Goal: Task Accomplishment & Management: Manage account settings

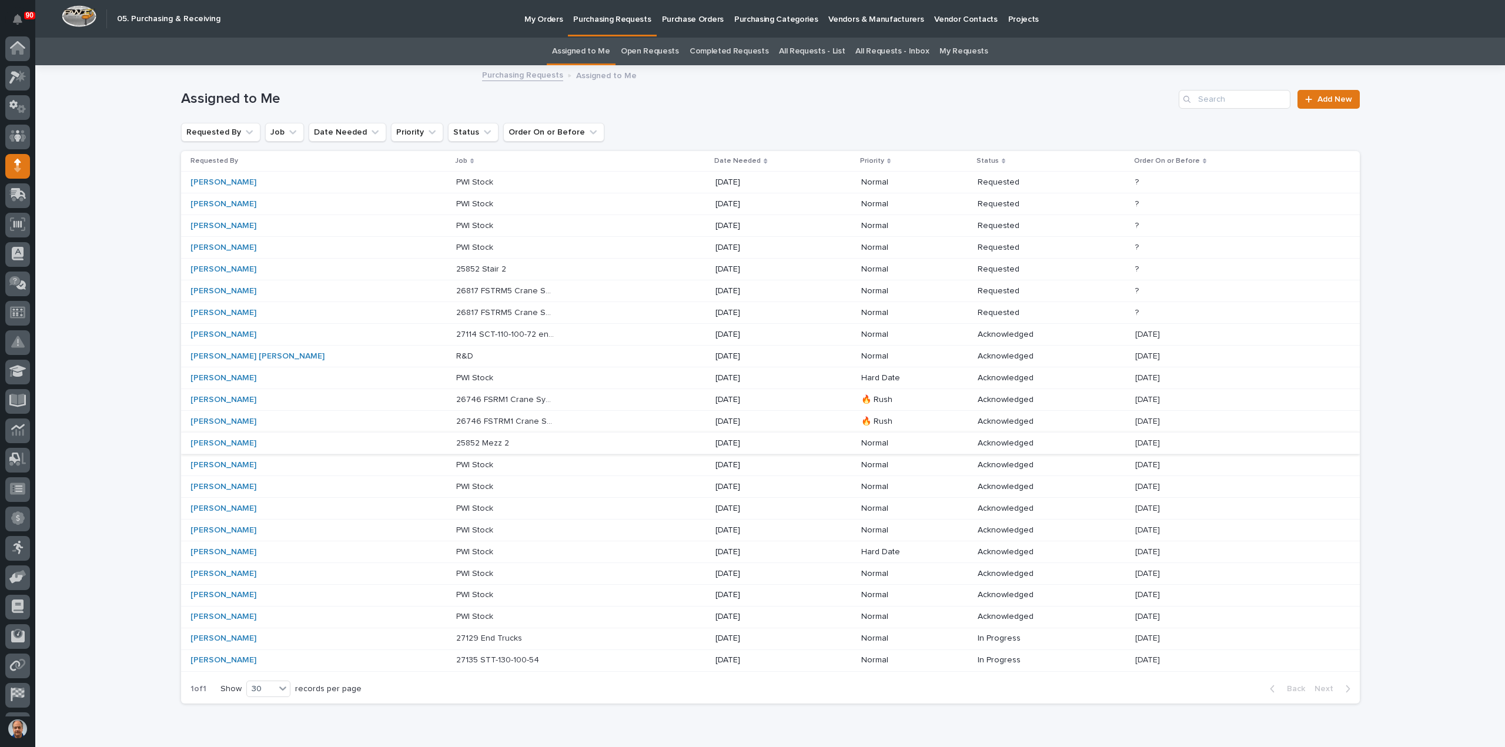
scroll to position [54, 0]
click at [456, 268] on p at bounding box center [505, 270] width 98 height 10
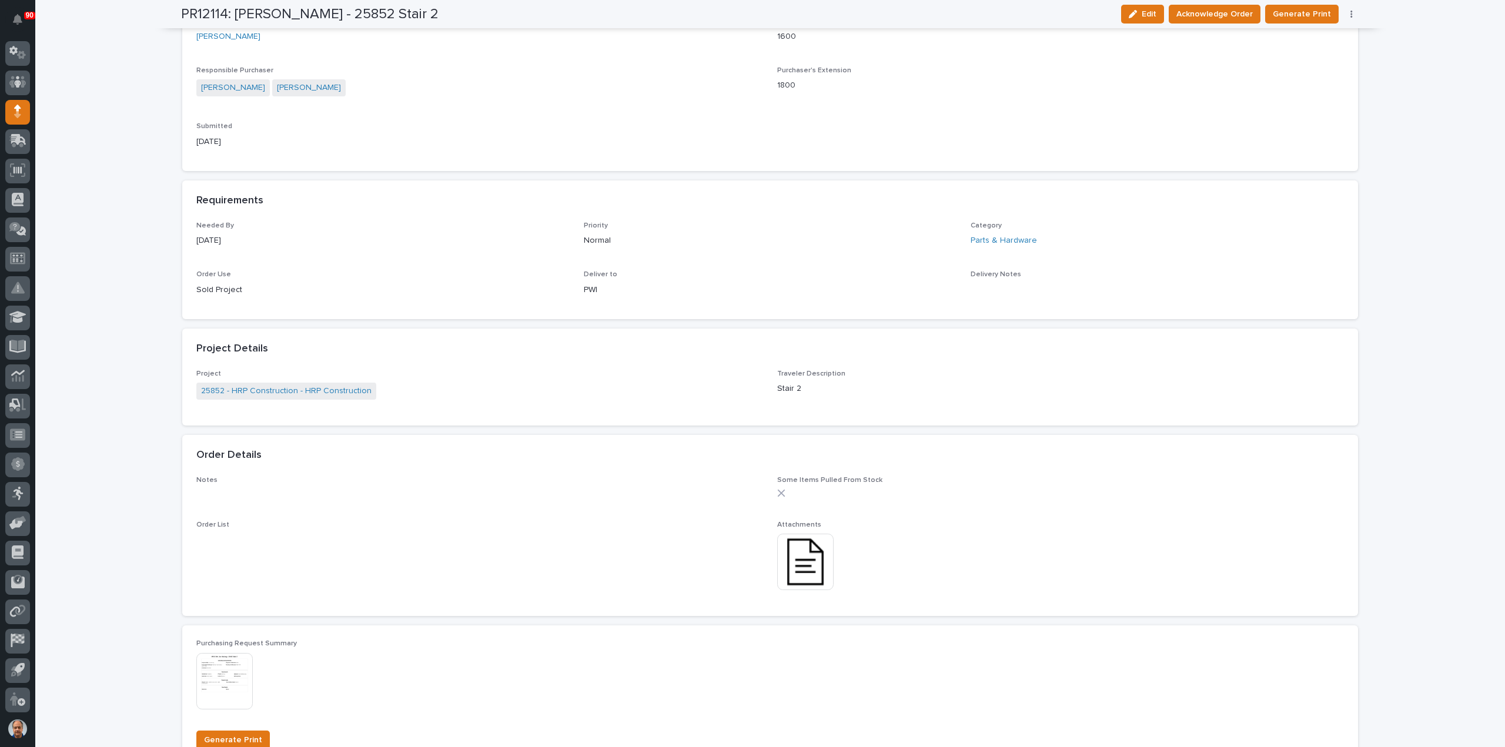
scroll to position [470, 0]
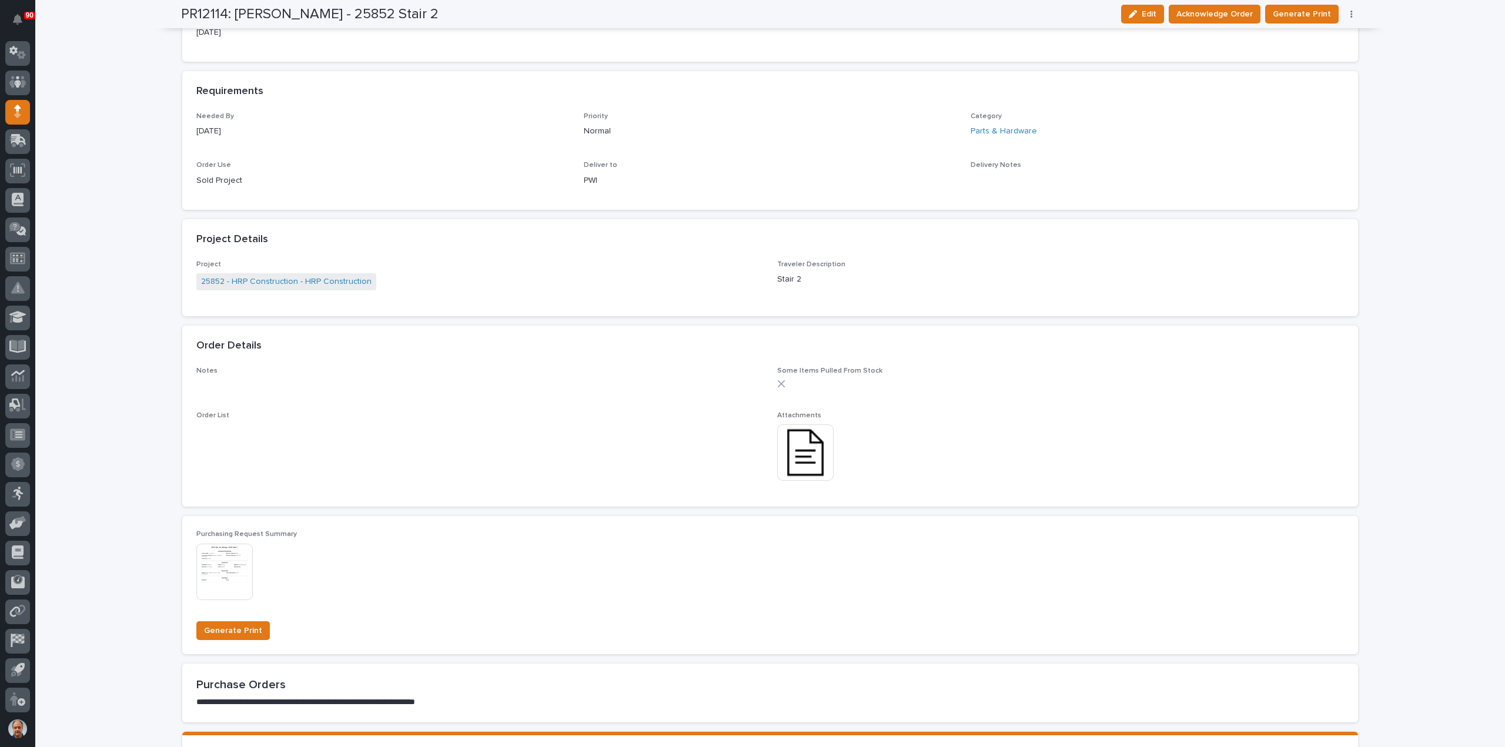
click at [797, 442] on img at bounding box center [805, 453] width 56 height 56
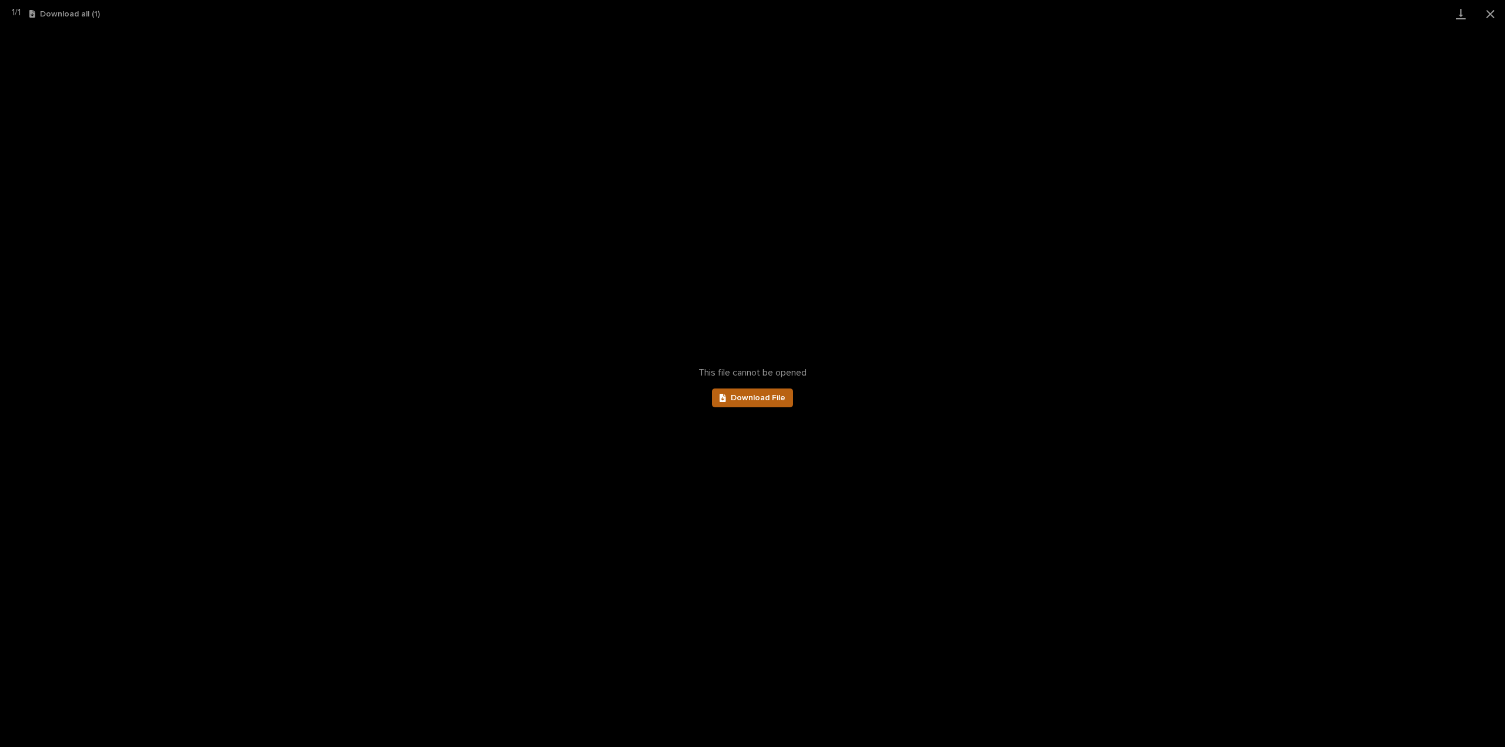
click at [751, 397] on span "Download File" at bounding box center [758, 398] width 55 height 8
click at [1491, 17] on button "Close gallery" at bounding box center [1490, 14] width 29 height 28
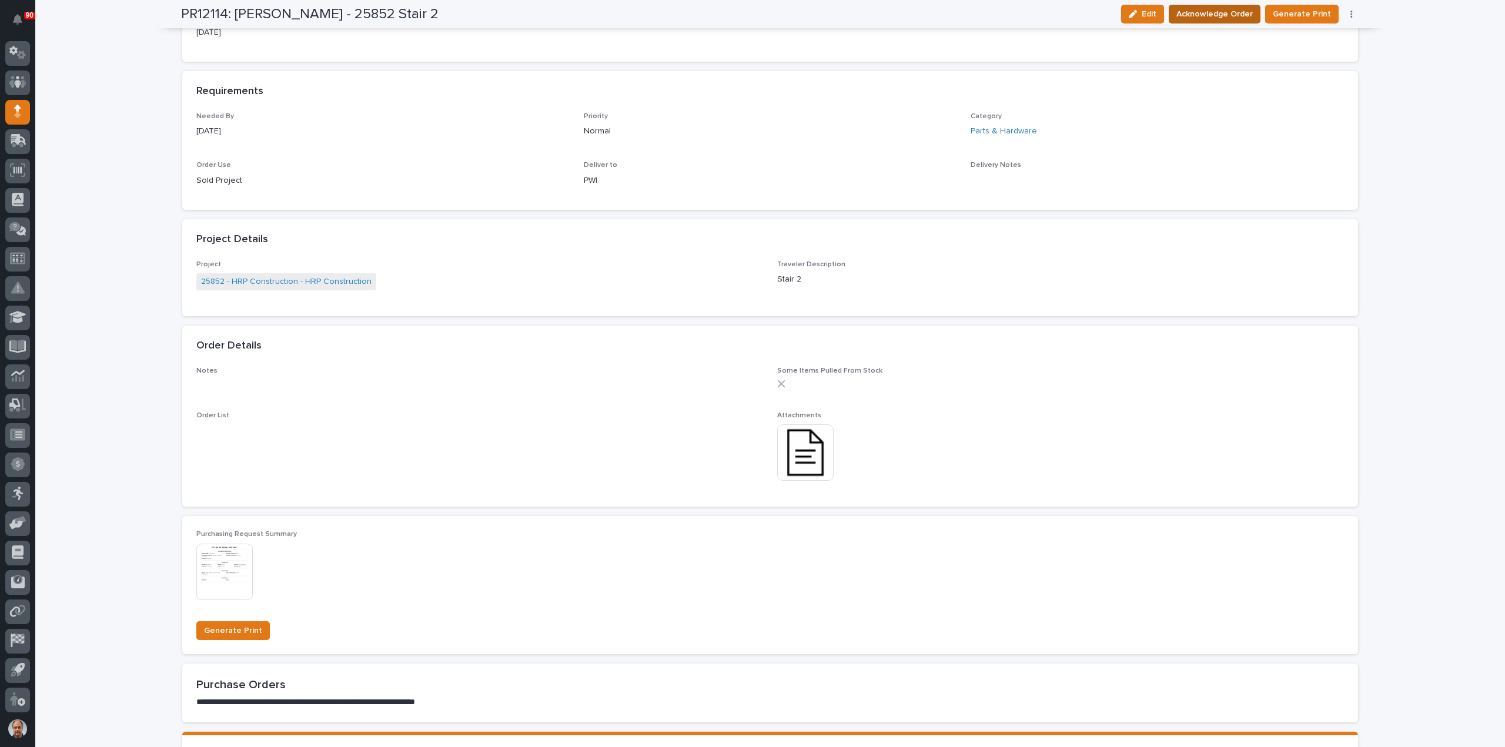
click at [1232, 10] on span "Acknowledge Order" at bounding box center [1215, 14] width 76 height 14
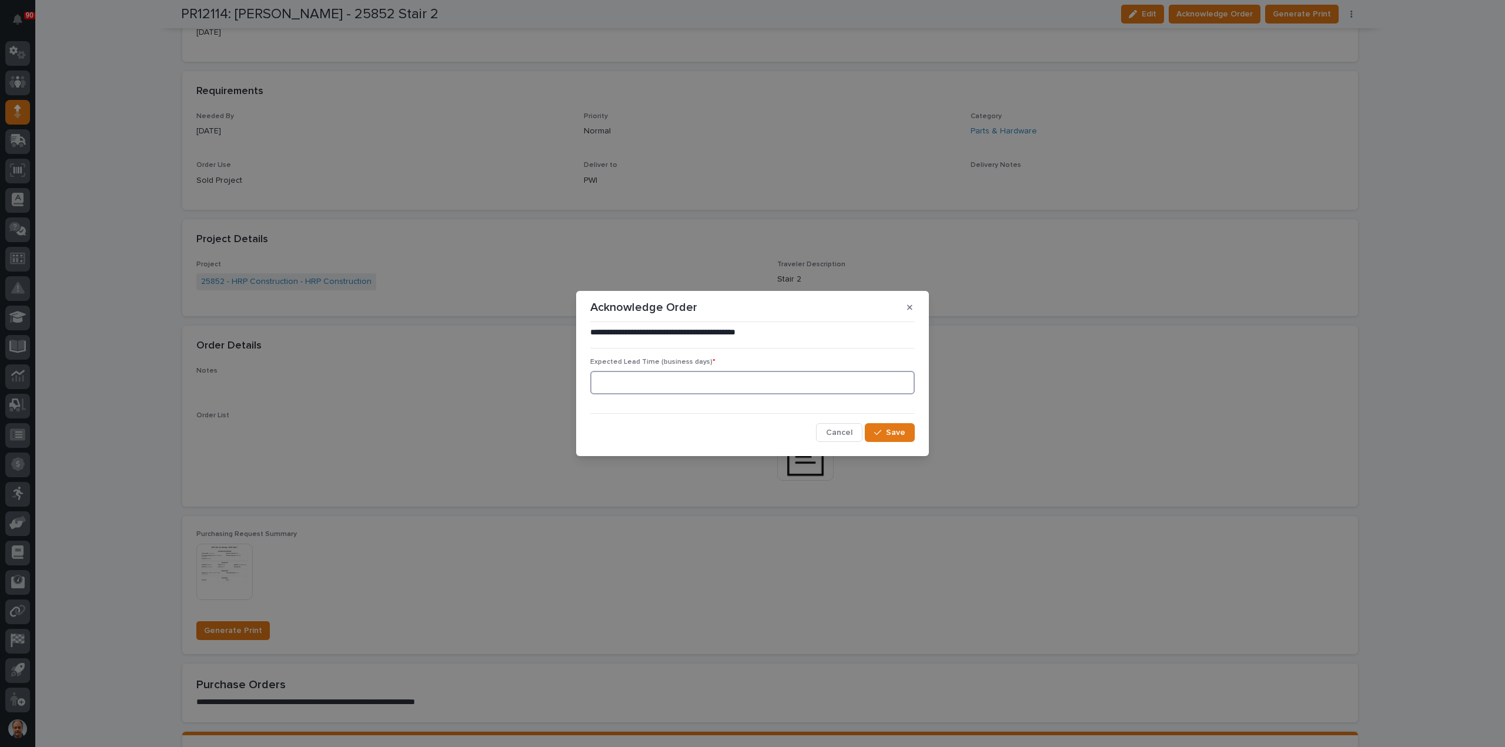
click at [753, 383] on input at bounding box center [752, 383] width 325 height 24
type input "0"
click at [909, 432] on button "Save" at bounding box center [890, 432] width 50 height 19
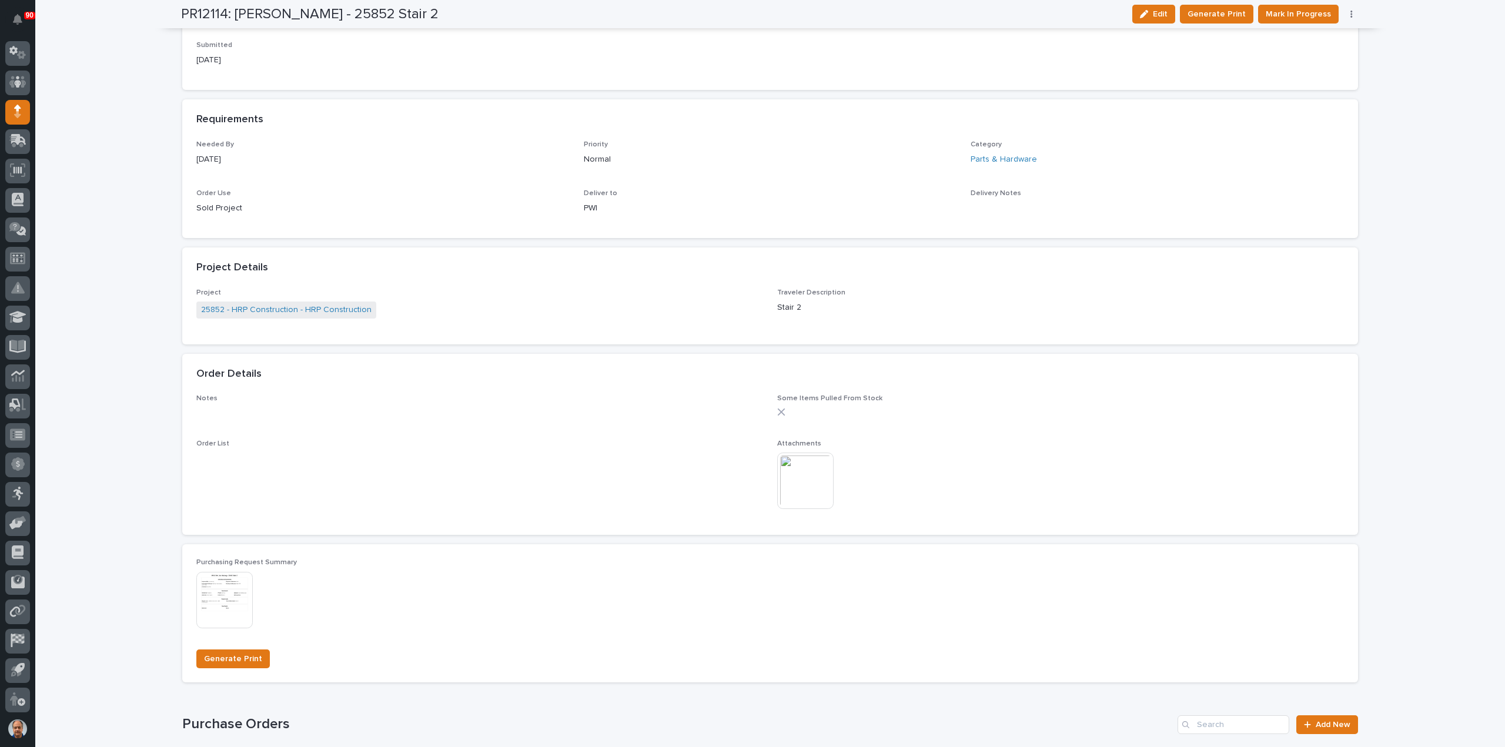
scroll to position [572, 0]
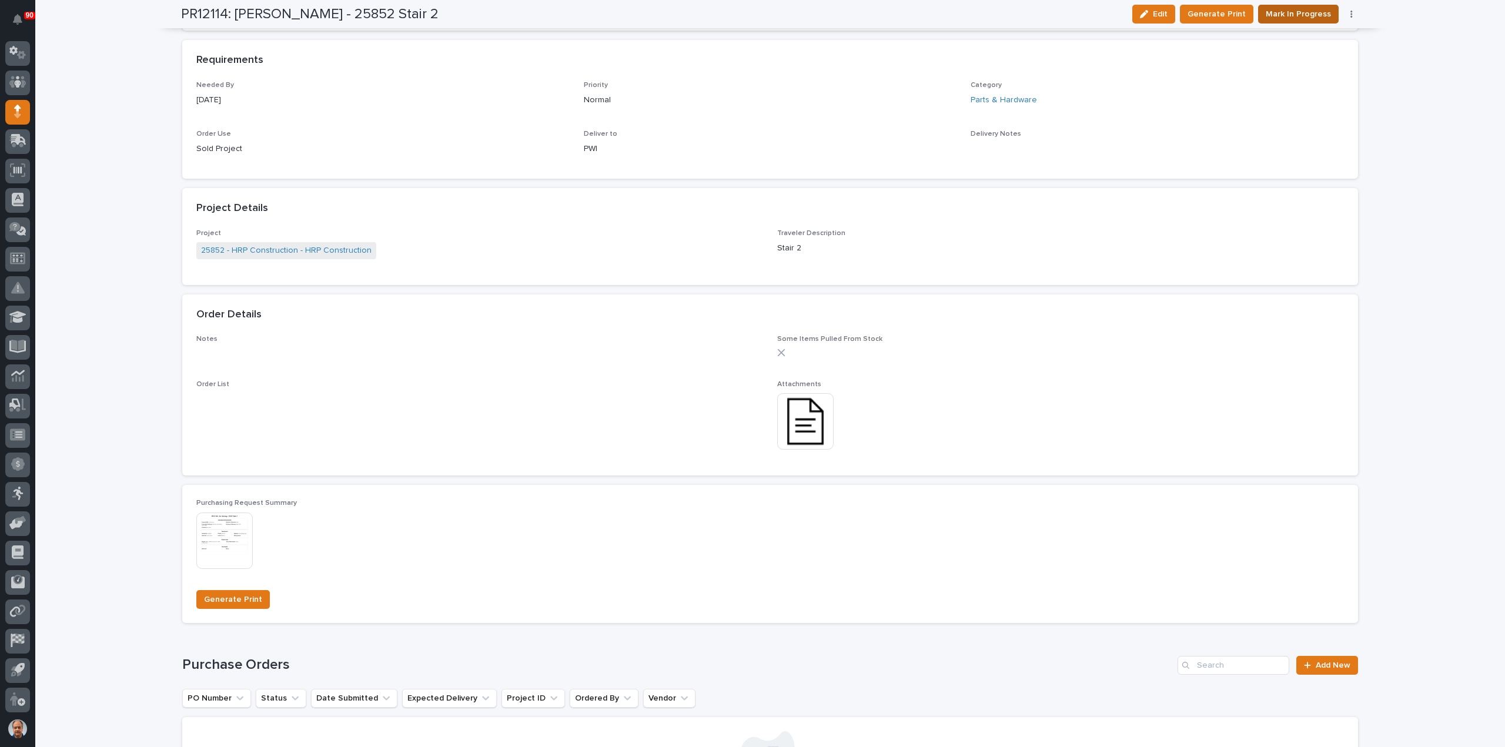
click at [1308, 11] on span "Mark In Progress" at bounding box center [1298, 14] width 65 height 14
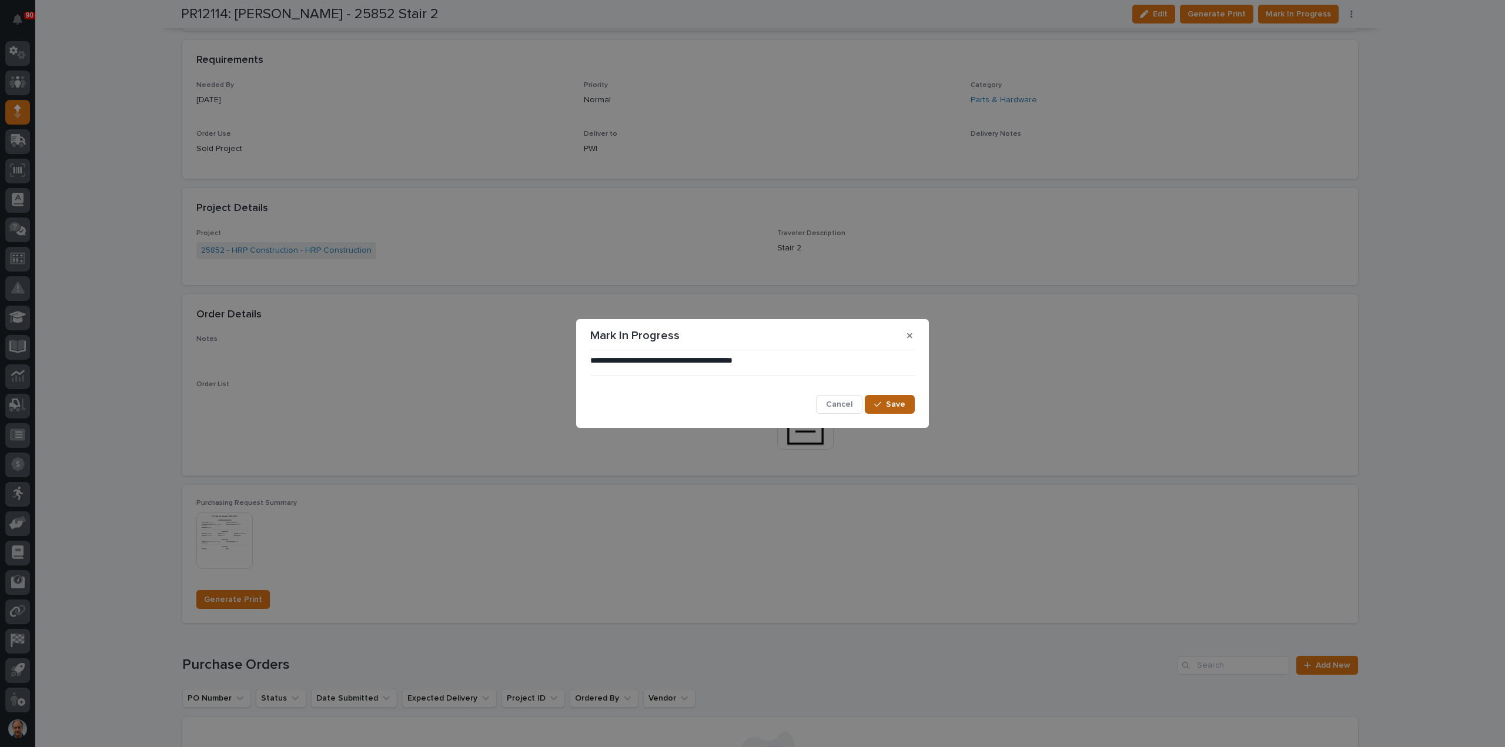
click at [900, 395] on div "**********" at bounding box center [752, 384] width 325 height 59
click at [903, 402] on span "Save" at bounding box center [895, 404] width 19 height 11
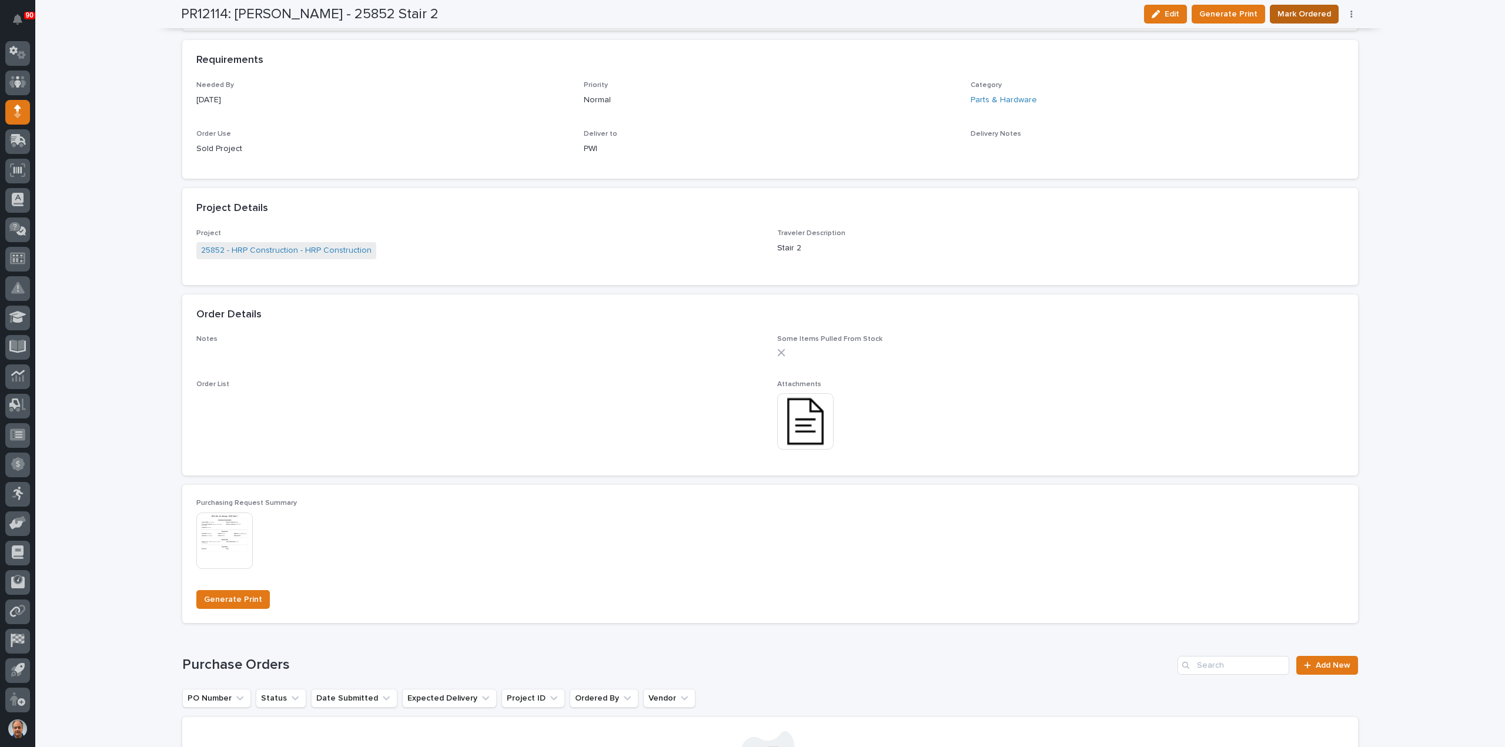
click at [1308, 14] on span "Mark Ordered" at bounding box center [1305, 14] width 54 height 14
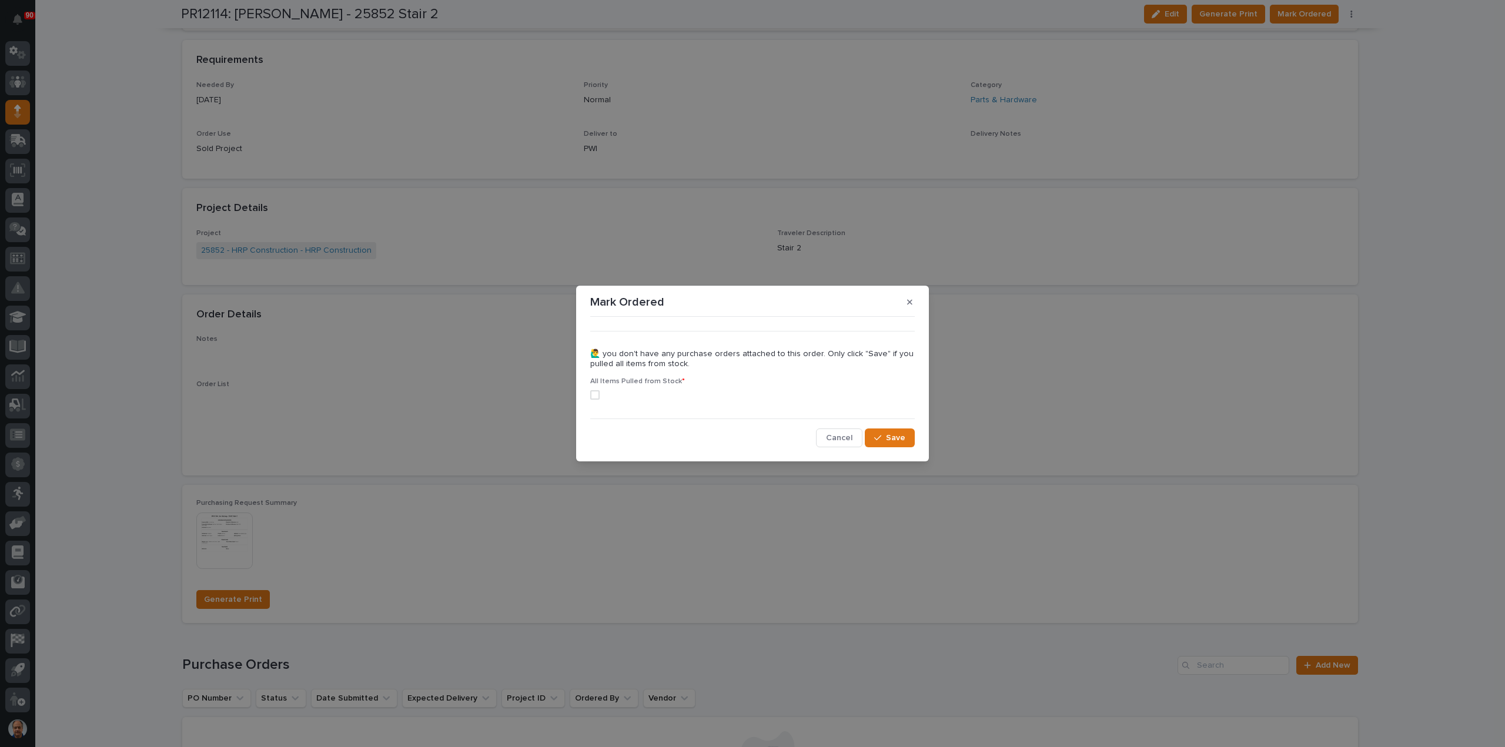
click at [593, 396] on span at bounding box center [594, 394] width 9 height 9
click at [897, 437] on span "Save" at bounding box center [895, 438] width 19 height 11
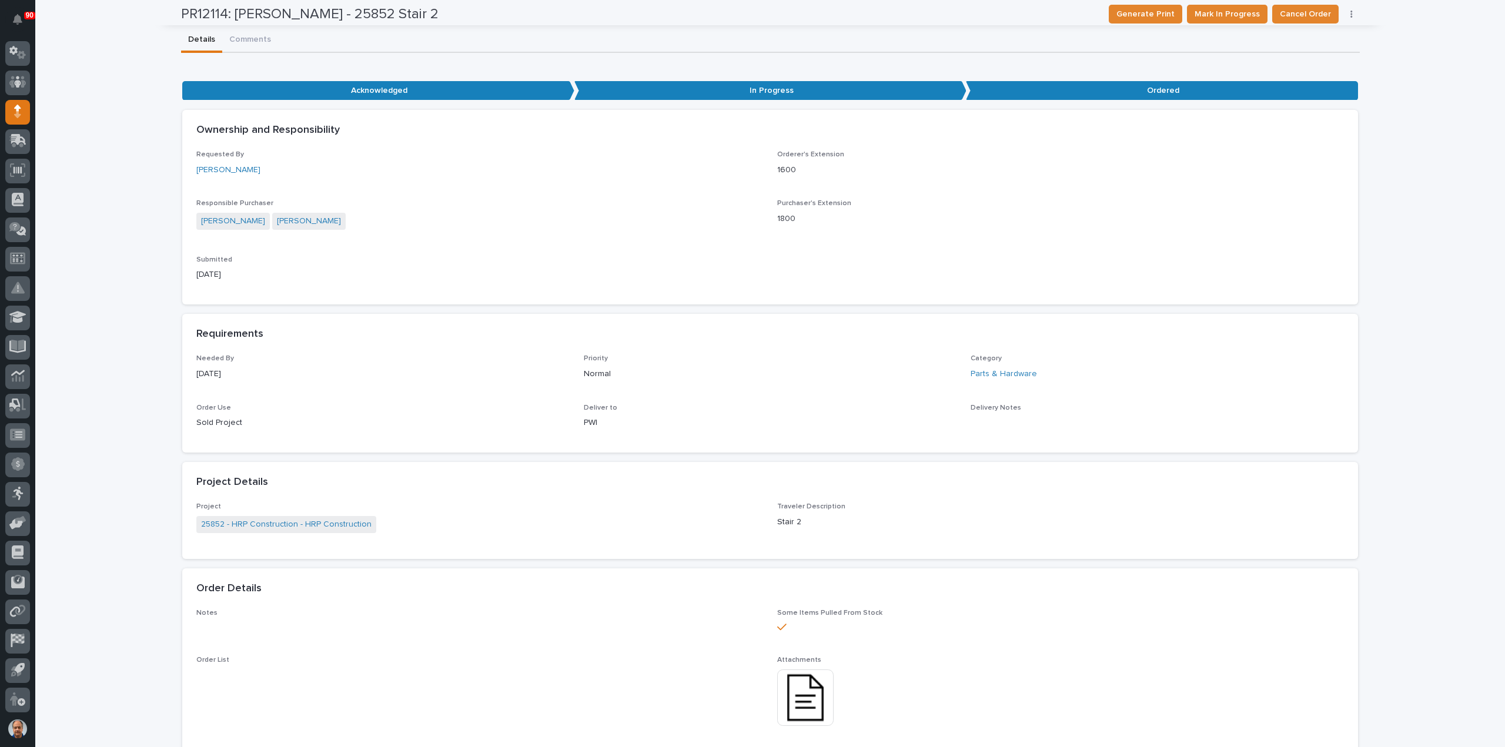
scroll to position [0, 0]
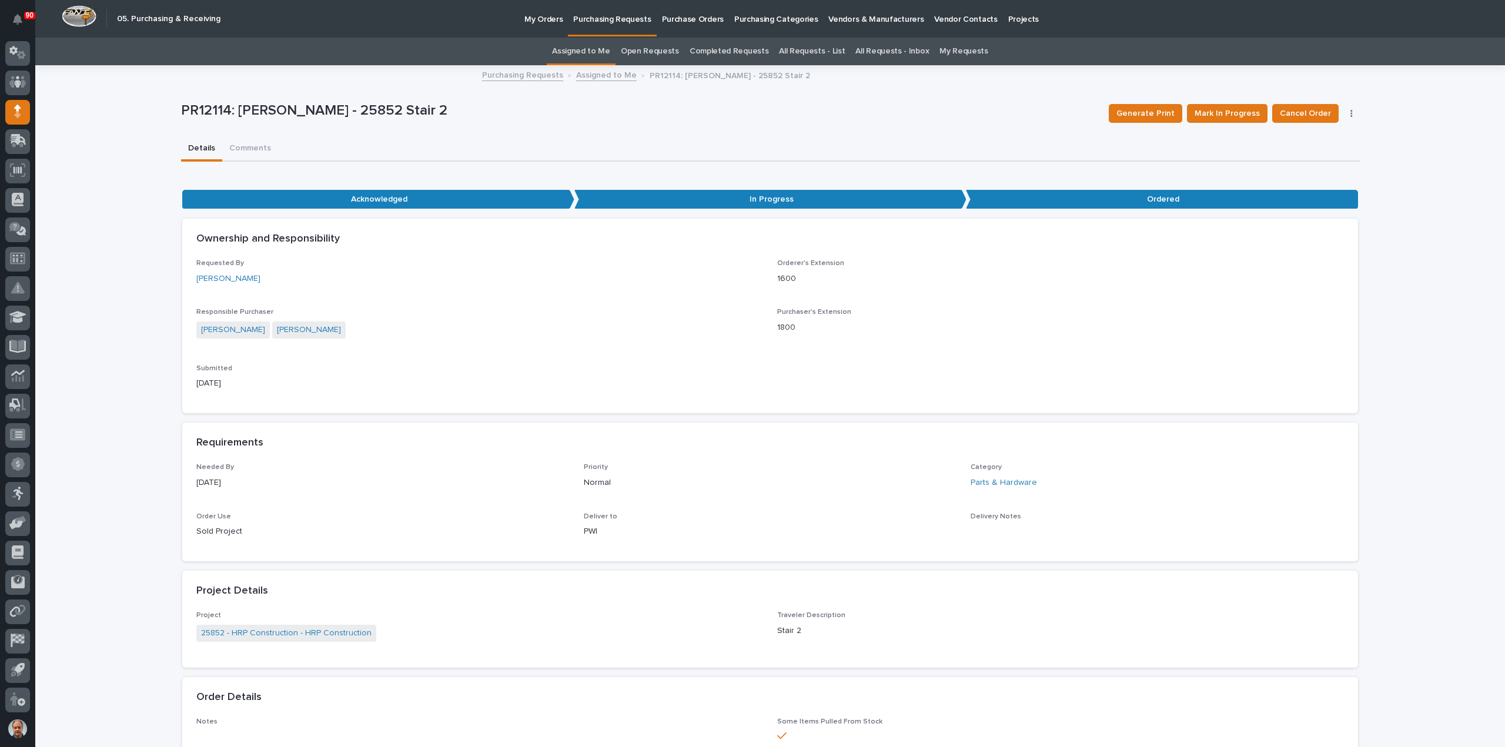
click at [596, 21] on p "Purchasing Requests" at bounding box center [612, 12] width 78 height 25
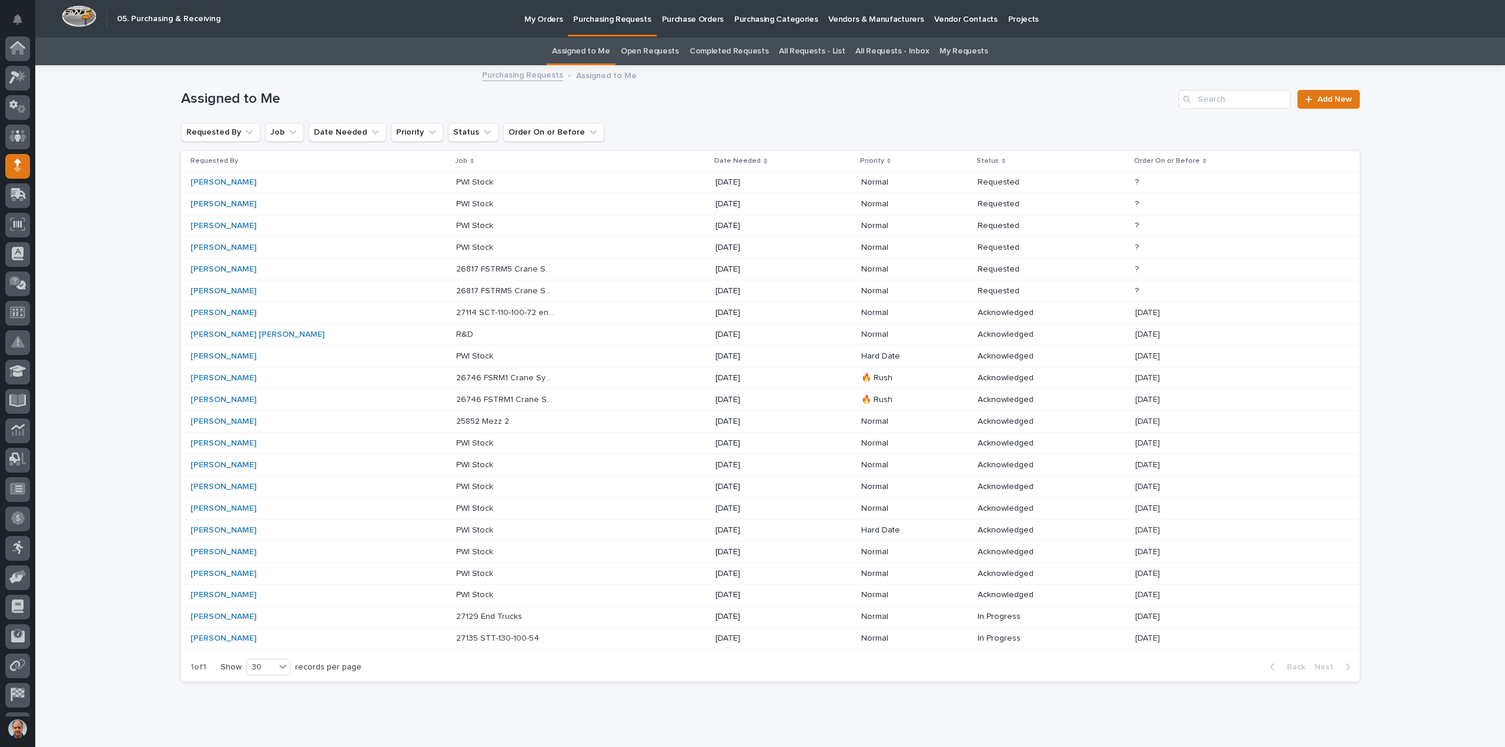
scroll to position [54, 0]
click at [456, 333] on p at bounding box center [505, 335] width 98 height 10
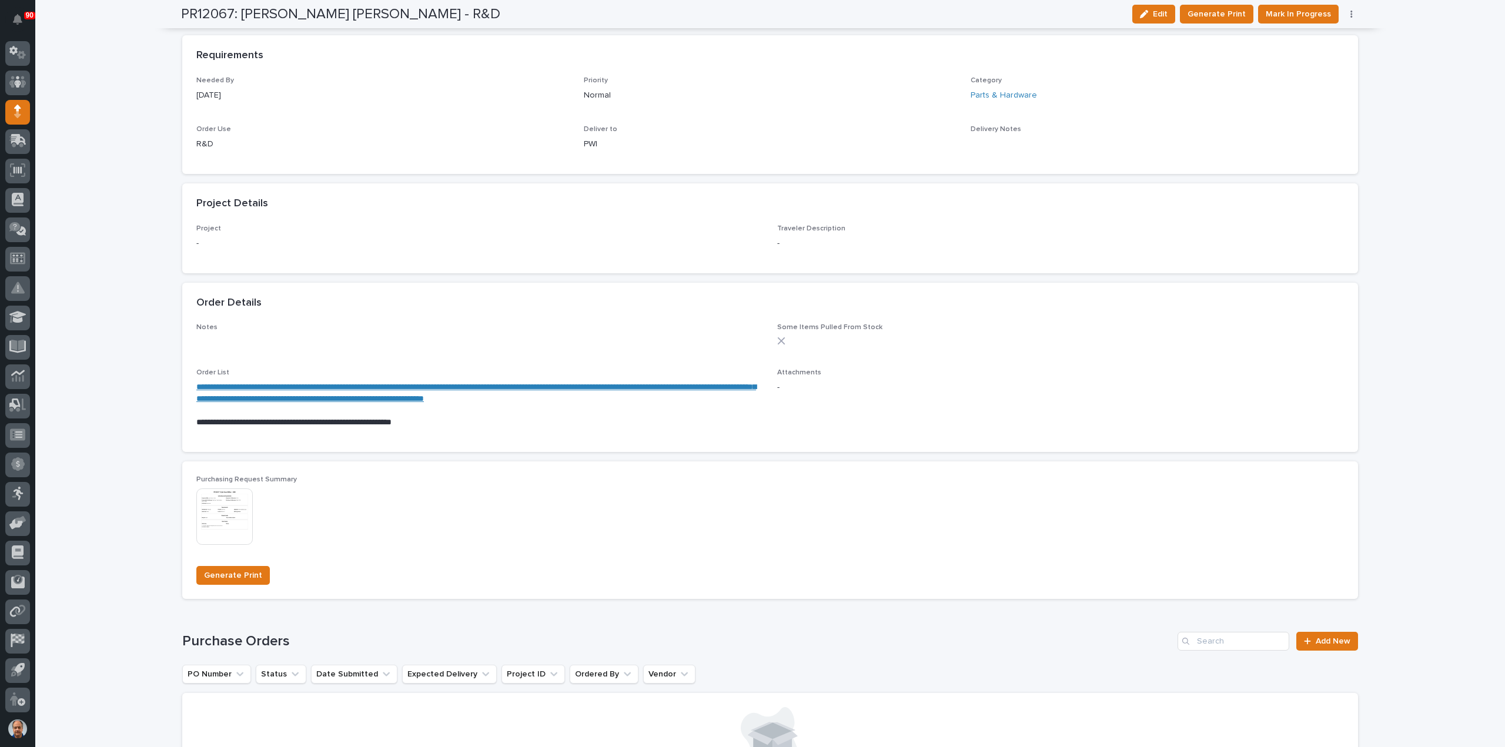
scroll to position [529, 0]
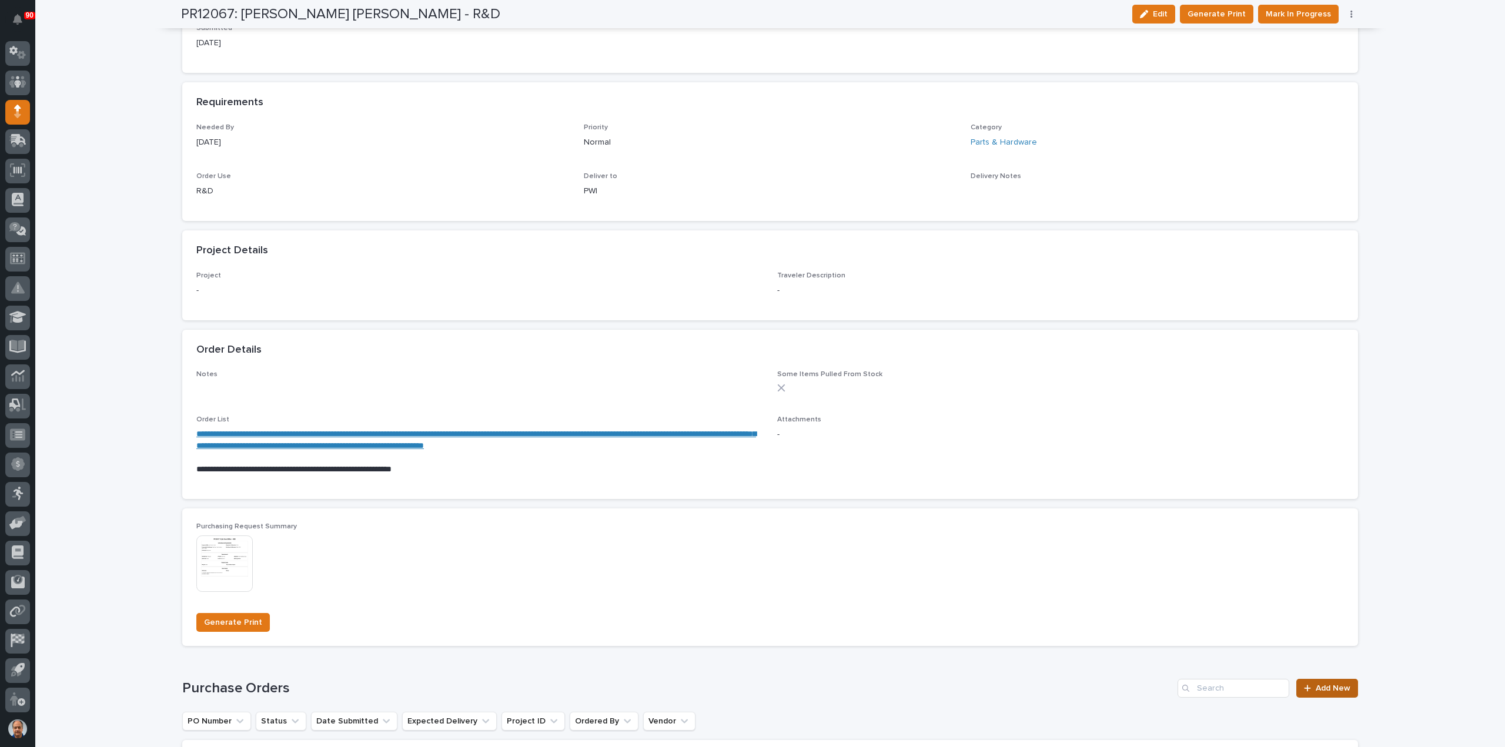
click at [1328, 689] on span "Add New" at bounding box center [1333, 688] width 35 height 8
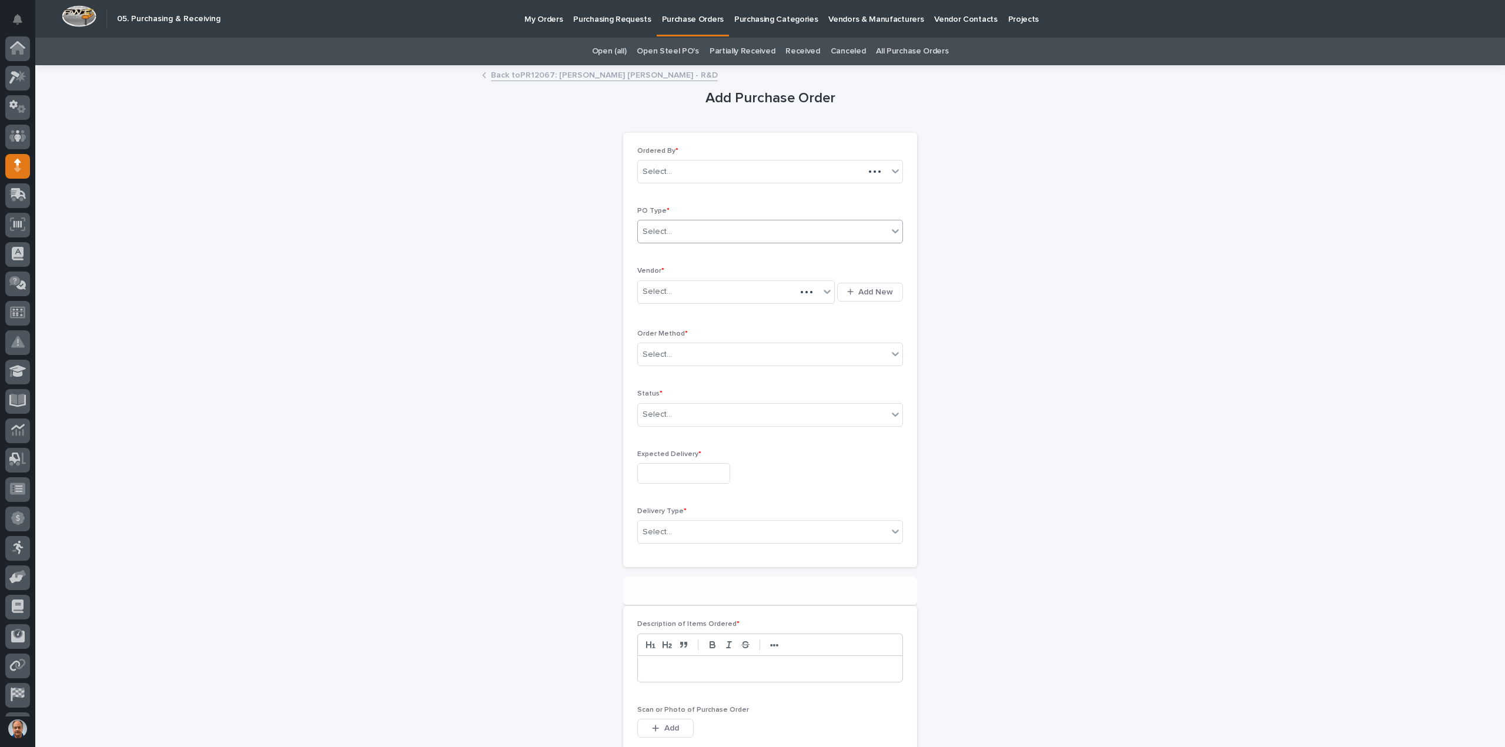
scroll to position [54, 0]
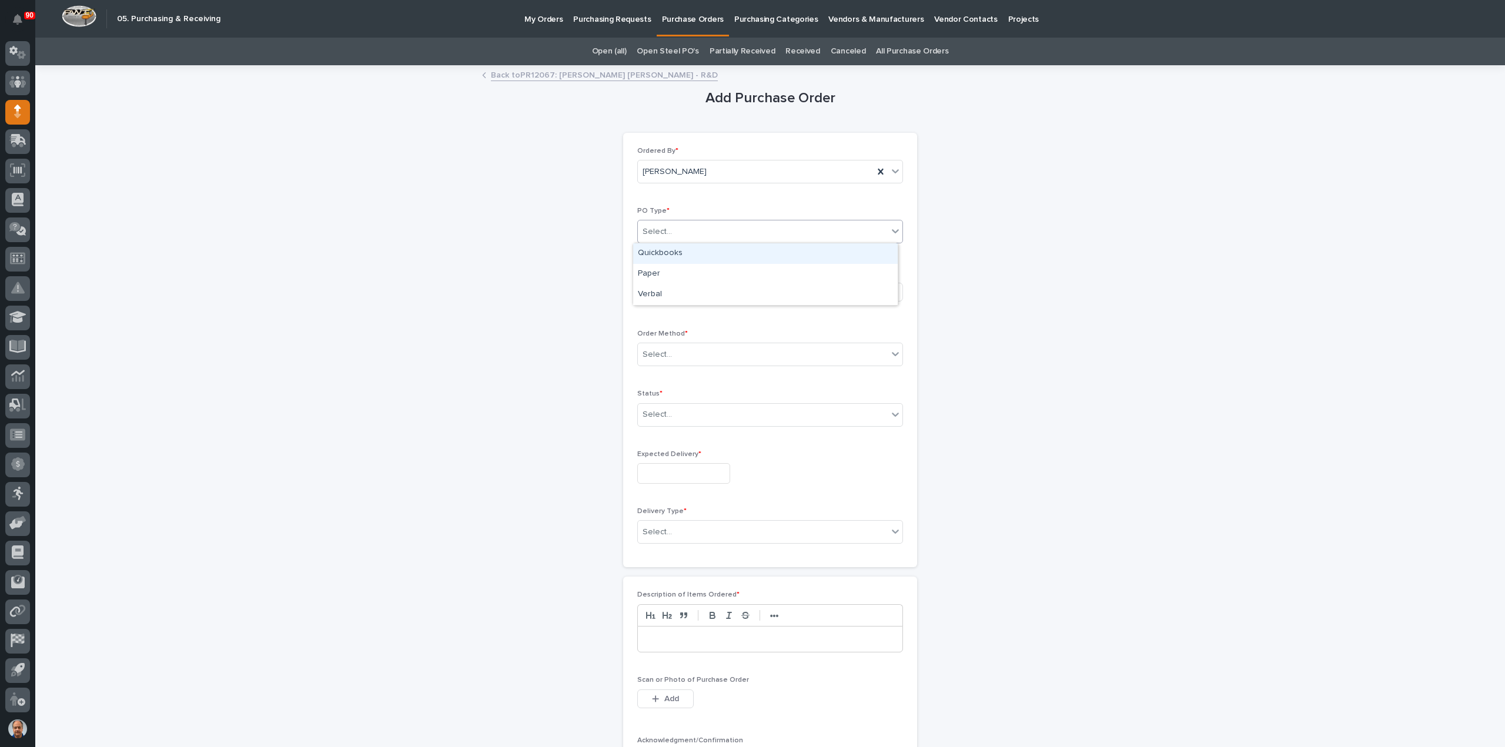
click at [707, 231] on div "Select..." at bounding box center [763, 231] width 250 height 19
click at [676, 259] on div "Quickbooks" at bounding box center [765, 253] width 265 height 21
click at [689, 236] on div "Quickbooks" at bounding box center [756, 231] width 236 height 19
click at [674, 272] on div "Paper" at bounding box center [765, 274] width 265 height 21
click at [674, 288] on div "Select..." at bounding box center [729, 291] width 182 height 19
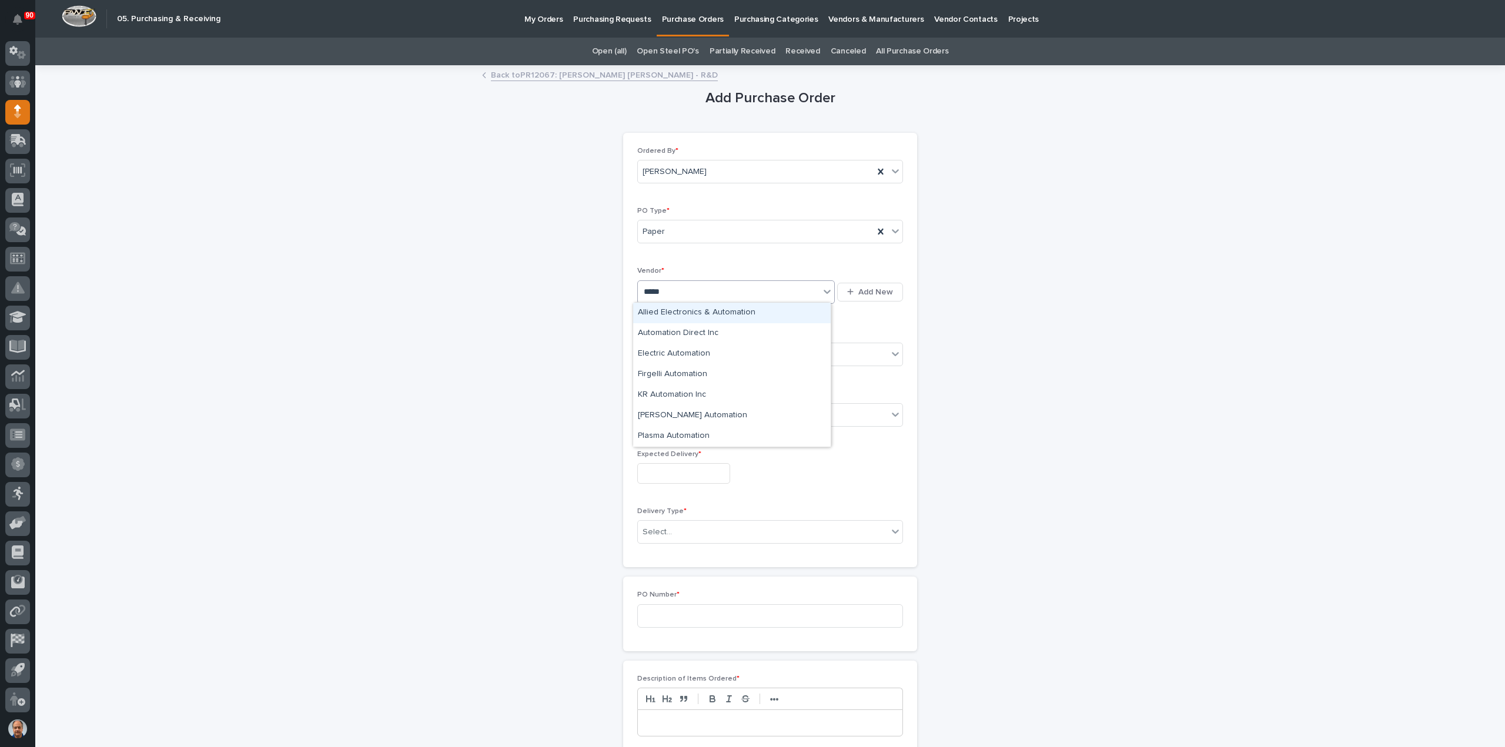
type input "******"
click at [697, 339] on div "Automation Direct Inc" at bounding box center [732, 333] width 198 height 21
click at [686, 350] on div "Select..." at bounding box center [763, 354] width 250 height 19
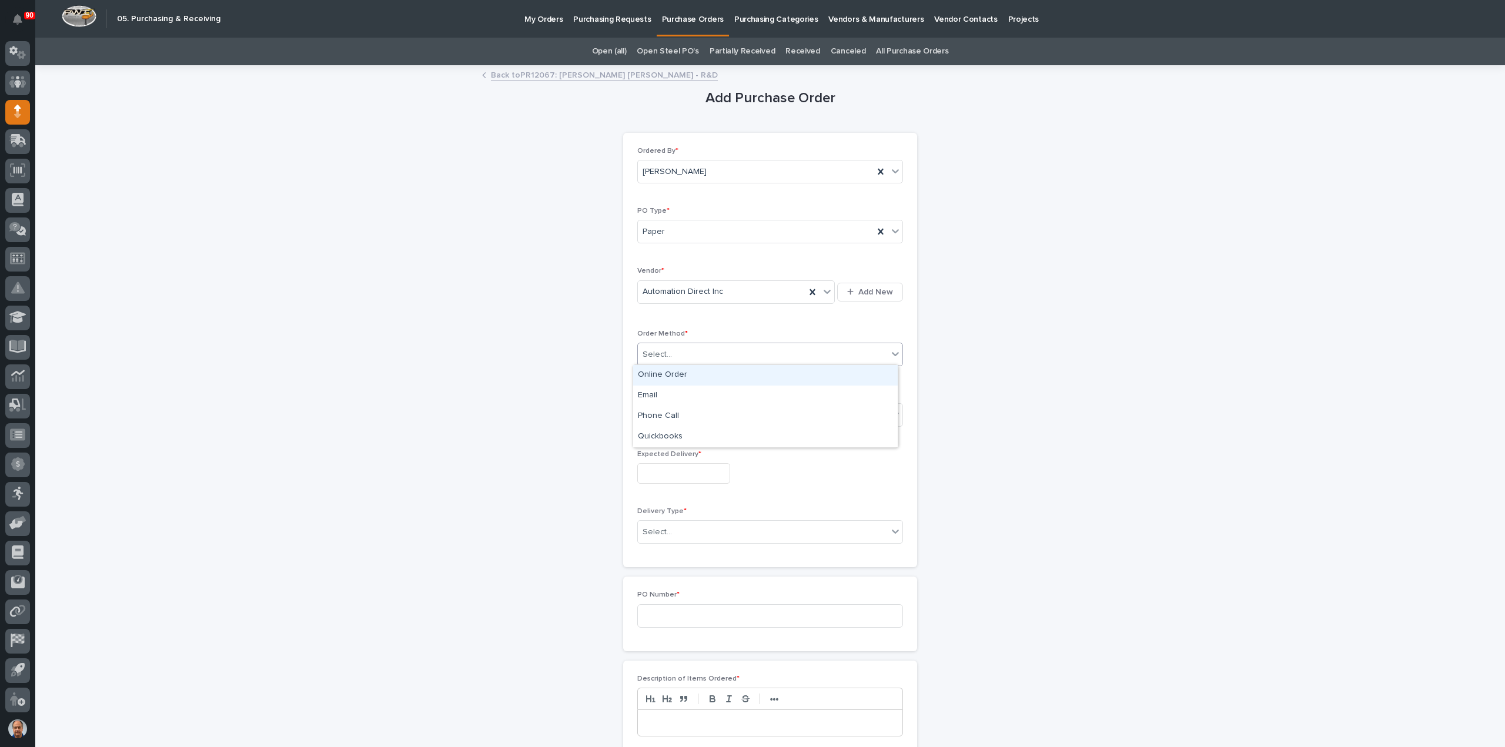
click at [681, 377] on div "Online Order" at bounding box center [765, 375] width 265 height 21
click at [670, 417] on div "Select..." at bounding box center [763, 414] width 250 height 19
drag, startPoint x: 666, startPoint y: 457, endPoint x: 673, endPoint y: 482, distance: 25.7
click at [666, 459] on div "Submitted" at bounding box center [765, 456] width 265 height 21
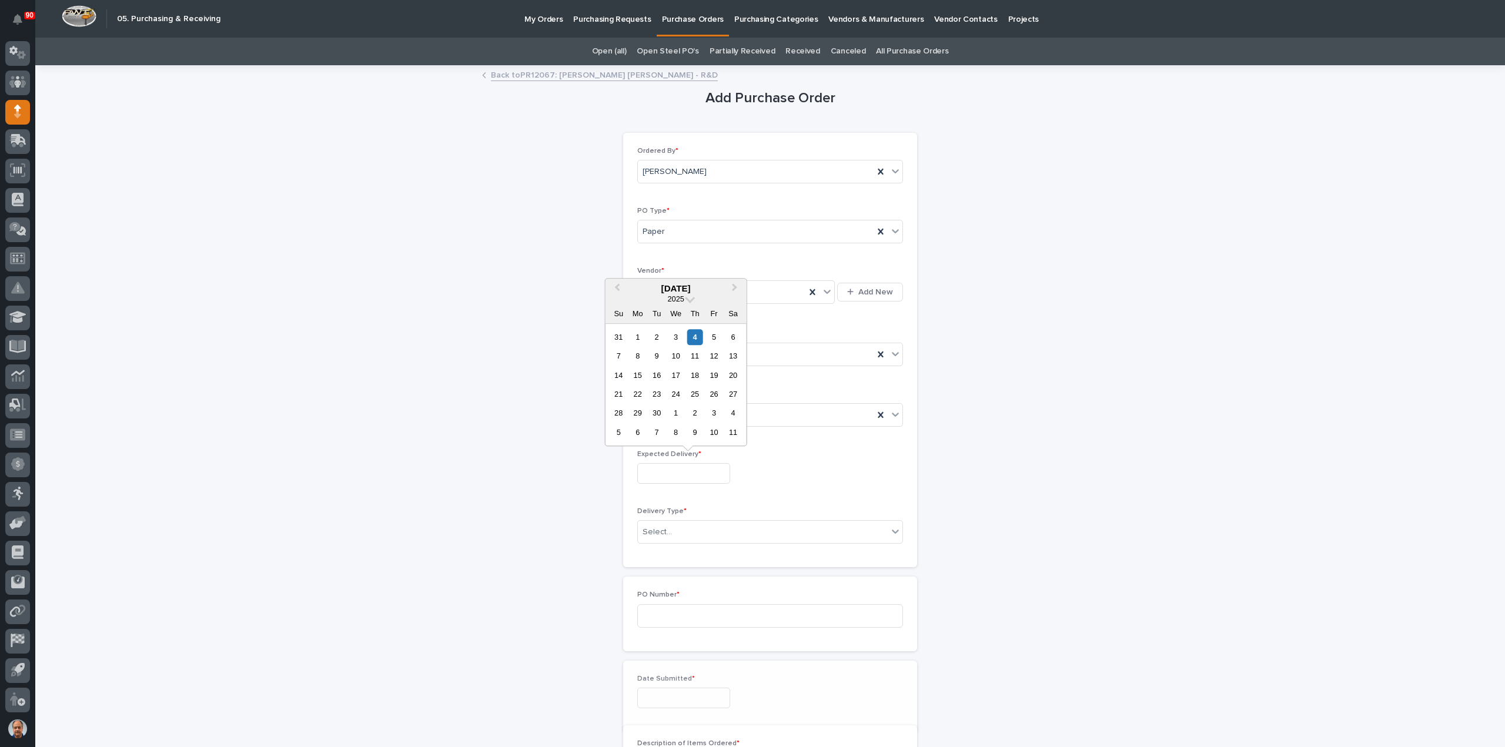
click at [673, 472] on input "text" at bounding box center [683, 473] width 93 height 21
click at [639, 359] on div "8" at bounding box center [638, 356] width 16 height 16
type input "**********"
click at [679, 529] on div "Select..." at bounding box center [763, 532] width 250 height 19
click at [681, 550] on div "Deliver to PWI" at bounding box center [765, 552] width 265 height 21
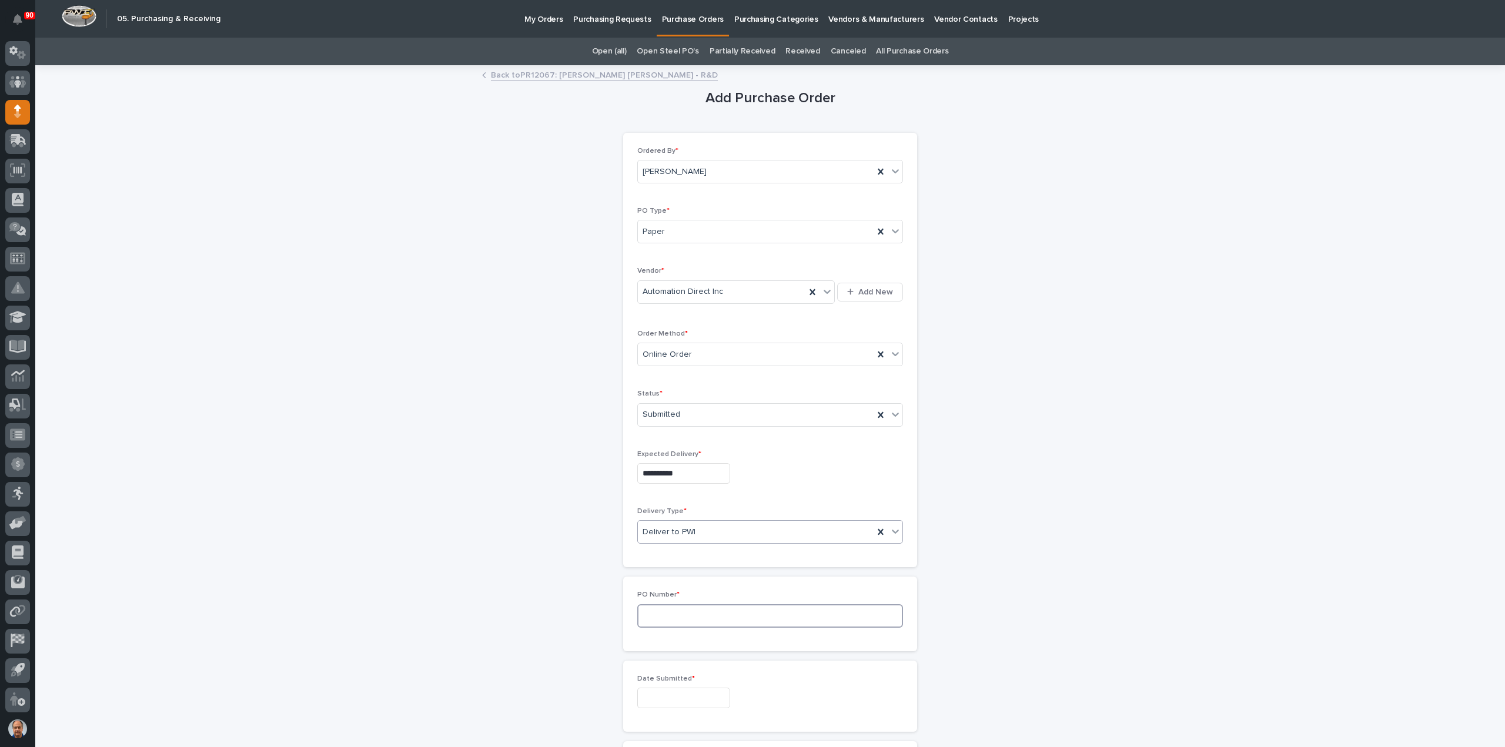
drag, startPoint x: 701, startPoint y: 610, endPoint x: 739, endPoint y: 610, distance: 38.2
click at [713, 611] on input at bounding box center [770, 616] width 266 height 24
type input "18908"
click at [637, 696] on input "text" at bounding box center [683, 698] width 93 height 21
click at [692, 560] on div "4" at bounding box center [695, 561] width 16 height 16
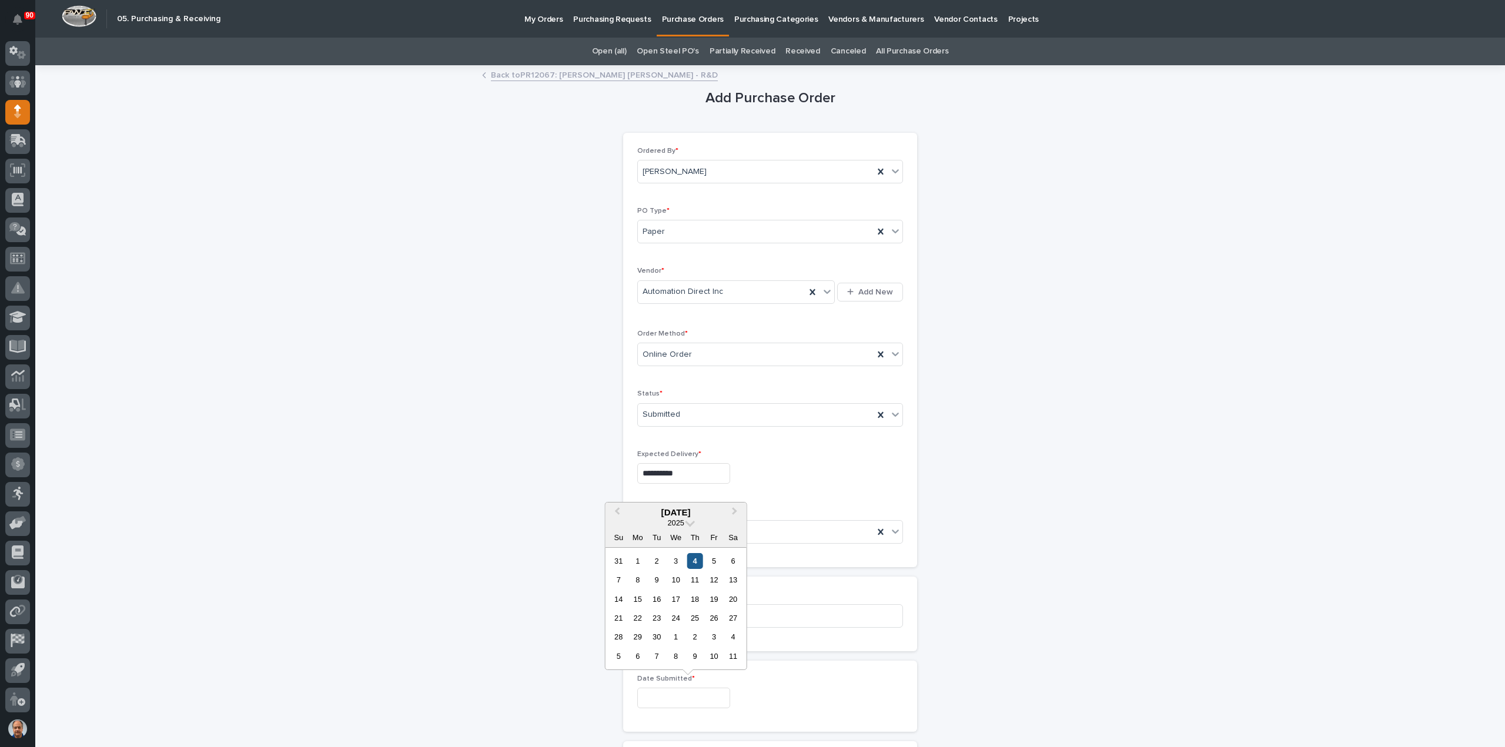
type input "**********"
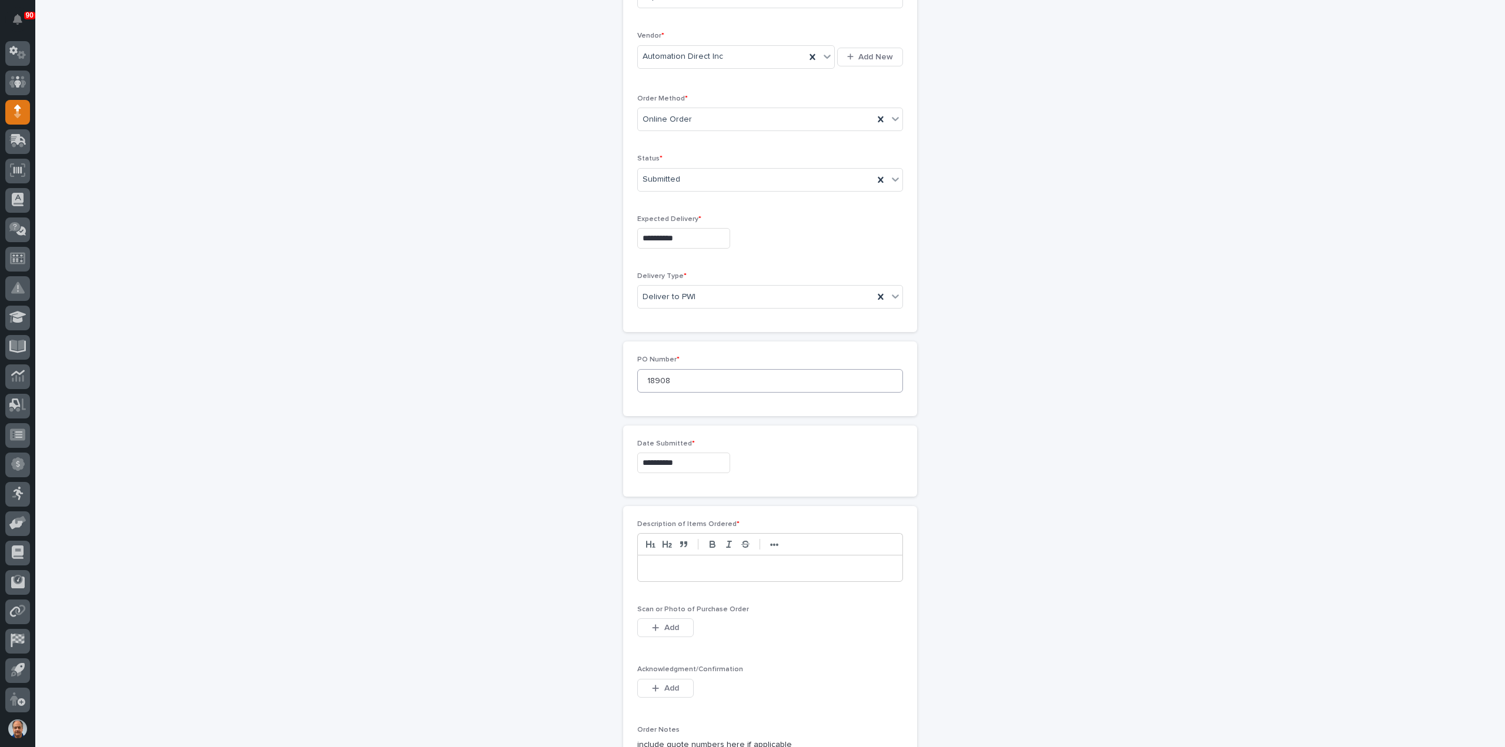
scroll to position [412, 0]
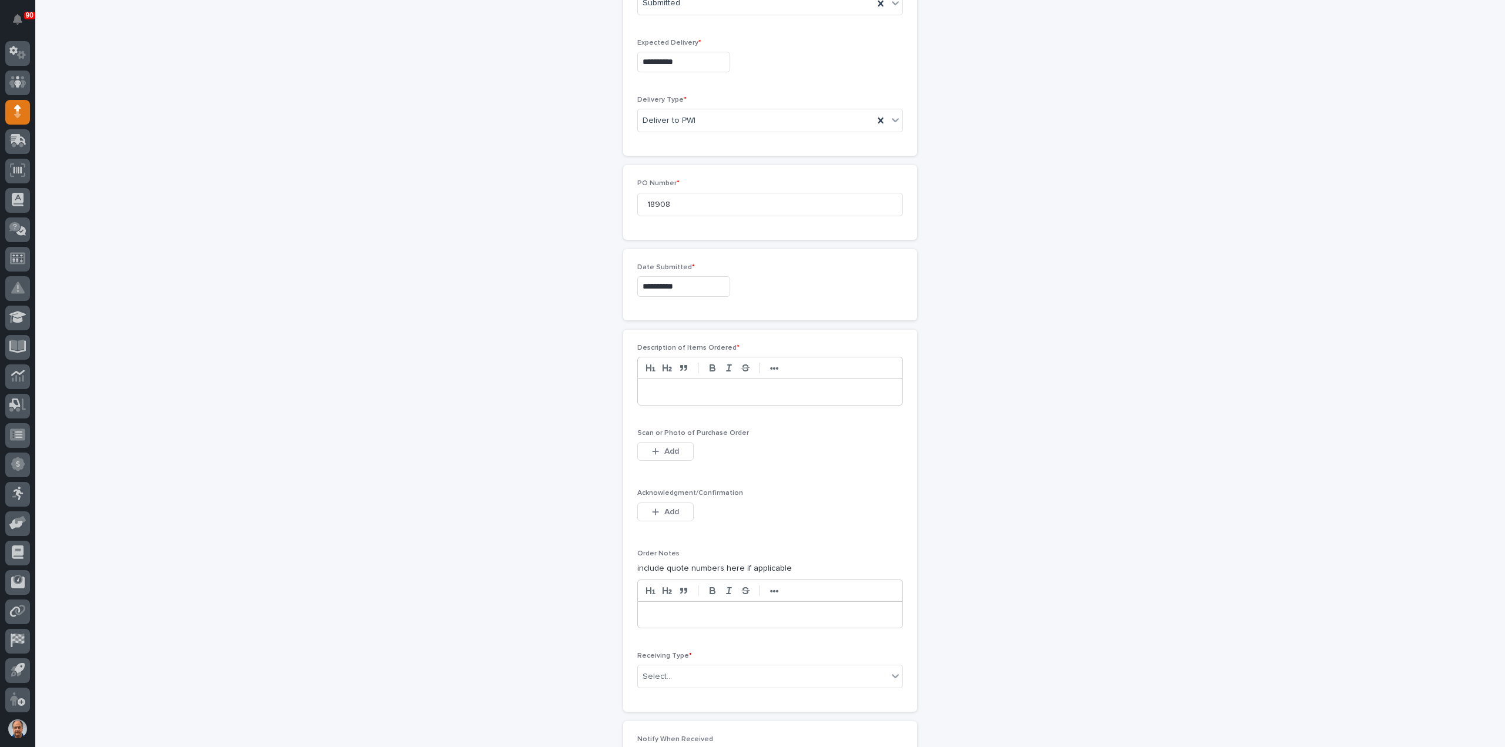
click at [676, 393] on p at bounding box center [770, 392] width 247 height 12
click at [674, 446] on span "Add" at bounding box center [671, 451] width 15 height 11
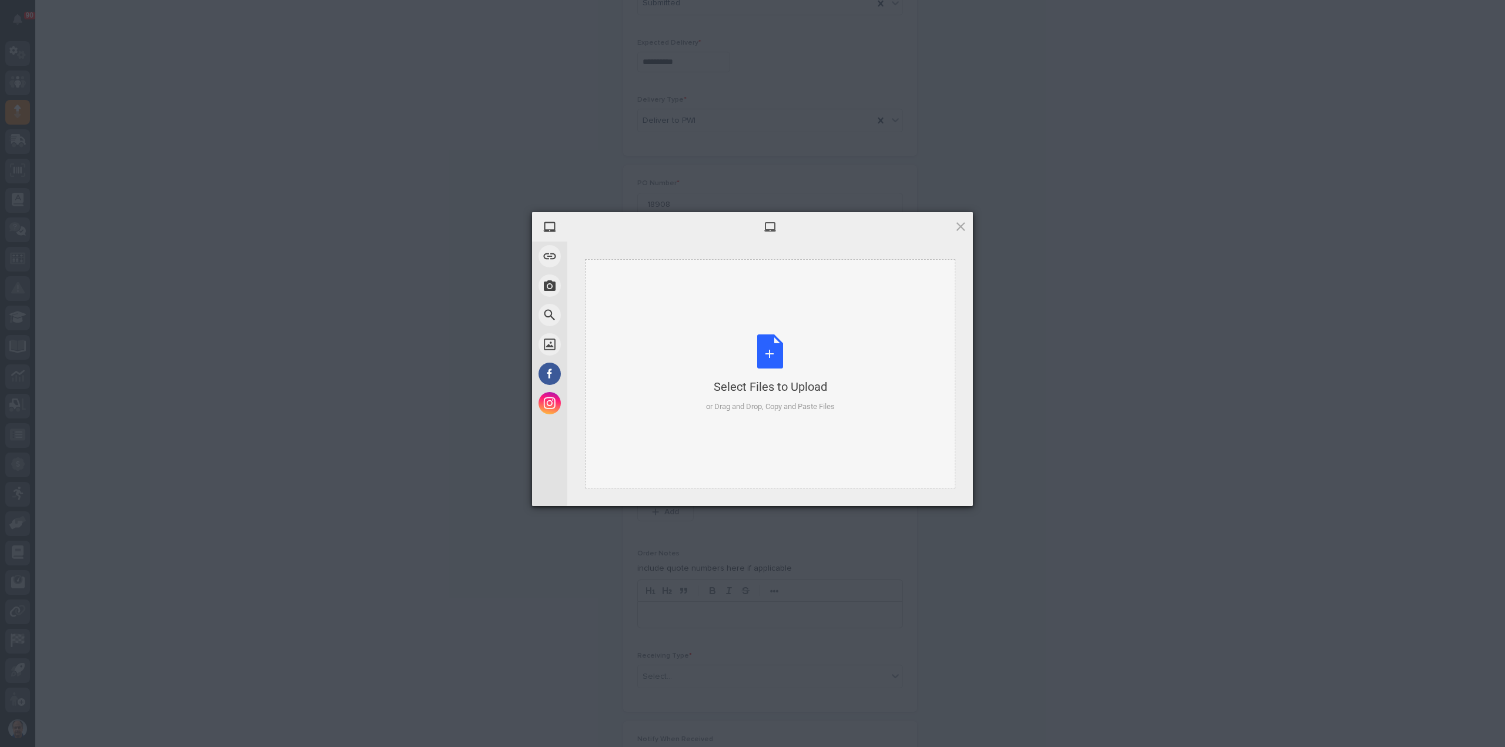
click at [768, 352] on div "Select Files to Upload or Drag and Drop, Copy and Paste Files" at bounding box center [770, 374] width 129 height 78
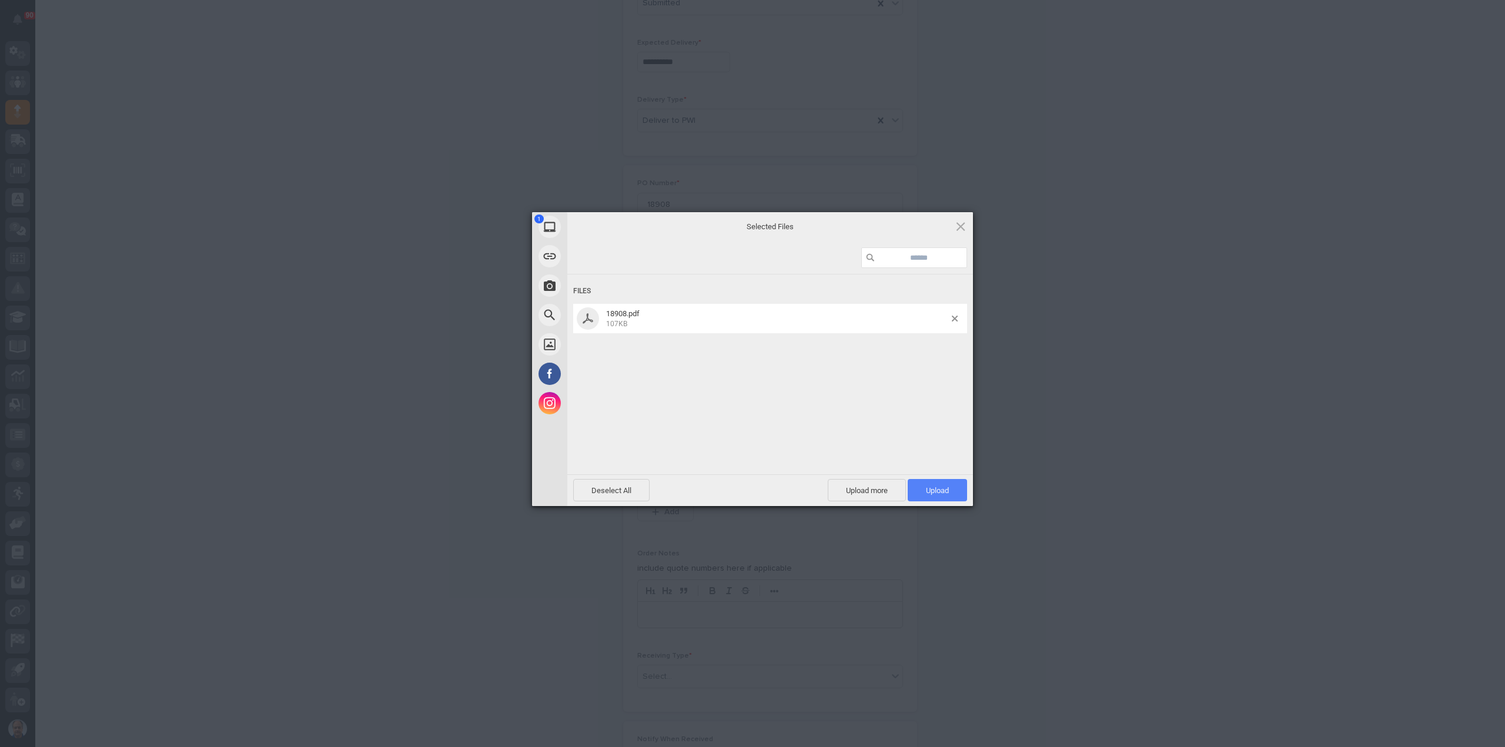
click at [952, 498] on span "Upload 1" at bounding box center [937, 490] width 59 height 22
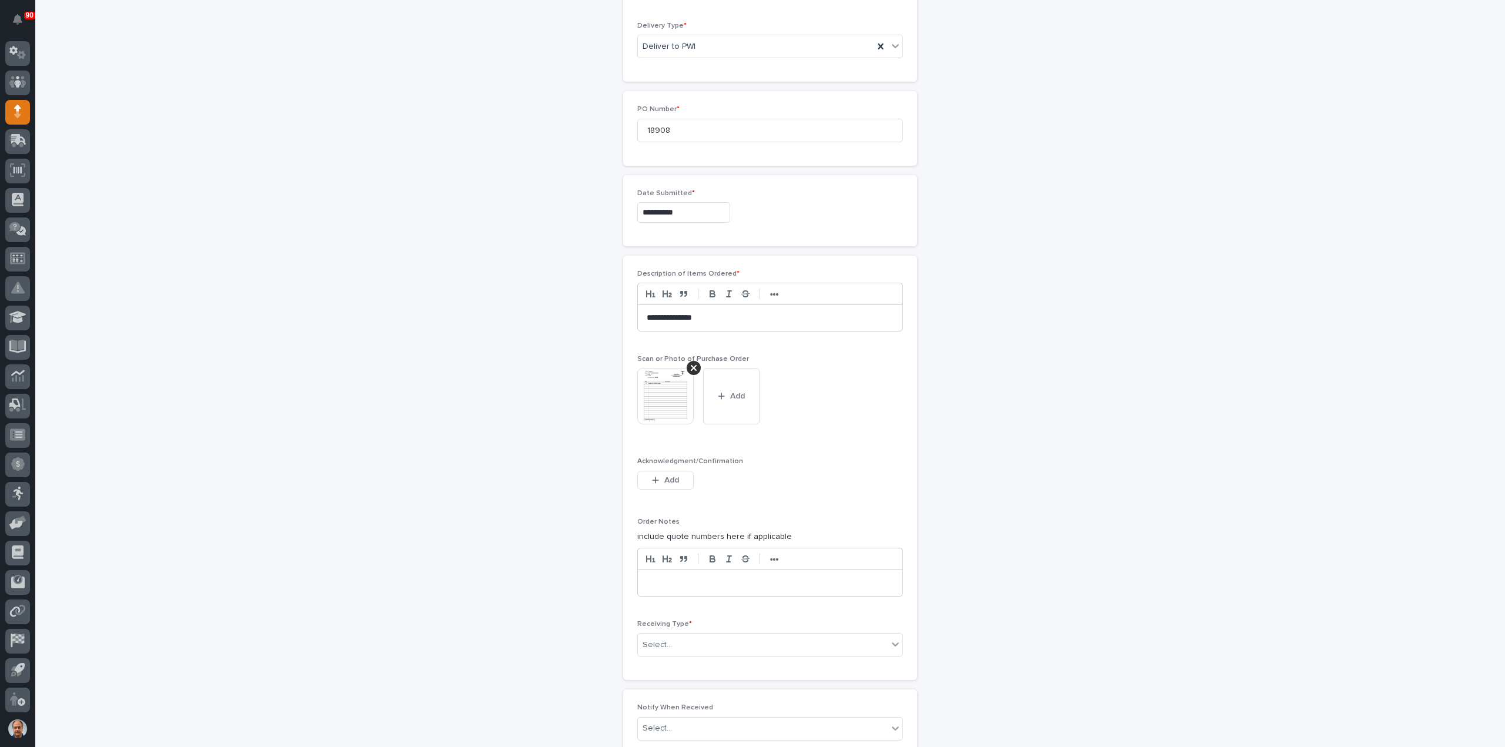
scroll to position [550, 0]
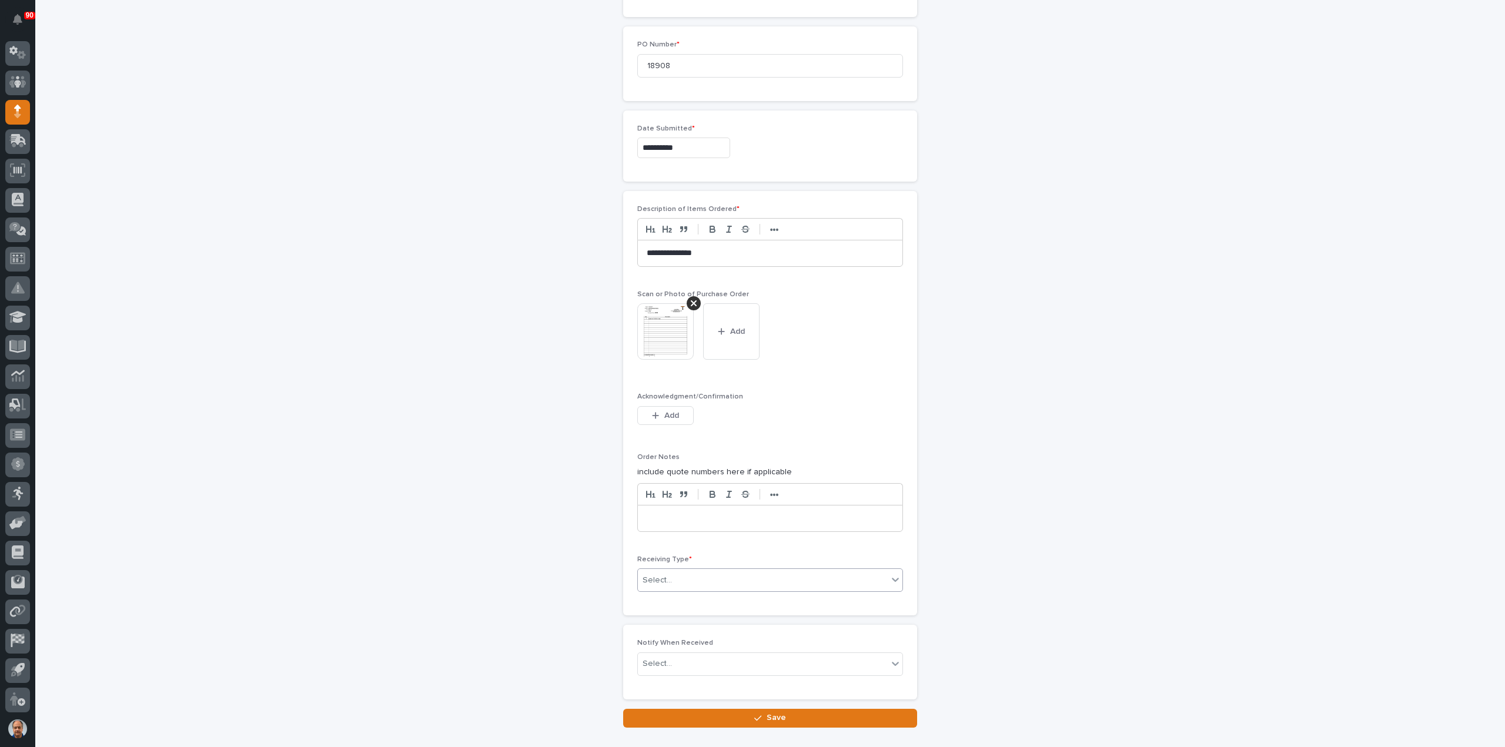
click at [686, 574] on div "Select..." at bounding box center [763, 580] width 250 height 19
click at [675, 656] on div "Deliver to" at bounding box center [765, 660] width 265 height 21
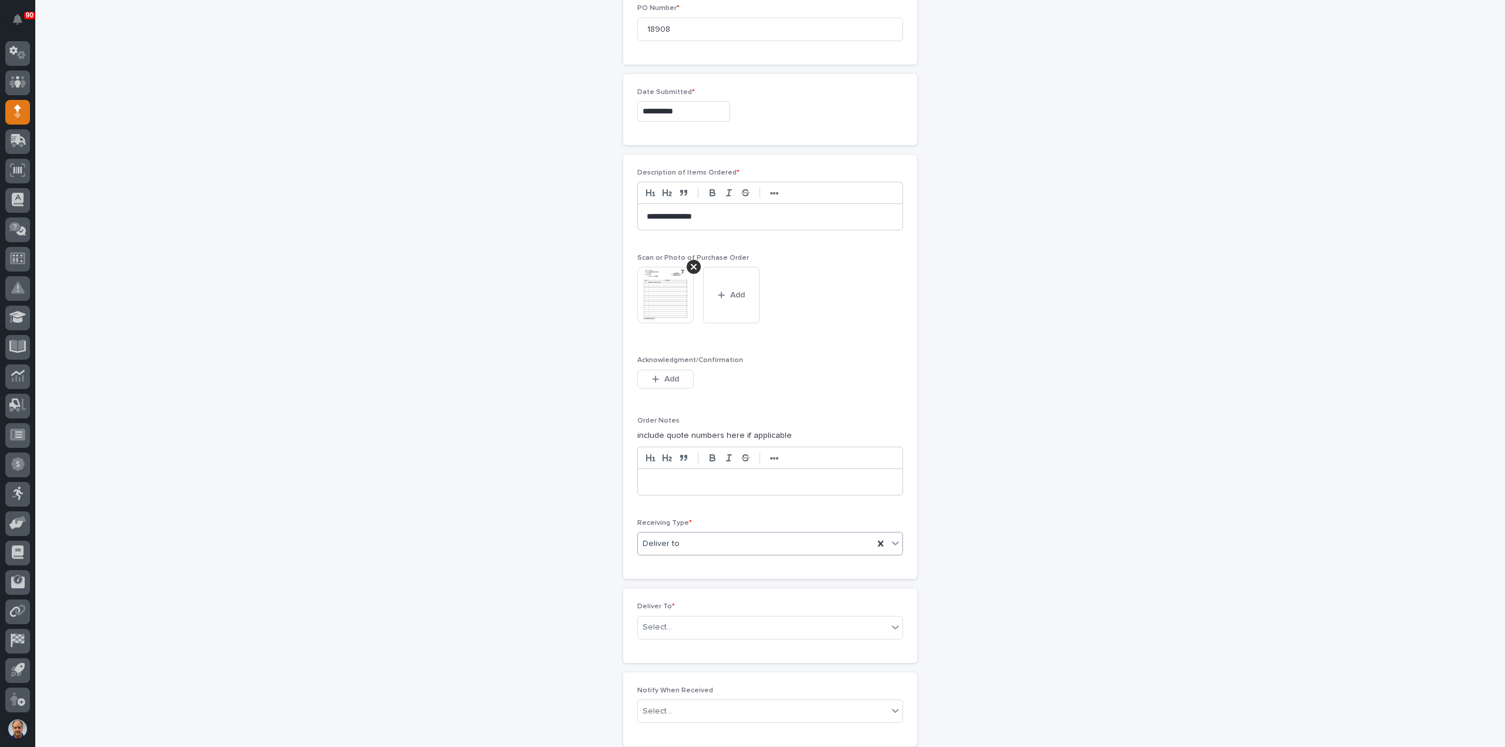
scroll to position [592, 0]
click at [689, 613] on div "Select..." at bounding box center [763, 622] width 250 height 19
type input "****"
click at [685, 659] on div "[PERSON_NAME] [PERSON_NAME]" at bounding box center [765, 660] width 265 height 21
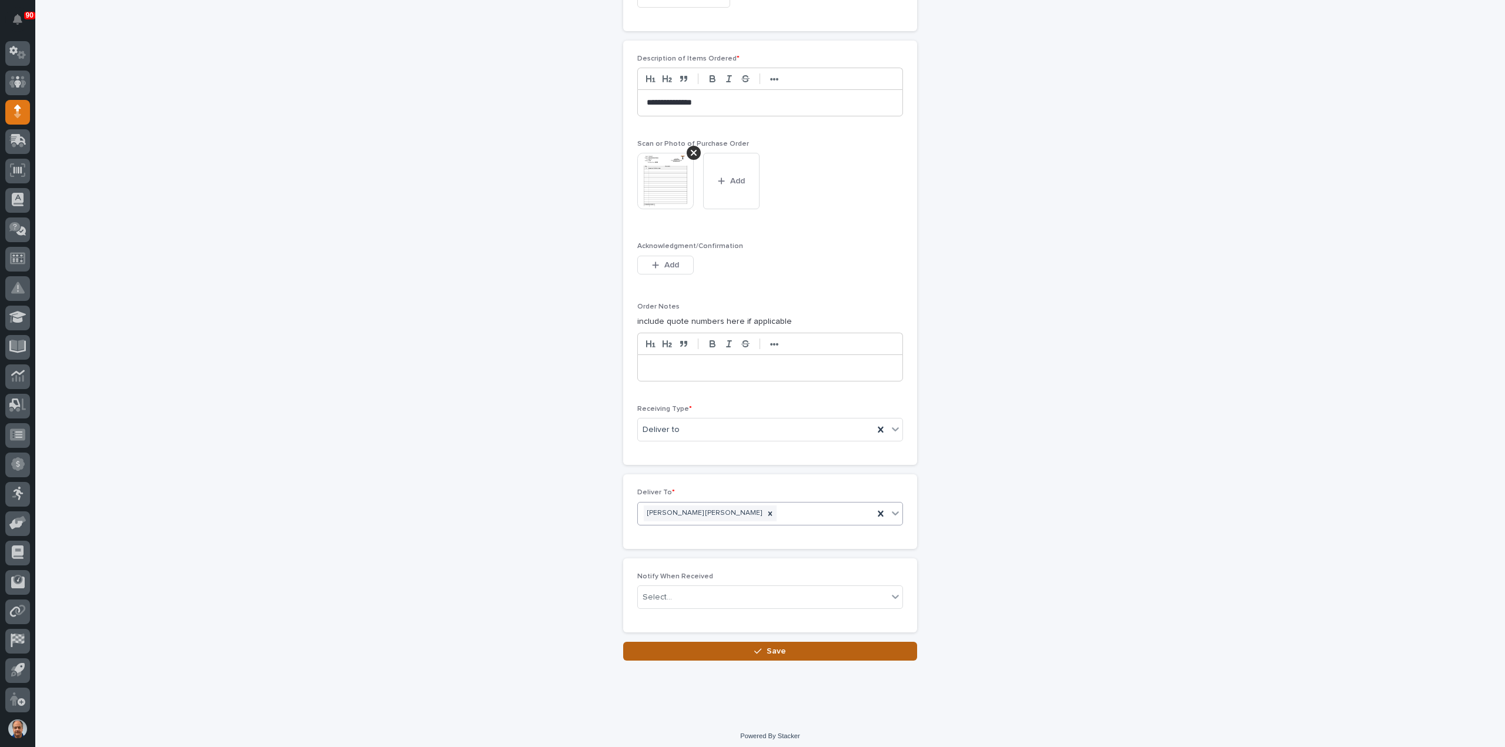
click at [747, 647] on button "Save" at bounding box center [770, 651] width 294 height 19
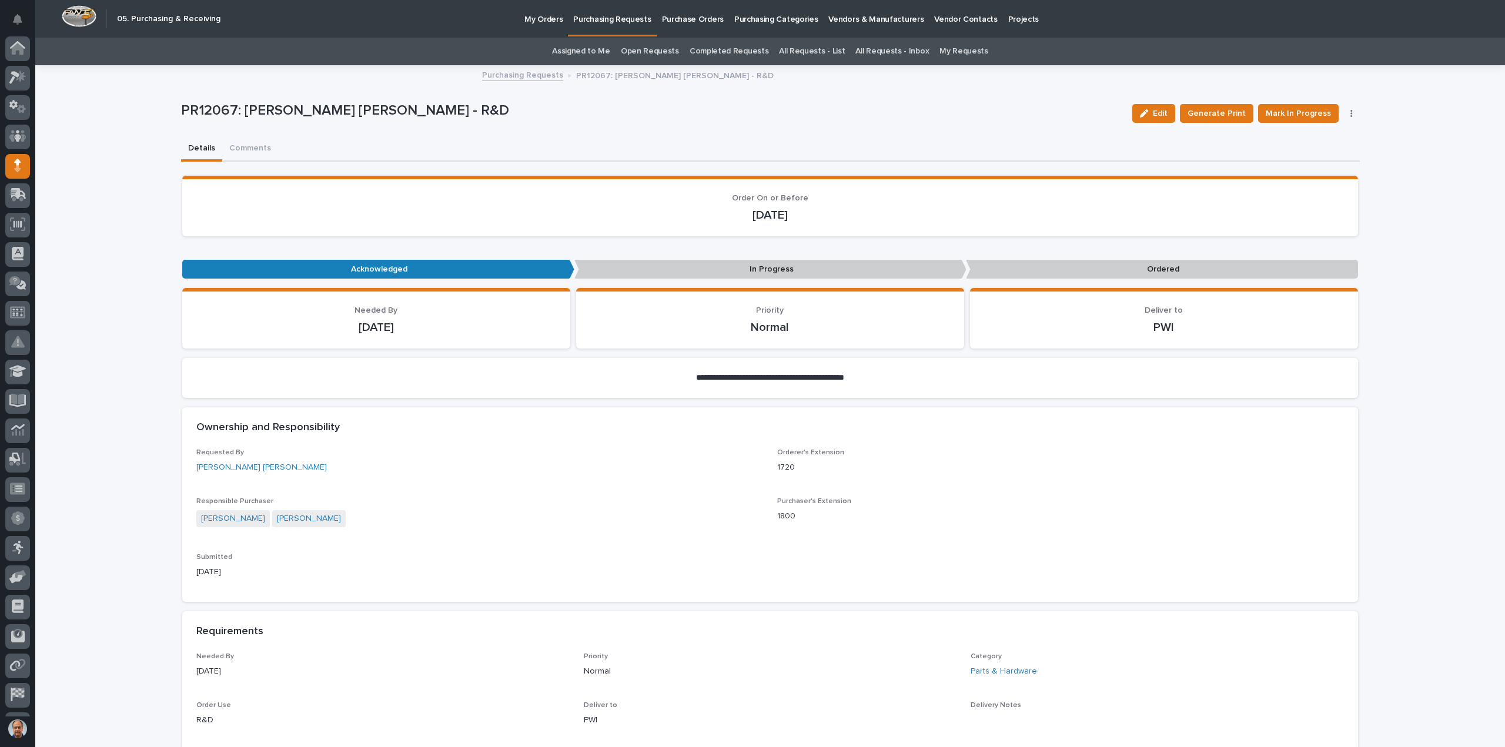
scroll to position [54, 0]
click at [1310, 115] on span "Mark In Progress" at bounding box center [1298, 113] width 65 height 14
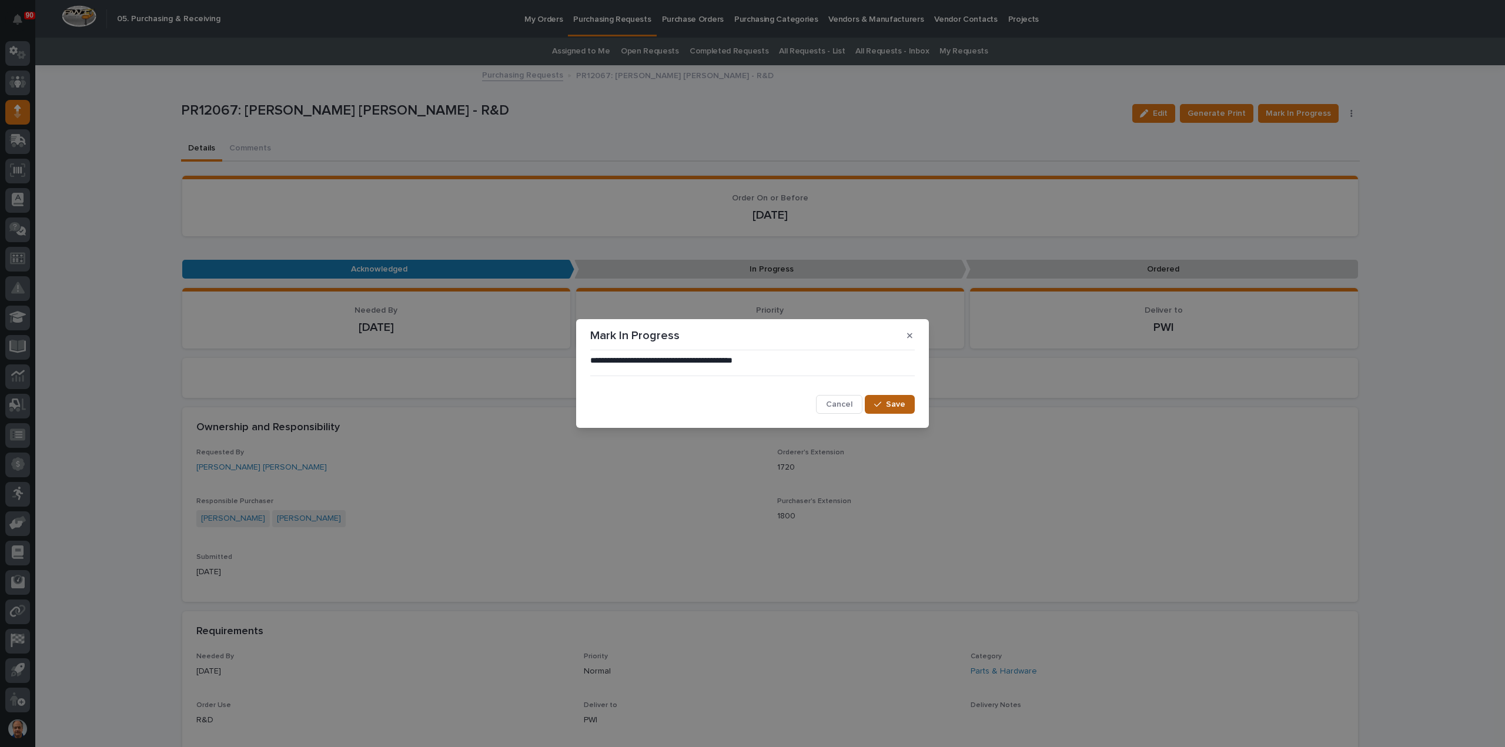
click at [900, 403] on span "Save" at bounding box center [895, 404] width 19 height 11
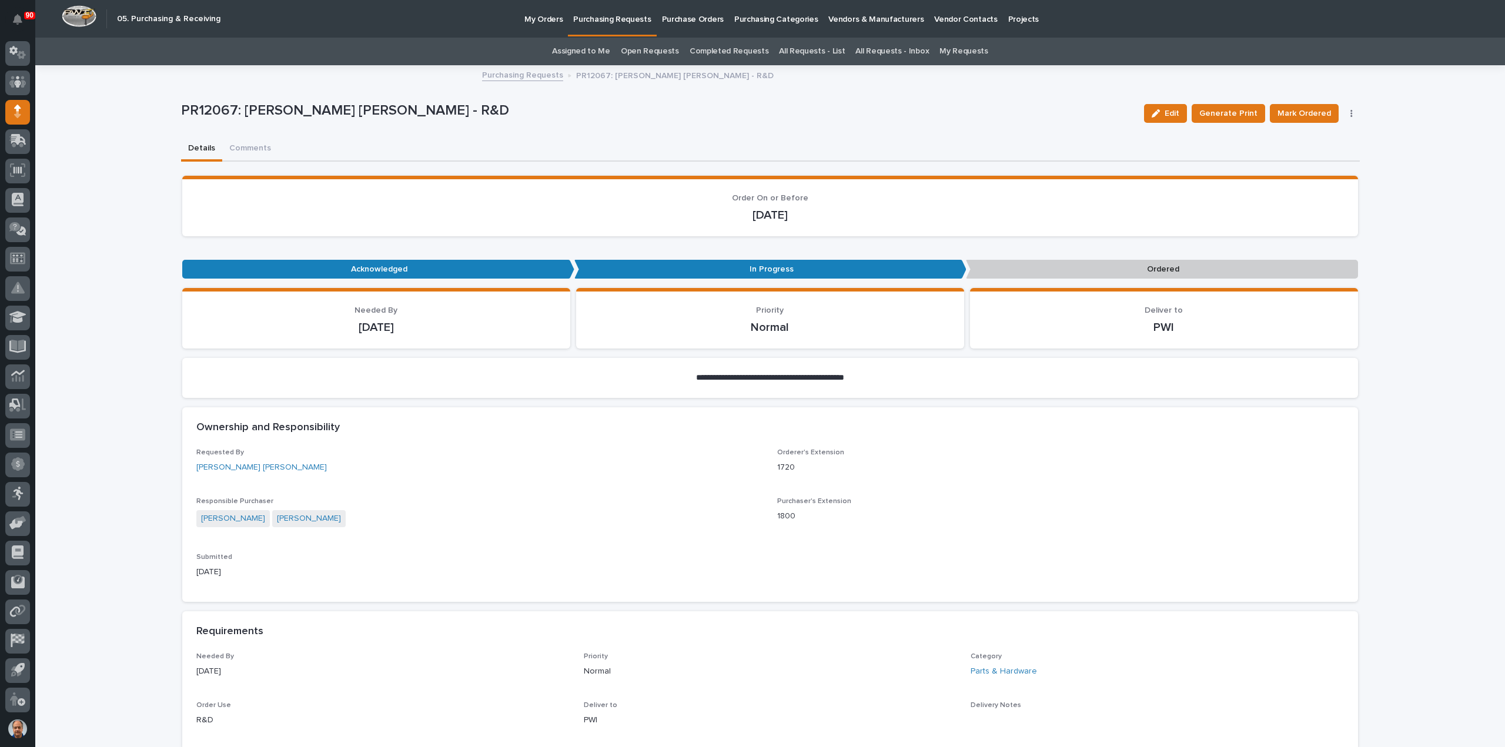
click at [1317, 112] on span "Mark Ordered" at bounding box center [1305, 113] width 54 height 14
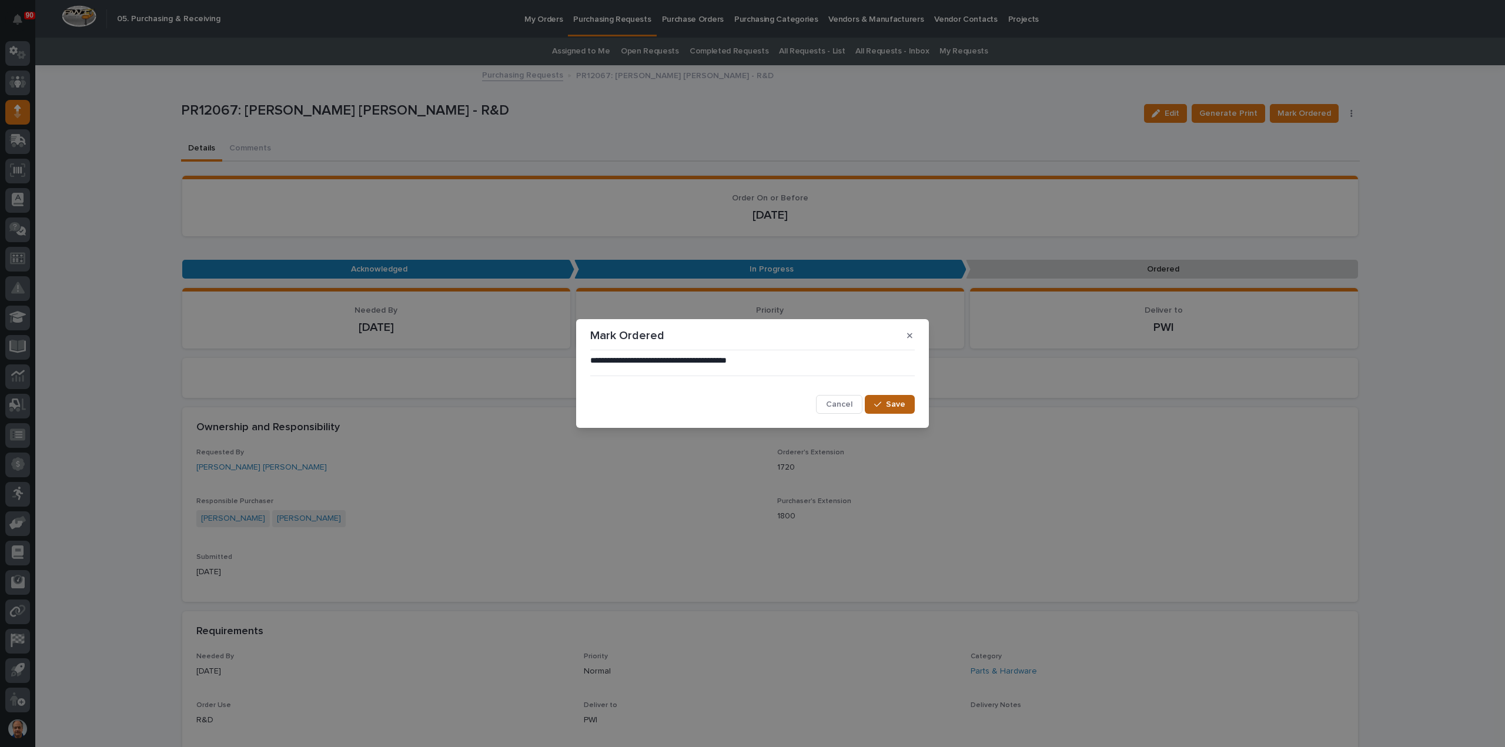
click at [894, 406] on span "Save" at bounding box center [895, 404] width 19 height 11
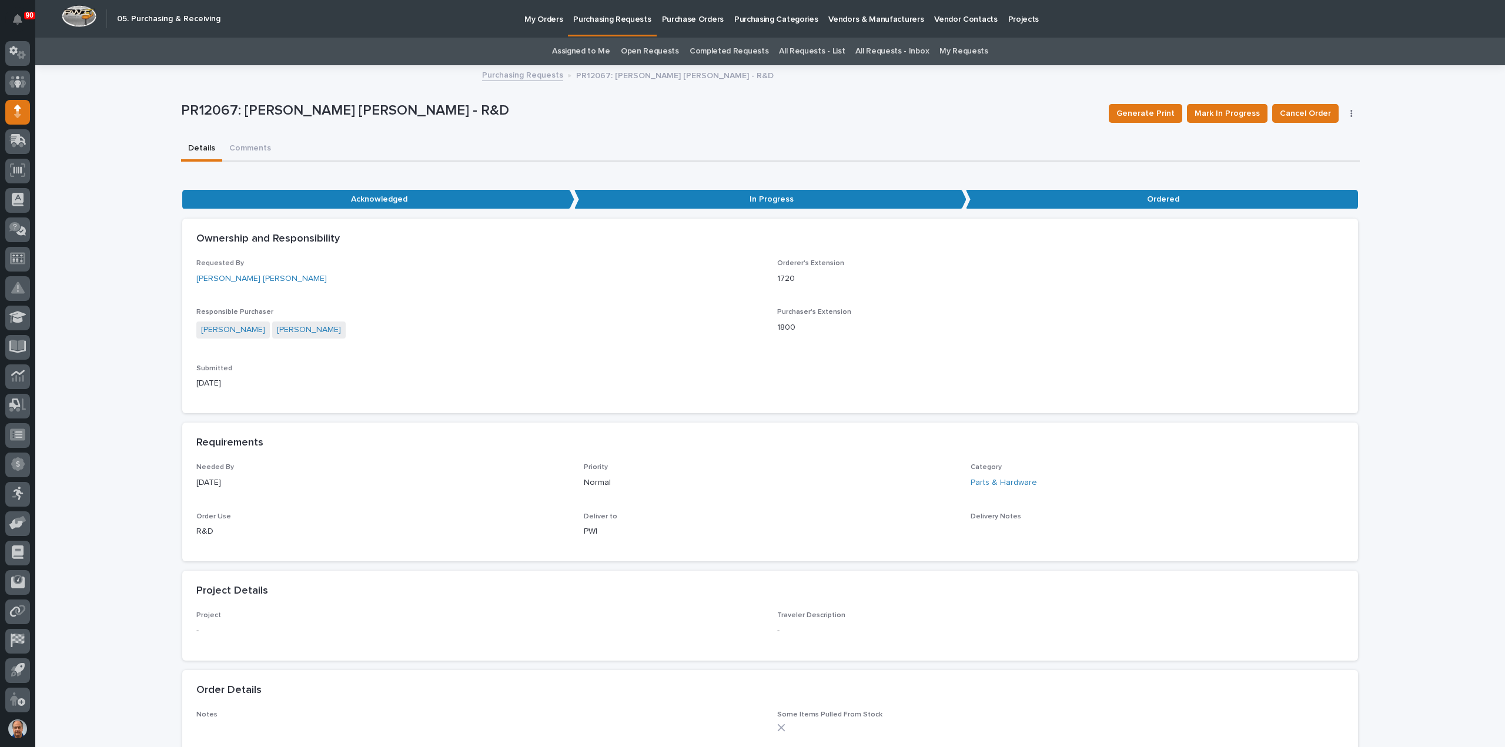
click at [610, 17] on p "Purchasing Requests" at bounding box center [612, 12] width 78 height 25
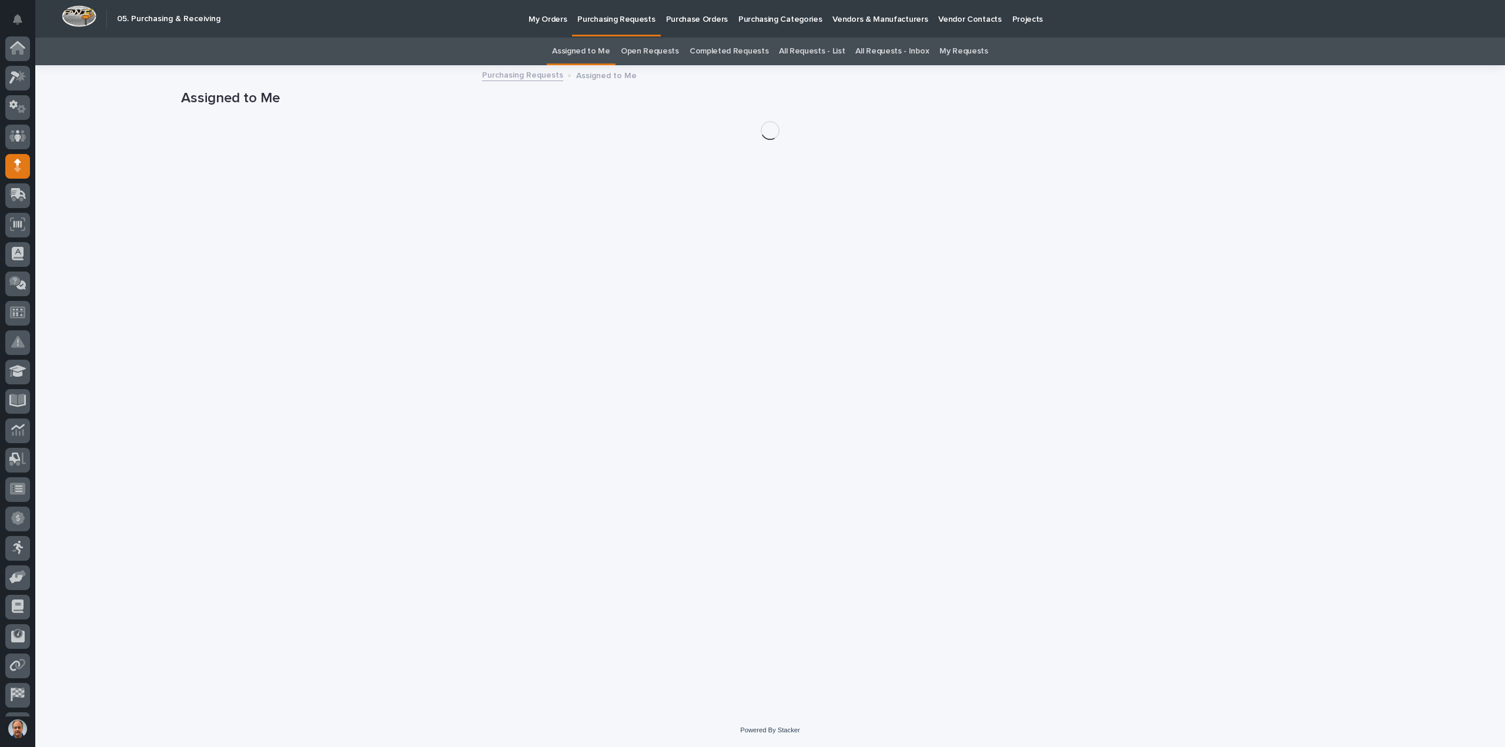
scroll to position [54, 0]
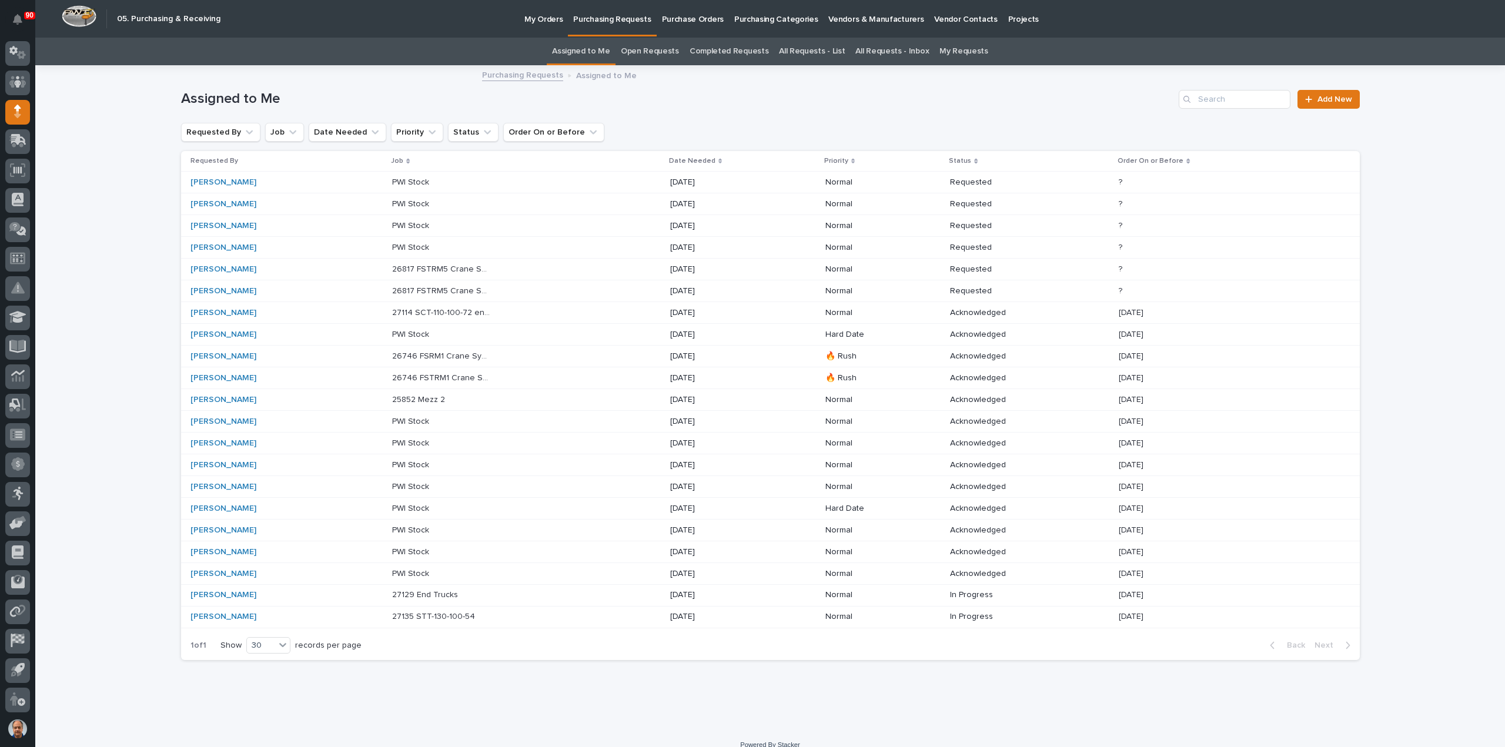
click at [436, 397] on p "25852 Mezz 2" at bounding box center [419, 399] width 55 height 12
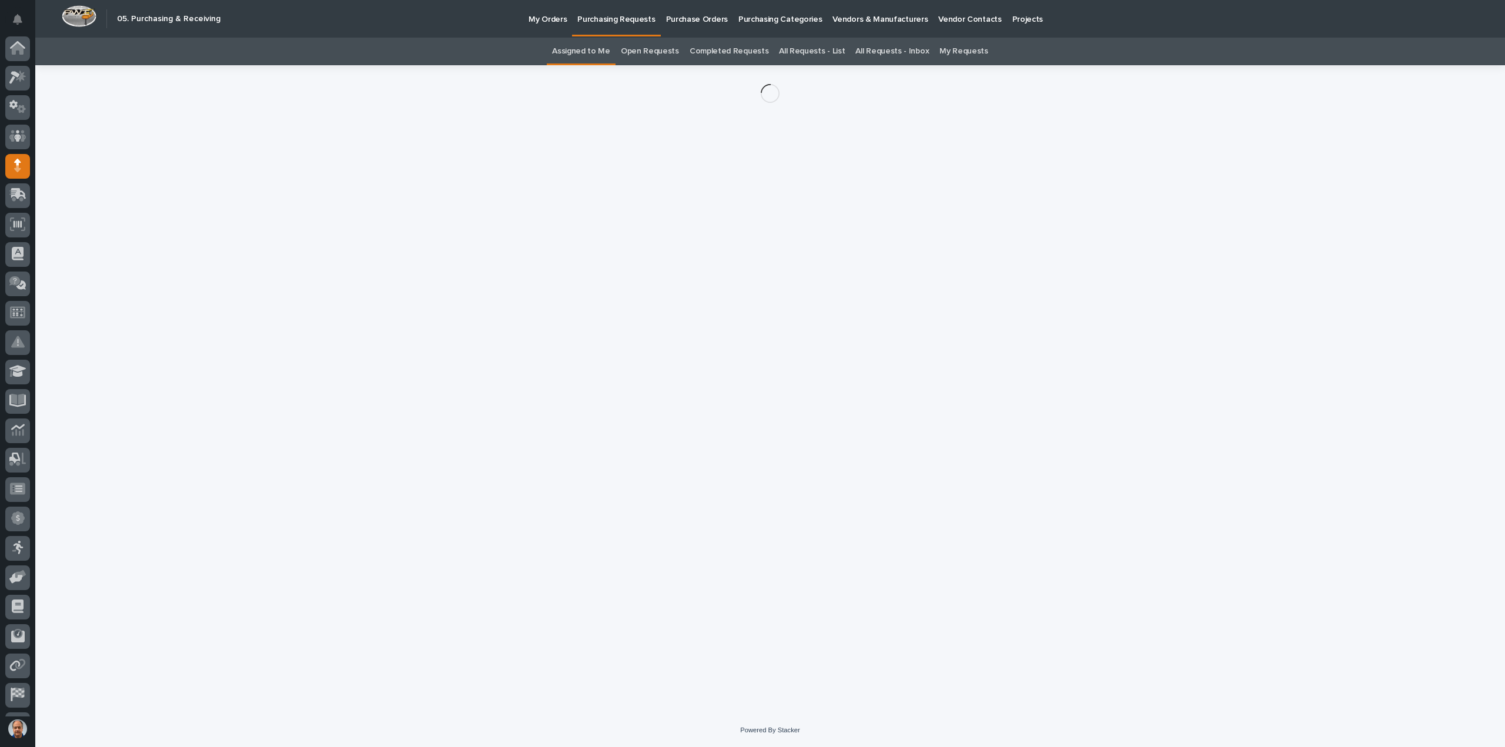
scroll to position [54, 0]
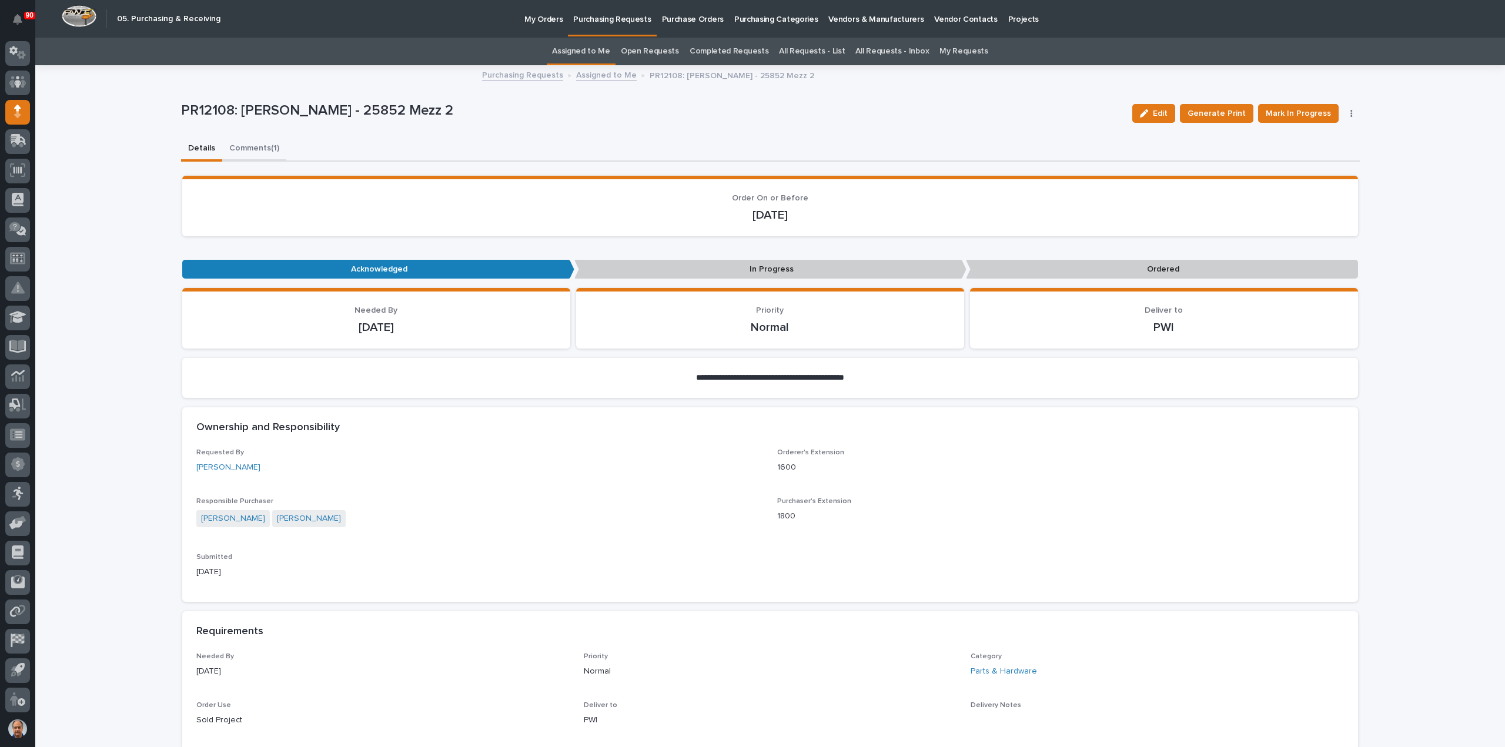
click at [236, 148] on button "Comments (1)" at bounding box center [254, 149] width 64 height 25
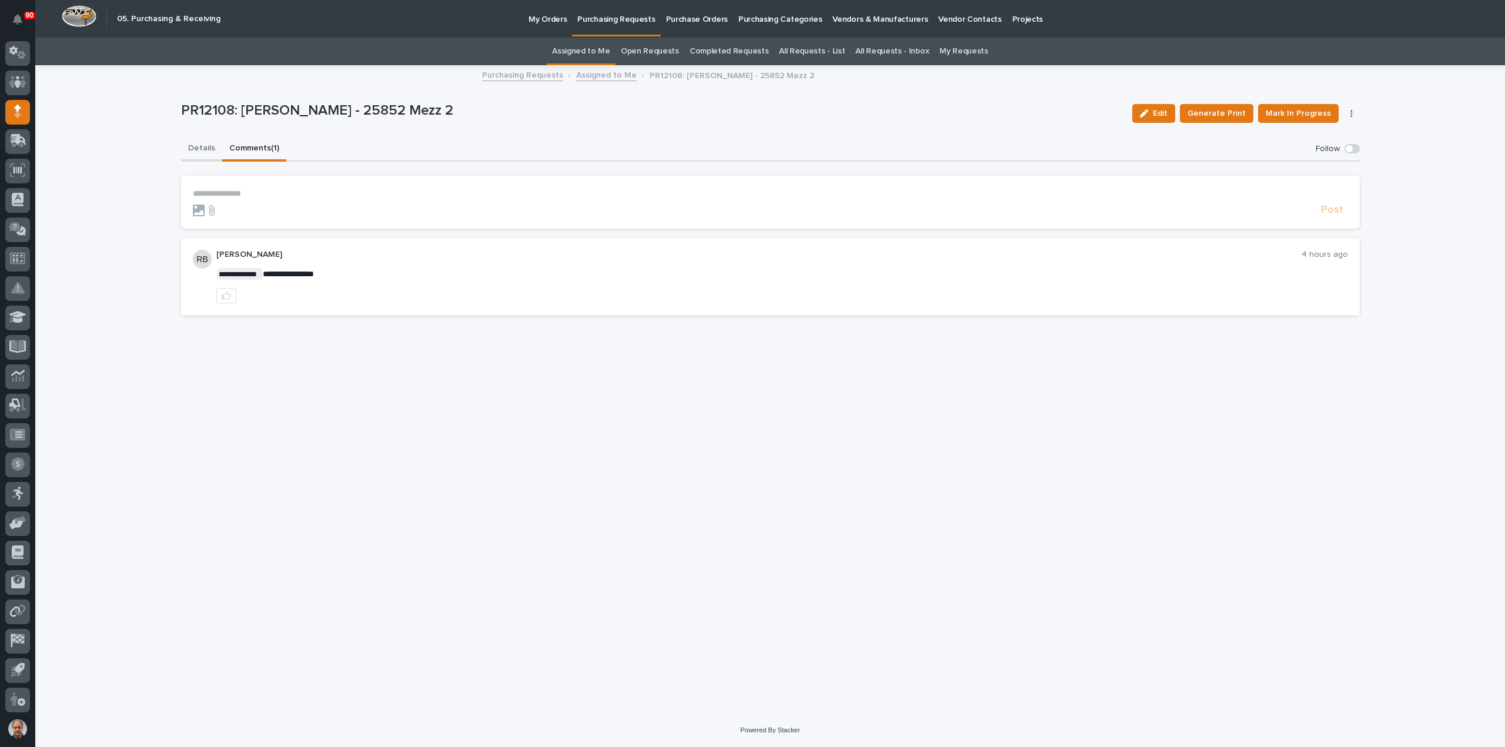
click at [196, 150] on button "Details" at bounding box center [201, 149] width 41 height 25
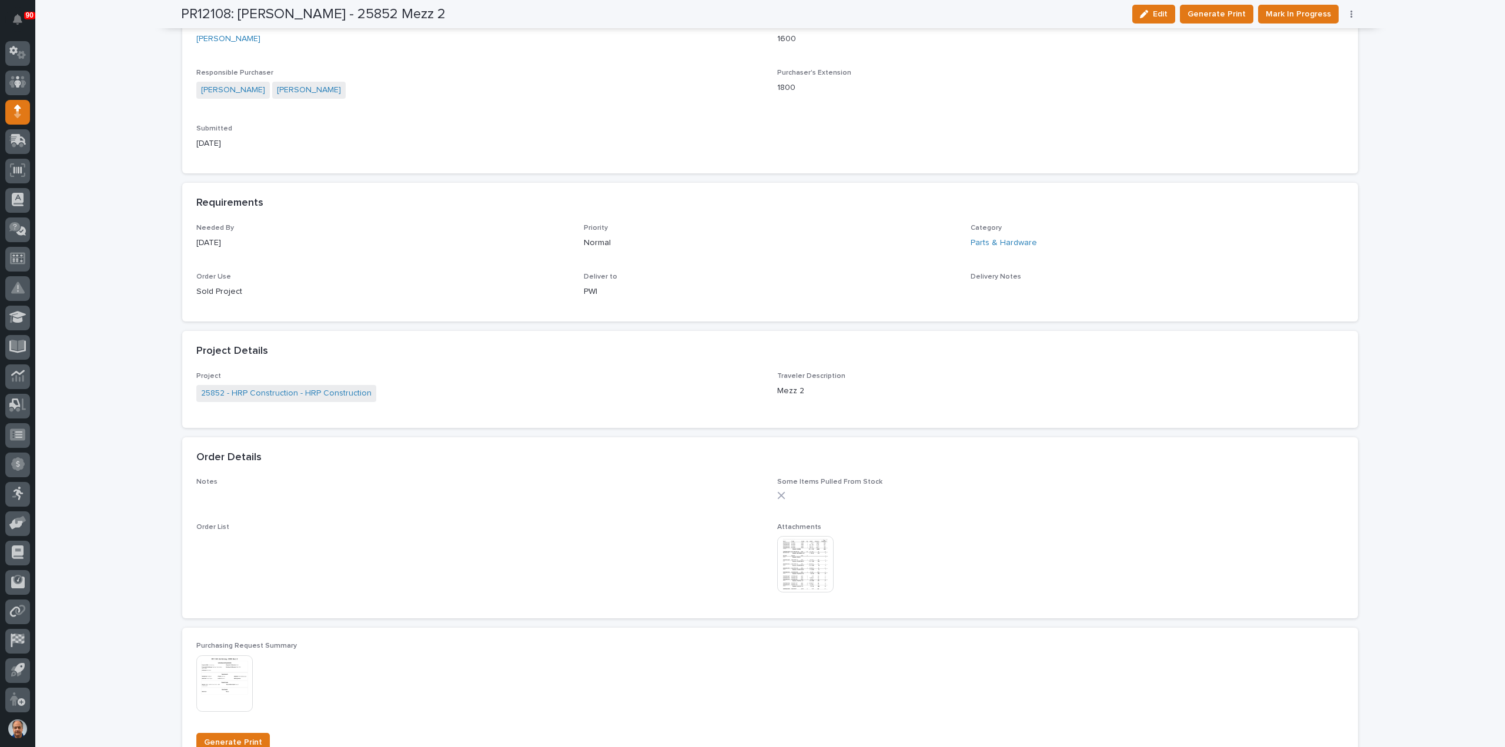
scroll to position [470, 0]
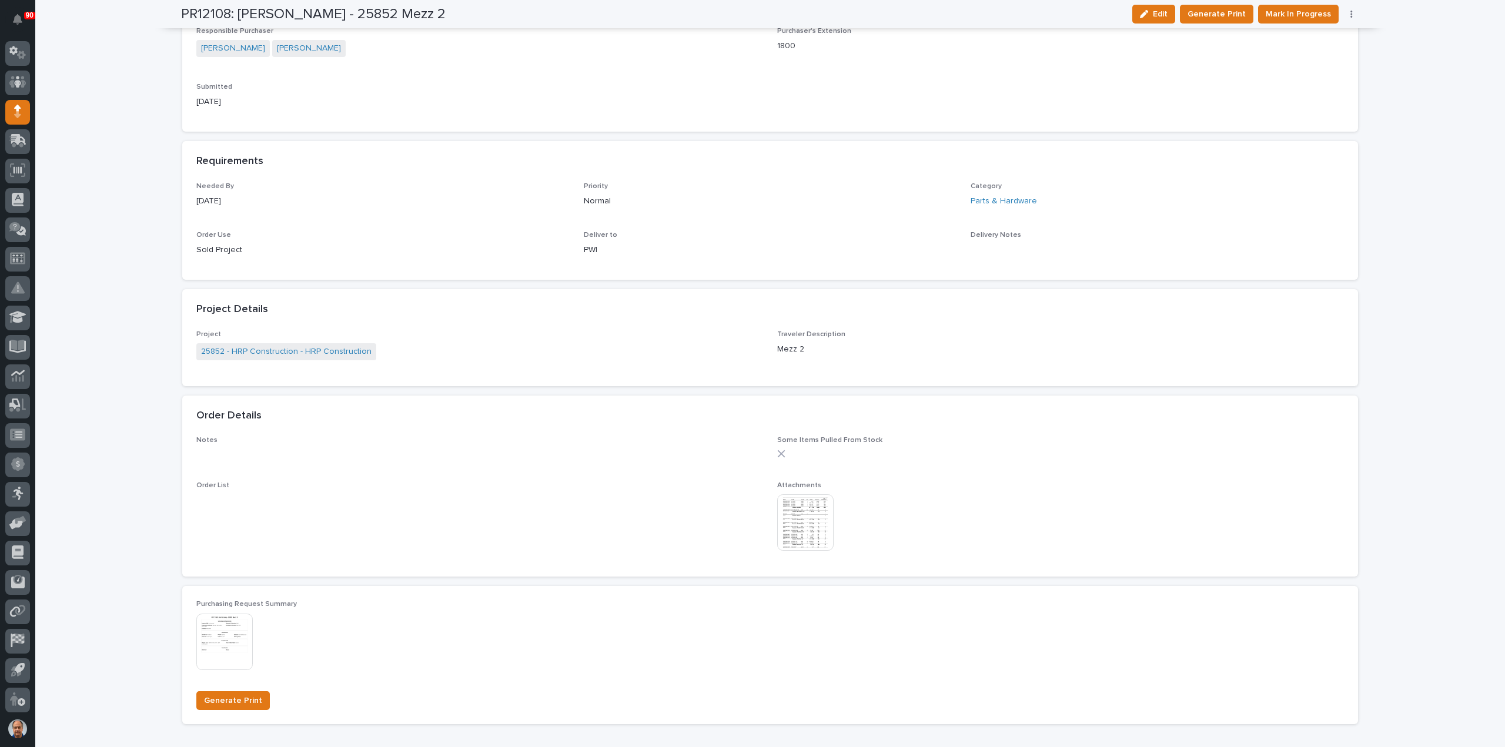
click at [789, 529] on img at bounding box center [805, 523] width 56 height 56
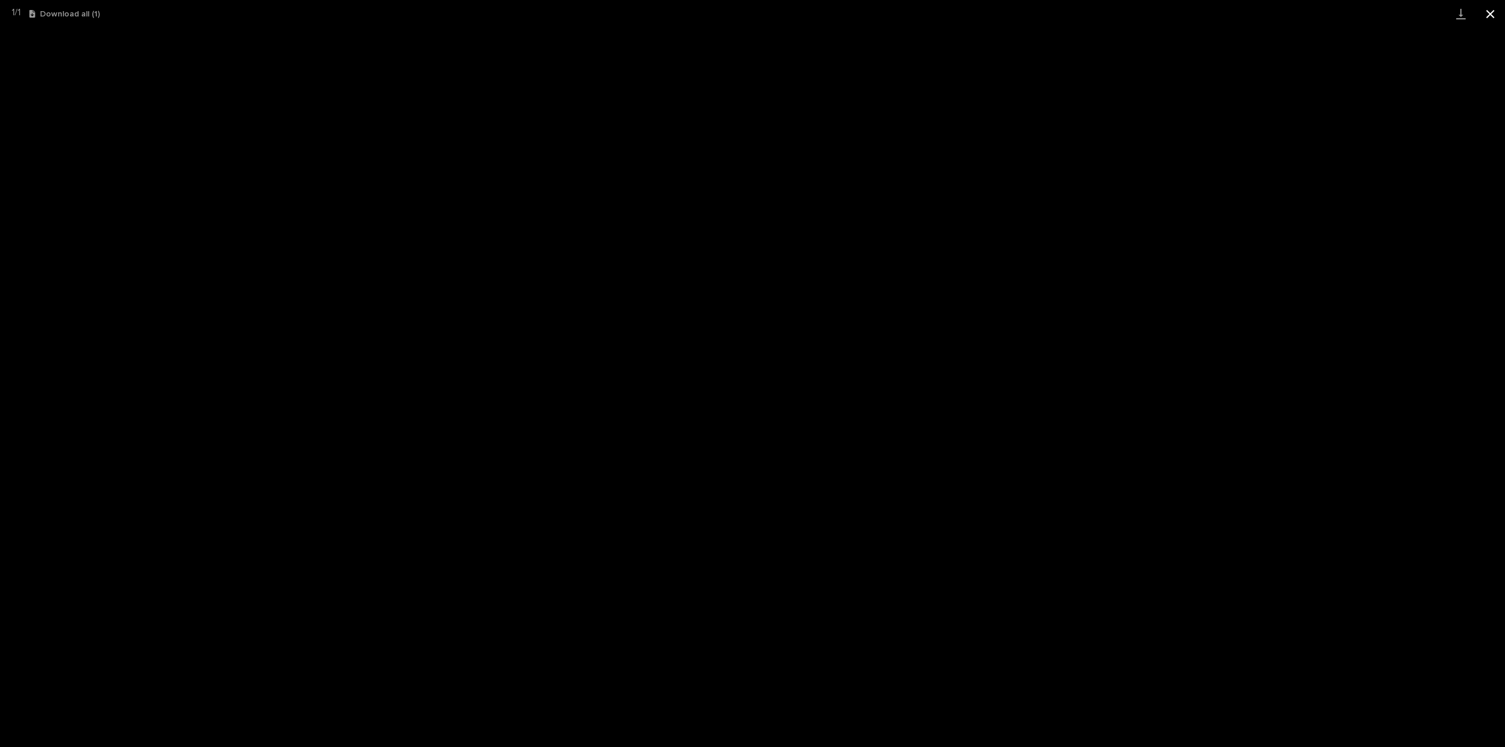
click at [1488, 16] on button "Close gallery" at bounding box center [1490, 14] width 29 height 28
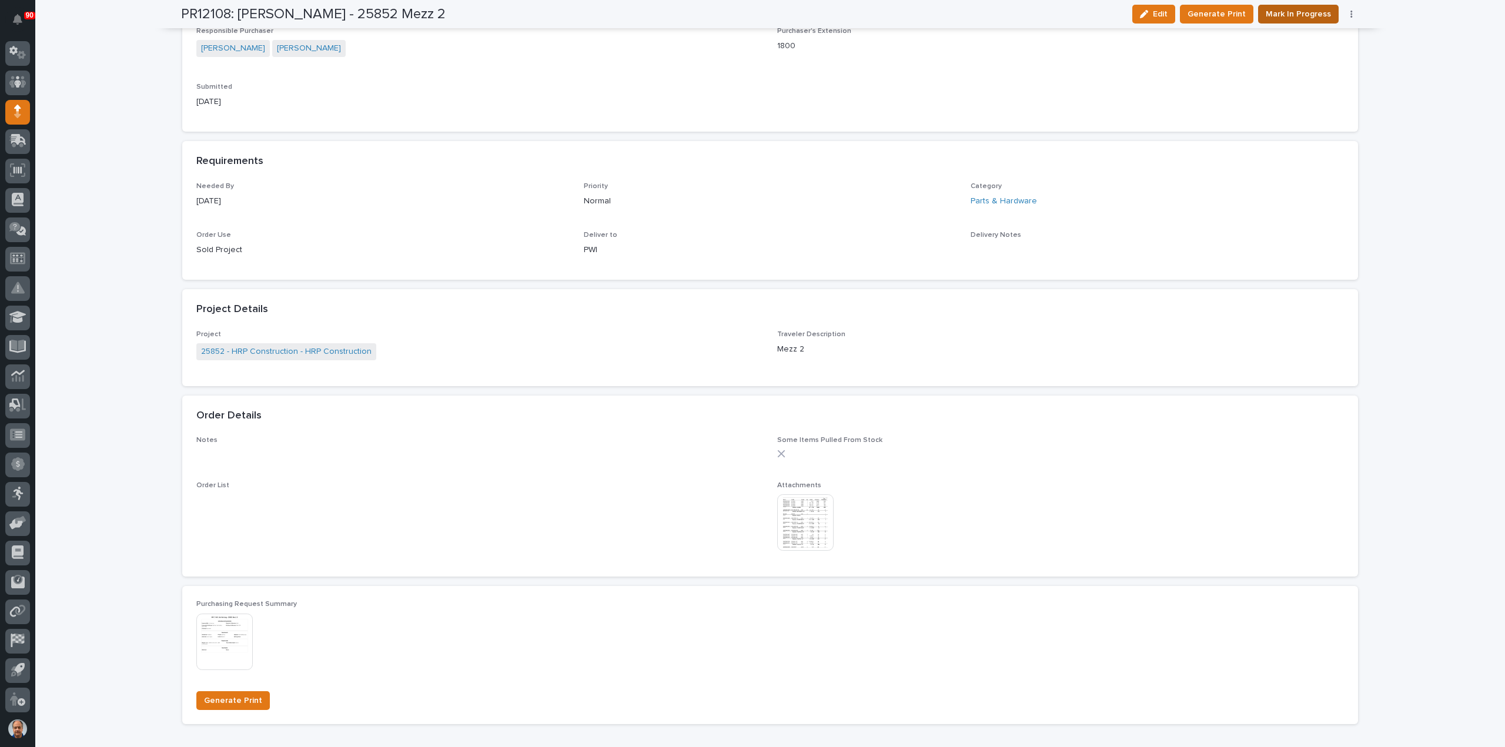
click at [1300, 14] on span "Mark In Progress" at bounding box center [1298, 14] width 65 height 14
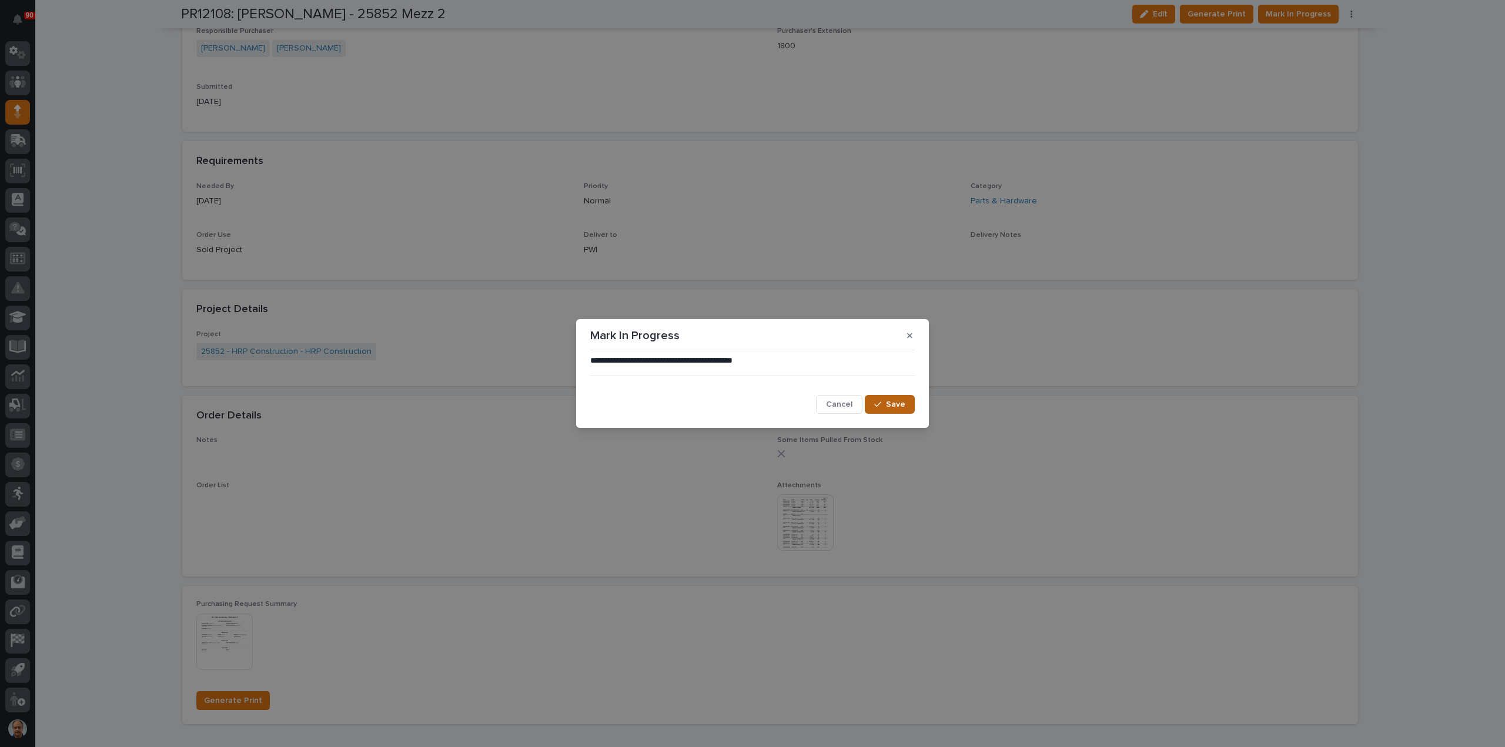
click at [904, 399] on span "Save" at bounding box center [895, 404] width 19 height 11
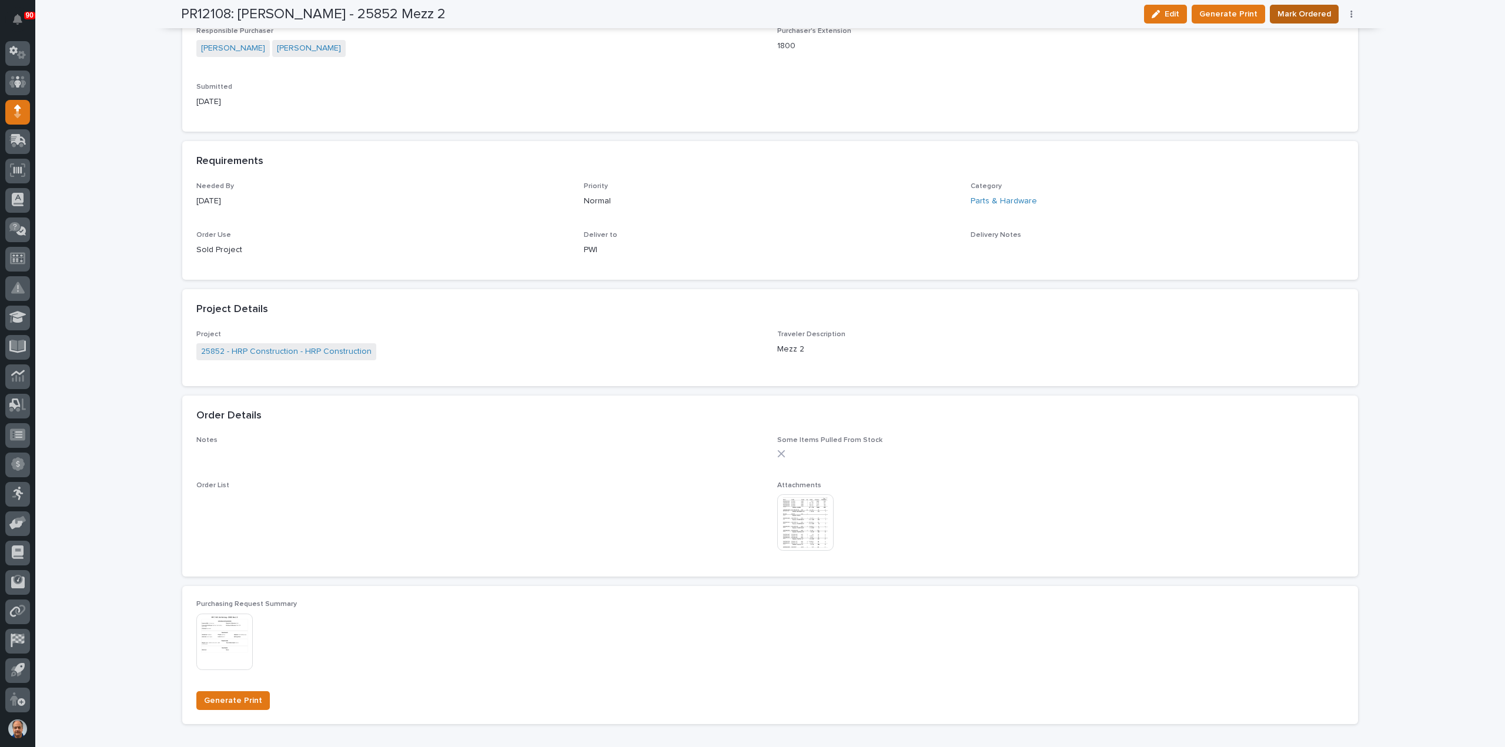
click at [1298, 12] on span "Mark Ordered" at bounding box center [1305, 14] width 54 height 14
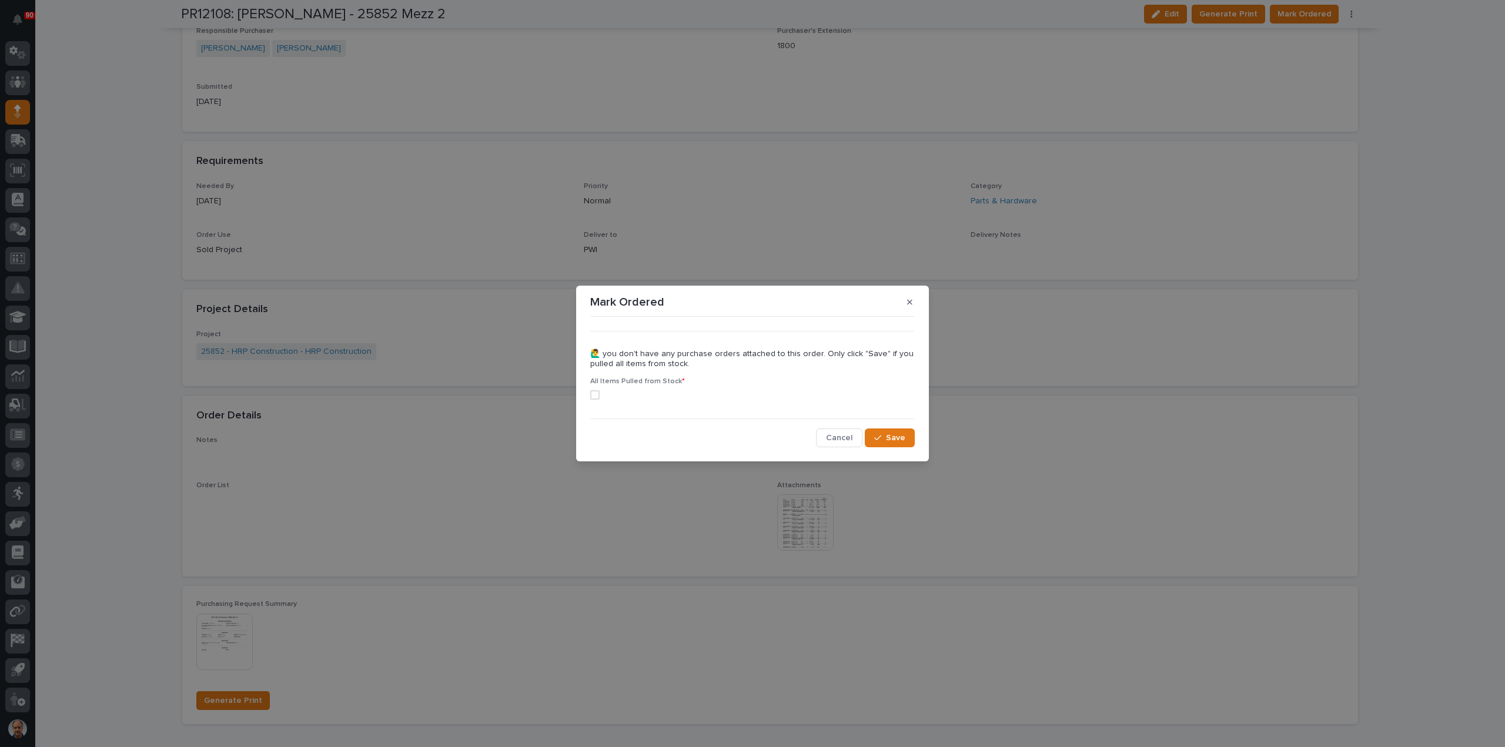
click at [594, 397] on span at bounding box center [594, 394] width 9 height 9
click at [887, 431] on button "Save" at bounding box center [890, 438] width 50 height 19
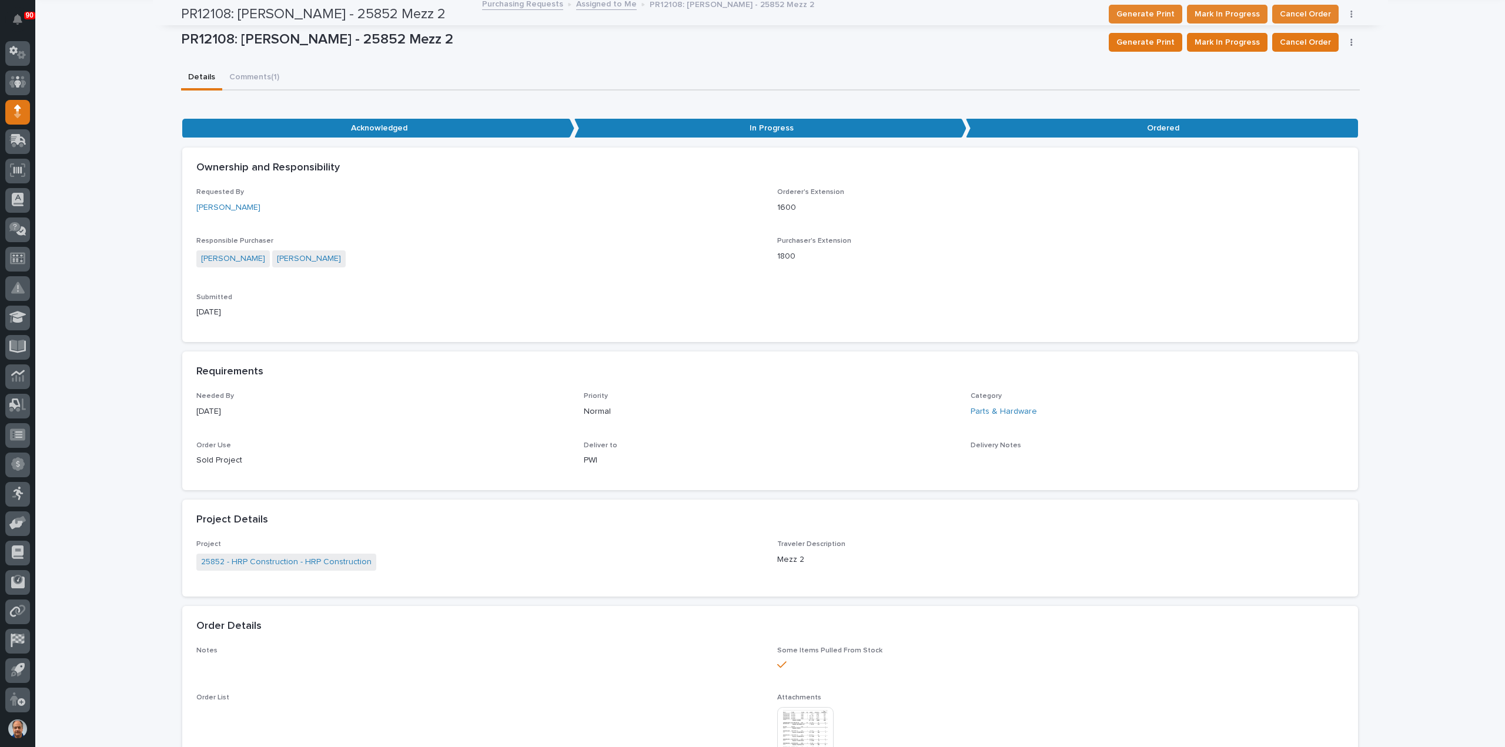
scroll to position [0, 0]
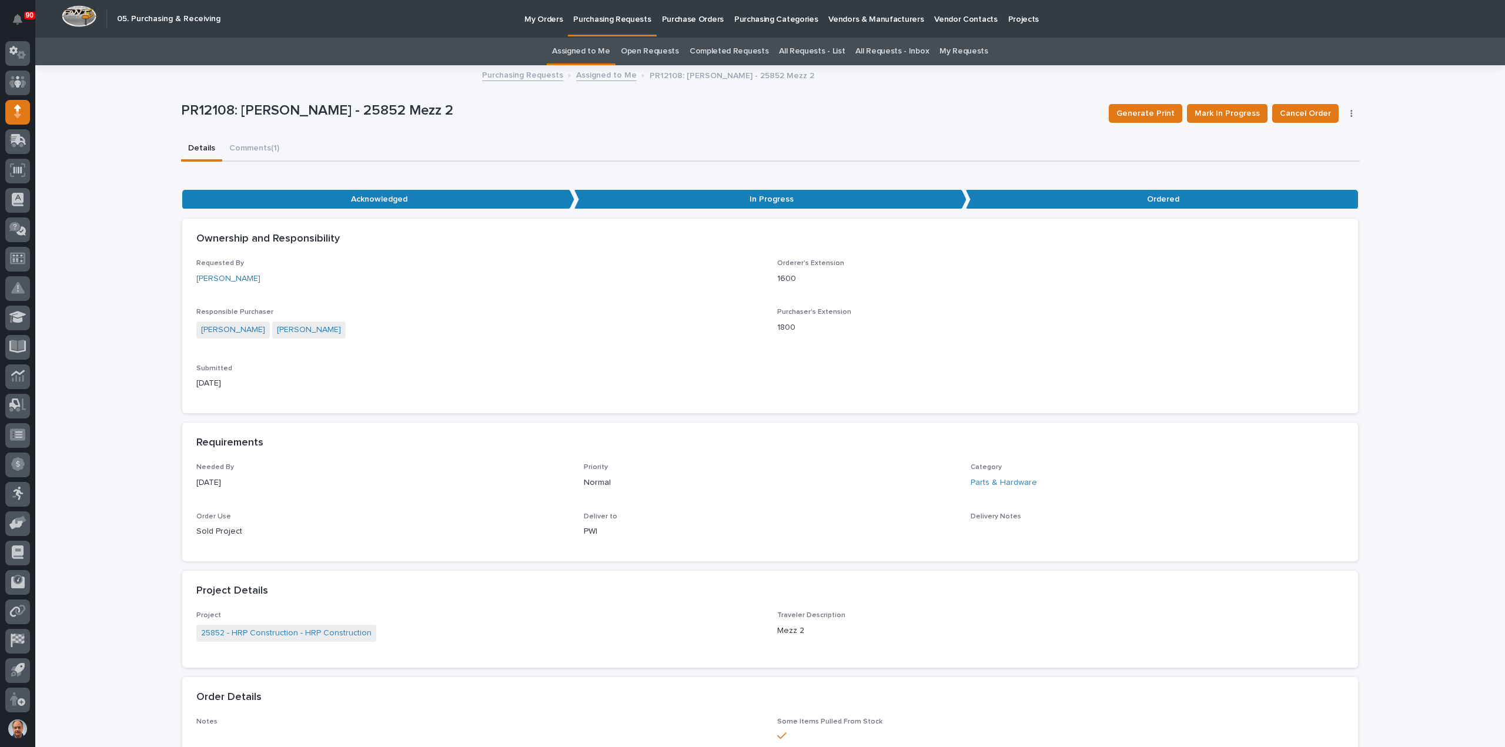
click at [624, 16] on p "Purchasing Requests" at bounding box center [612, 12] width 78 height 25
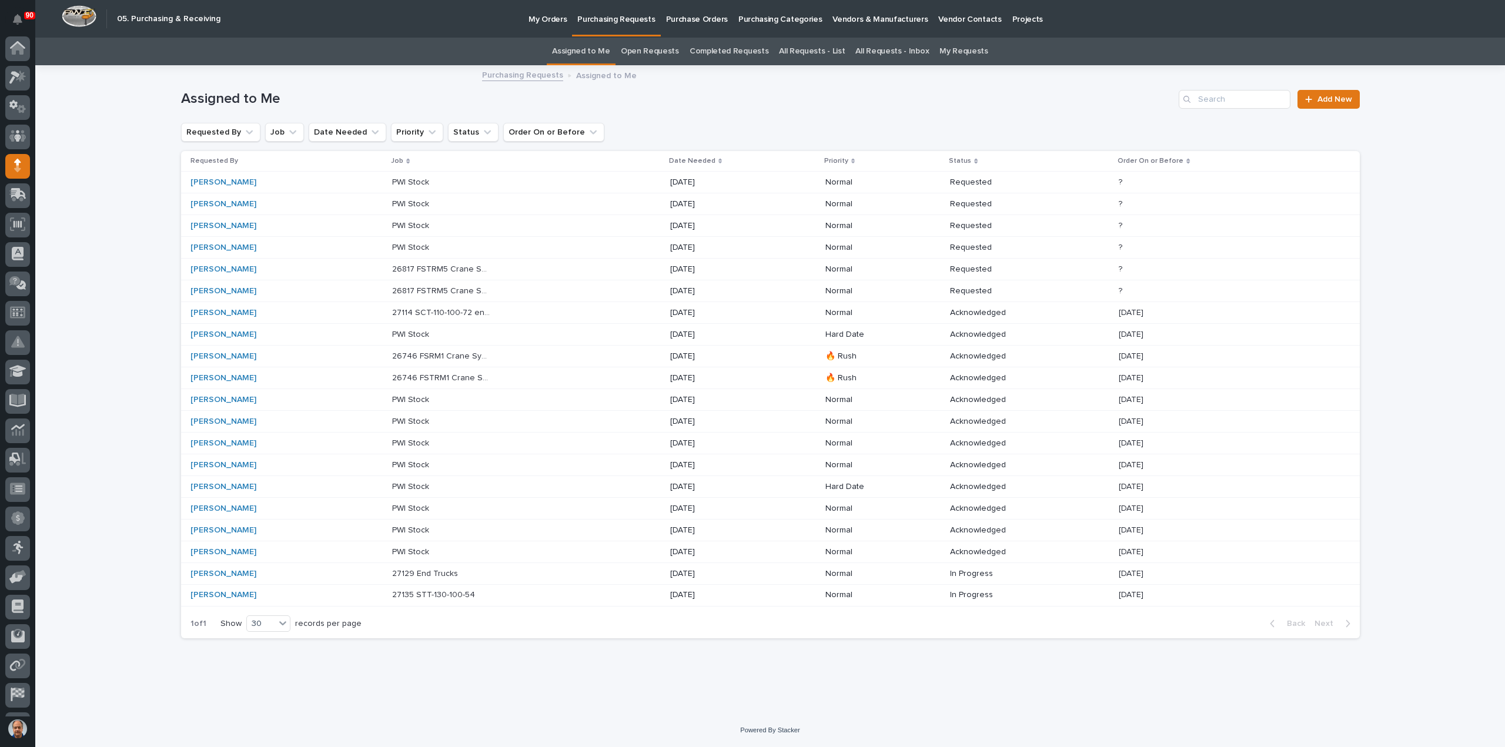
scroll to position [54, 0]
click at [452, 331] on p at bounding box center [441, 335] width 98 height 10
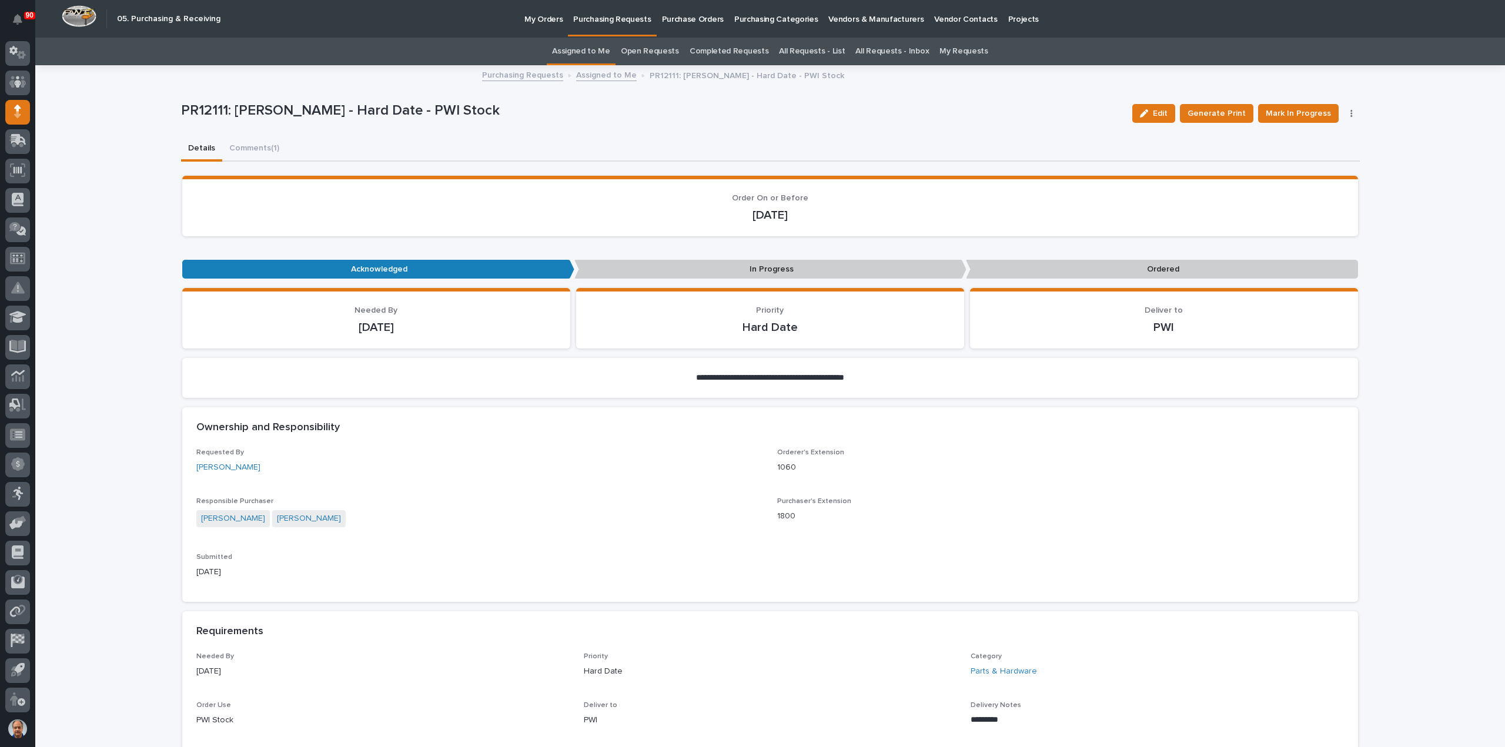
click at [615, 18] on p "Purchasing Requests" at bounding box center [612, 12] width 78 height 25
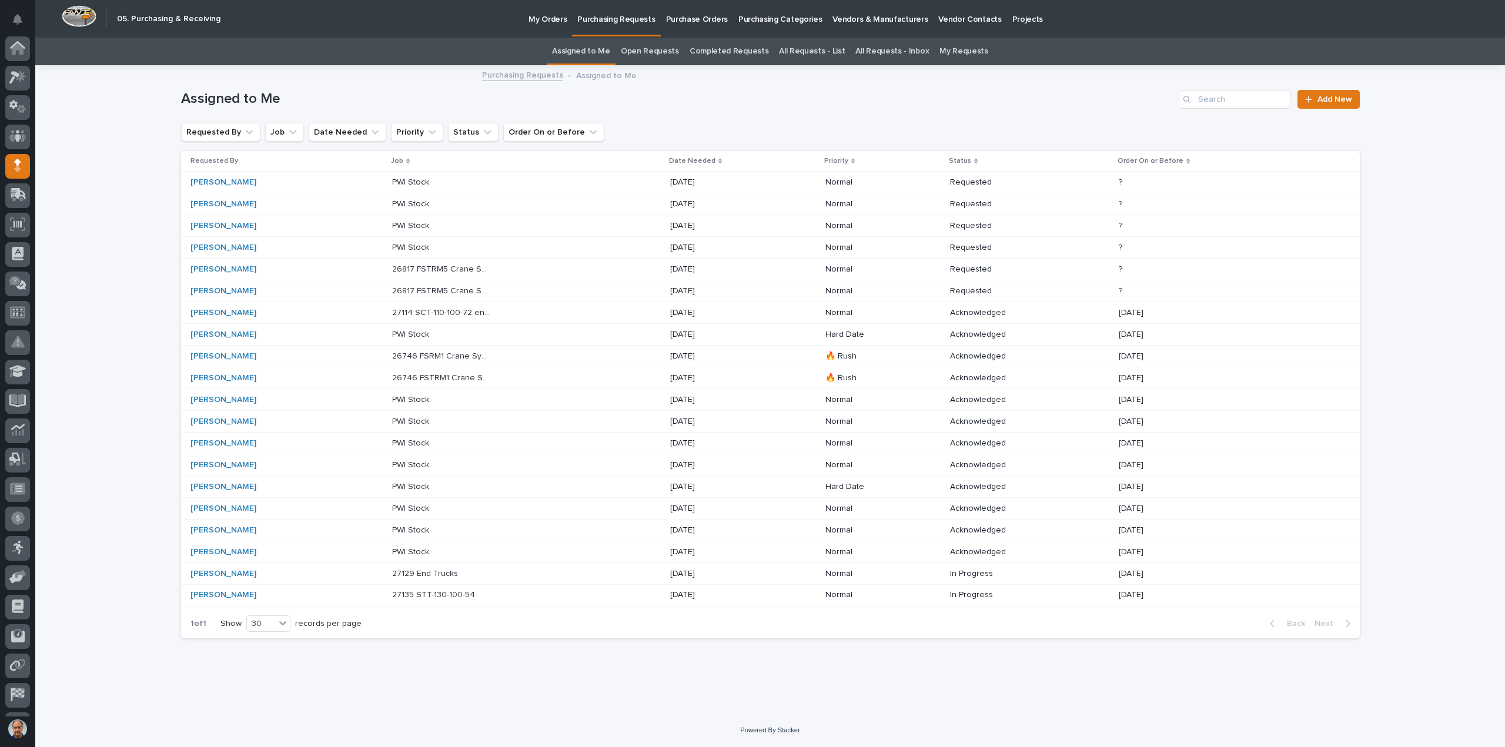
scroll to position [54, 0]
click at [455, 311] on p "27114 SCT-110-100-72 end trucks" at bounding box center [442, 312] width 101 height 12
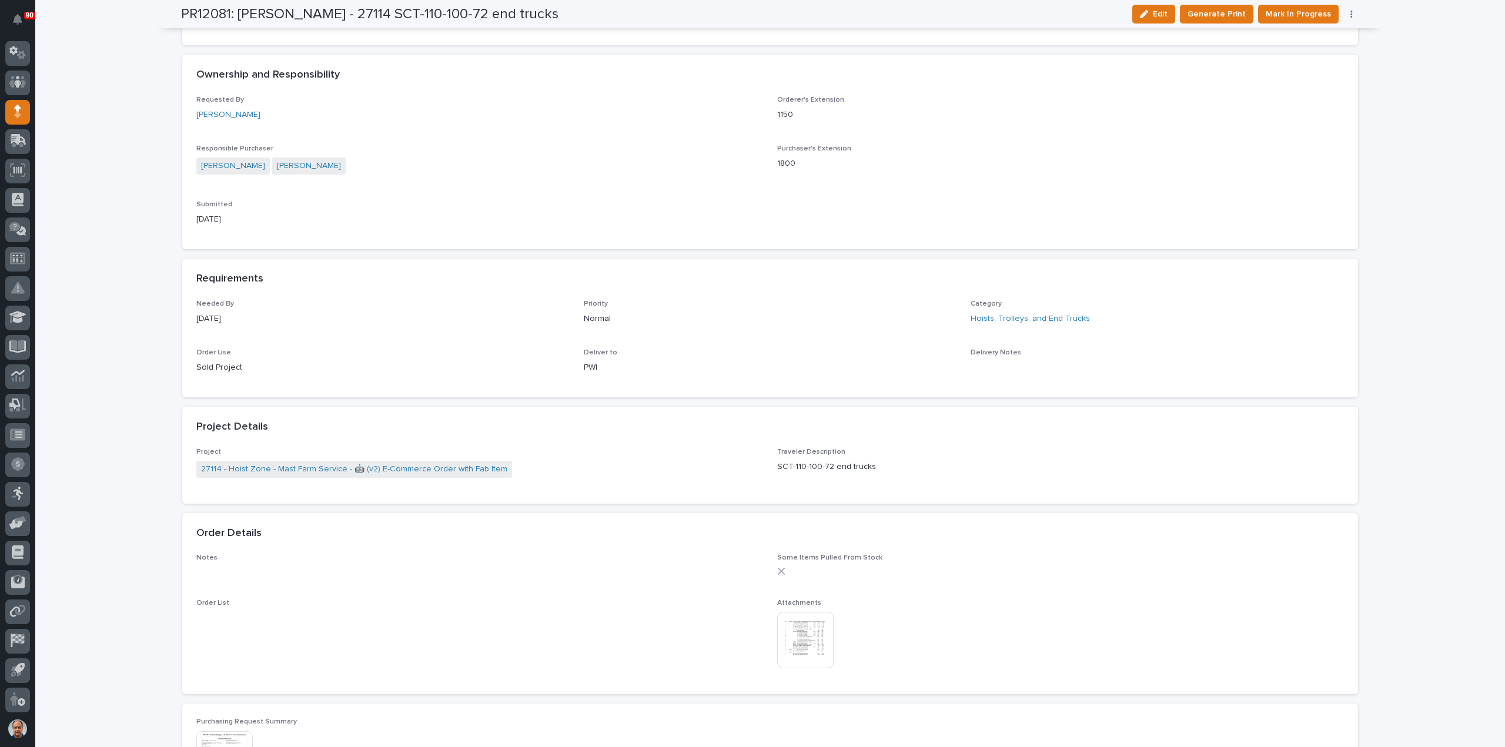
scroll to position [412, 0]
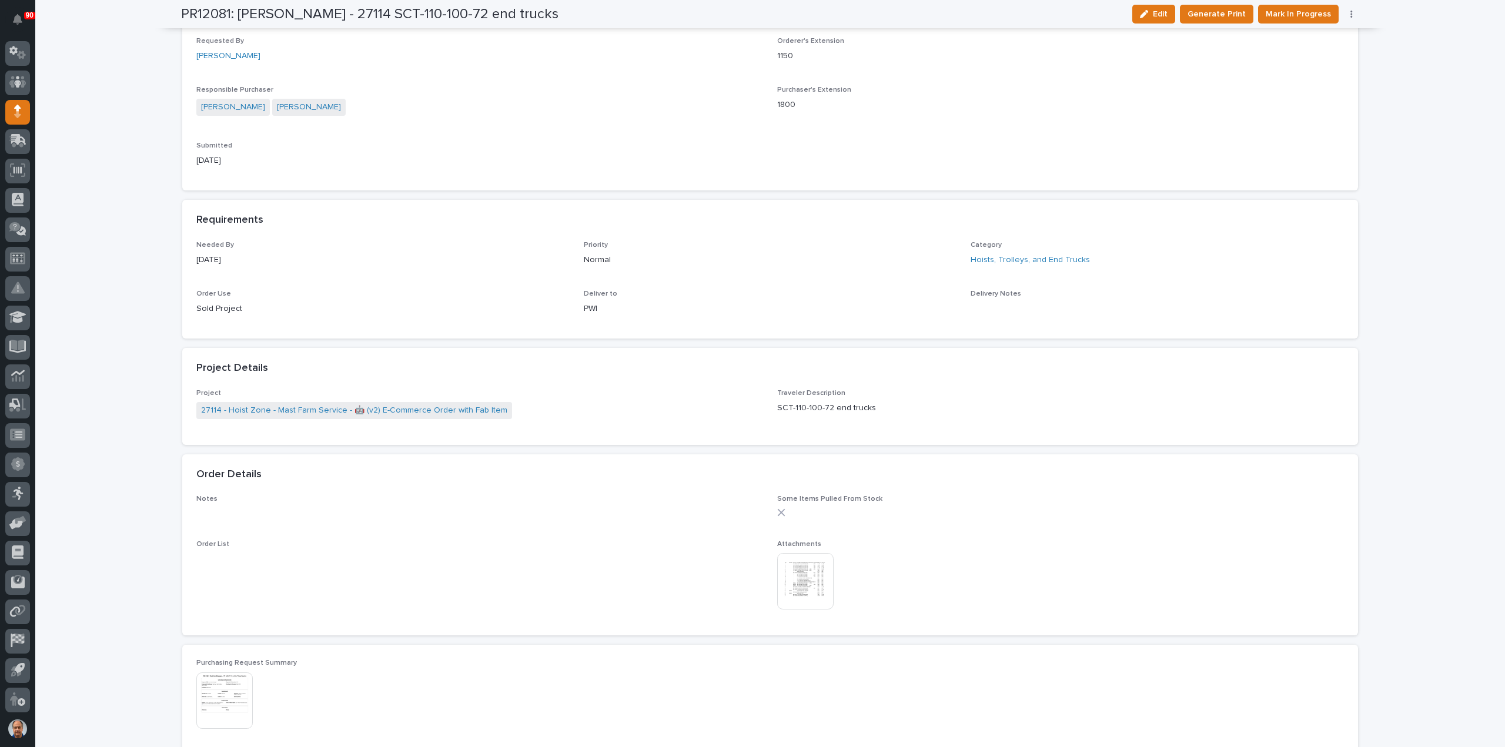
click at [807, 577] on img at bounding box center [805, 581] width 56 height 56
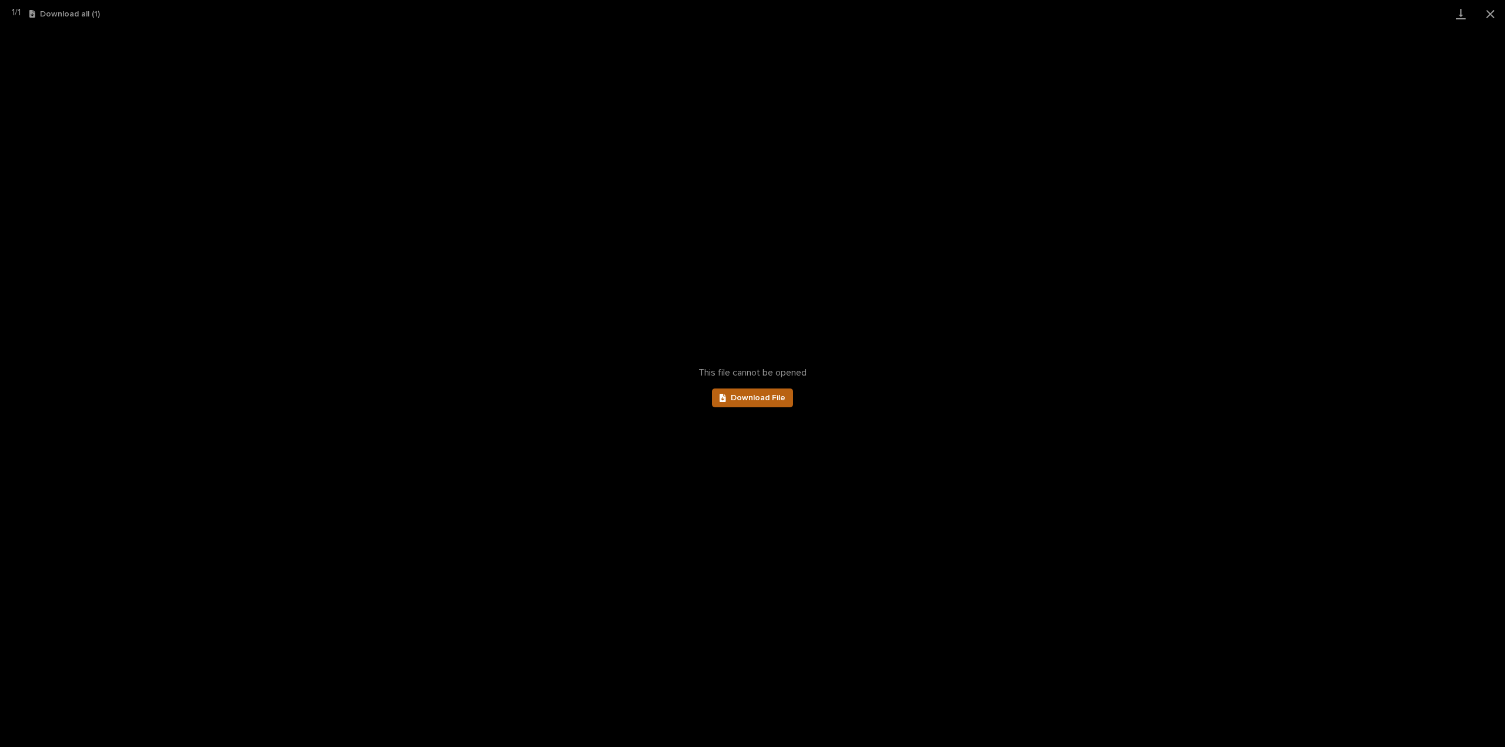
click at [739, 396] on span "Download File" at bounding box center [758, 398] width 55 height 8
click at [1490, 11] on button "Close gallery" at bounding box center [1490, 14] width 29 height 28
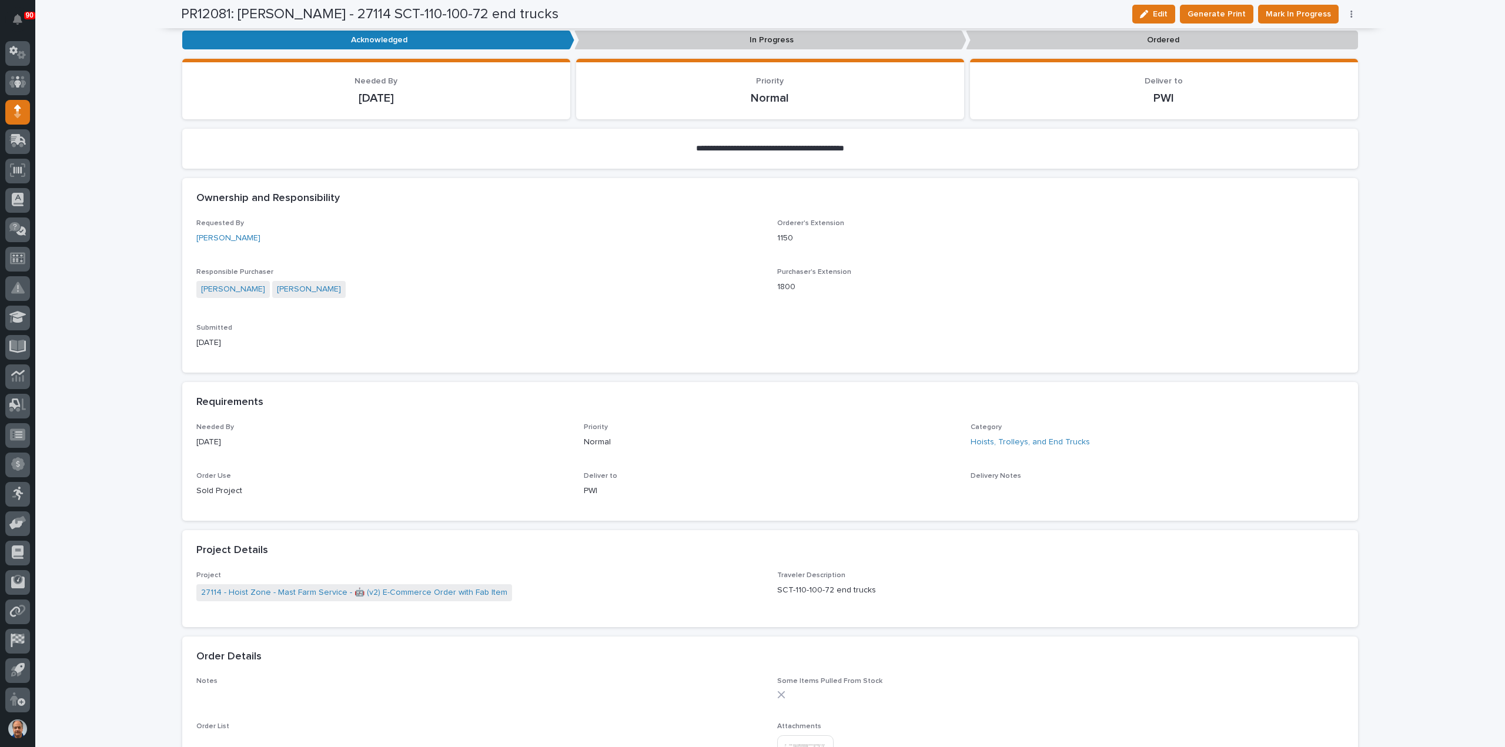
scroll to position [59, 0]
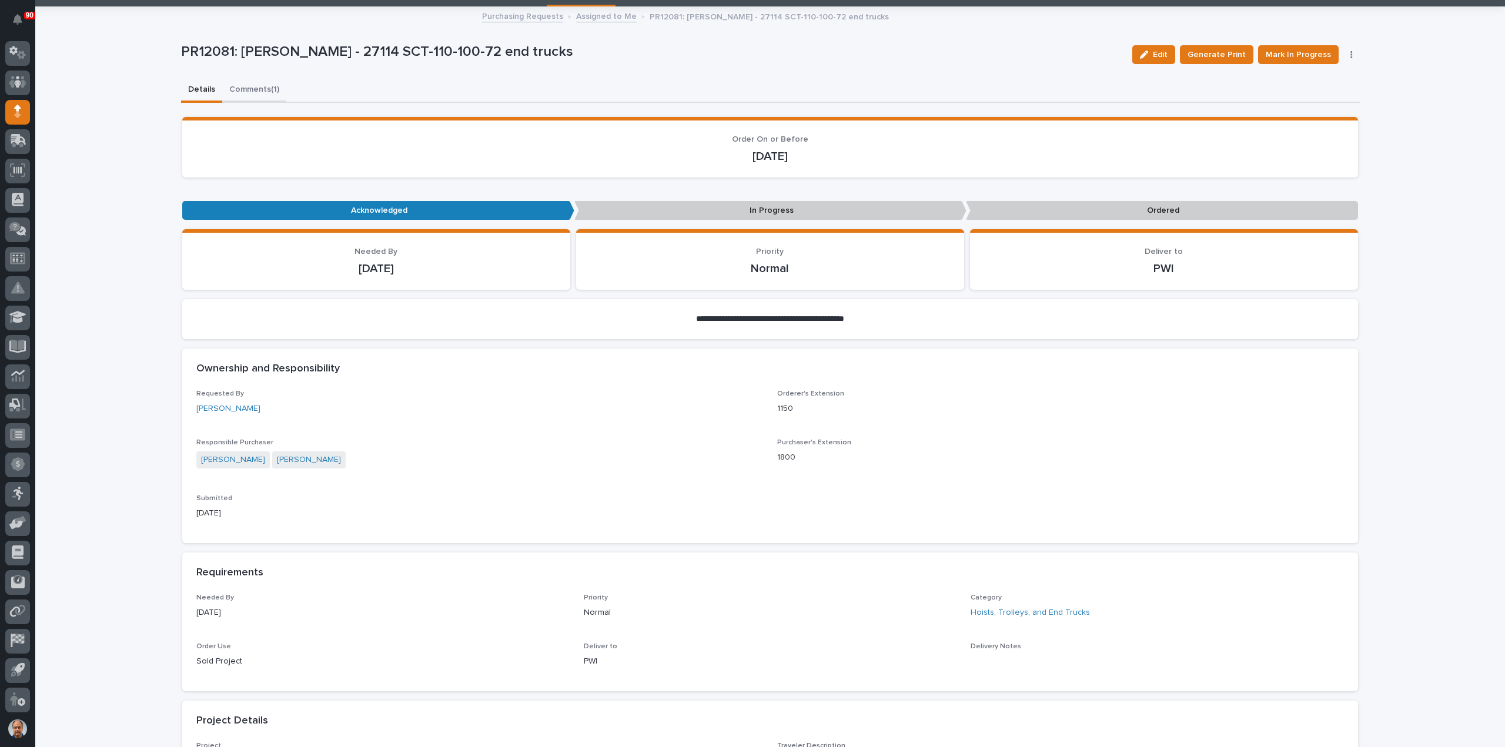
click at [257, 93] on div "**********" at bounding box center [770, 707] width 1179 height 1398
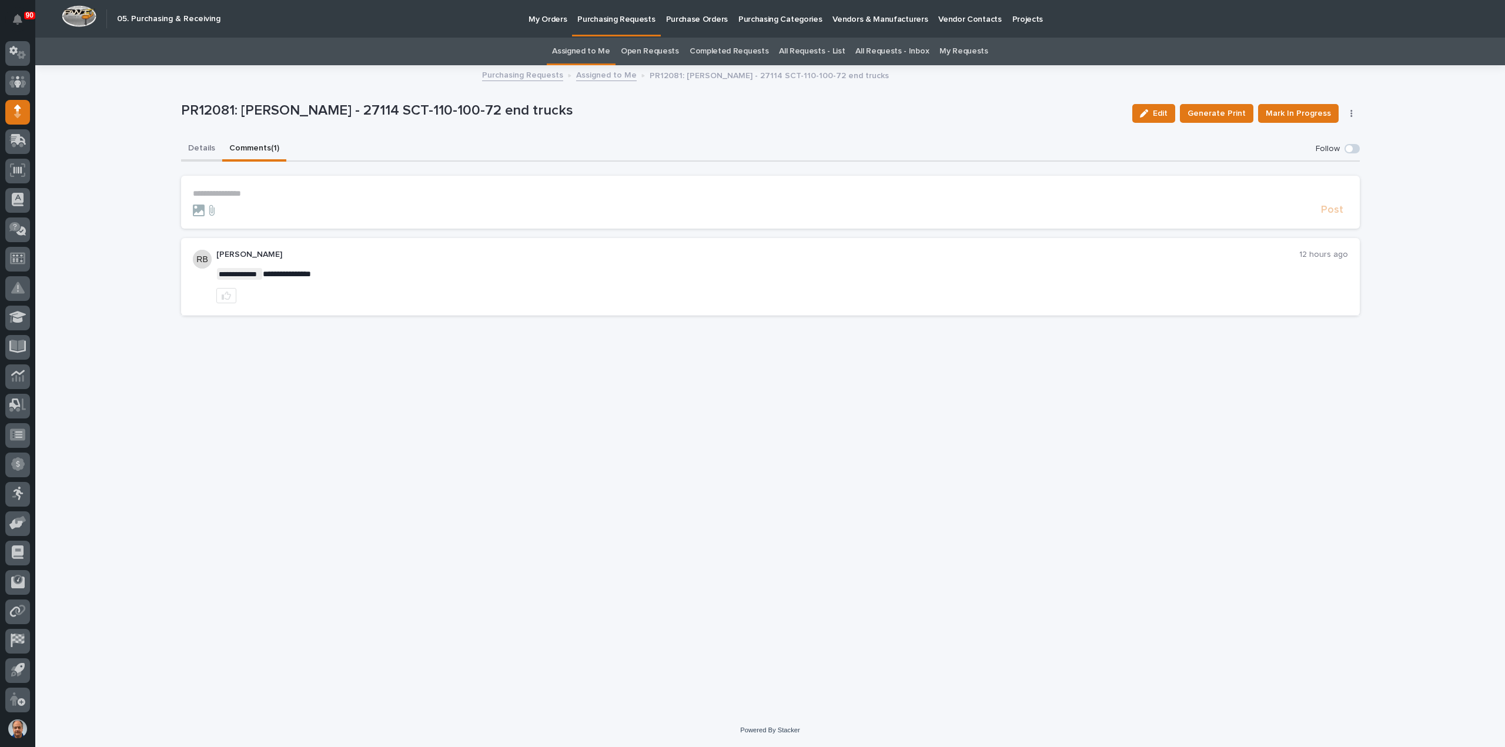
click at [201, 148] on button "Details" at bounding box center [201, 149] width 41 height 25
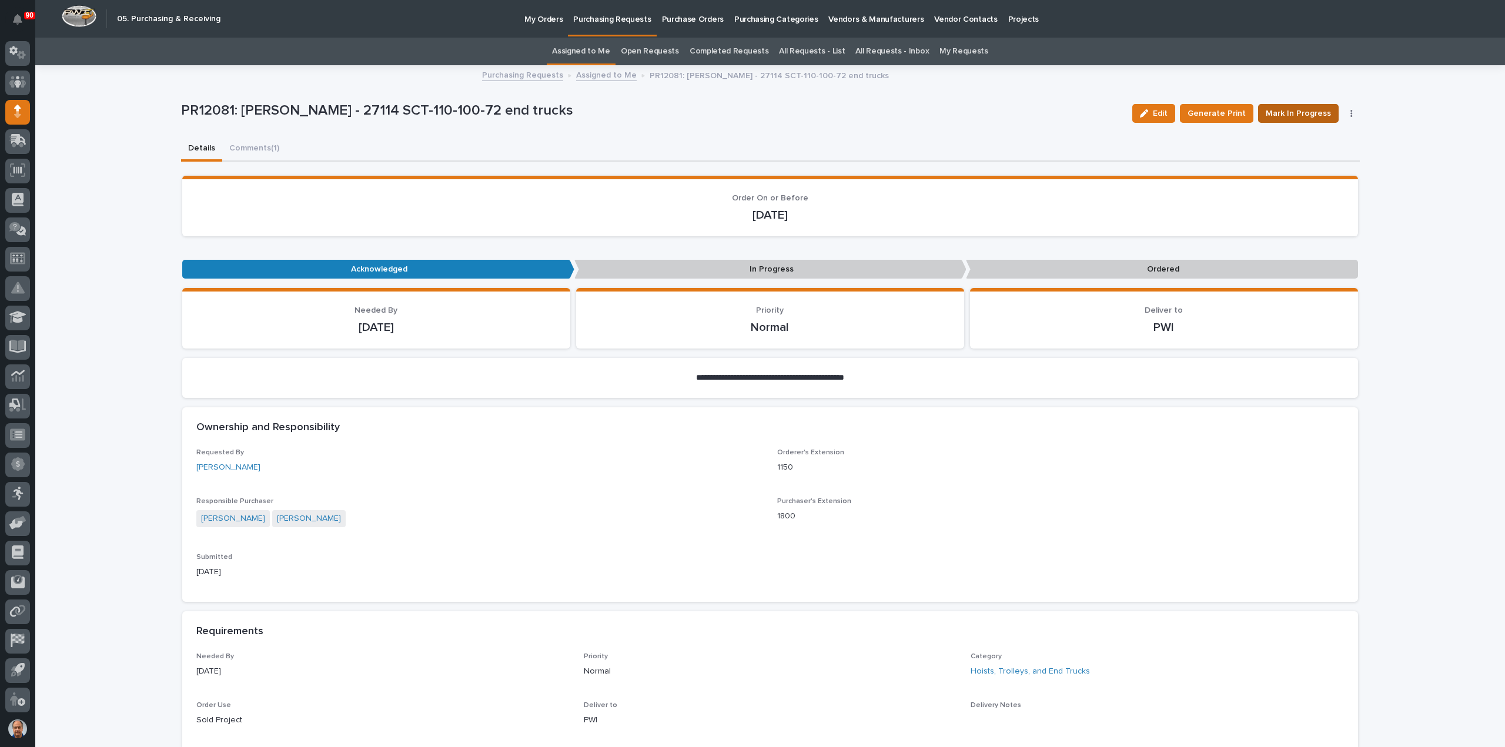
click at [1305, 115] on span "Mark In Progress" at bounding box center [1298, 113] width 65 height 14
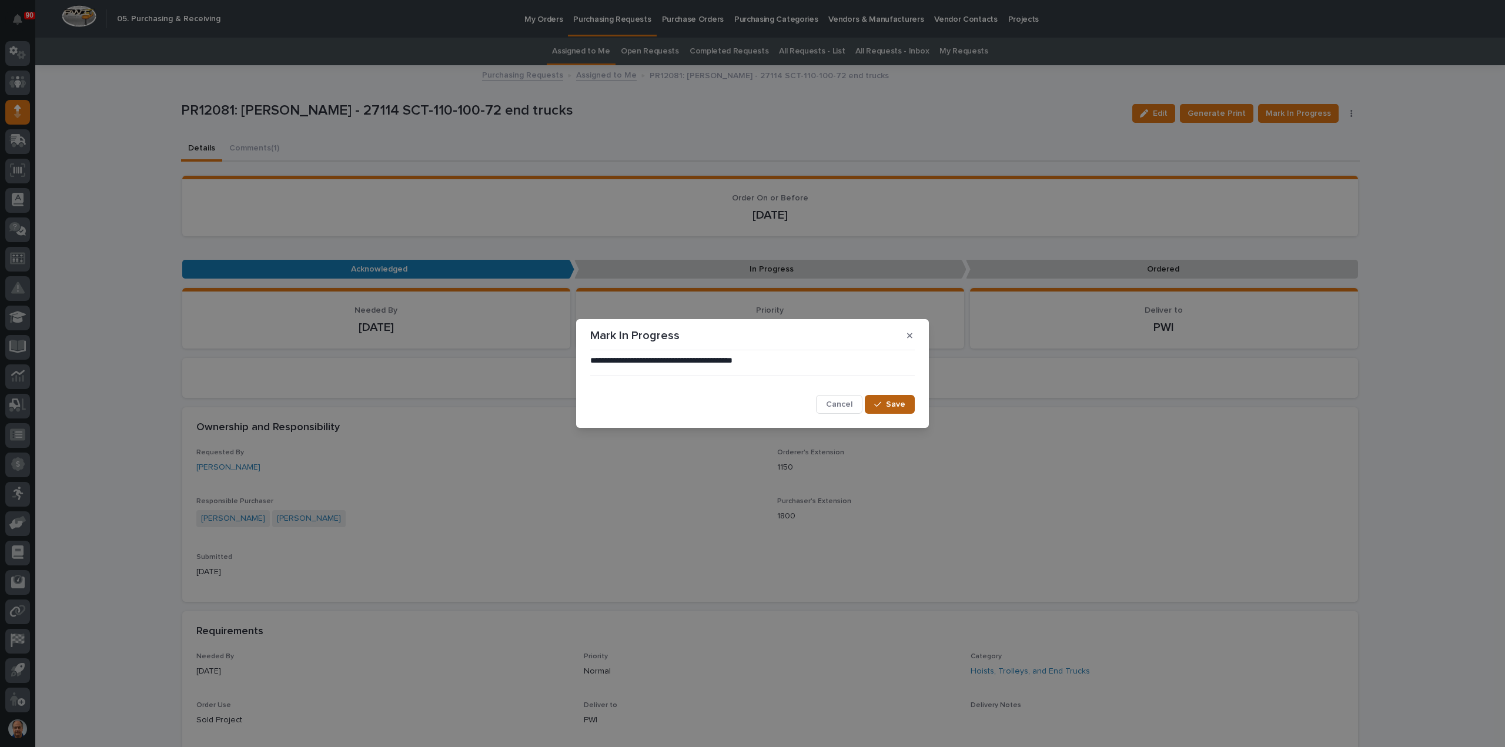
click at [889, 405] on span "Save" at bounding box center [895, 404] width 19 height 11
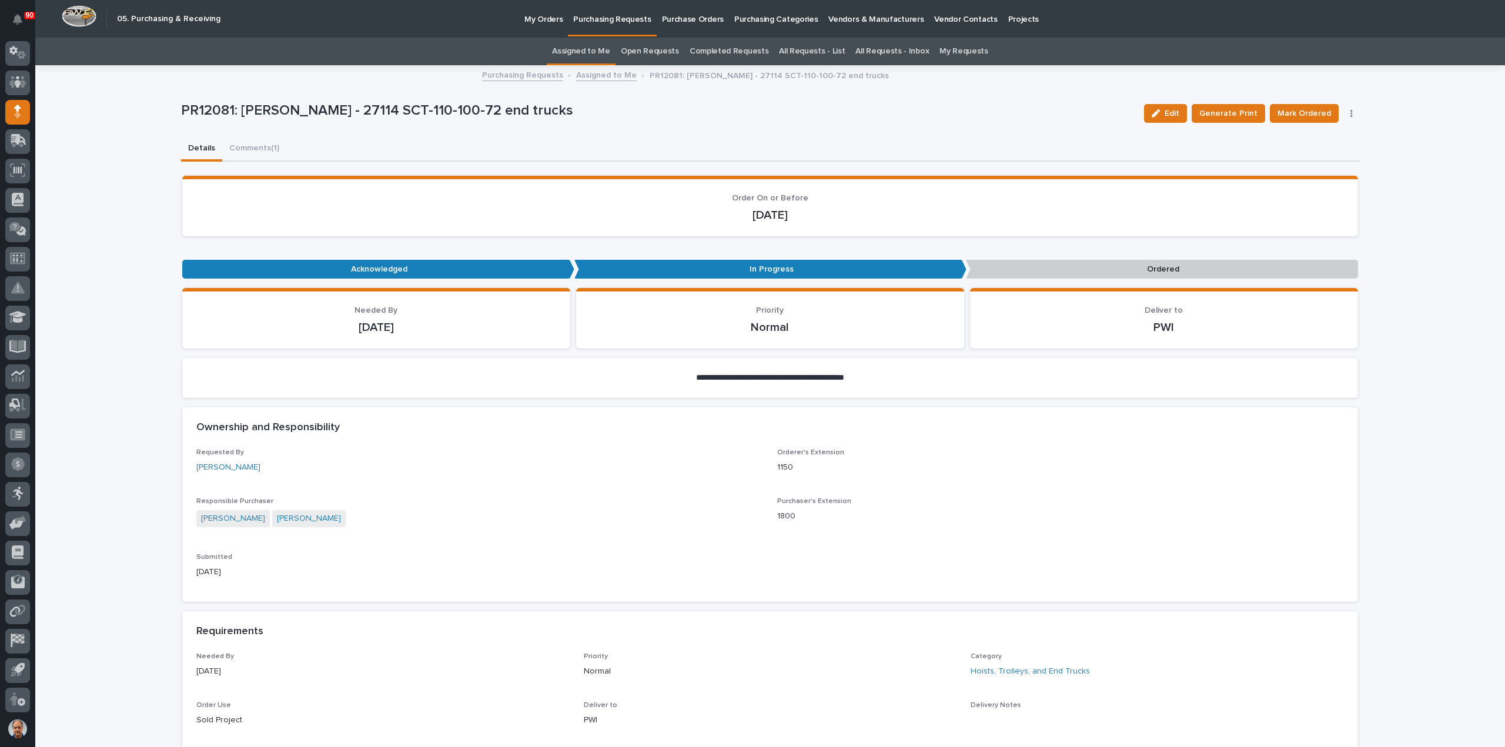
click at [1315, 112] on span "Mark Ordered" at bounding box center [1305, 113] width 54 height 14
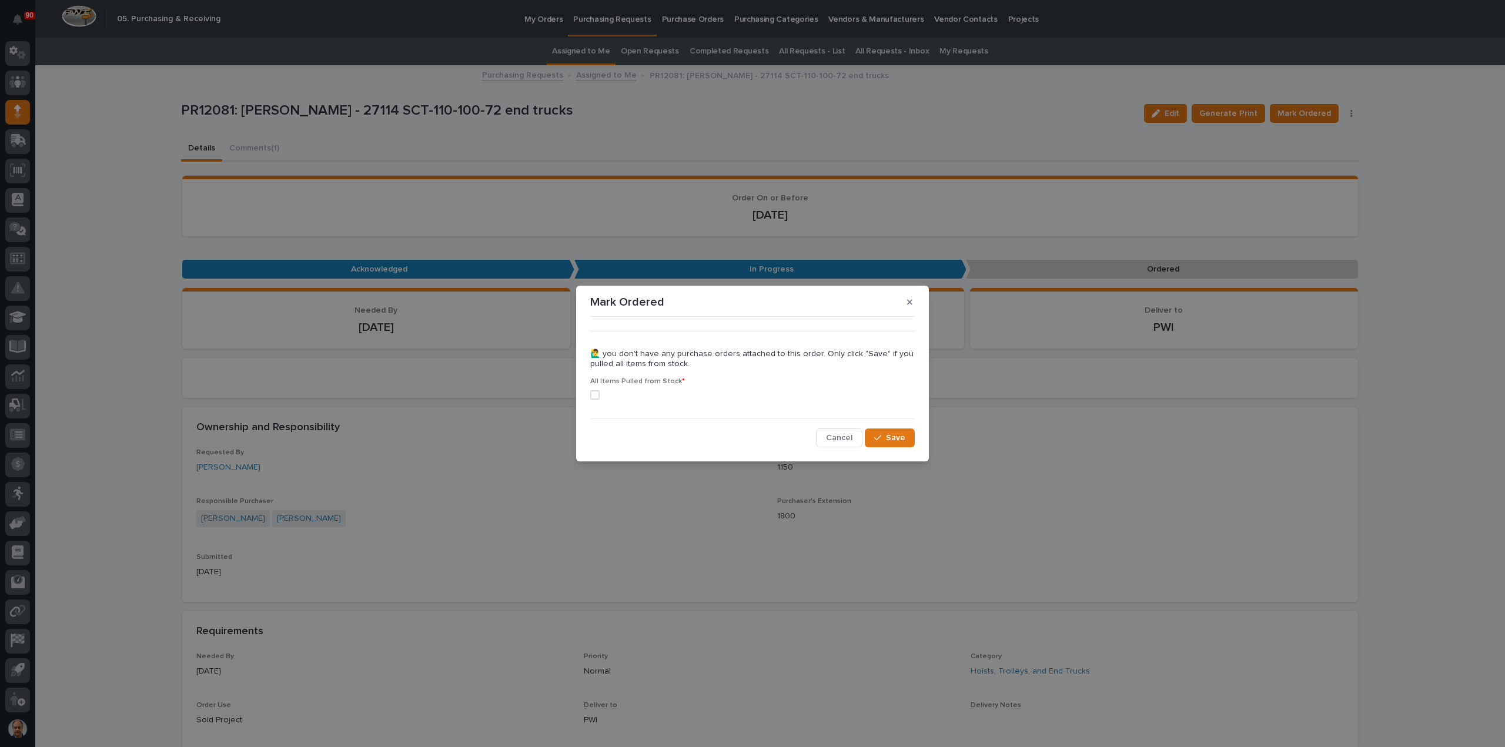
click at [593, 395] on span at bounding box center [594, 394] width 9 height 9
click at [881, 433] on button "Save" at bounding box center [890, 438] width 50 height 19
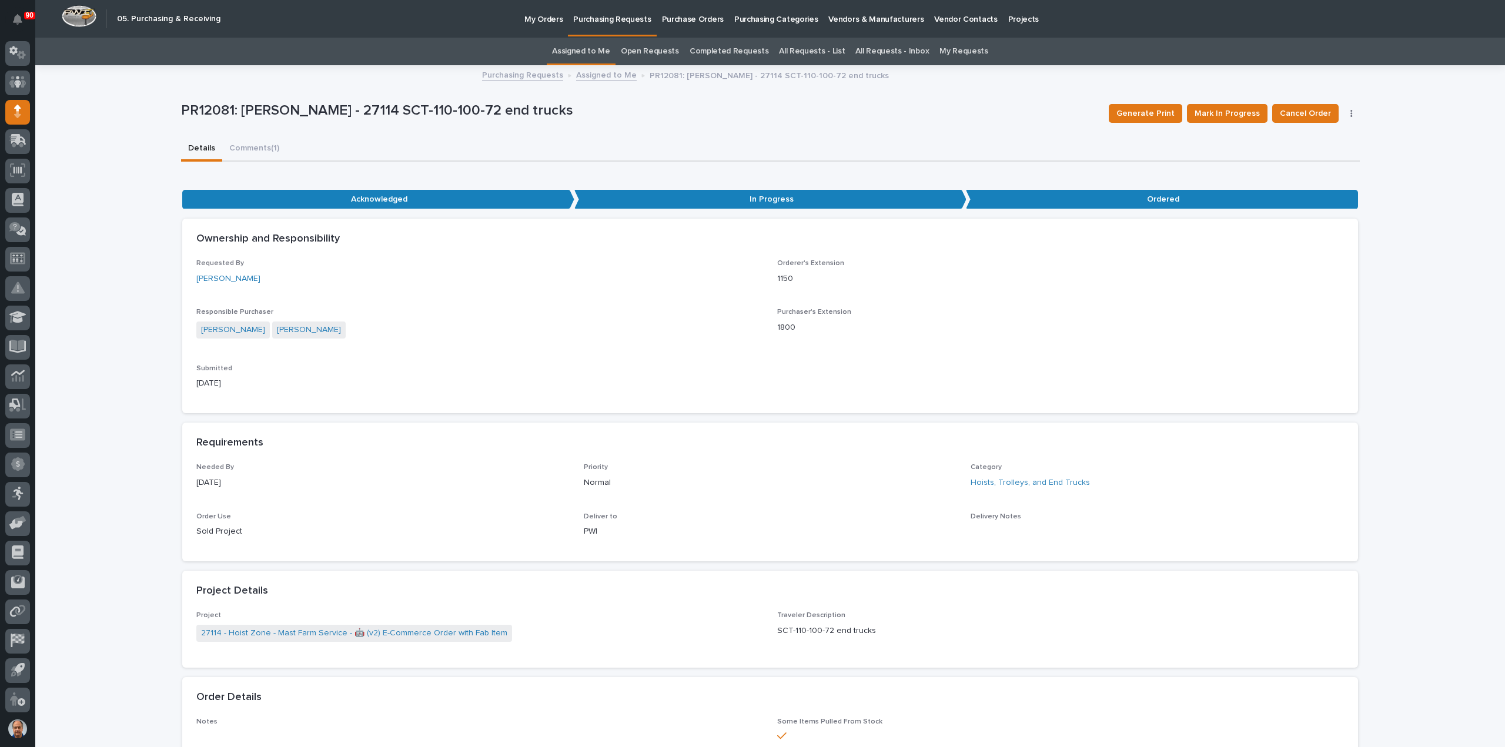
click at [601, 18] on p "Purchasing Requests" at bounding box center [612, 12] width 78 height 25
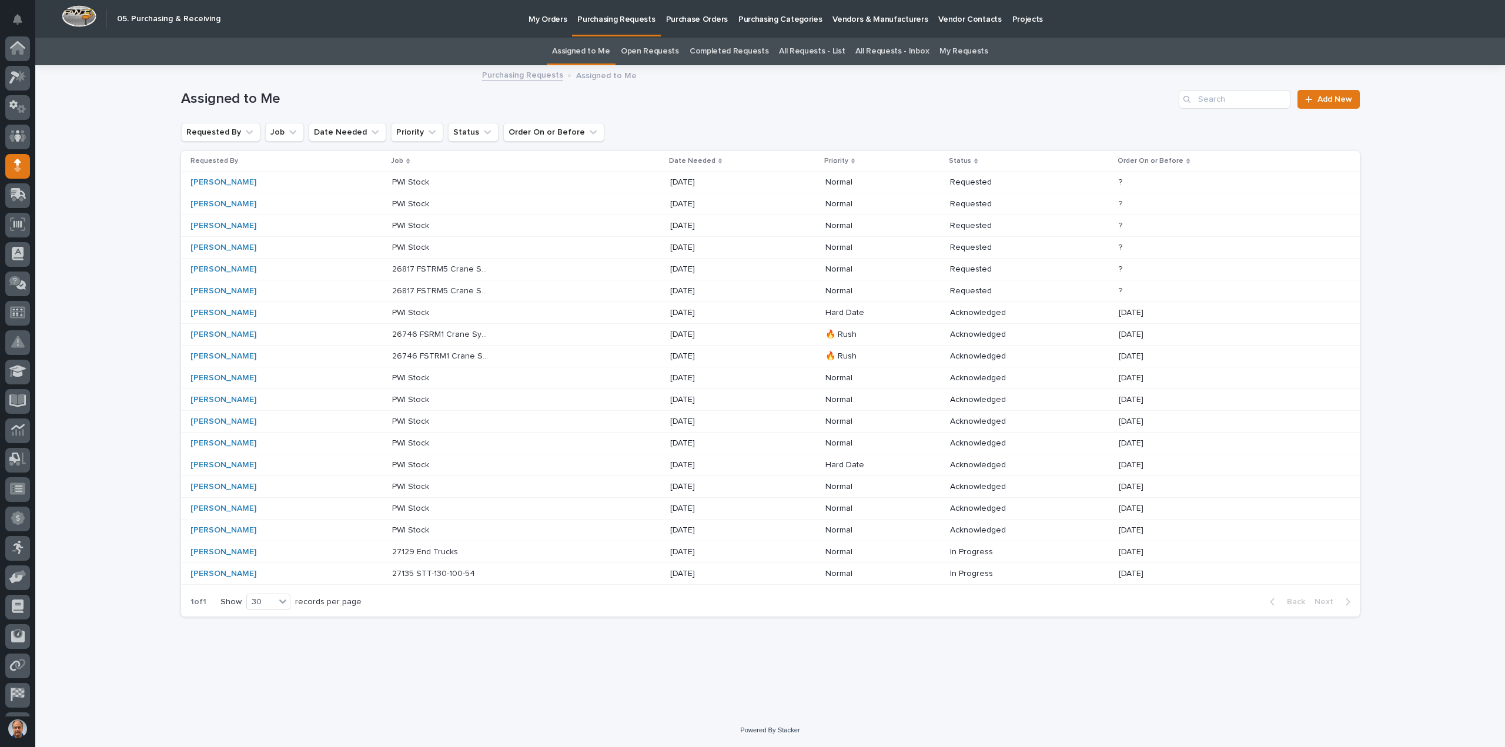
scroll to position [54, 0]
click at [507, 333] on div "26746 FSRM1 Crane System 26746 FSRM1 Crane System" at bounding box center [526, 334] width 268 height 19
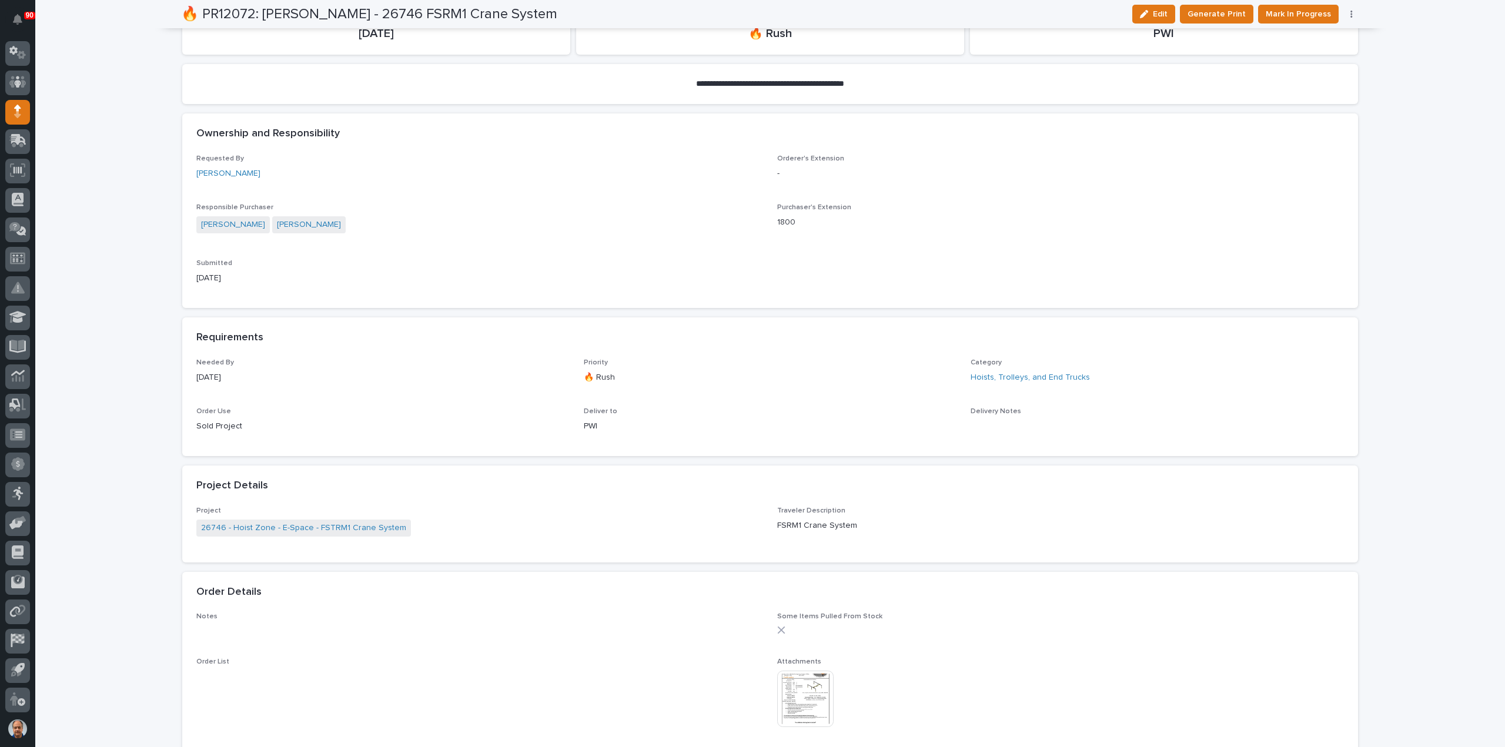
scroll to position [412, 0]
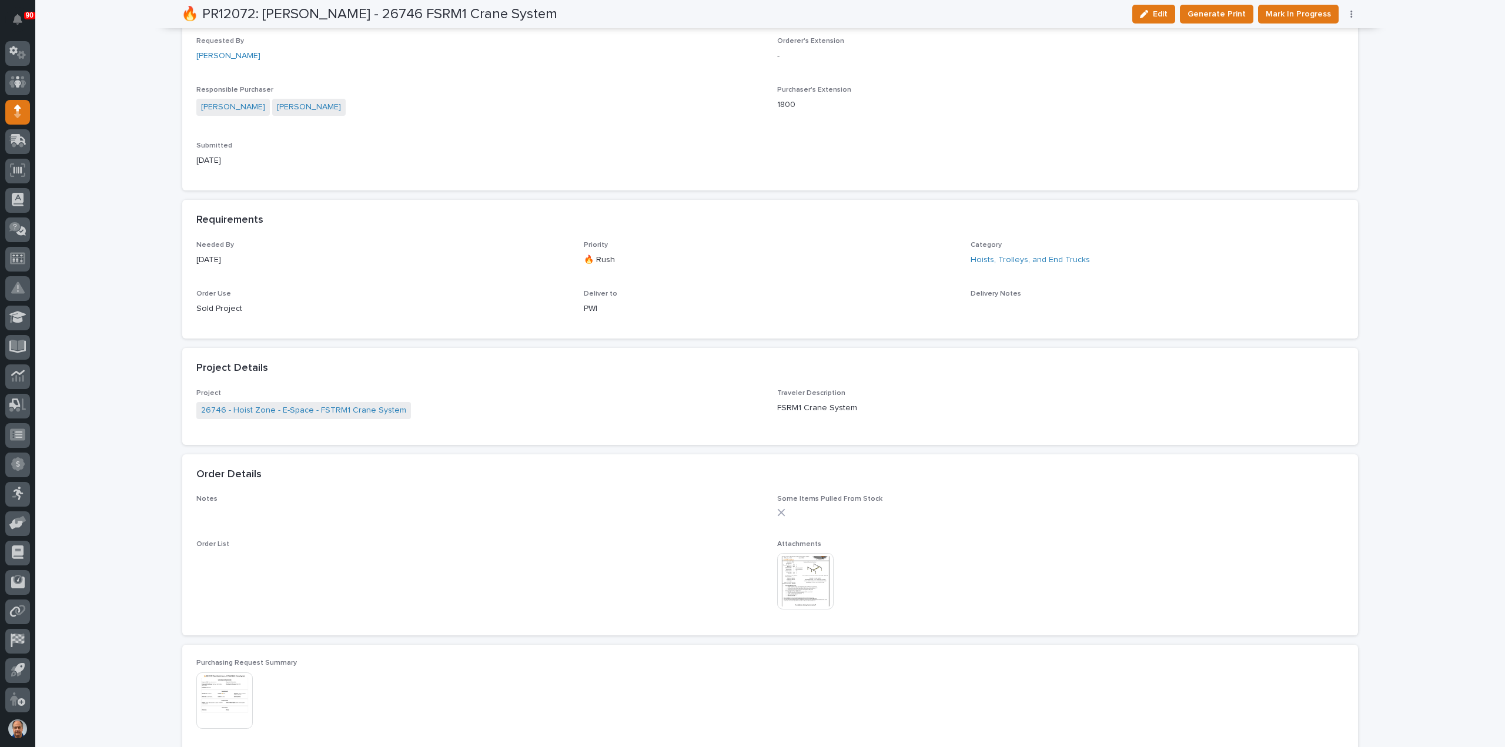
click at [795, 574] on img at bounding box center [805, 581] width 56 height 56
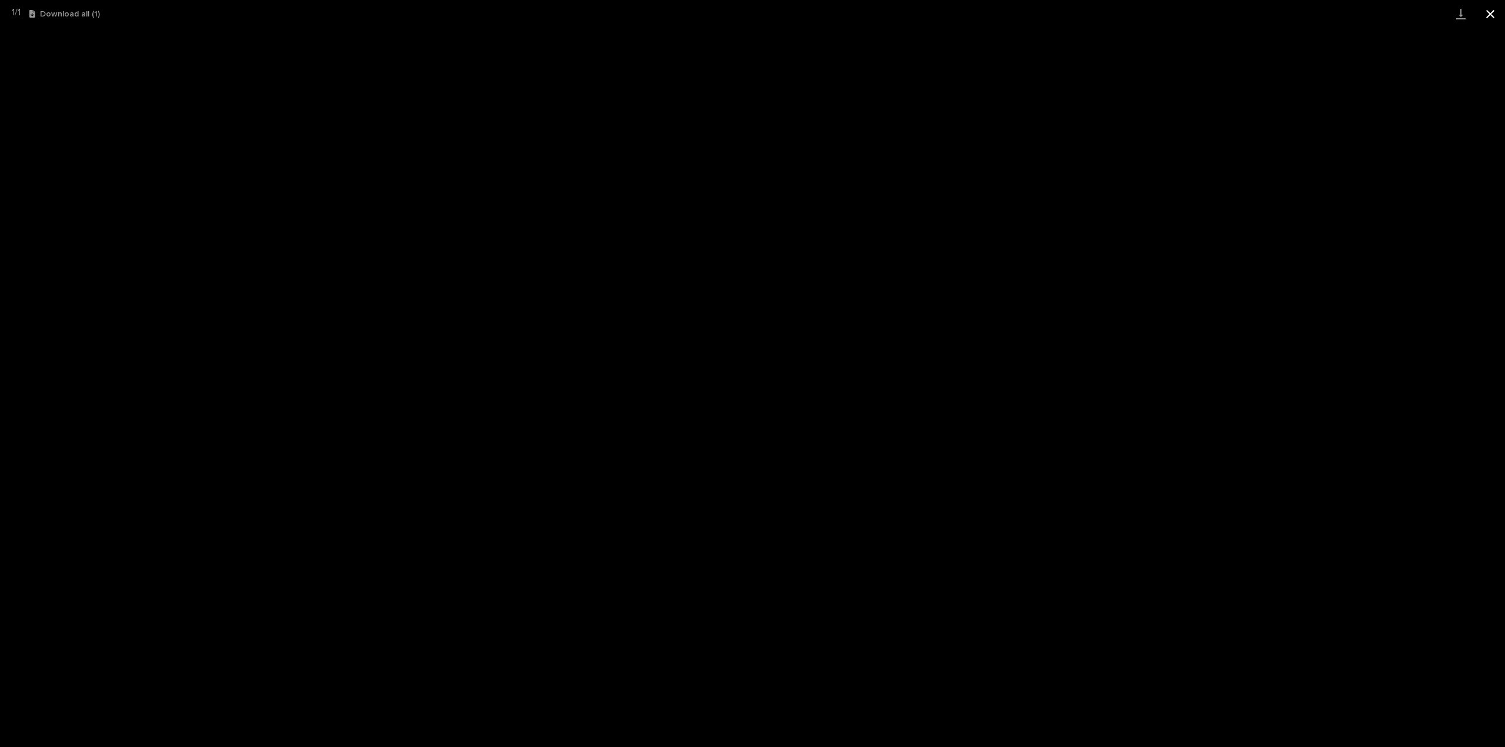
click at [1491, 12] on button "Close gallery" at bounding box center [1490, 14] width 29 height 28
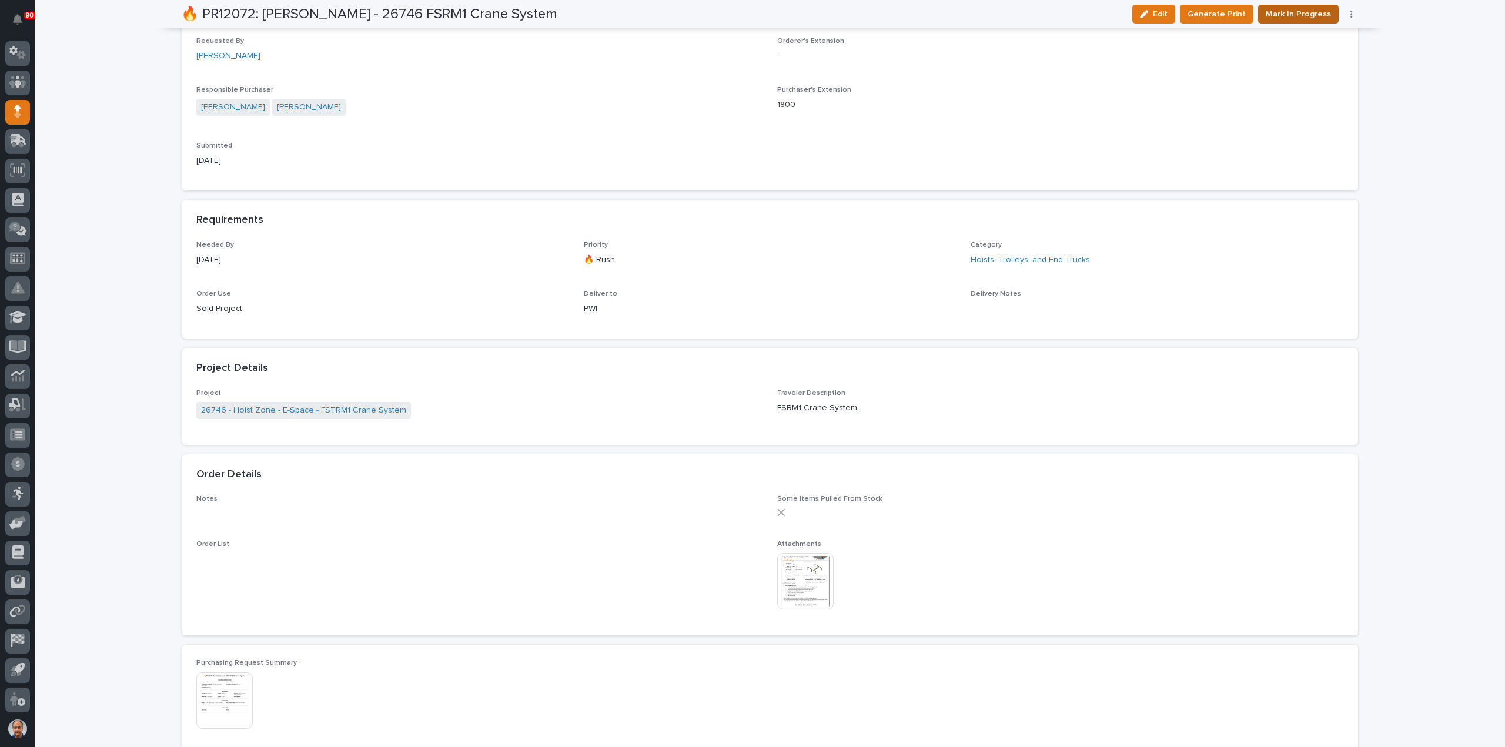
click at [1294, 12] on span "Mark In Progress" at bounding box center [1298, 14] width 65 height 14
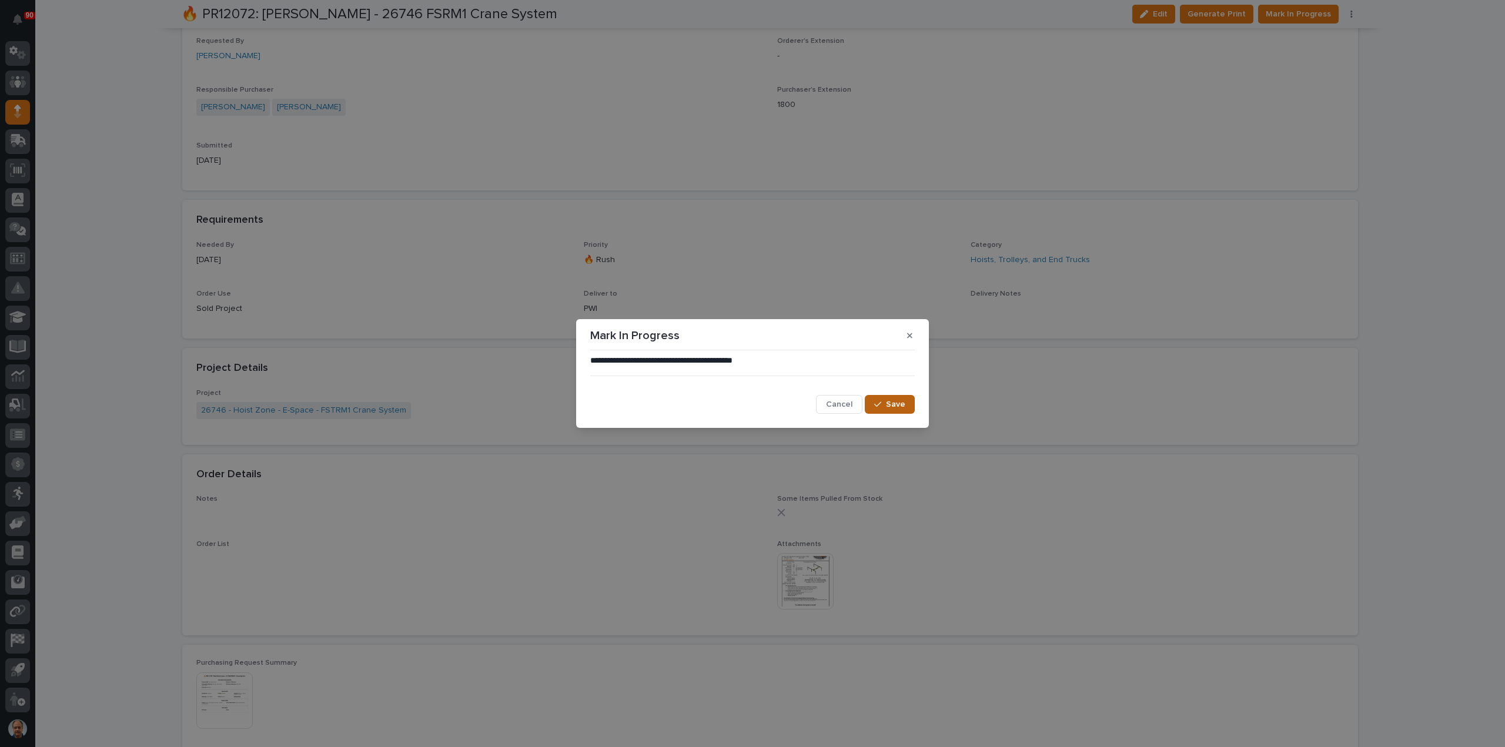
click at [886, 402] on div "button" at bounding box center [880, 404] width 12 height 8
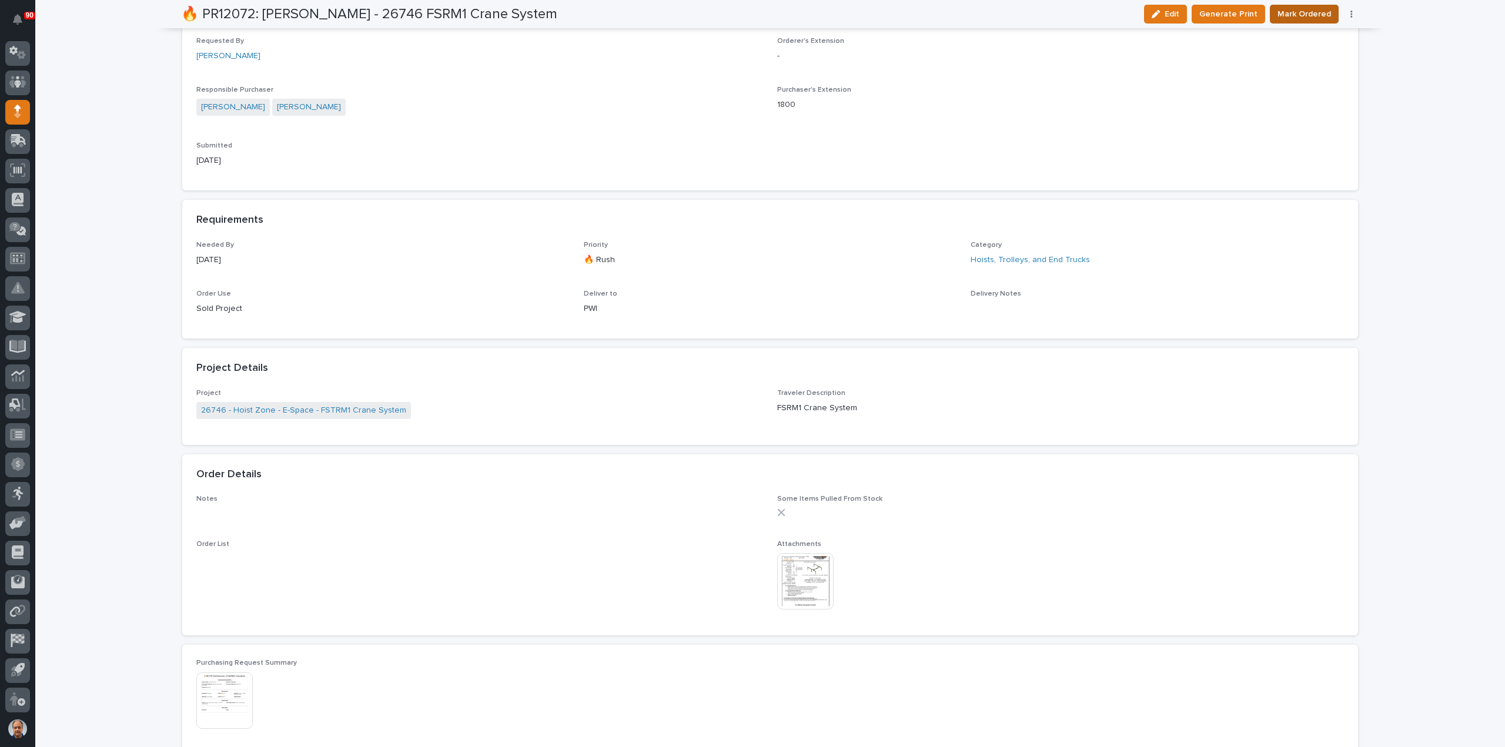
click at [1296, 15] on span "Mark Ordered" at bounding box center [1305, 14] width 54 height 14
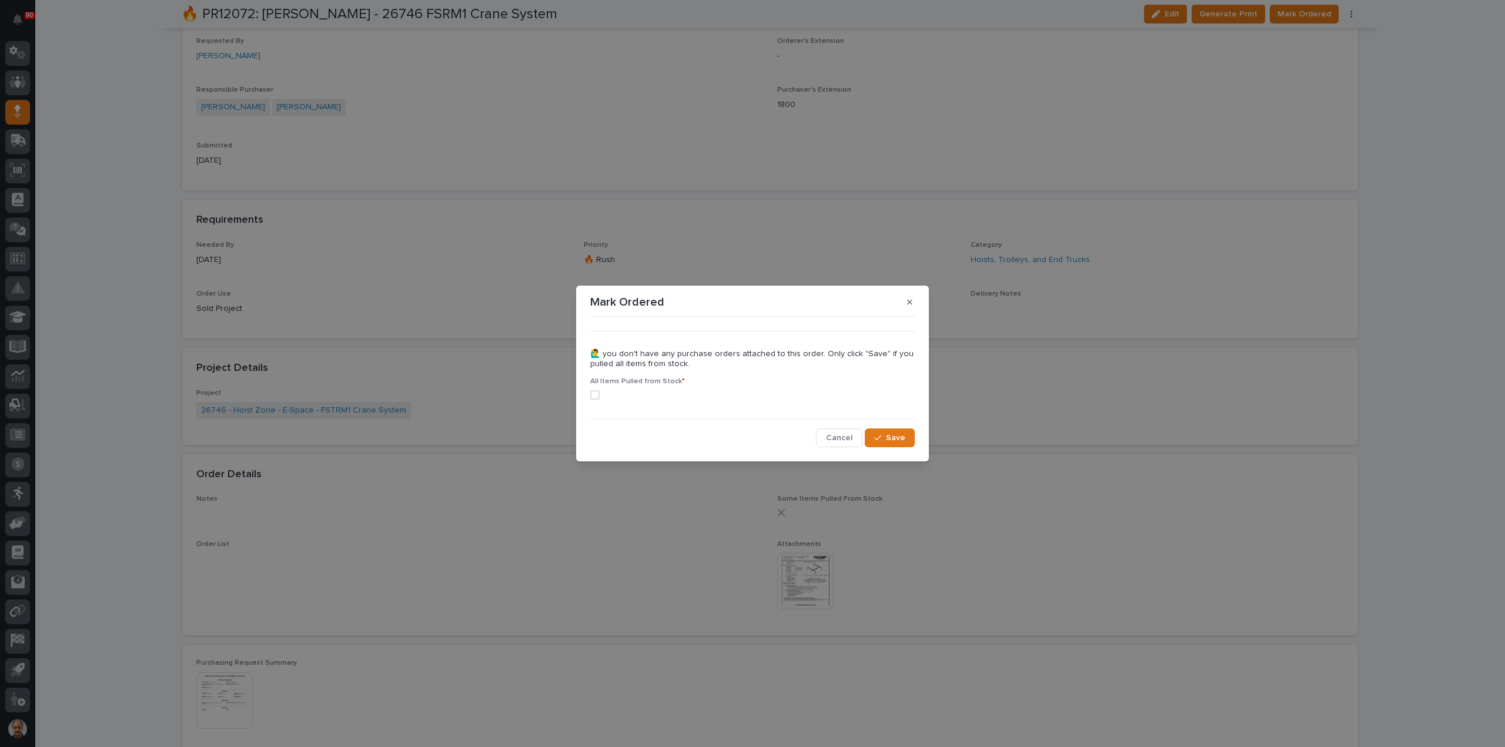
click at [594, 395] on span at bounding box center [594, 394] width 9 height 9
click at [887, 437] on button "Save" at bounding box center [890, 438] width 50 height 19
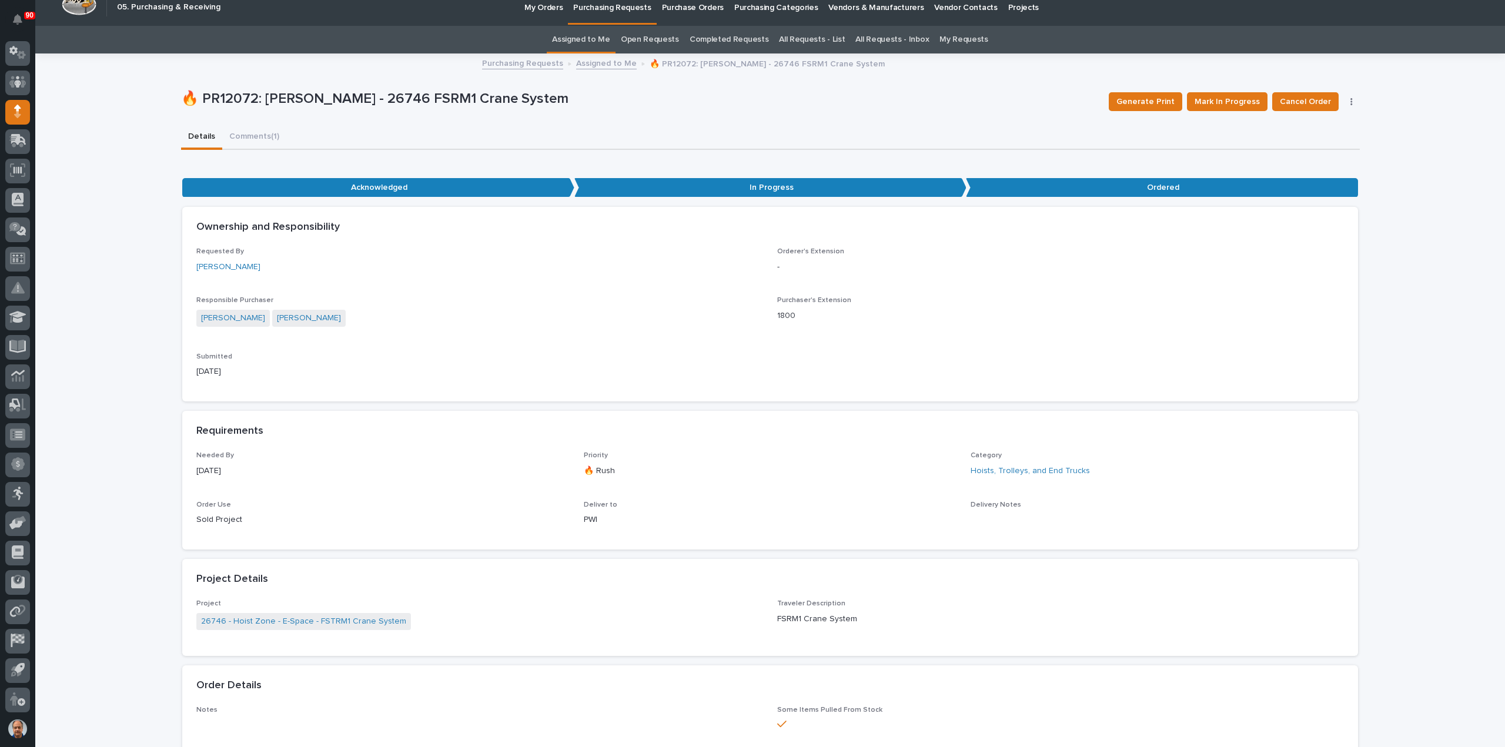
scroll to position [0, 0]
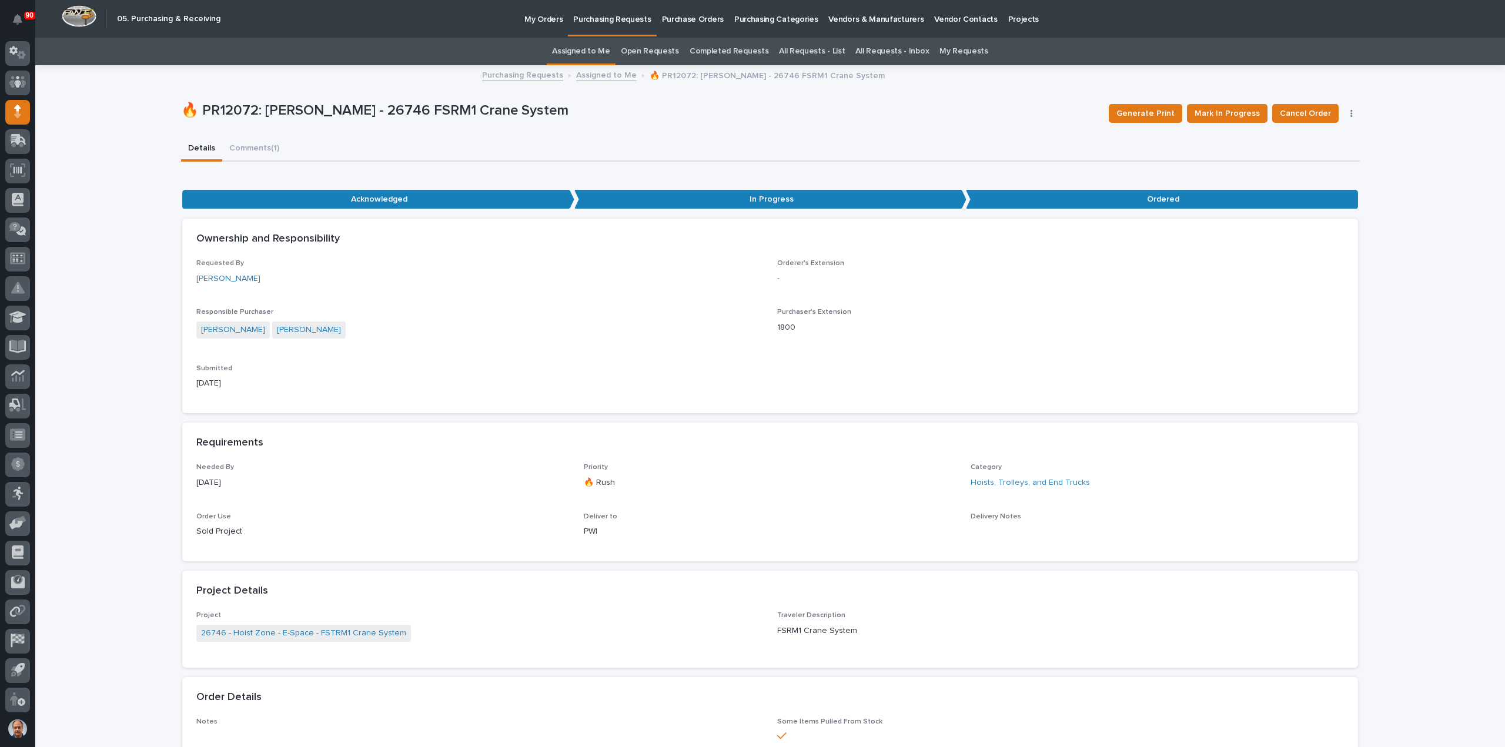
click at [609, 14] on p "Purchasing Requests" at bounding box center [612, 12] width 78 height 25
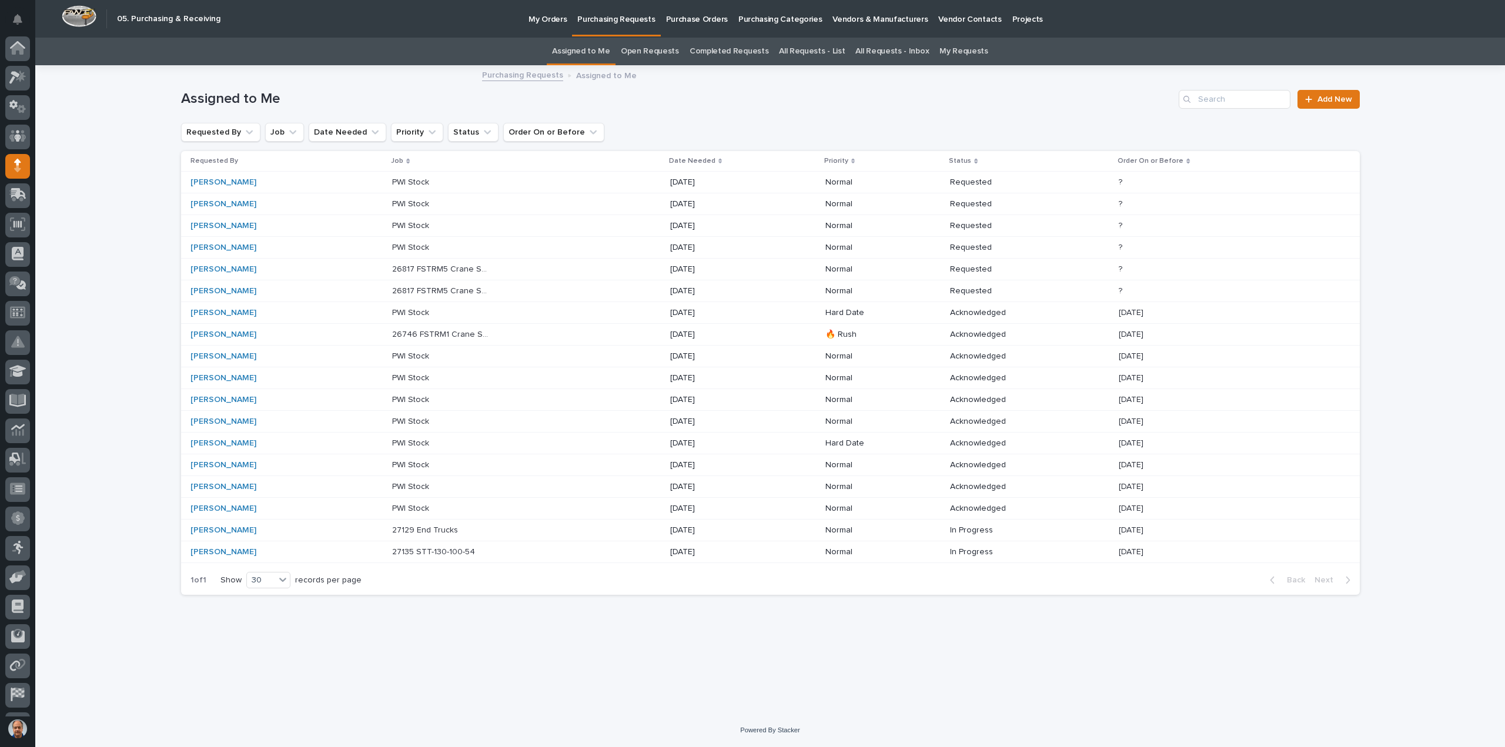
scroll to position [54, 0]
click at [696, 330] on p "[DATE]" at bounding box center [719, 335] width 98 height 10
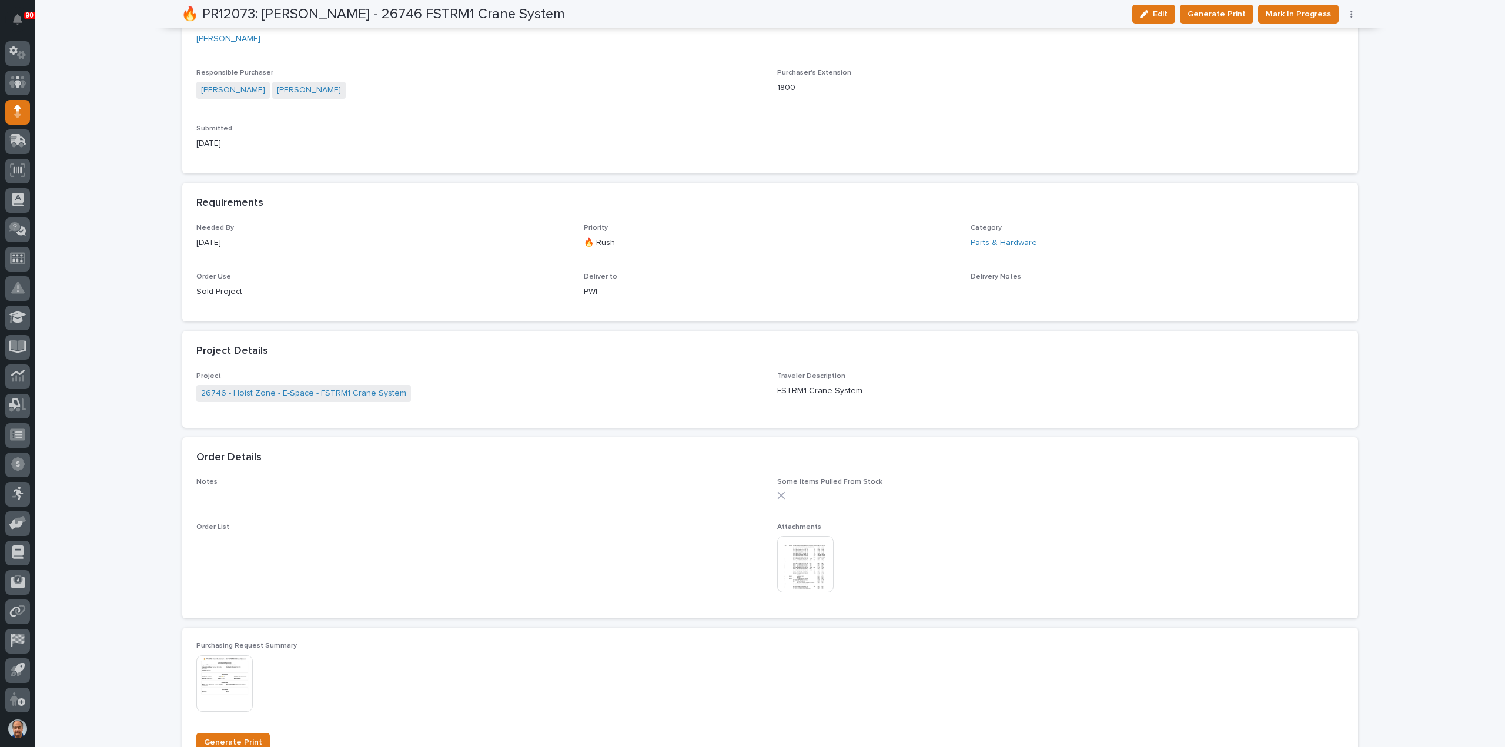
scroll to position [470, 0]
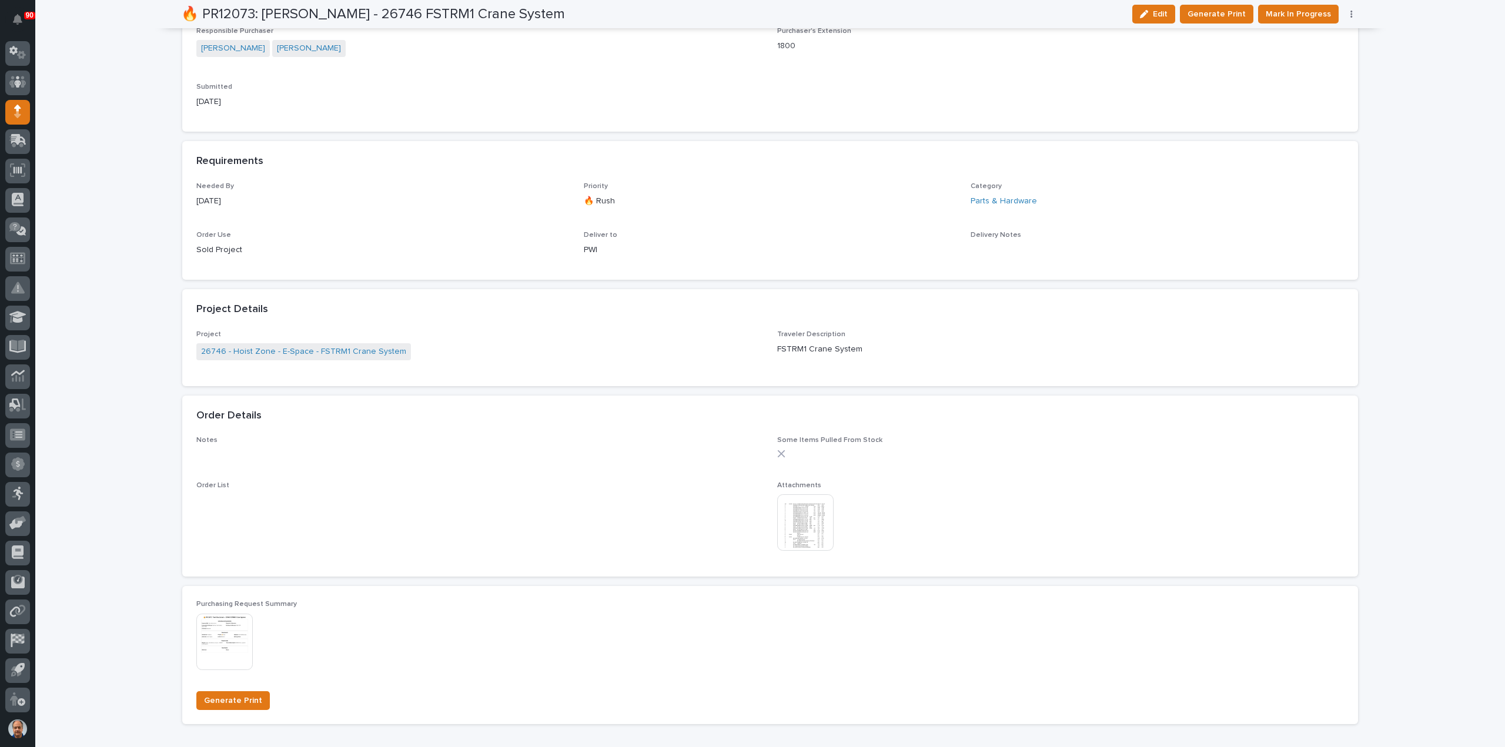
click at [807, 539] on img at bounding box center [805, 523] width 56 height 56
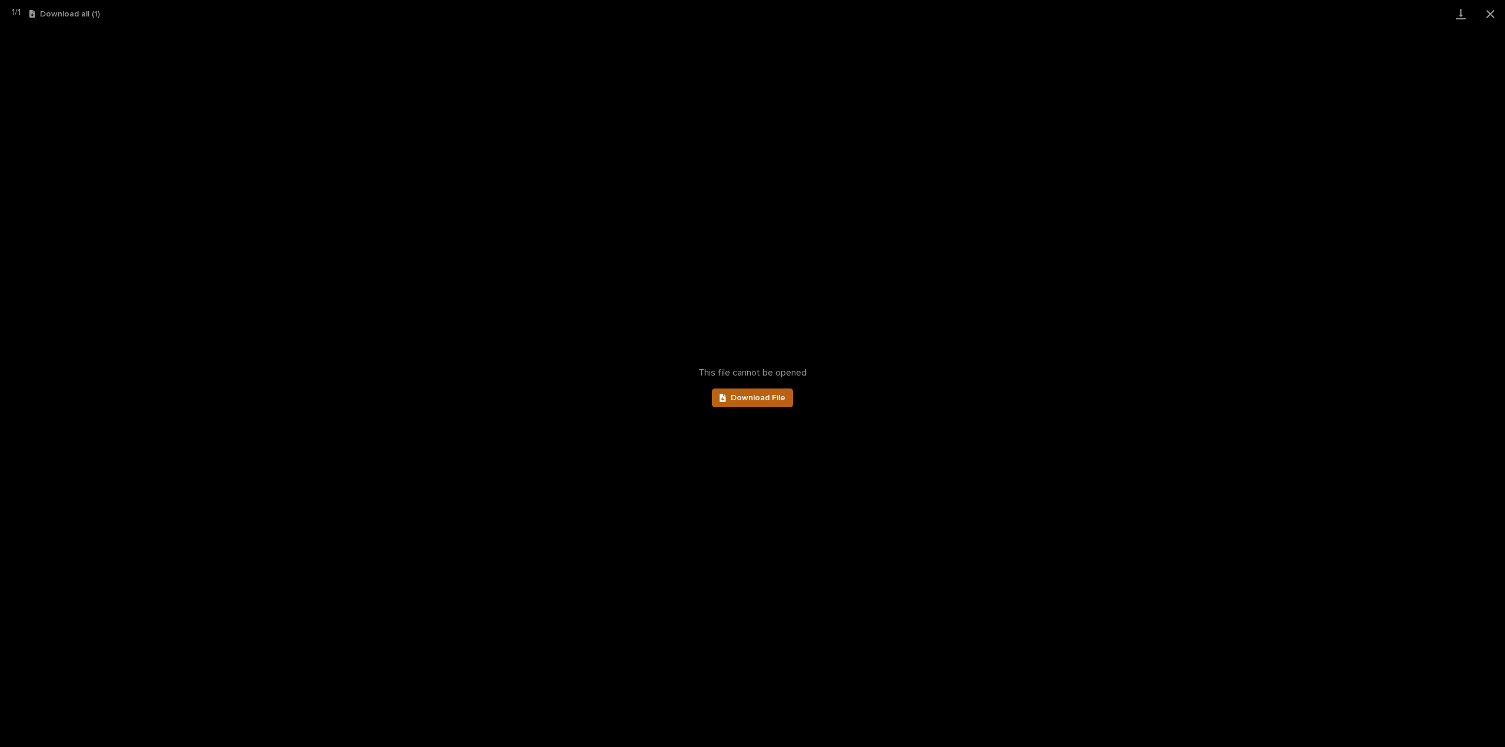
click at [749, 394] on span "Download File" at bounding box center [758, 398] width 55 height 8
click at [1498, 10] on button "Close gallery" at bounding box center [1490, 14] width 29 height 28
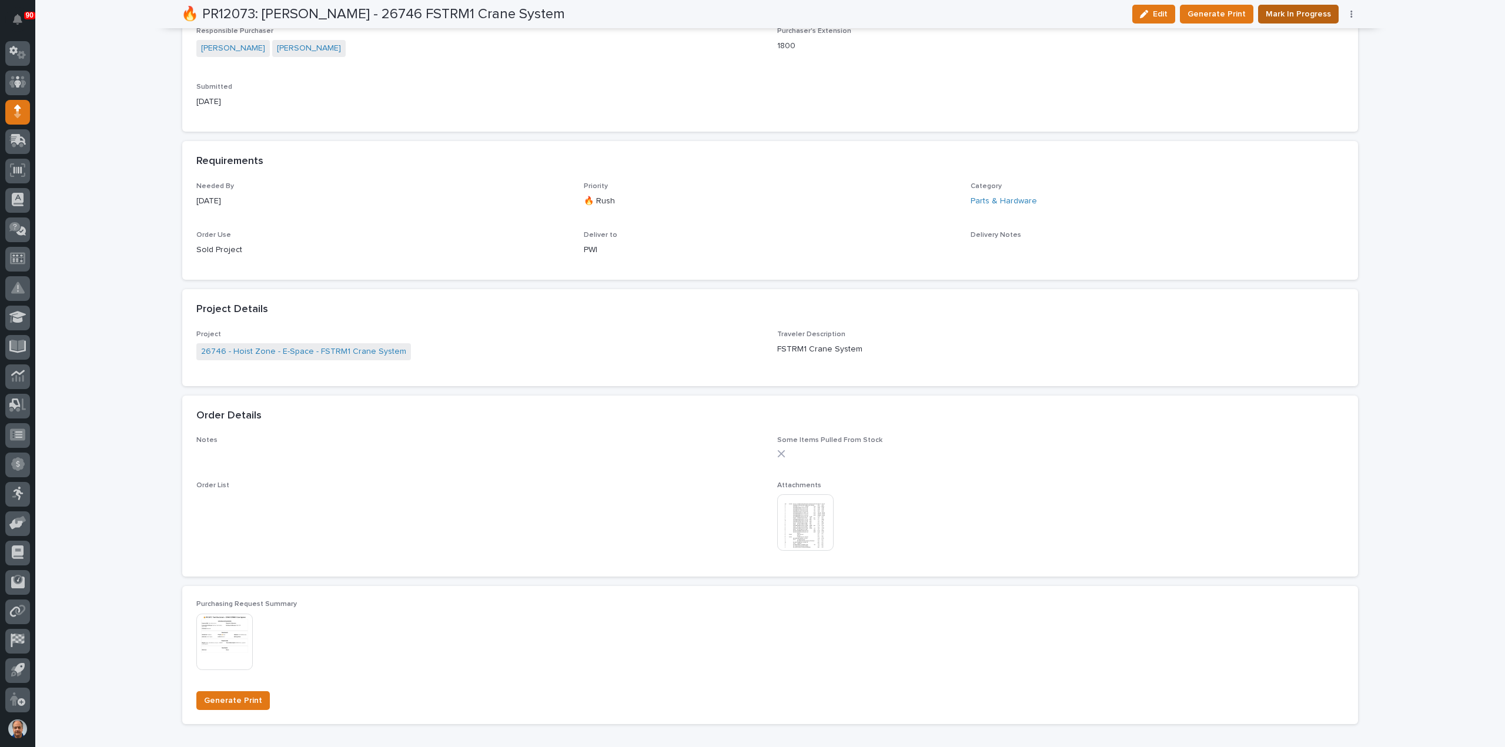
click at [1288, 12] on span "Mark In Progress" at bounding box center [1298, 14] width 65 height 14
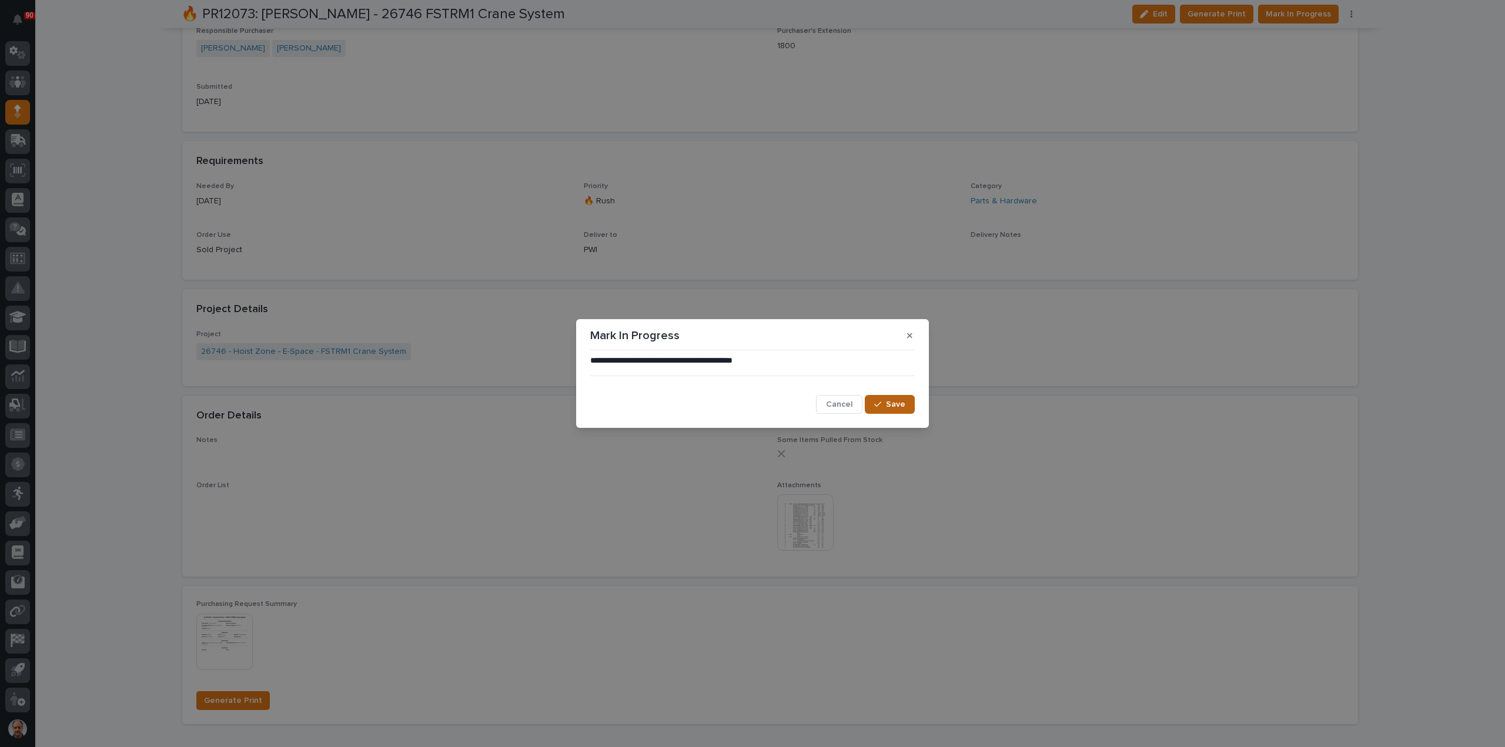
click at [888, 400] on span "Save" at bounding box center [895, 404] width 19 height 11
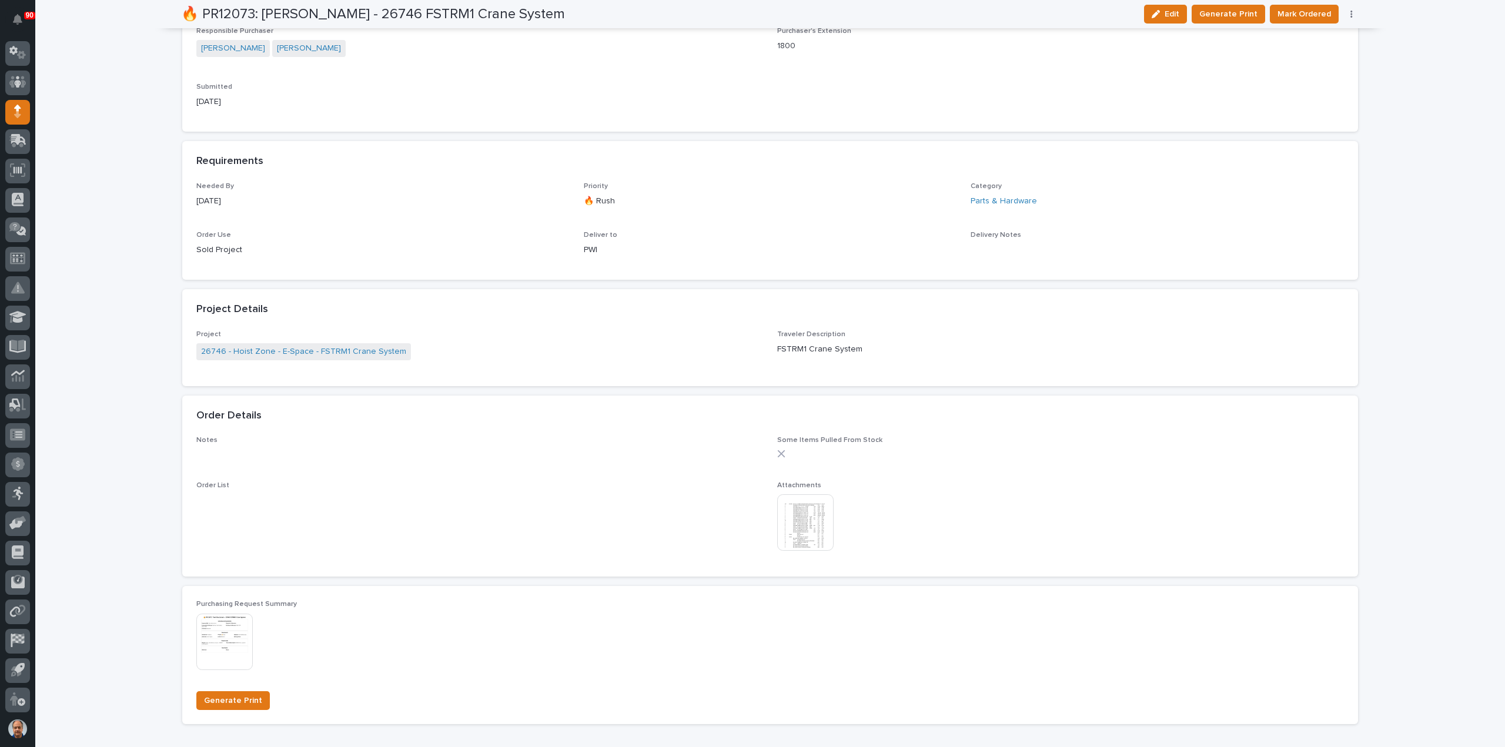
click at [1304, 13] on span "Mark Ordered" at bounding box center [1305, 14] width 54 height 14
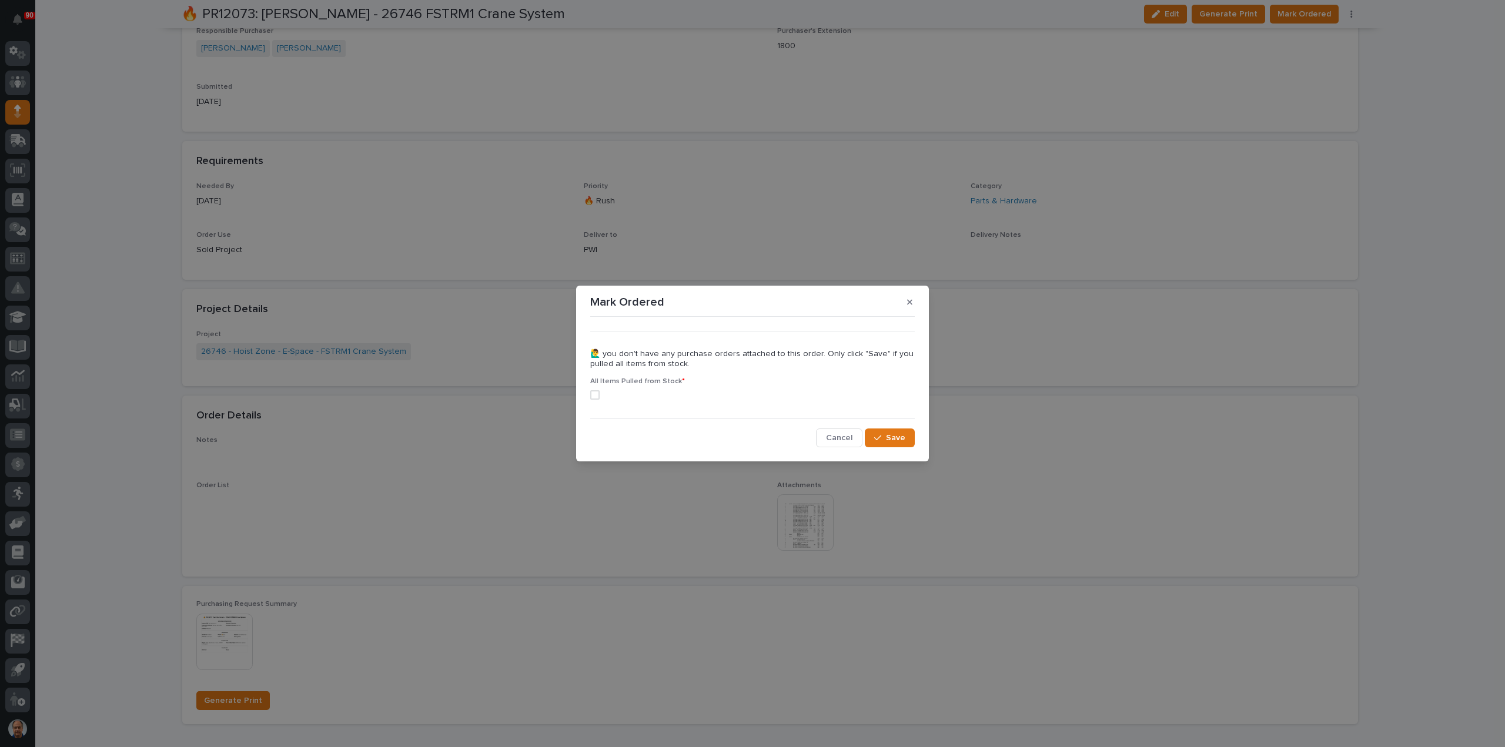
click at [592, 395] on span at bounding box center [594, 394] width 9 height 9
click at [884, 435] on div "button" at bounding box center [880, 438] width 12 height 8
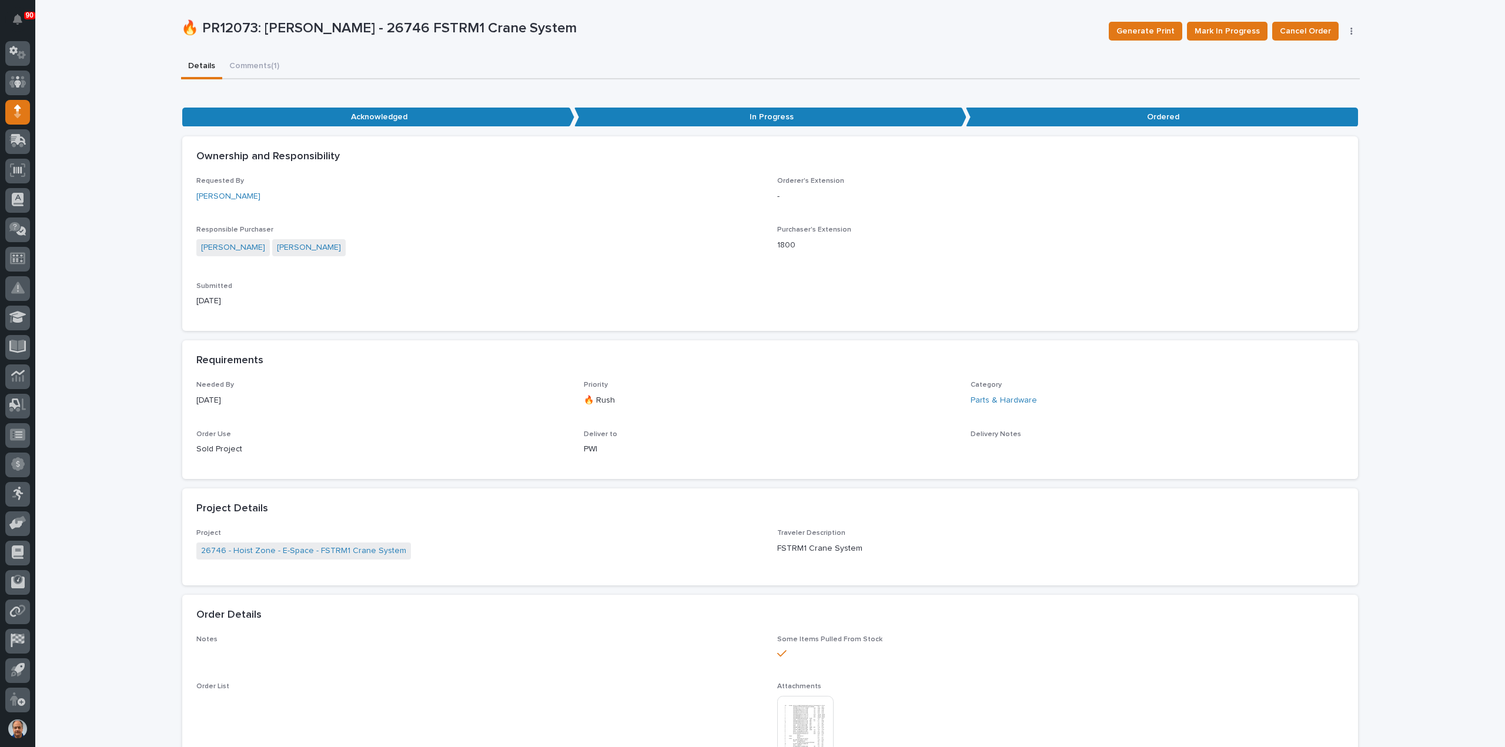
scroll to position [0, 0]
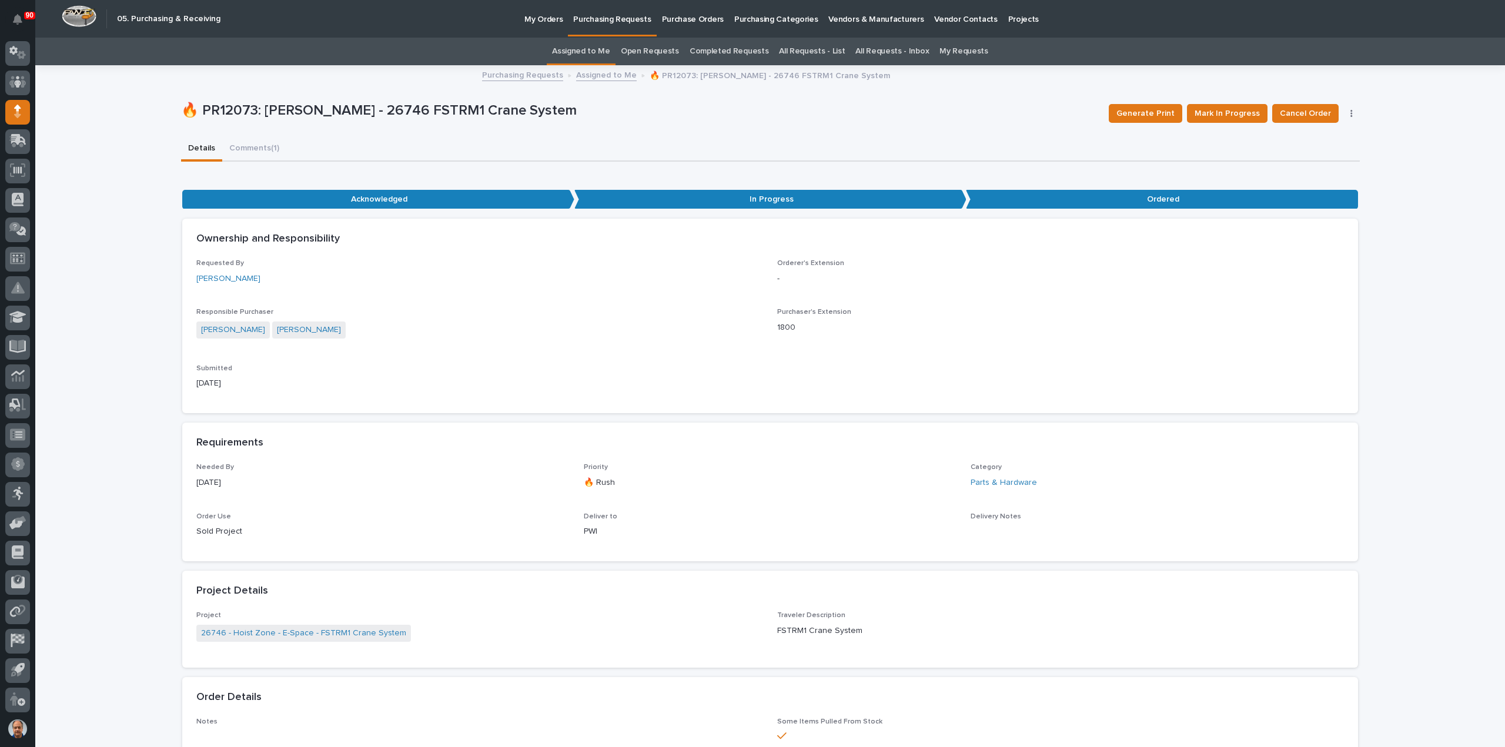
click at [614, 19] on p "Purchasing Requests" at bounding box center [612, 12] width 78 height 25
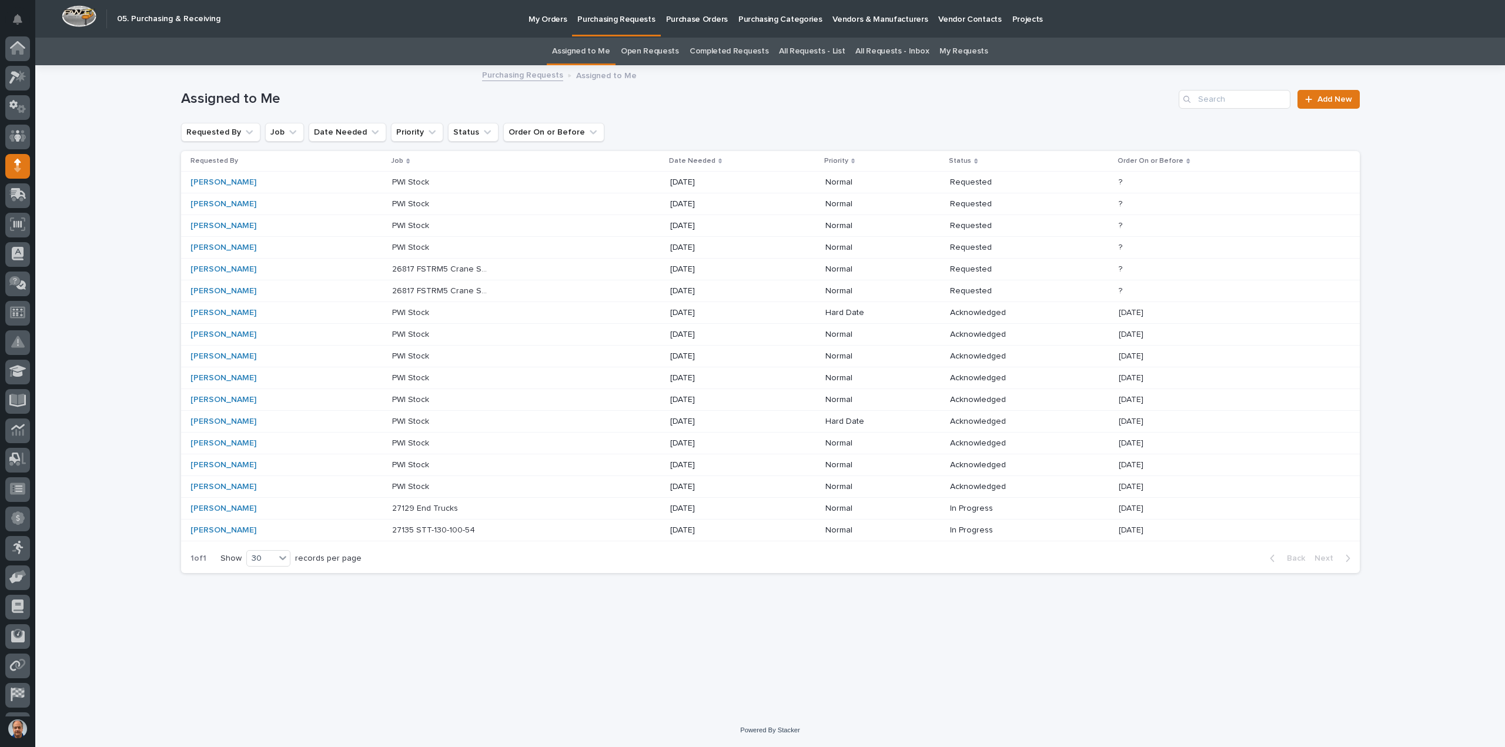
scroll to position [54, 0]
click at [466, 506] on p at bounding box center [441, 509] width 98 height 10
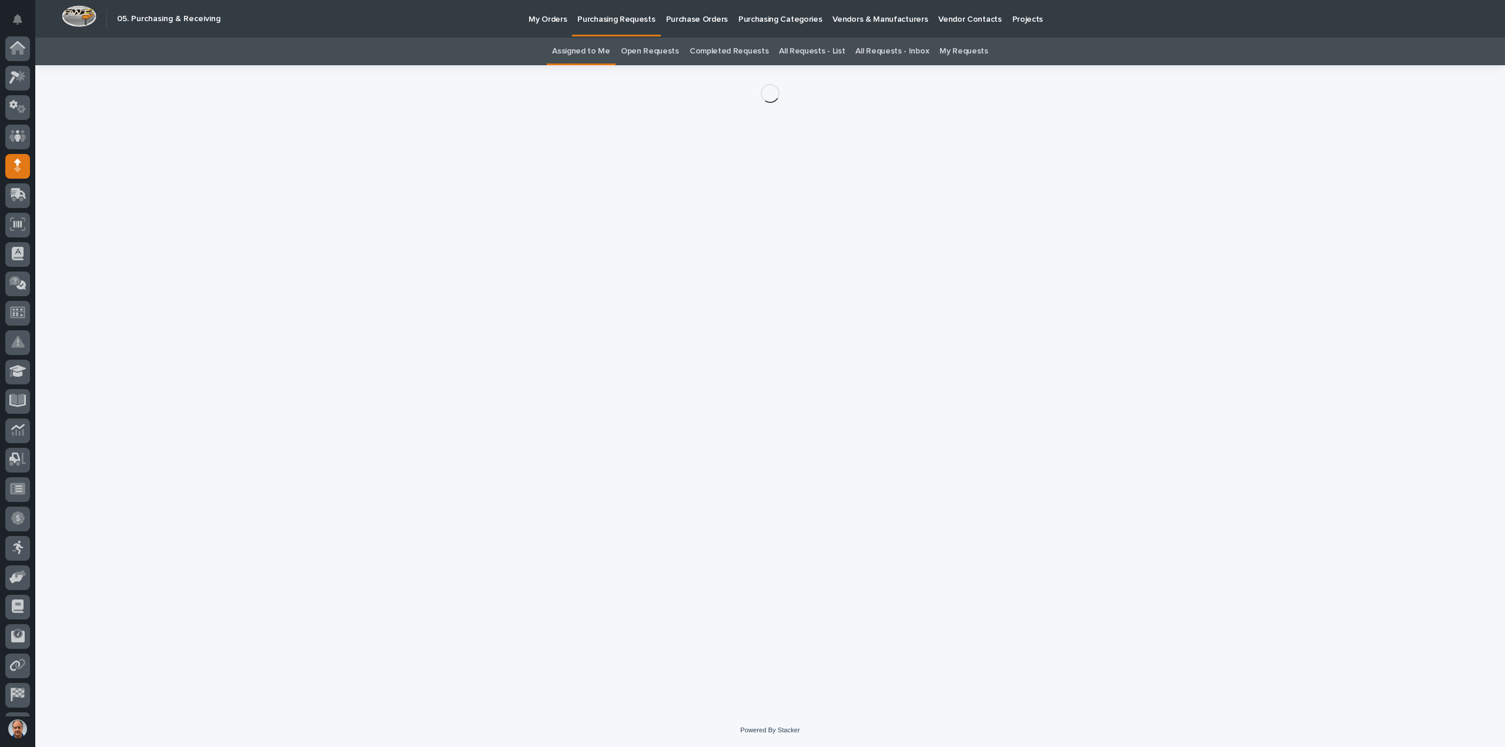
scroll to position [54, 0]
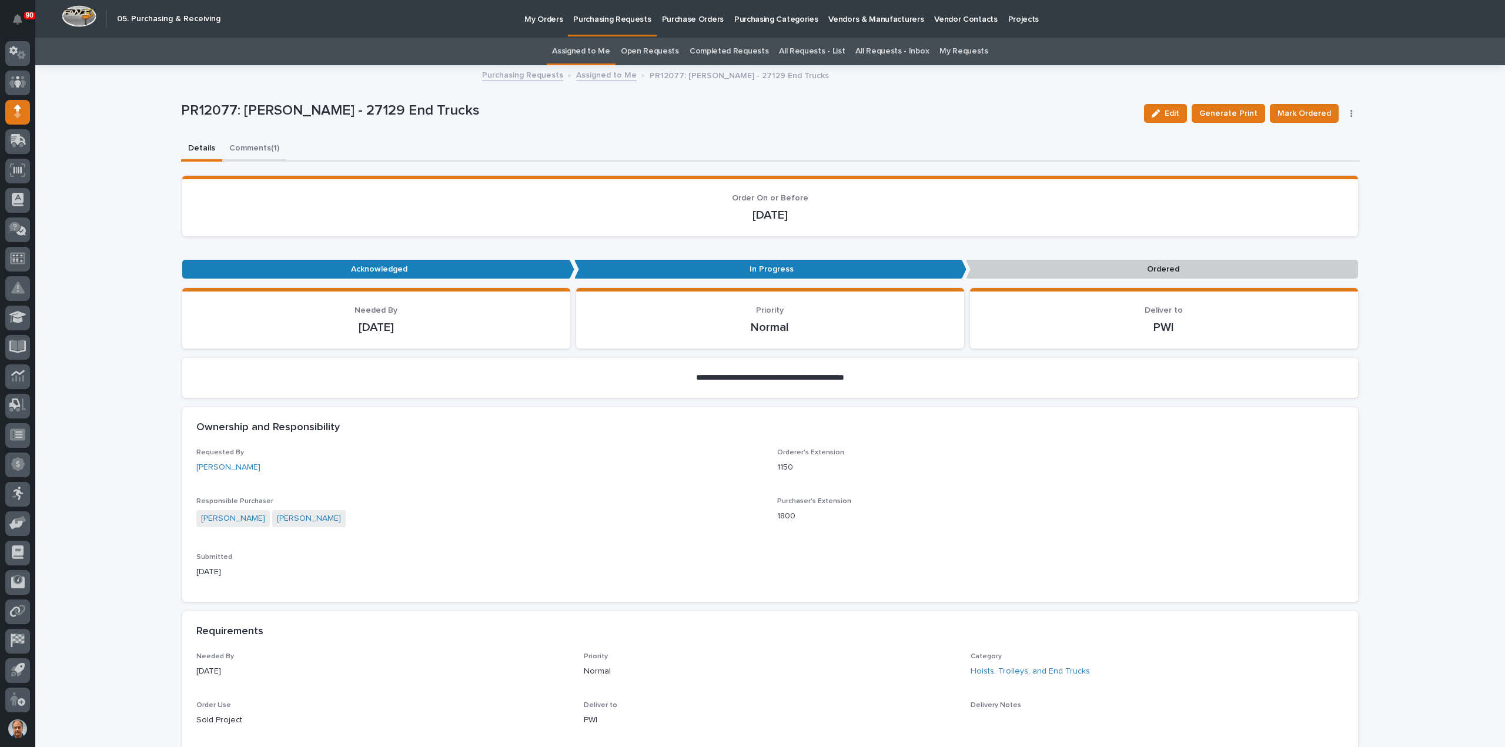
click at [239, 151] on button "Comments (1)" at bounding box center [254, 149] width 64 height 25
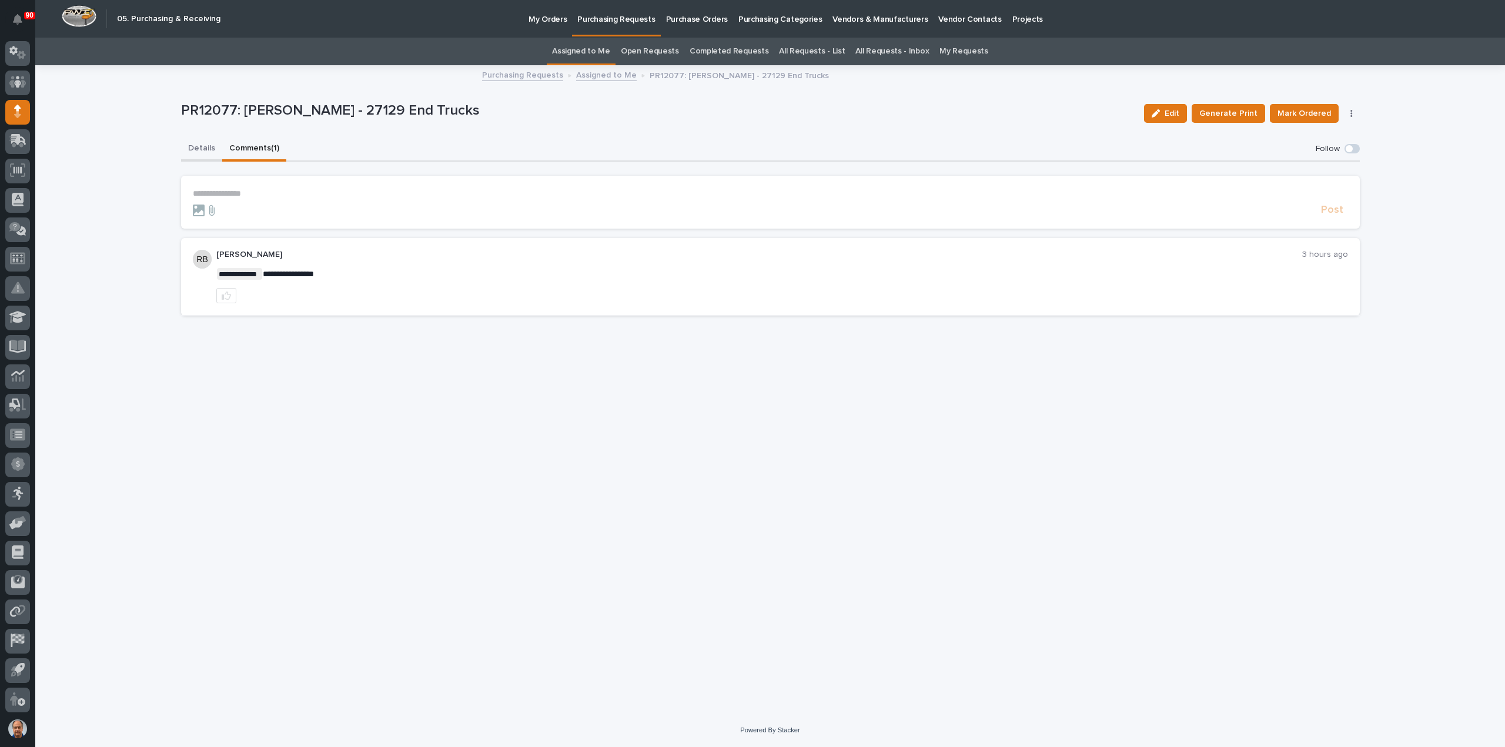
click at [201, 151] on button "Details" at bounding box center [201, 149] width 41 height 25
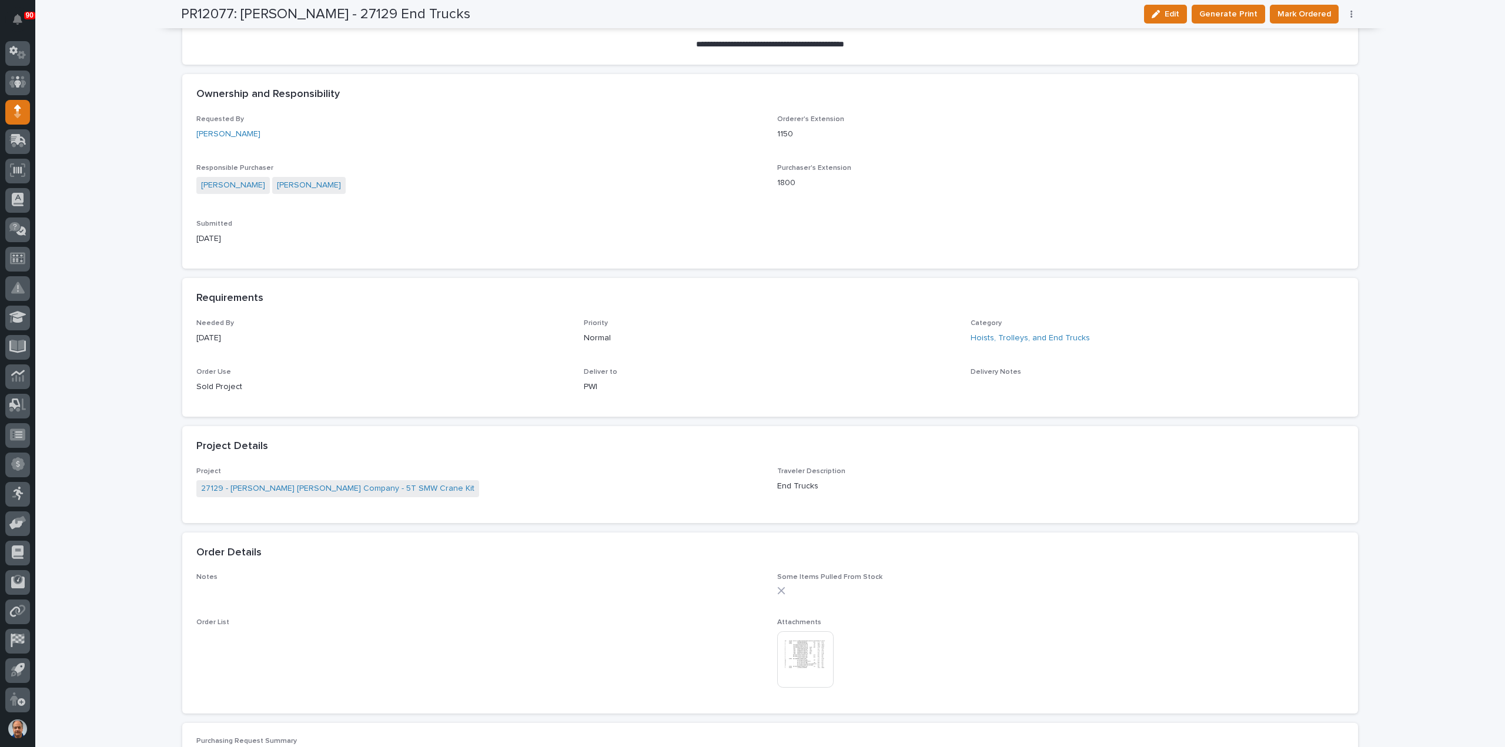
scroll to position [412, 0]
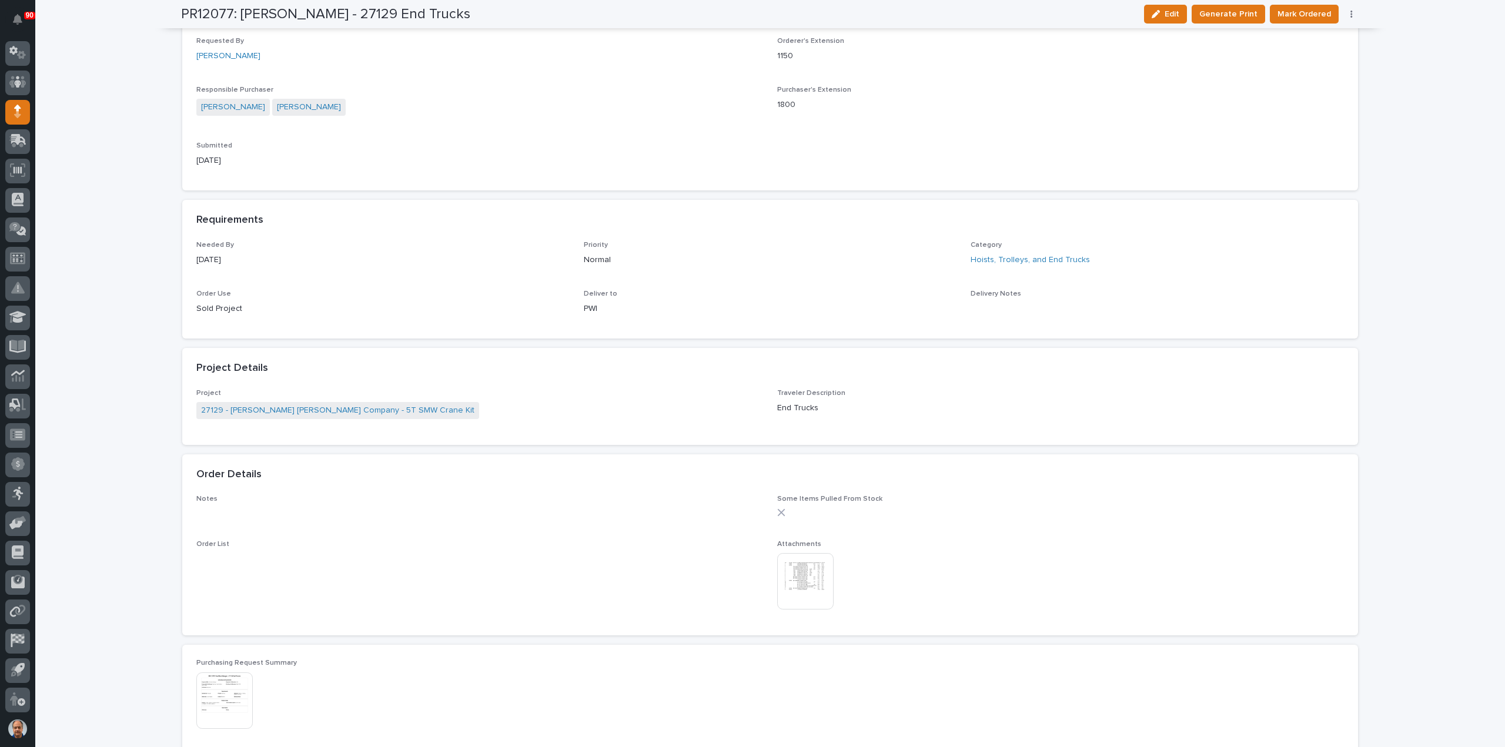
click at [802, 578] on img at bounding box center [805, 581] width 56 height 56
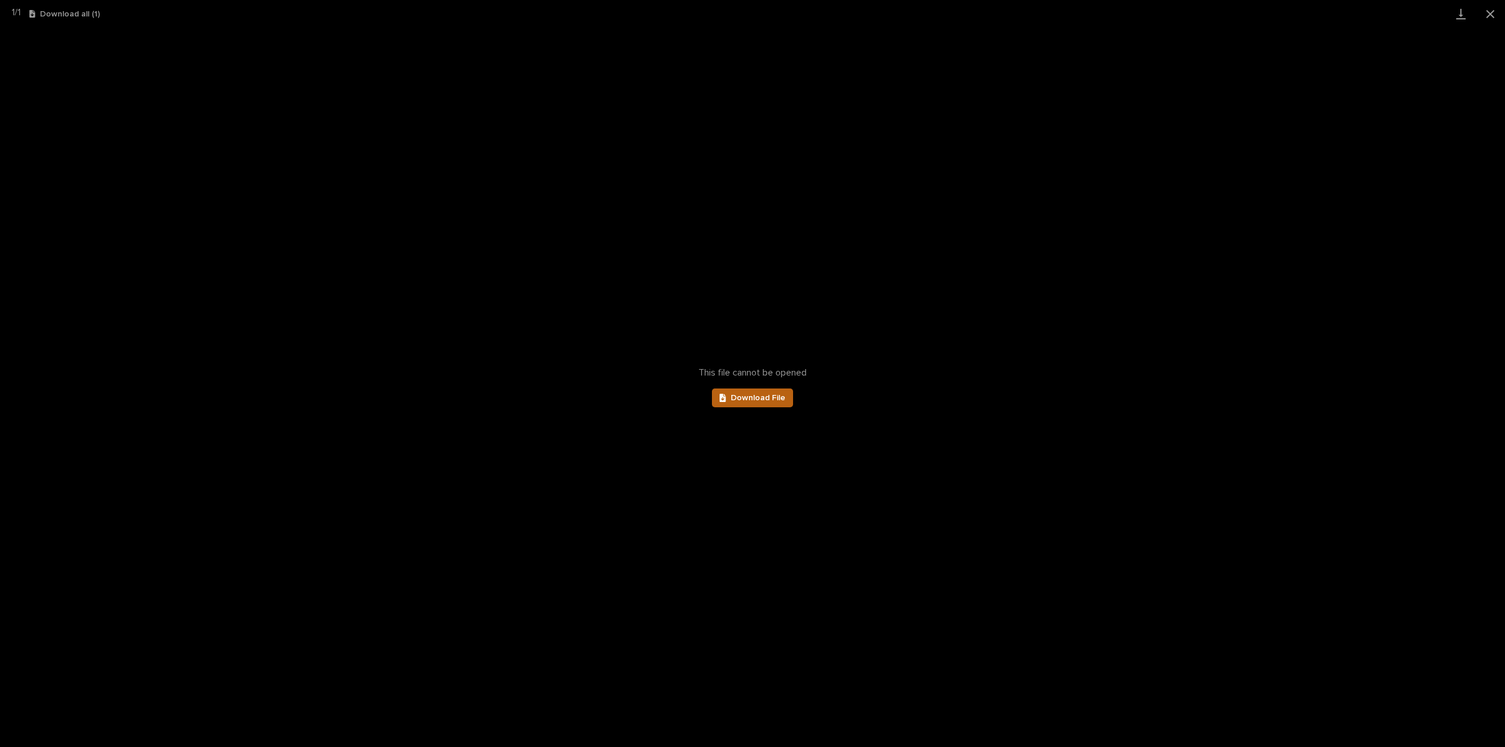
click at [768, 395] on span "Download File" at bounding box center [758, 398] width 55 height 8
click at [1489, 11] on button "Close gallery" at bounding box center [1490, 14] width 29 height 28
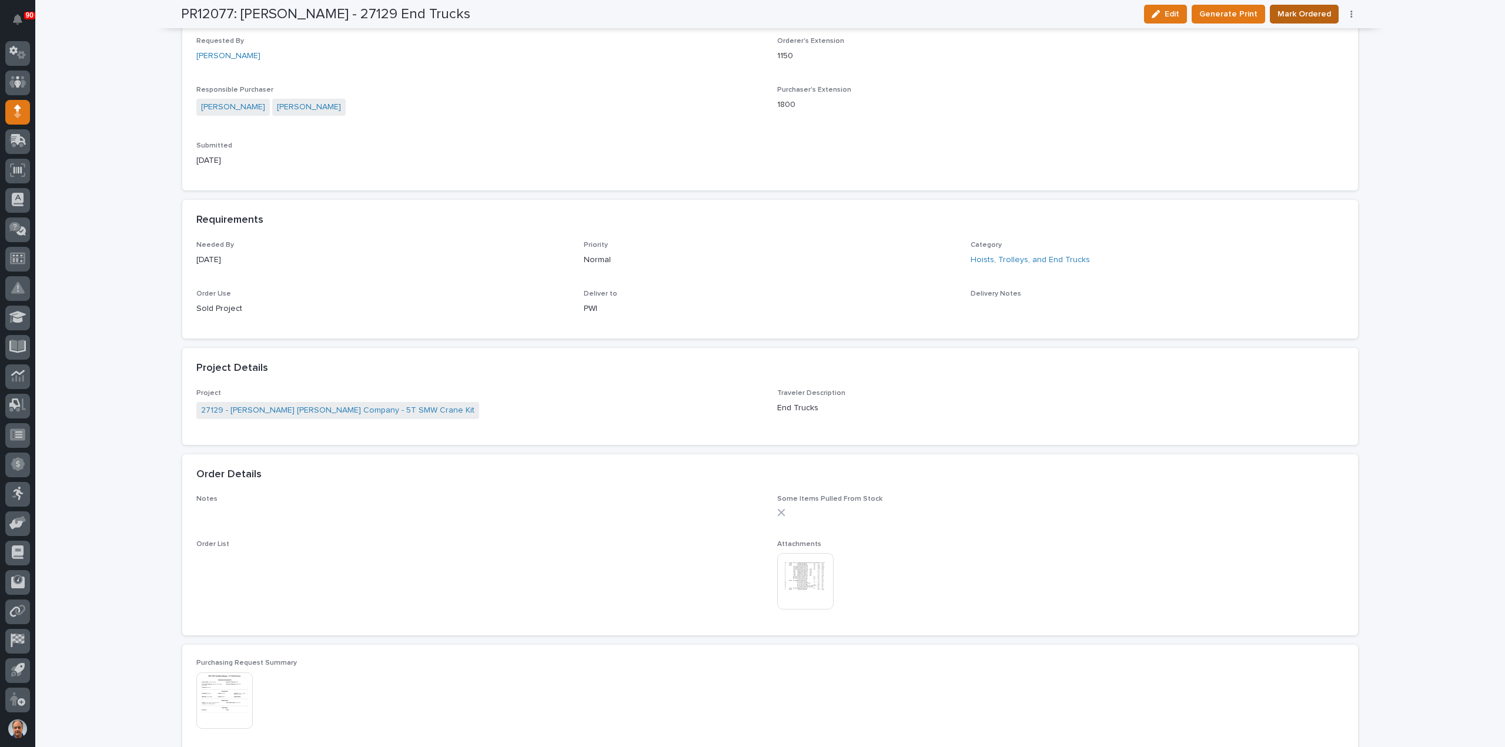
click at [1309, 12] on span "Mark Ordered" at bounding box center [1305, 14] width 54 height 14
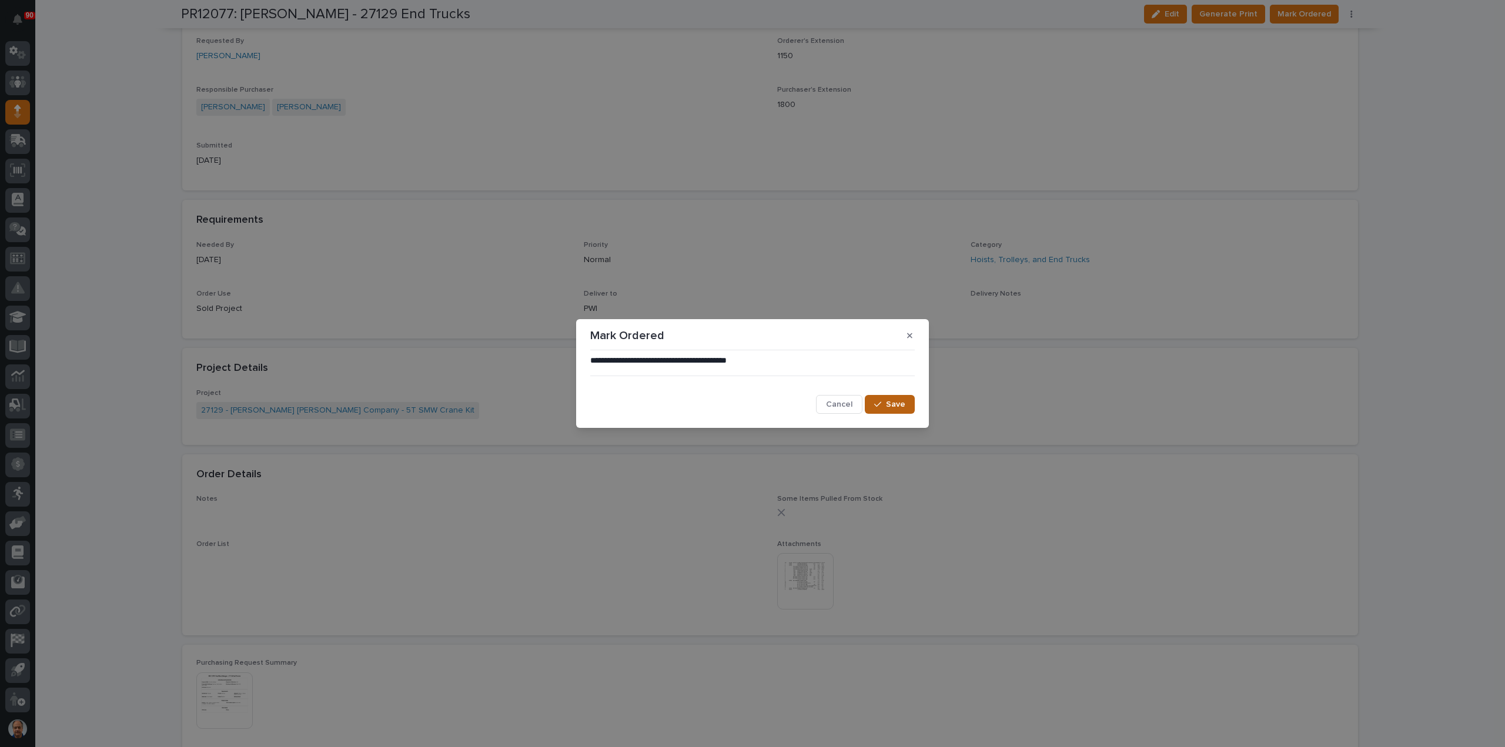
click at [890, 404] on span "Save" at bounding box center [895, 404] width 19 height 11
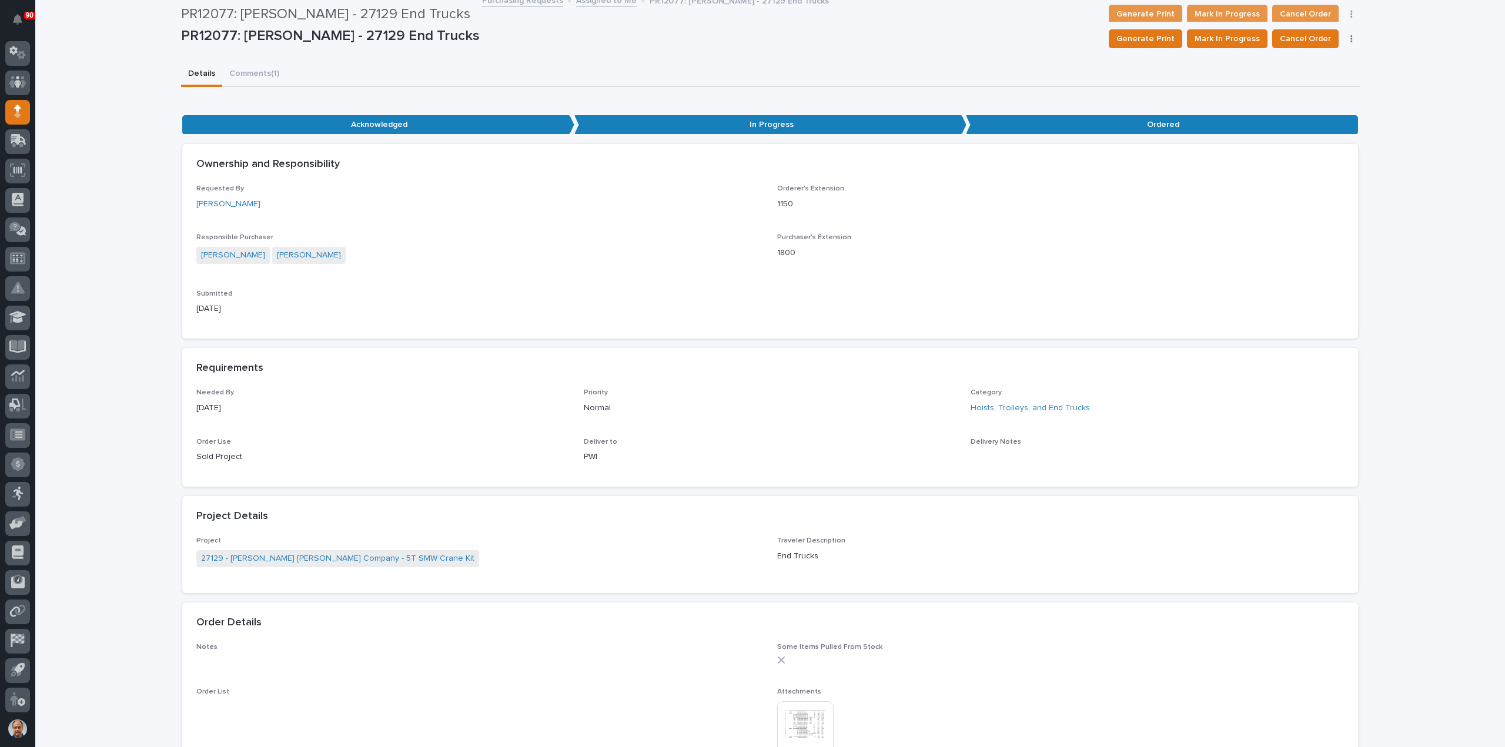
scroll to position [0, 0]
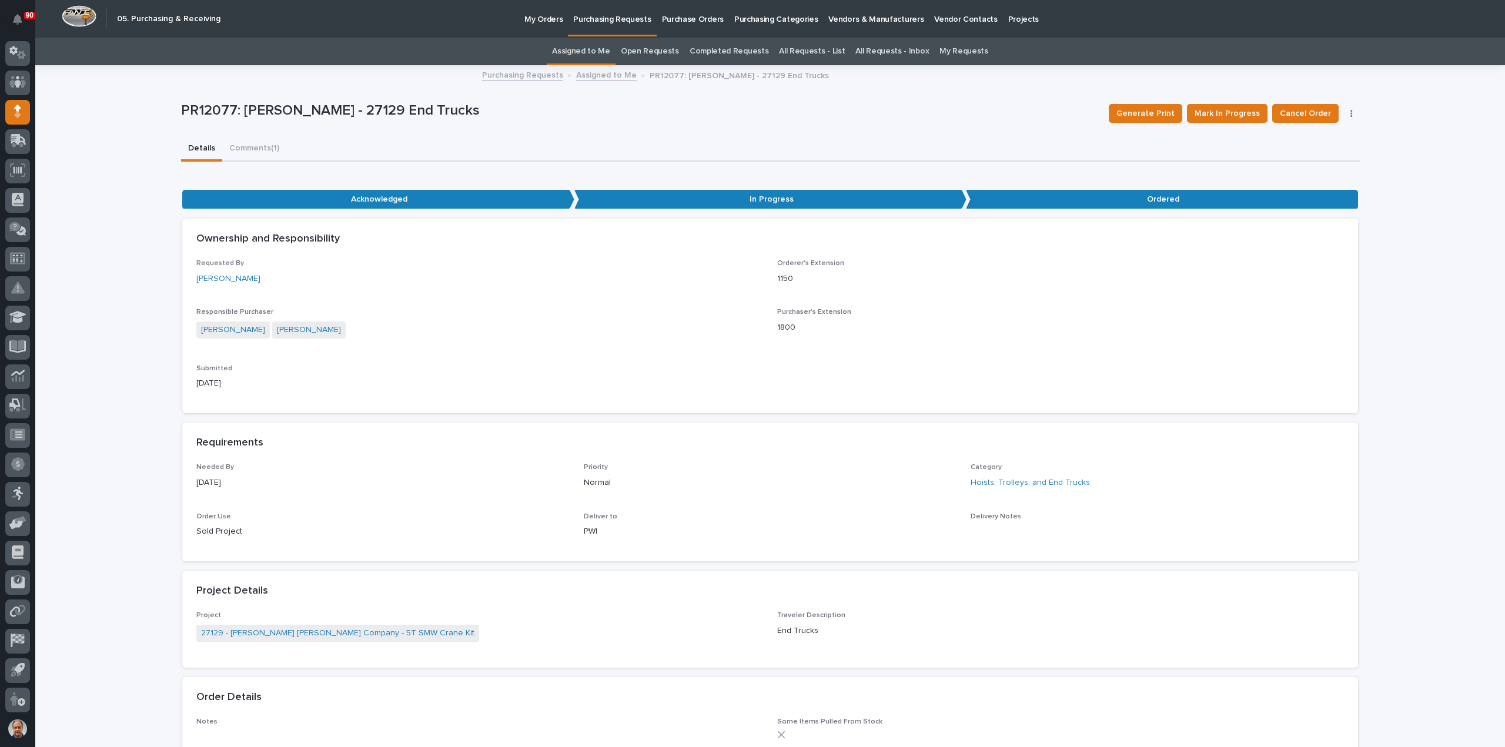
click at [617, 21] on p "Purchasing Requests" at bounding box center [612, 12] width 78 height 25
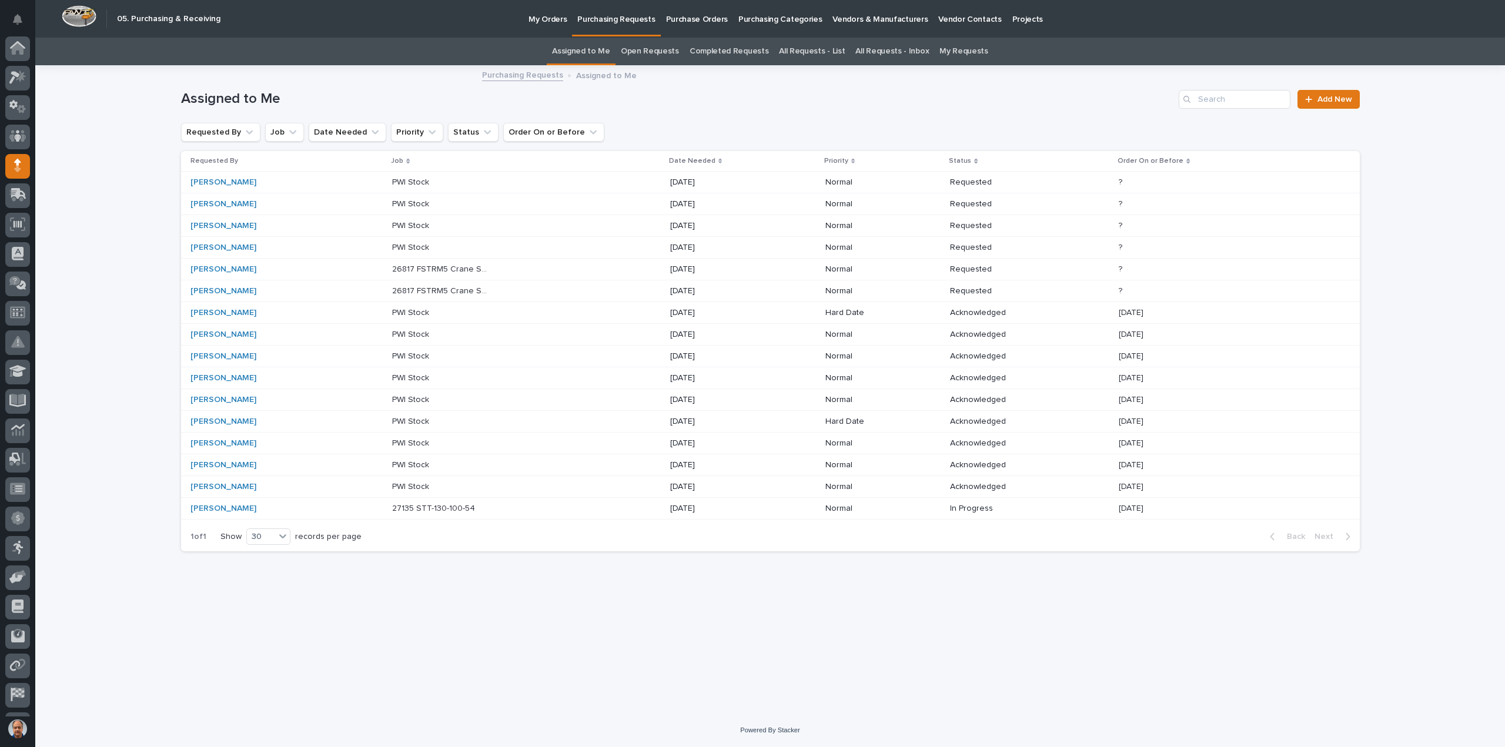
scroll to position [54, 0]
click at [482, 506] on p at bounding box center [441, 509] width 98 height 10
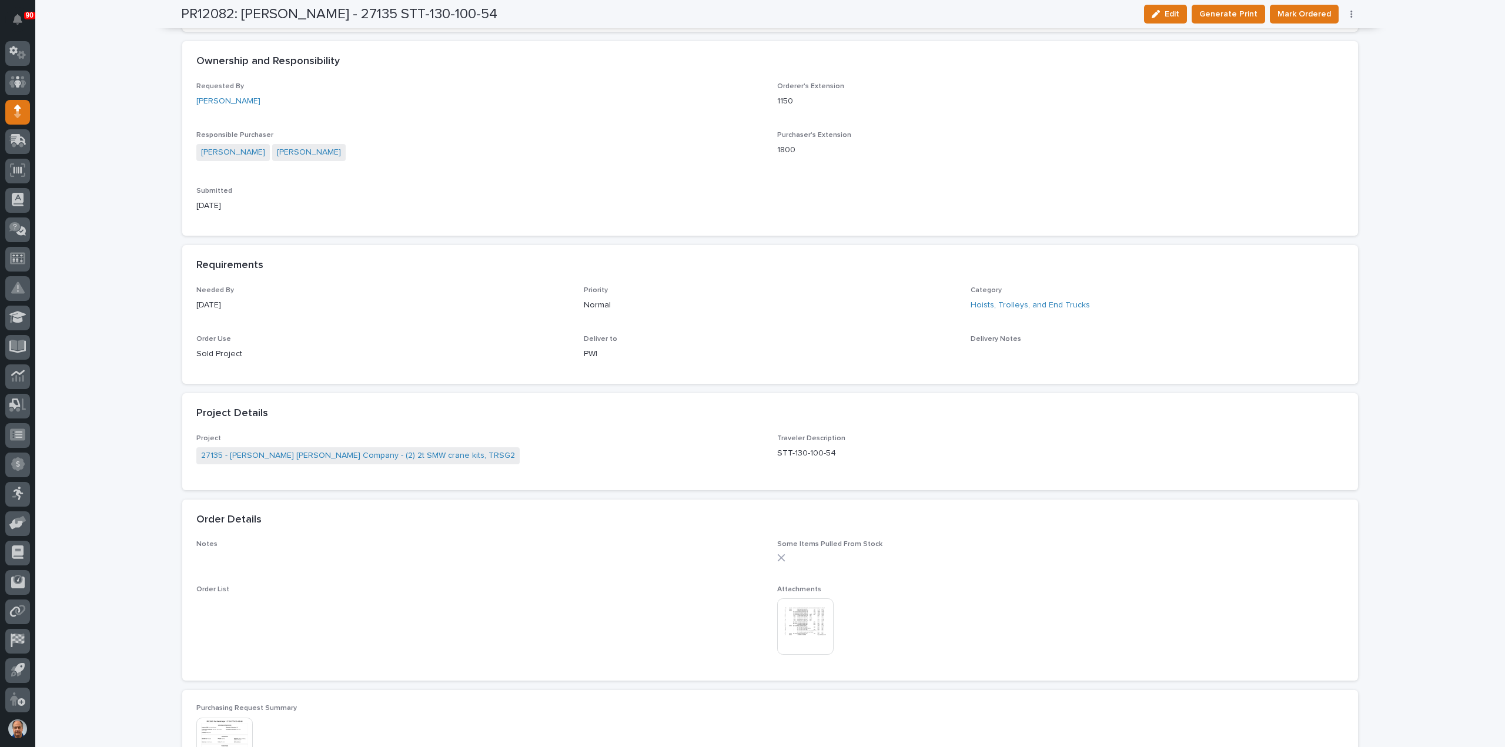
scroll to position [415, 0]
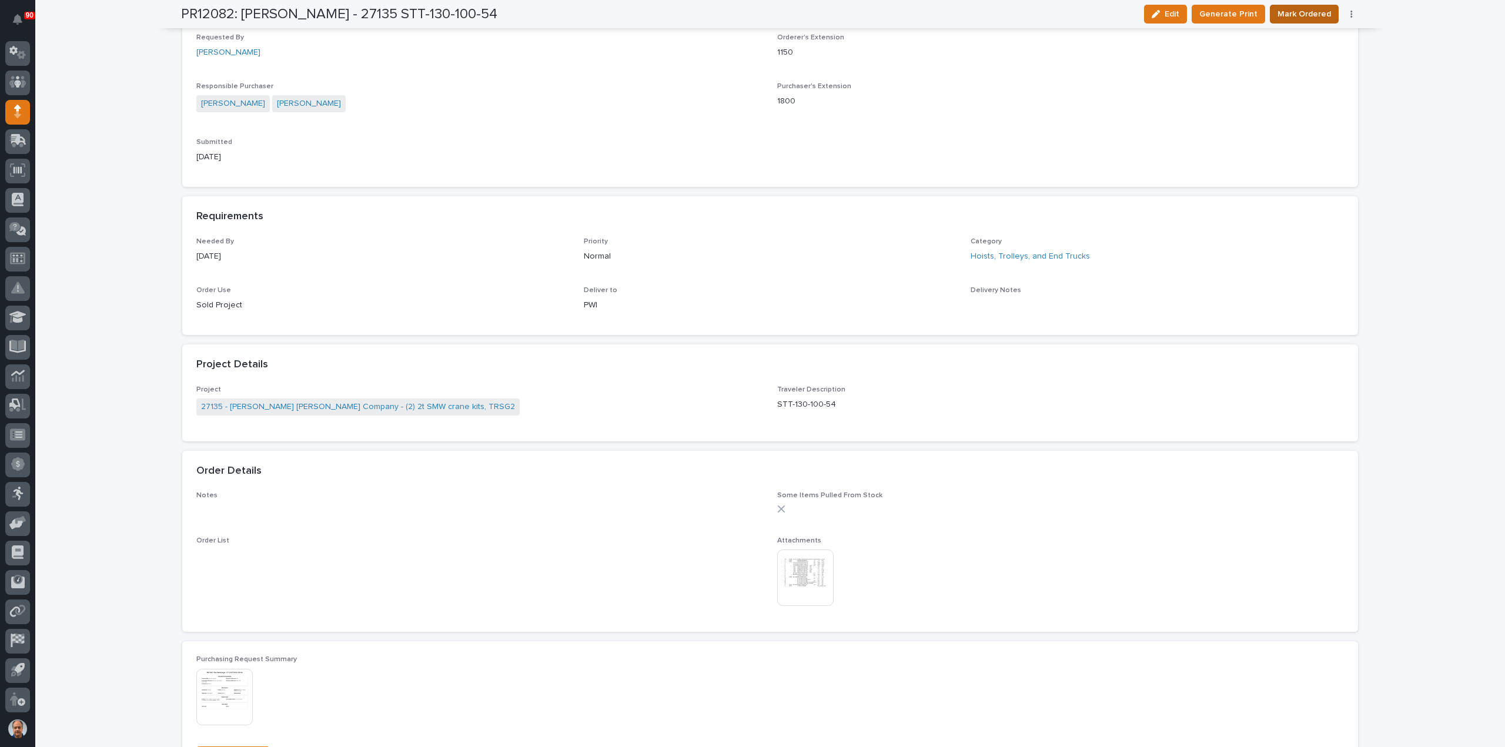
click at [1310, 8] on span "Mark Ordered" at bounding box center [1305, 14] width 54 height 14
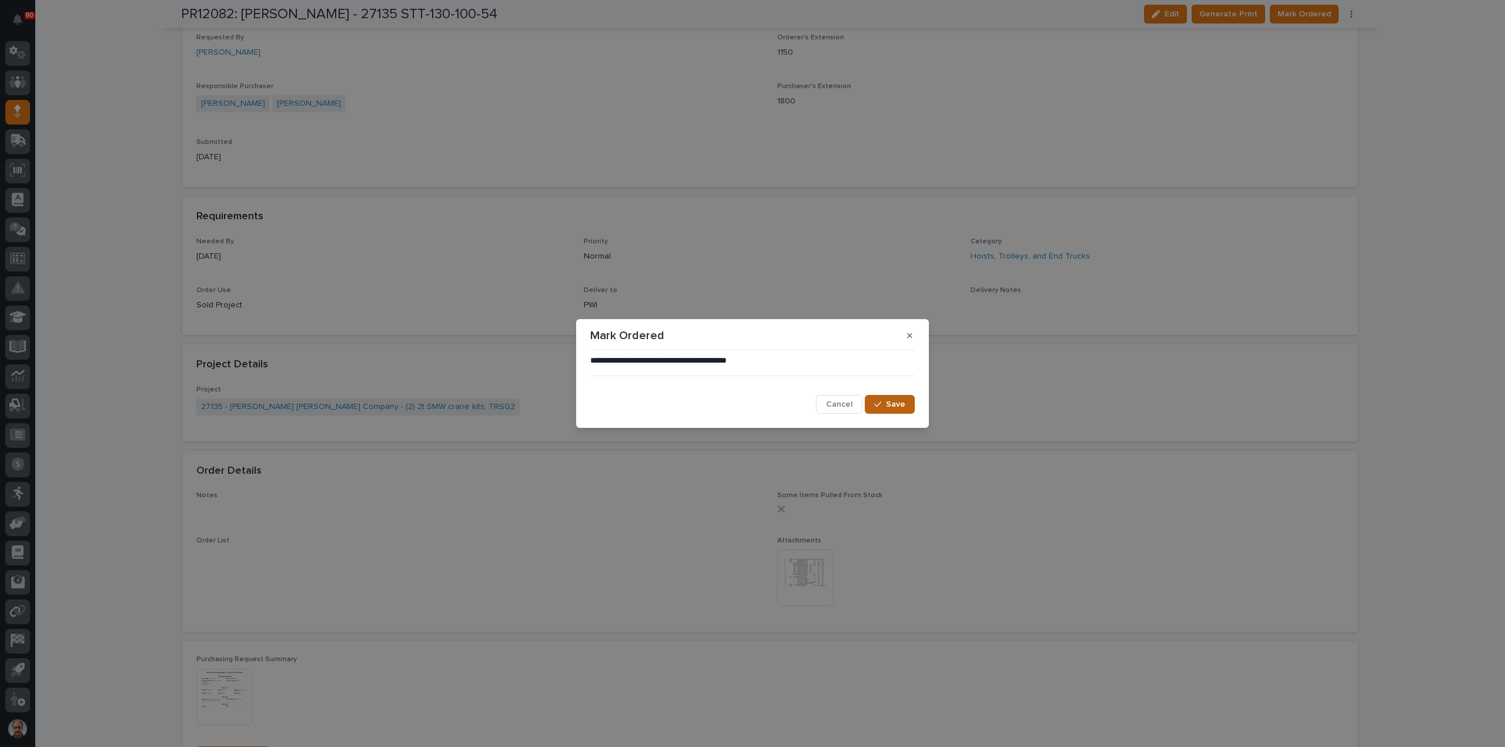
click at [898, 403] on span "Save" at bounding box center [895, 404] width 19 height 11
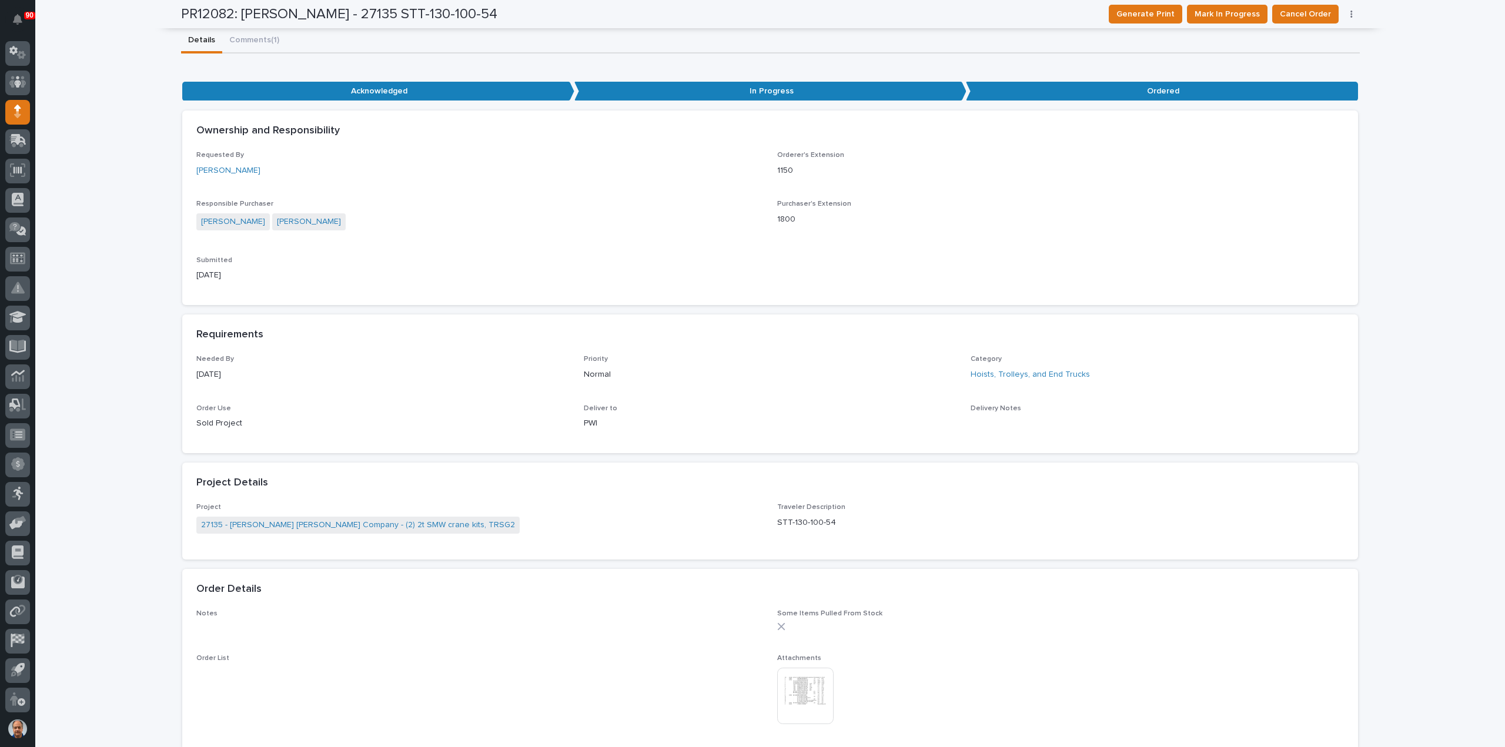
scroll to position [0, 0]
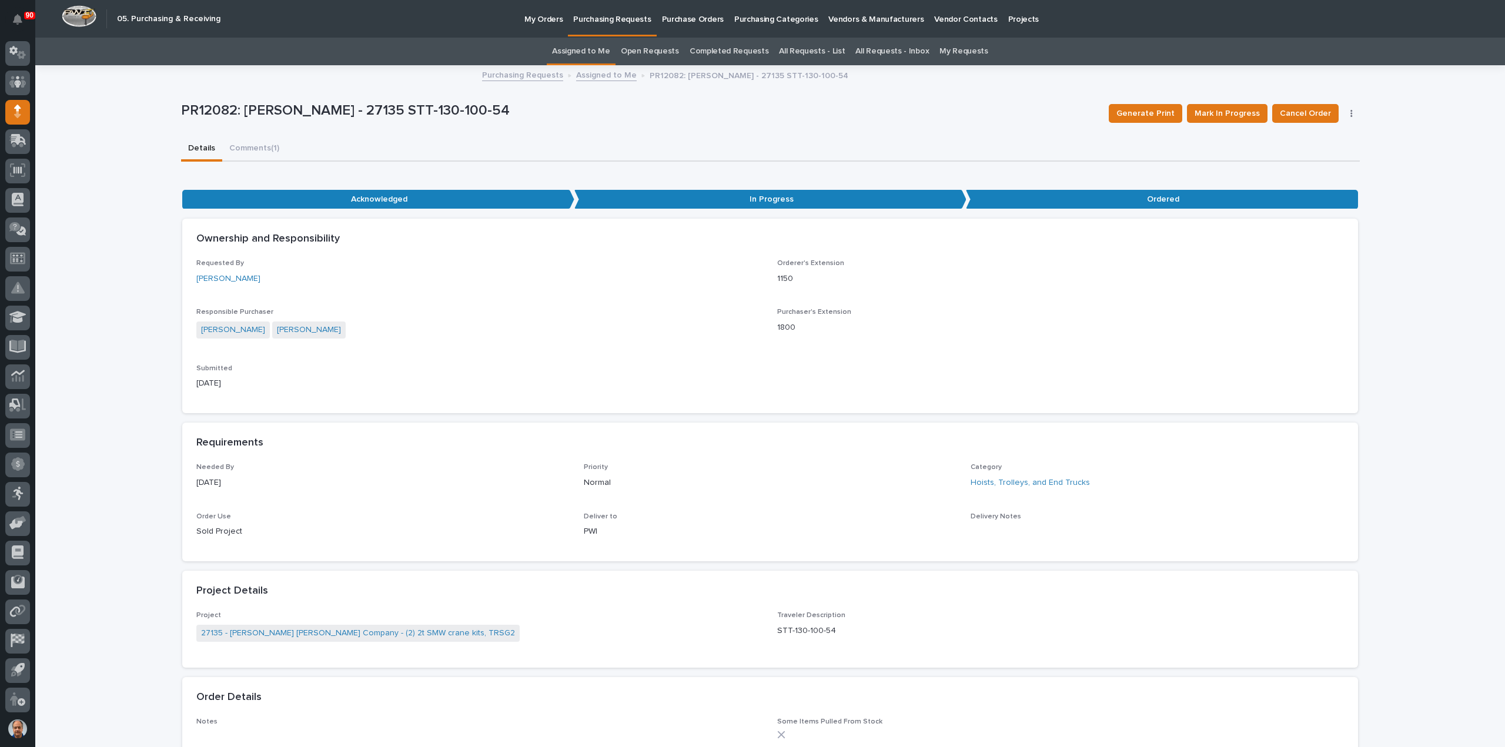
click at [612, 20] on p "Purchasing Requests" at bounding box center [612, 12] width 78 height 25
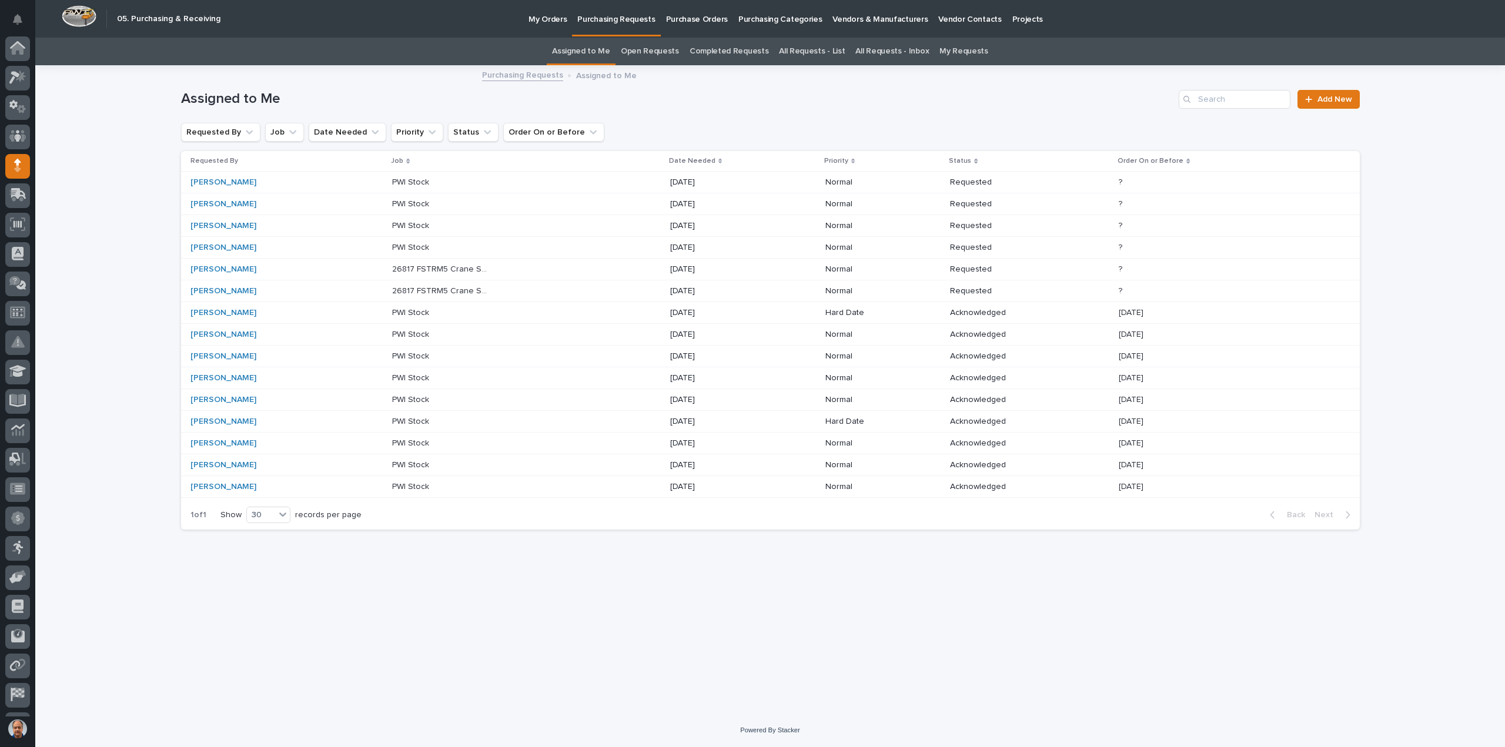
scroll to position [54, 0]
click at [702, 179] on p "[DATE]" at bounding box center [719, 183] width 98 height 10
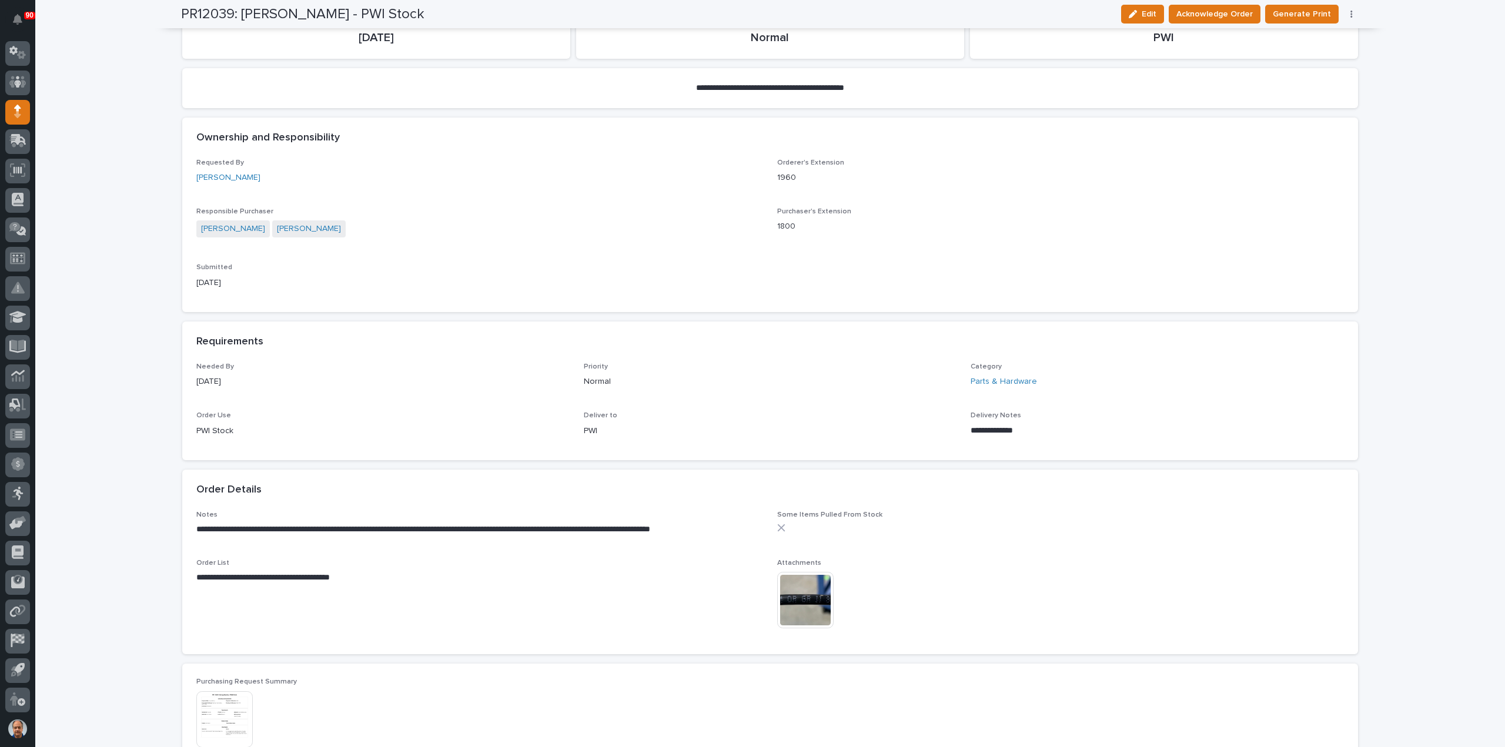
scroll to position [294, 0]
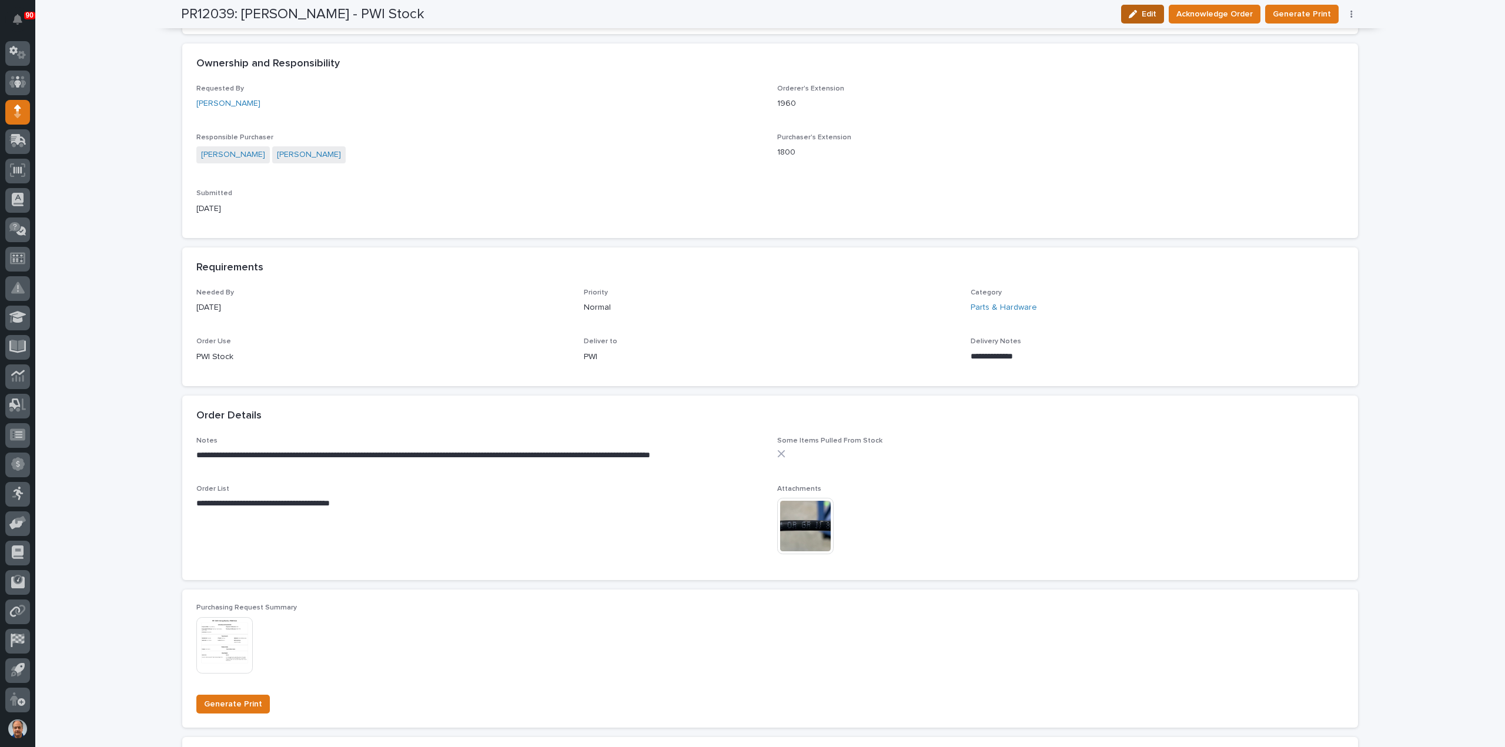
click at [1155, 10] on span "Edit" at bounding box center [1149, 14] width 15 height 11
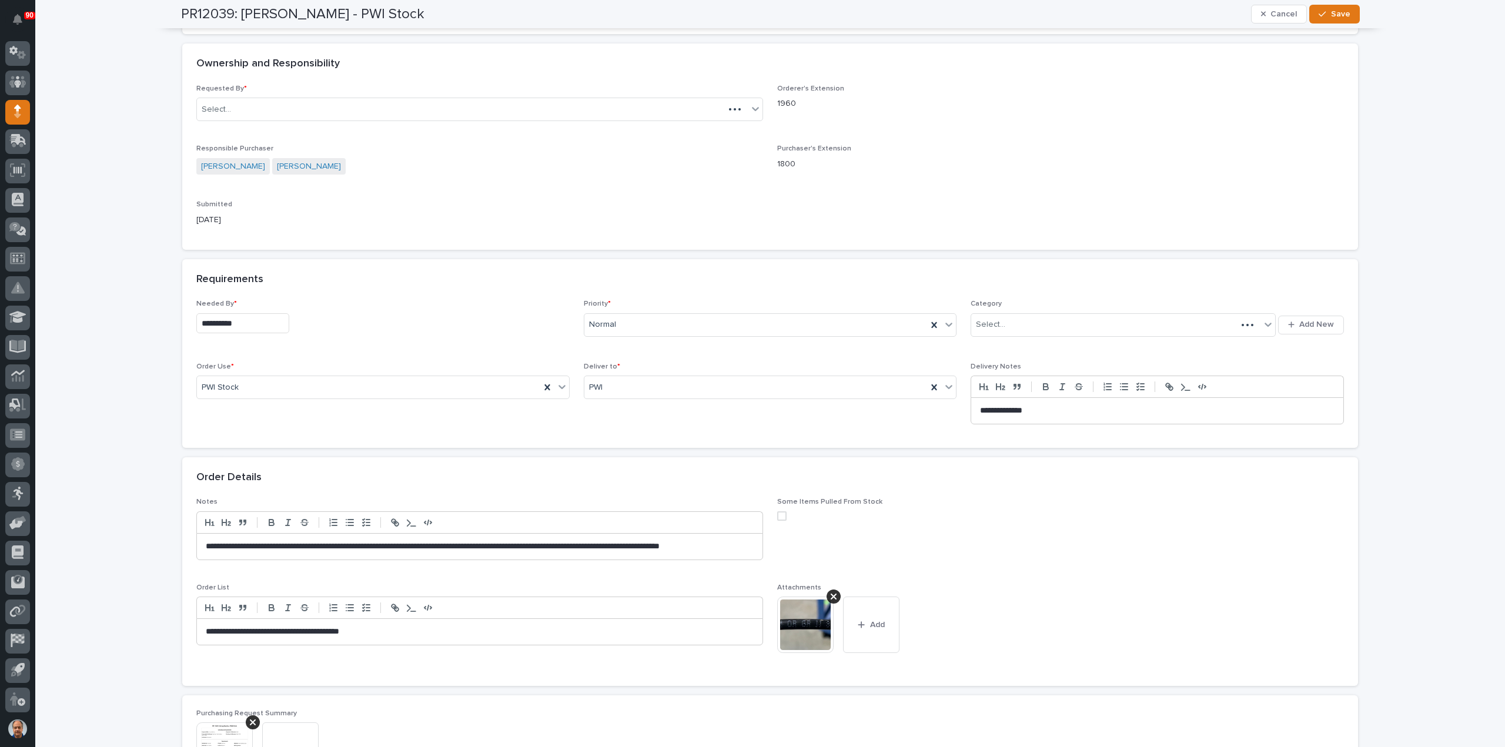
scroll to position [349, 0]
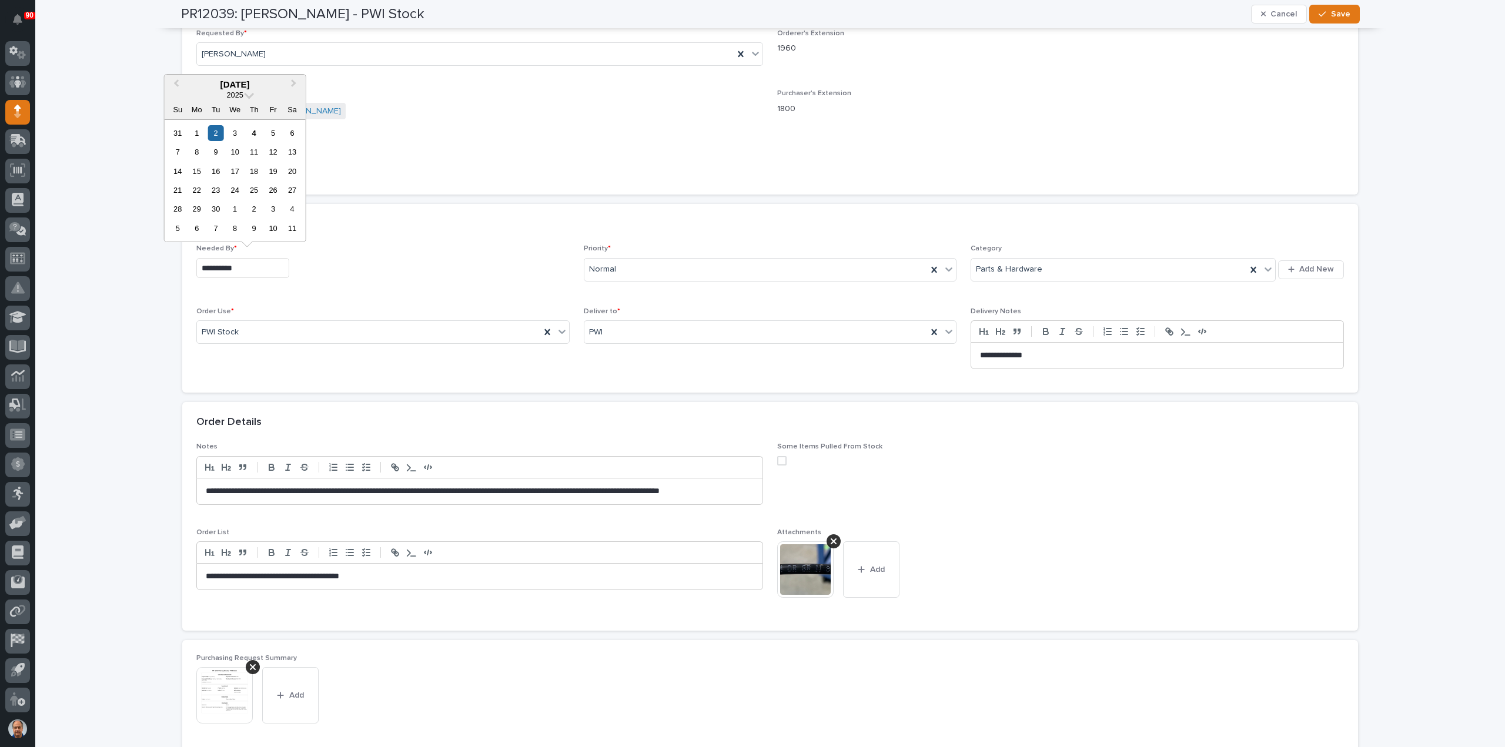
click at [260, 269] on input "**********" at bounding box center [242, 268] width 93 height 21
click at [294, 83] on span "Next Month" at bounding box center [294, 84] width 0 height 15
click at [236, 129] on div "1" at bounding box center [235, 133] width 16 height 16
type input "**********"
click at [1339, 14] on span "Save" at bounding box center [1340, 14] width 19 height 11
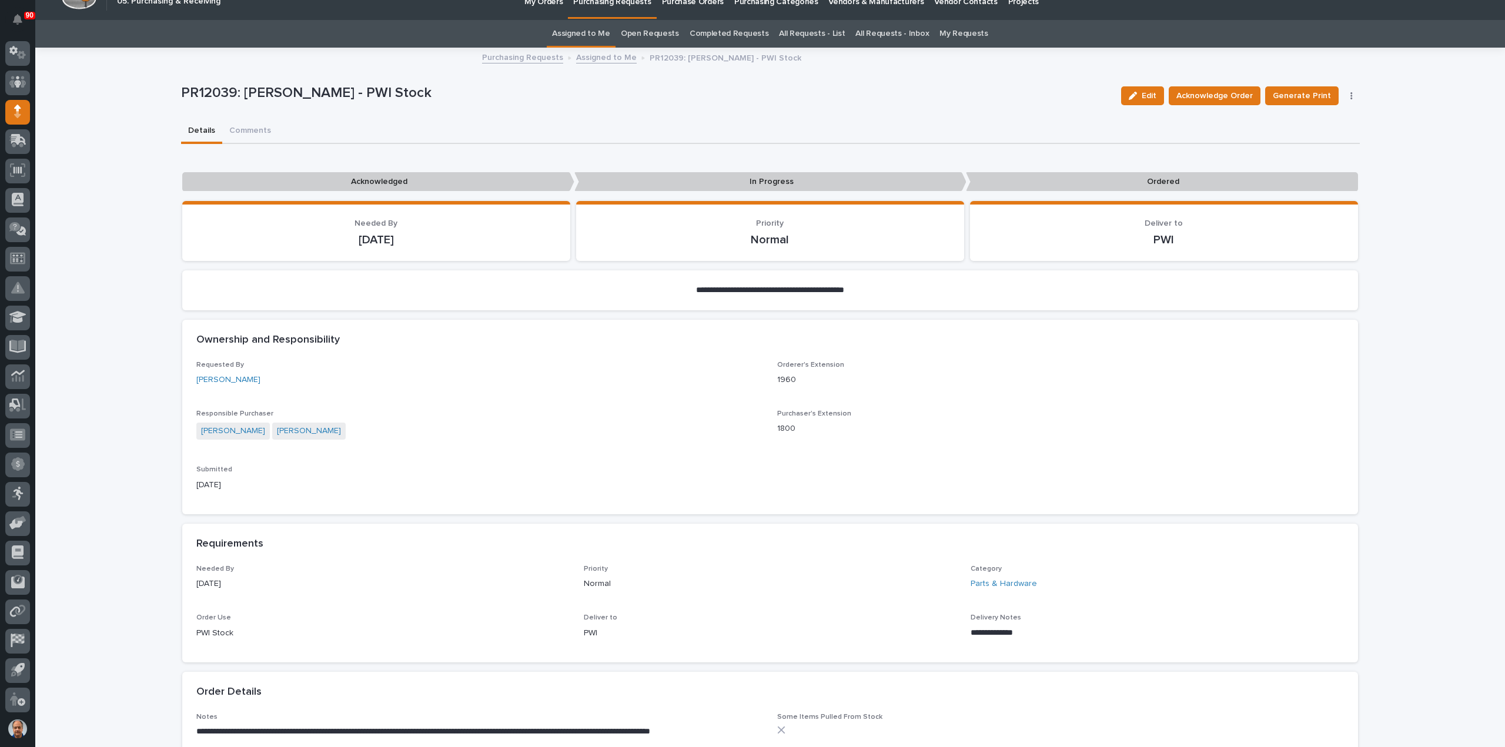
scroll to position [0, 0]
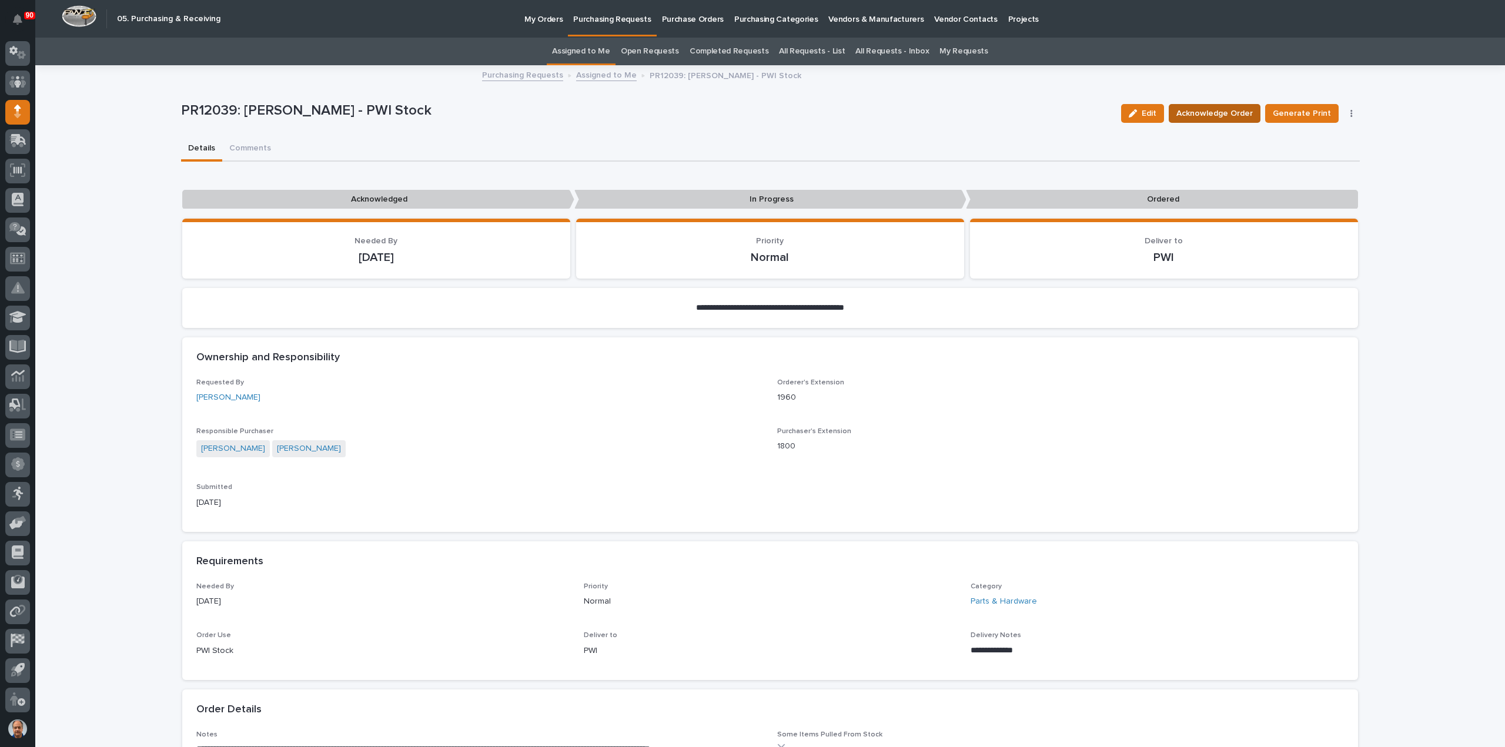
click at [1243, 113] on span "Acknowledge Order" at bounding box center [1215, 113] width 76 height 14
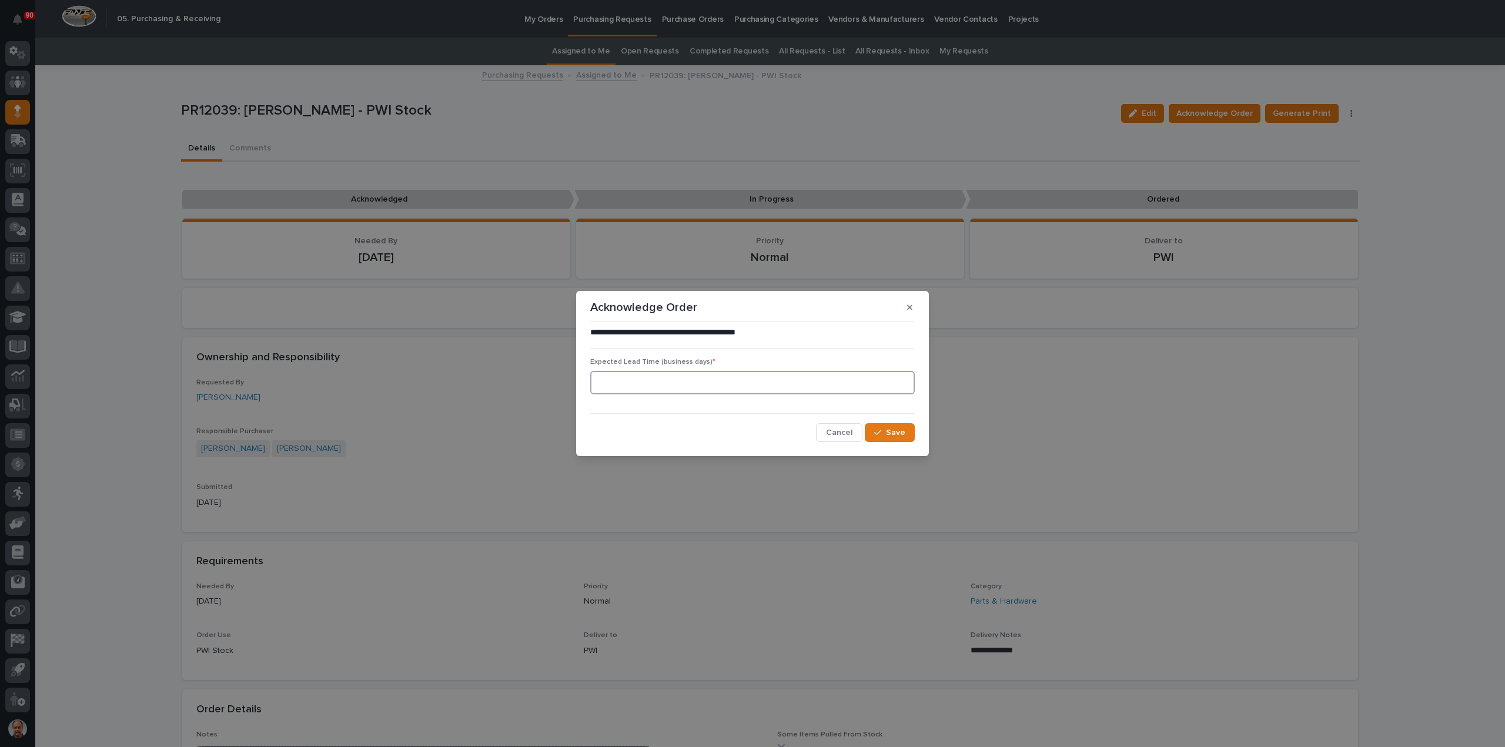
click at [701, 381] on input at bounding box center [752, 383] width 325 height 24
type input "5"
click at [897, 434] on span "Save" at bounding box center [895, 432] width 19 height 11
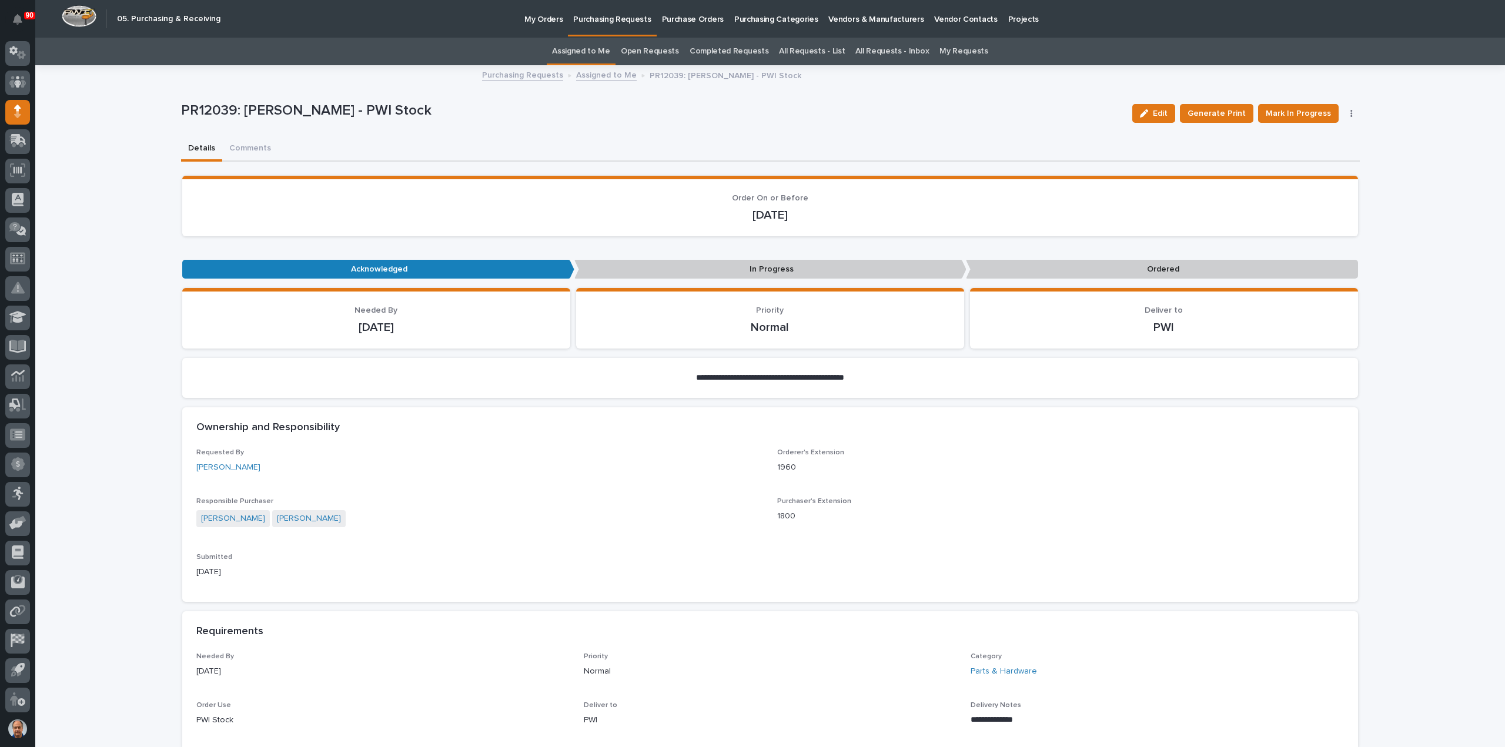
click at [615, 18] on p "Purchasing Requests" at bounding box center [612, 12] width 78 height 25
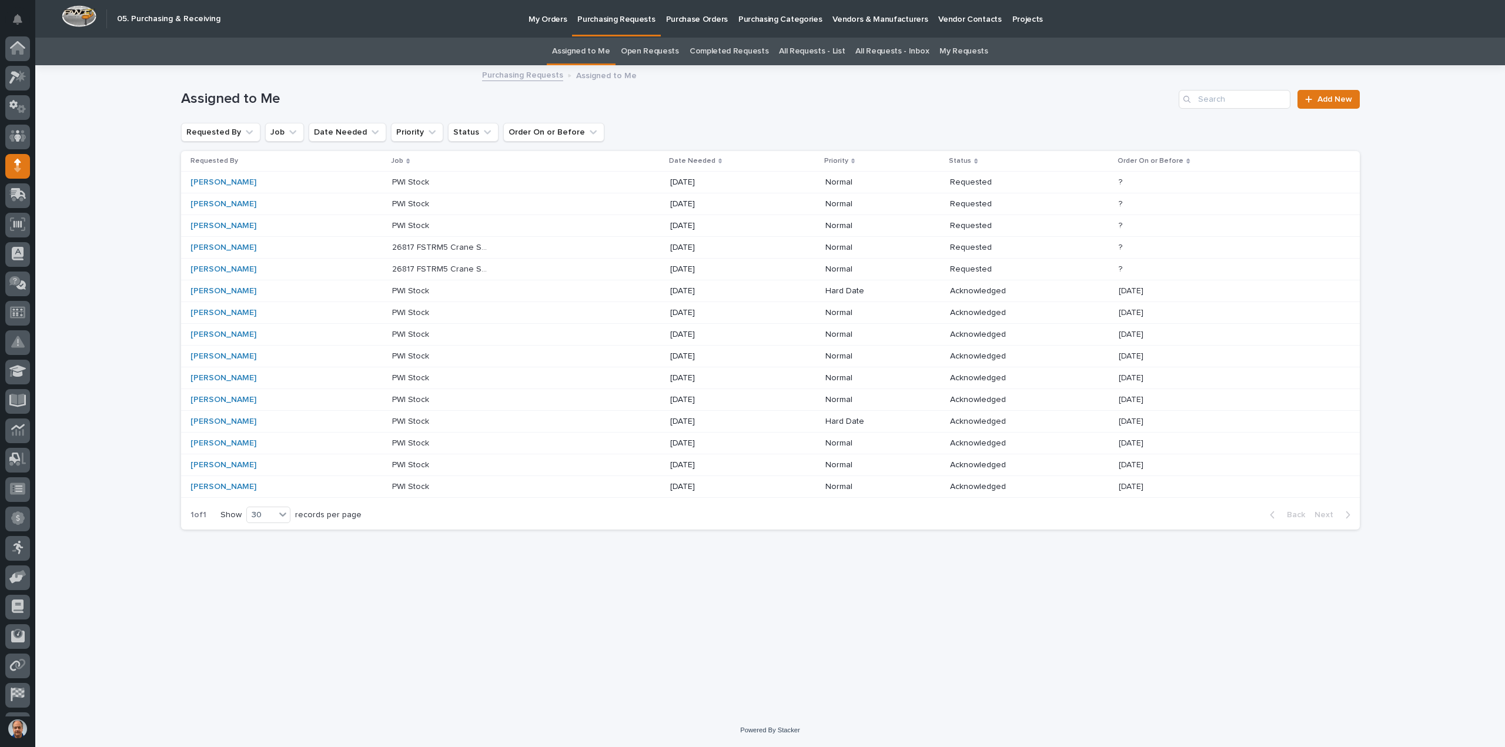
scroll to position [54, 0]
click at [688, 181] on p "[DATE]" at bounding box center [719, 183] width 98 height 10
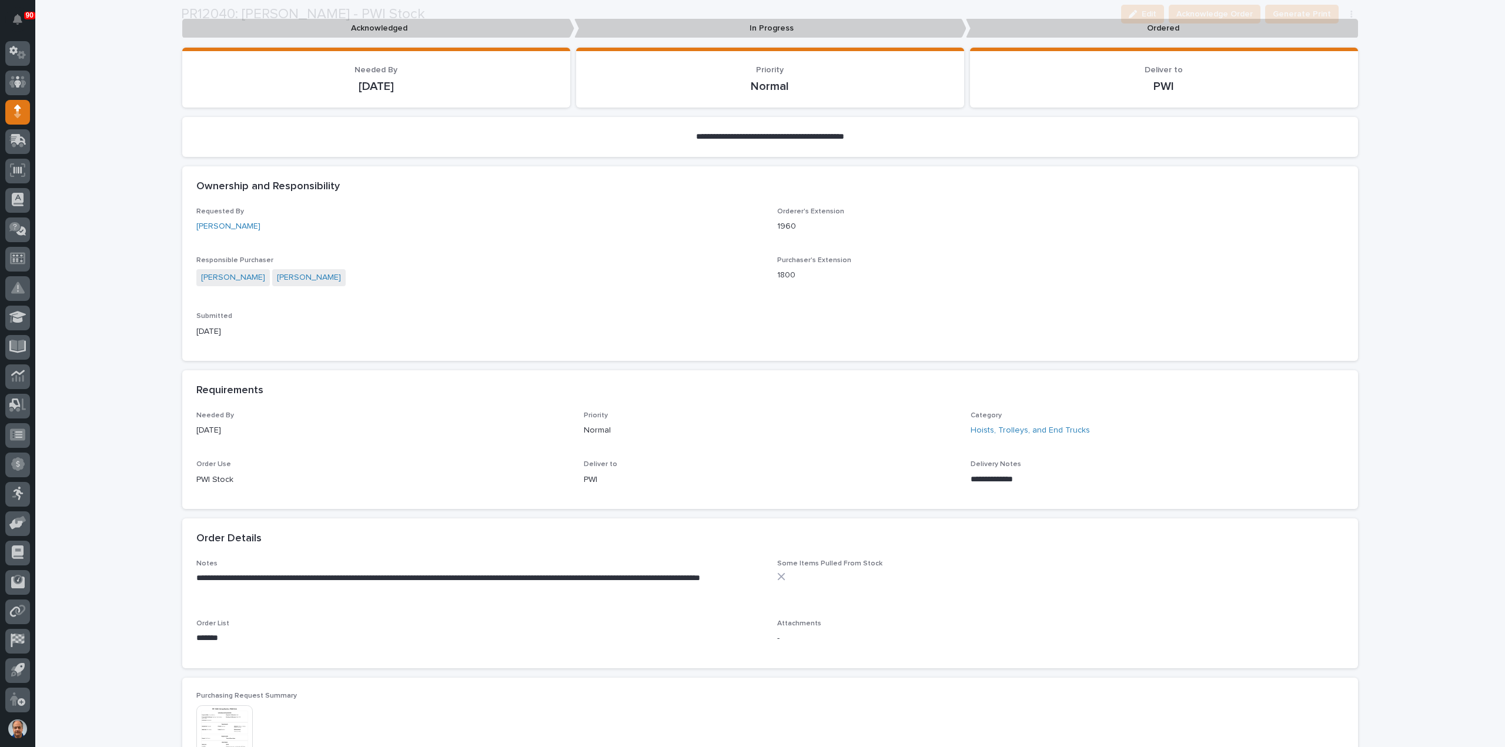
scroll to position [235, 0]
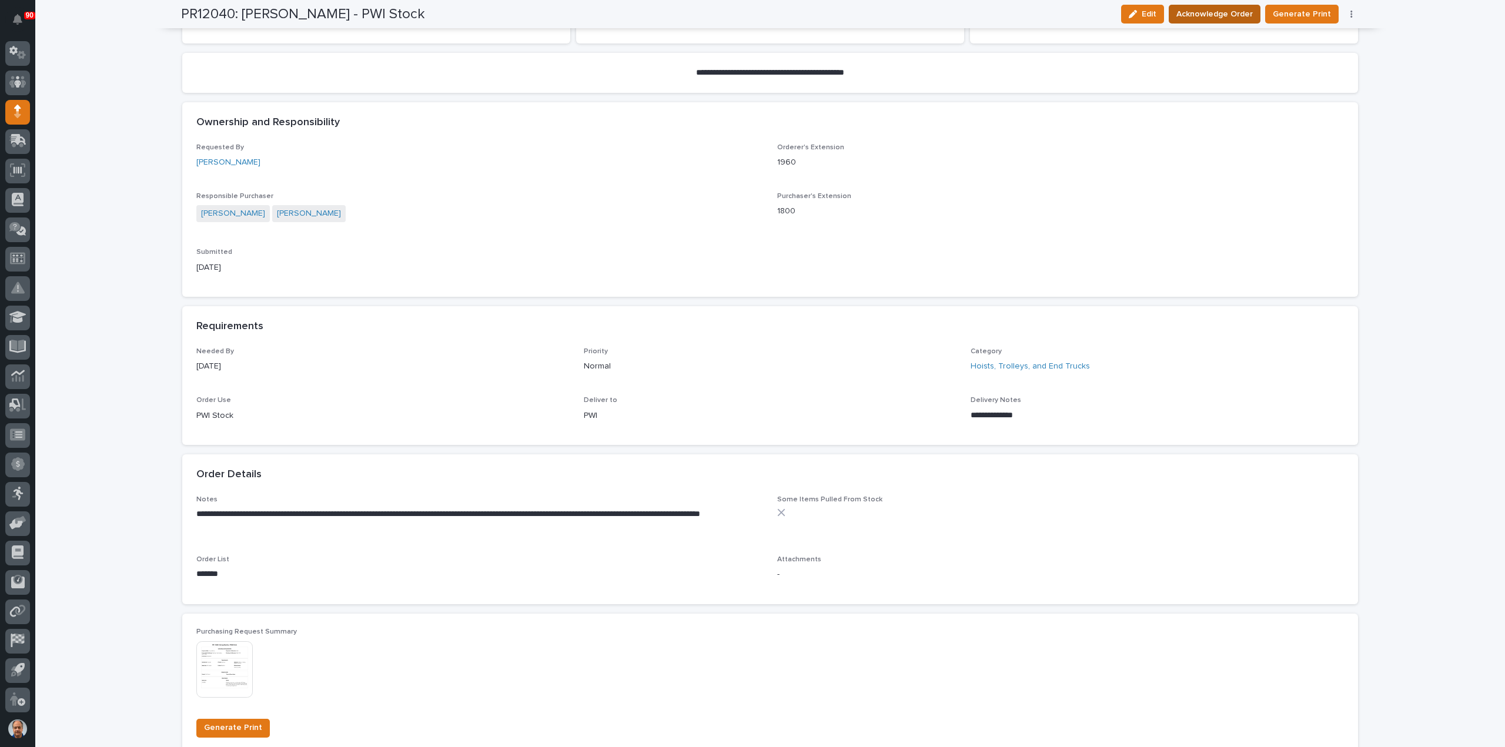
click at [1227, 12] on span "Acknowledge Order" at bounding box center [1215, 14] width 76 height 14
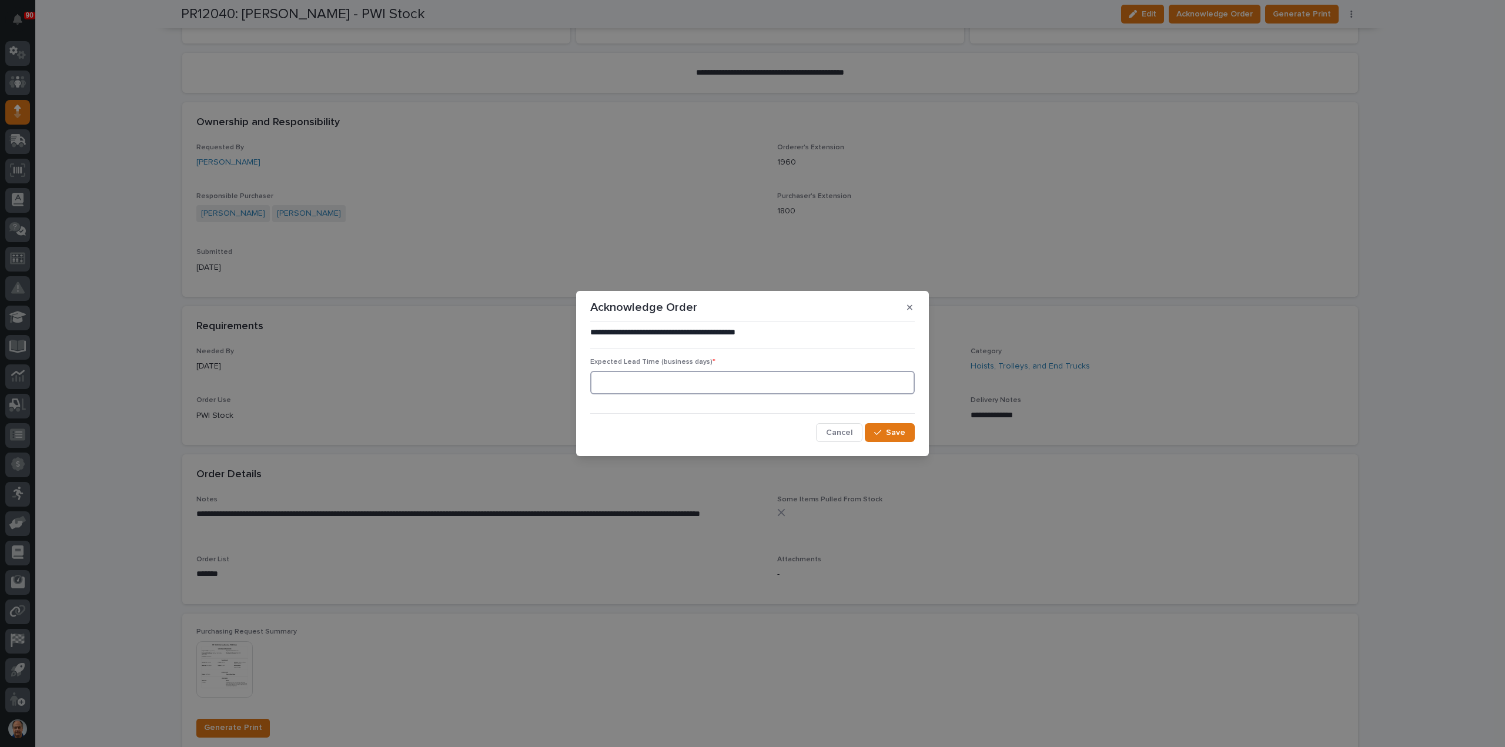
click at [791, 379] on input at bounding box center [752, 383] width 325 height 24
type input "0"
click at [881, 435] on icon "button" at bounding box center [877, 433] width 7 height 8
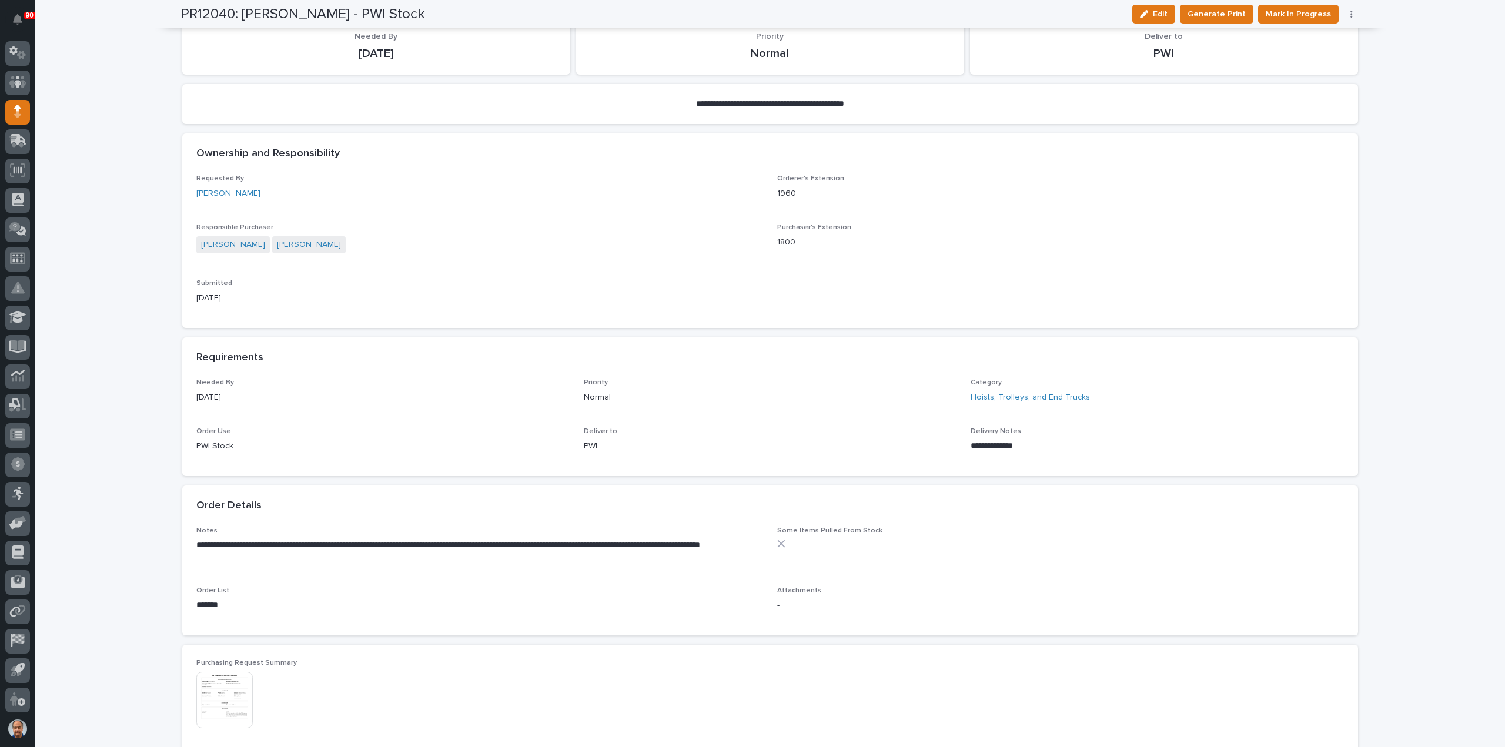
scroll to position [336, 0]
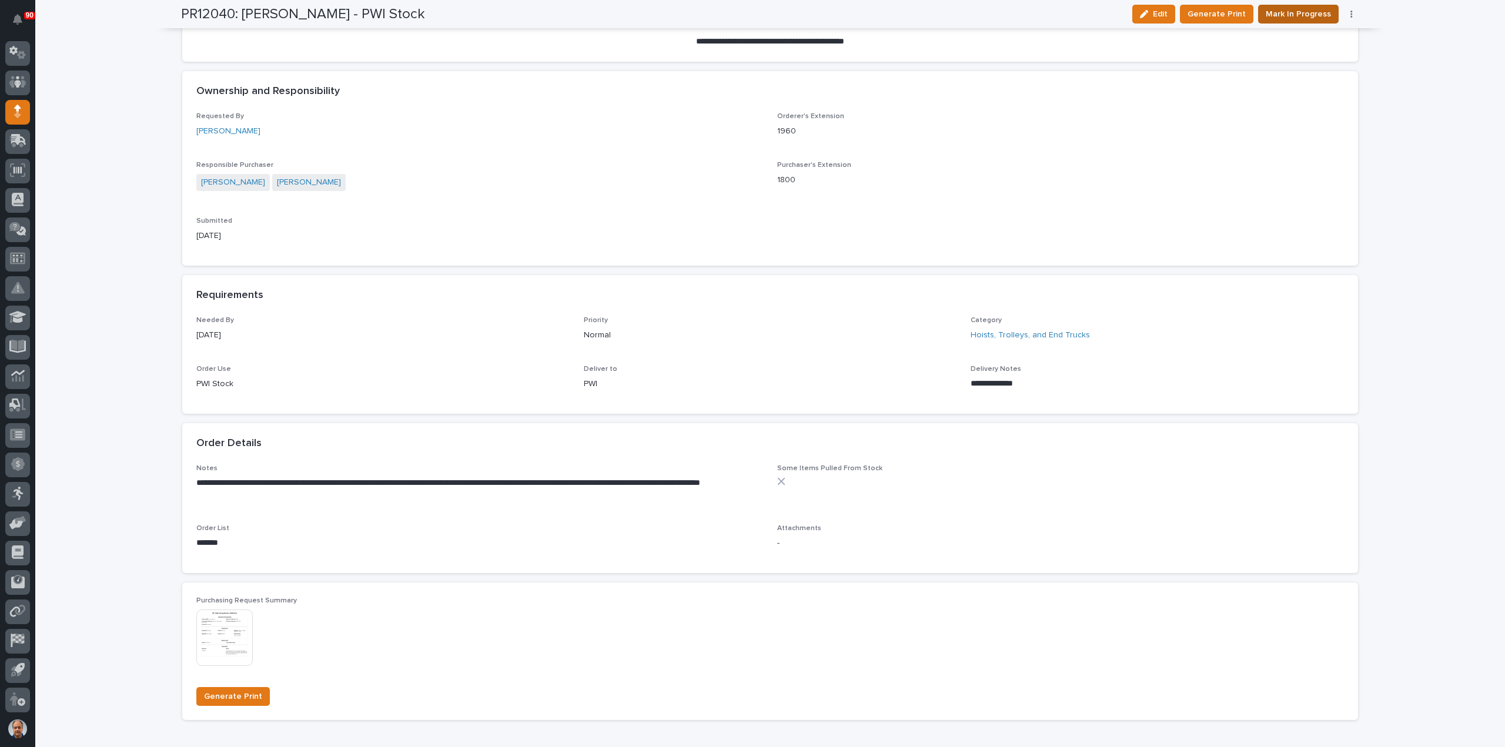
click at [1307, 14] on span "Mark In Progress" at bounding box center [1298, 14] width 65 height 14
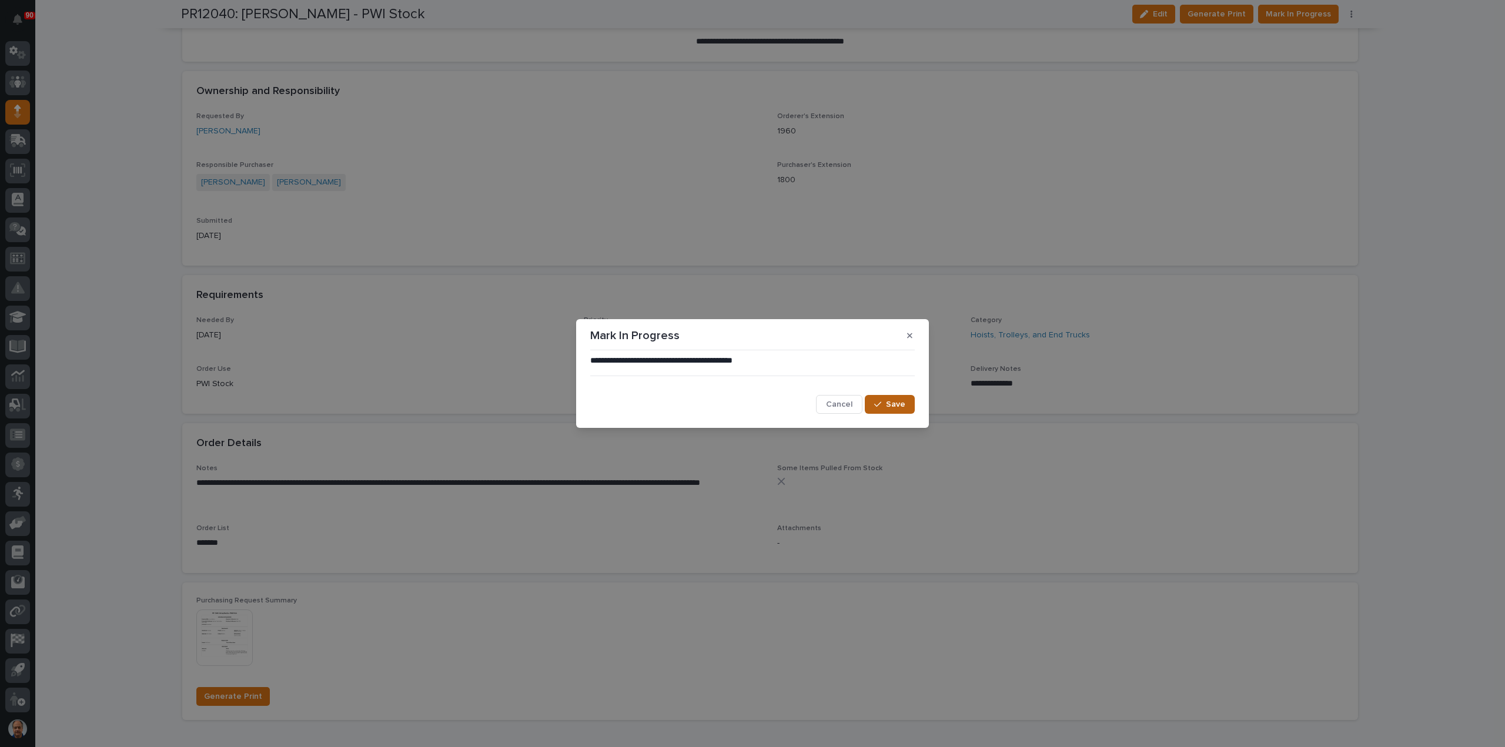
click at [887, 405] on span "Save" at bounding box center [895, 404] width 19 height 11
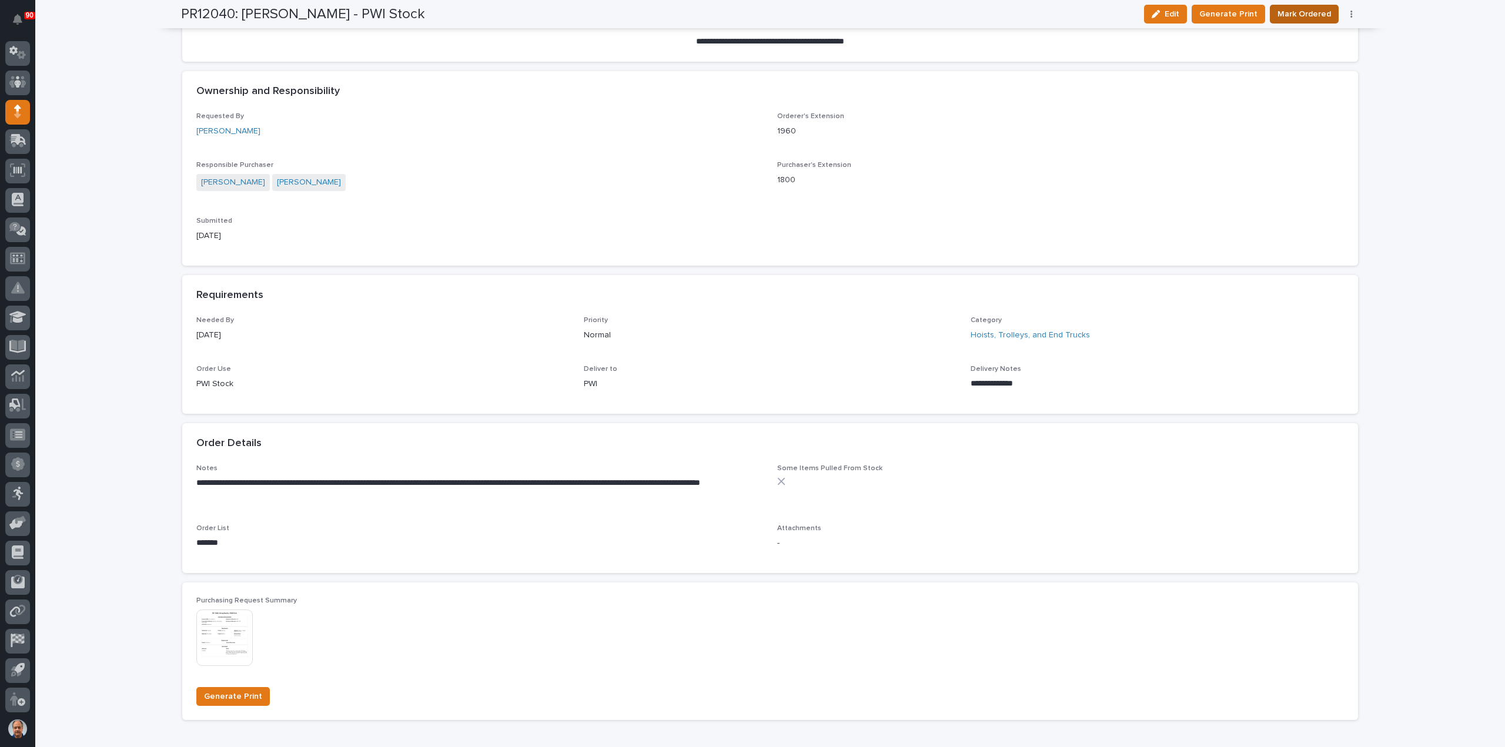
click at [1307, 9] on span "Mark Ordered" at bounding box center [1305, 14] width 54 height 14
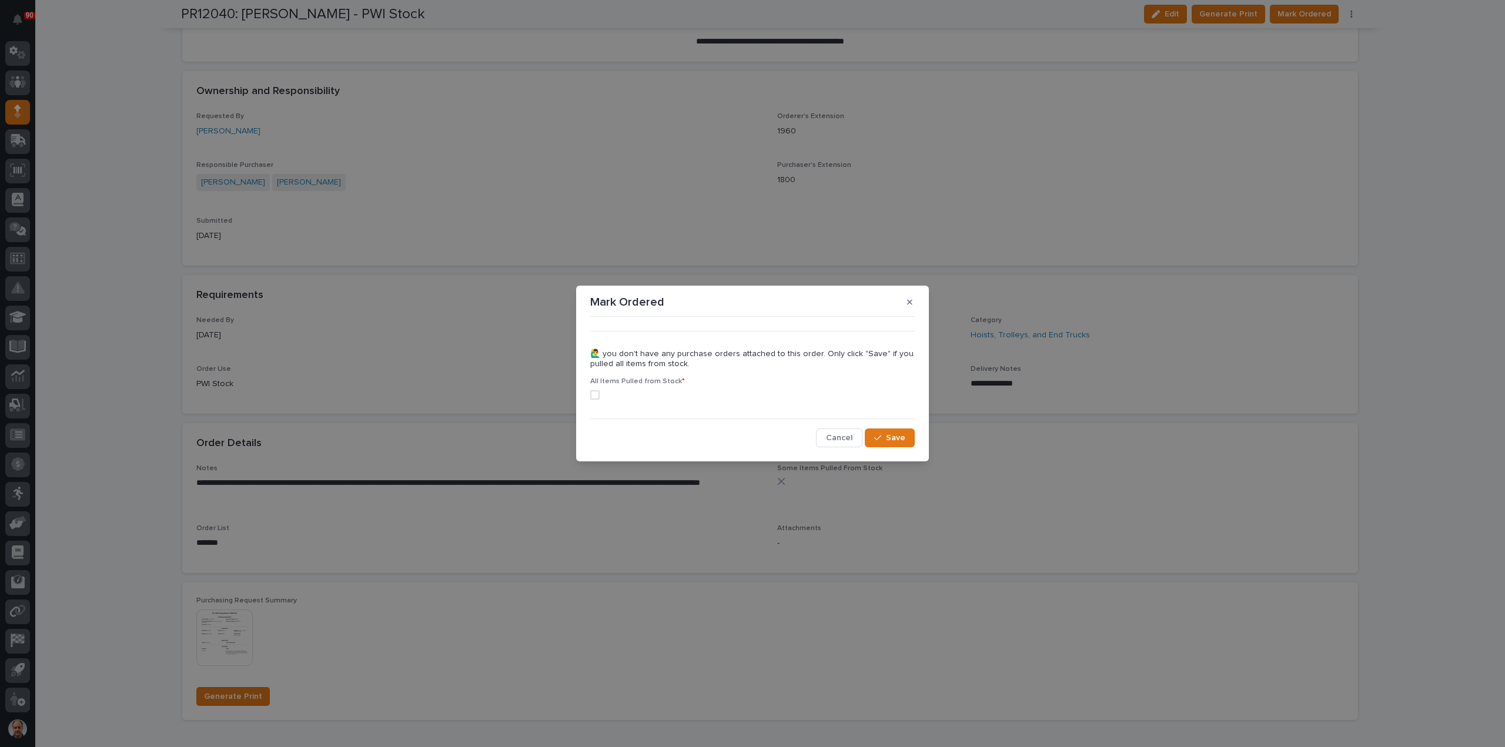
click at [595, 394] on span at bounding box center [594, 394] width 9 height 9
click at [895, 433] on span "Save" at bounding box center [895, 438] width 19 height 11
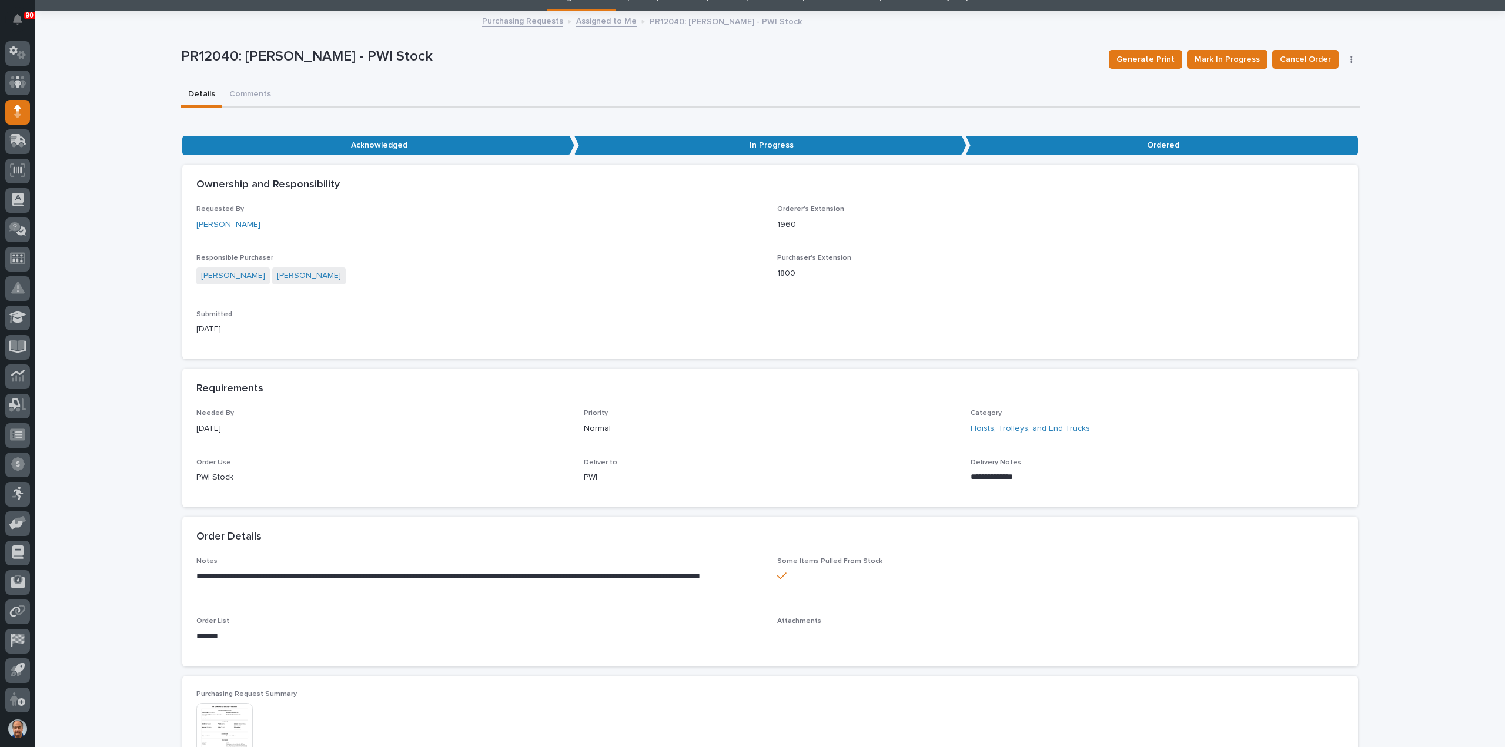
scroll to position [0, 0]
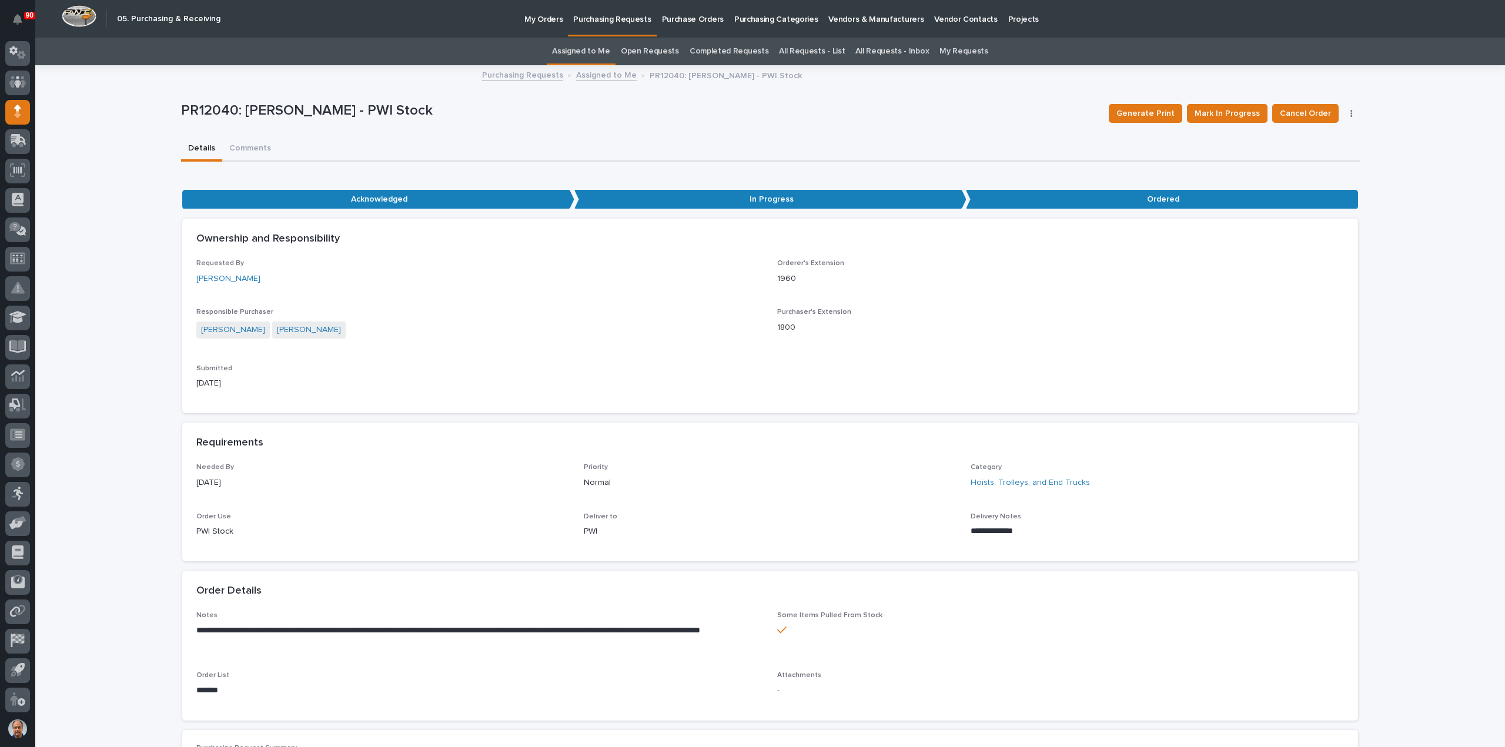
click at [600, 24] on p "Purchasing Requests" at bounding box center [612, 12] width 78 height 25
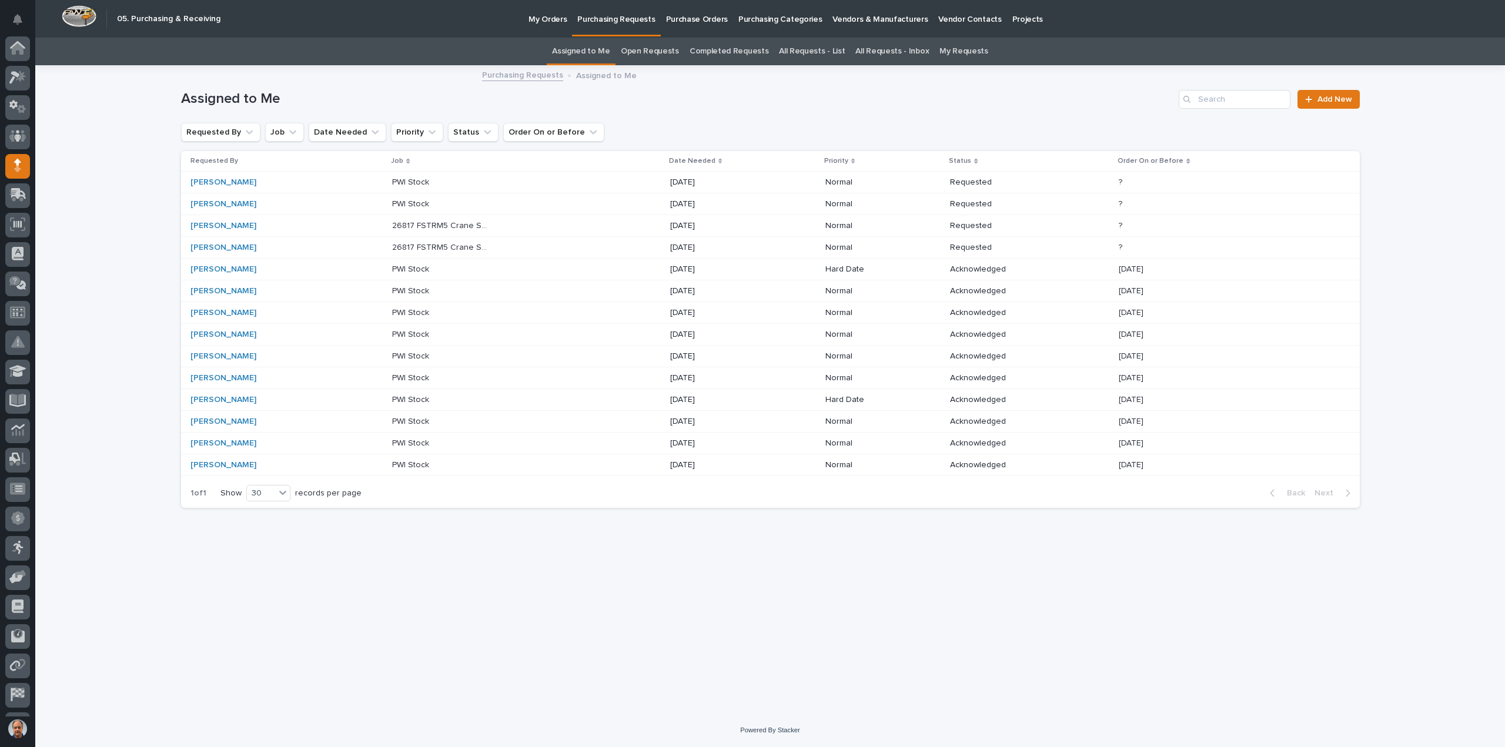
scroll to position [54, 0]
click at [704, 181] on p "[DATE]" at bounding box center [719, 183] width 98 height 10
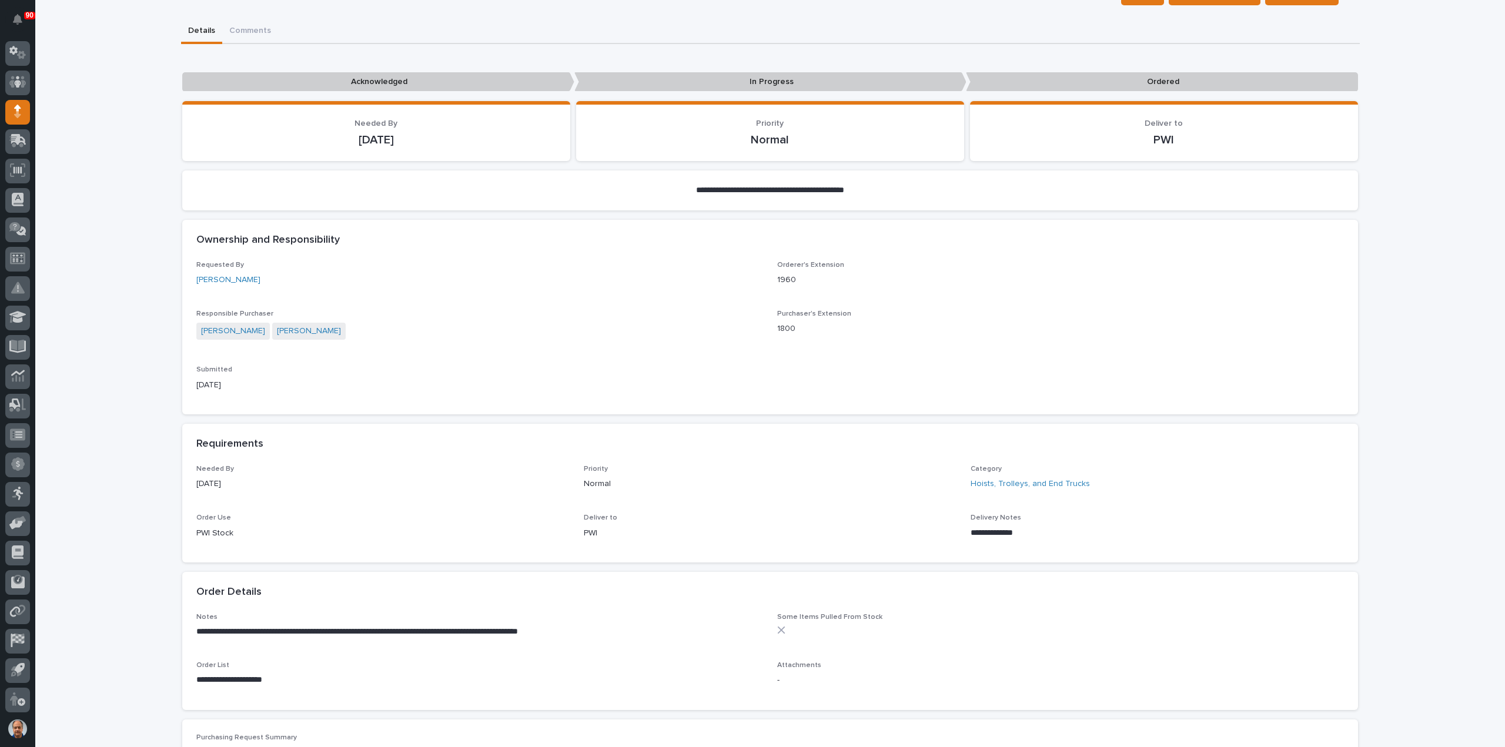
scroll to position [235, 0]
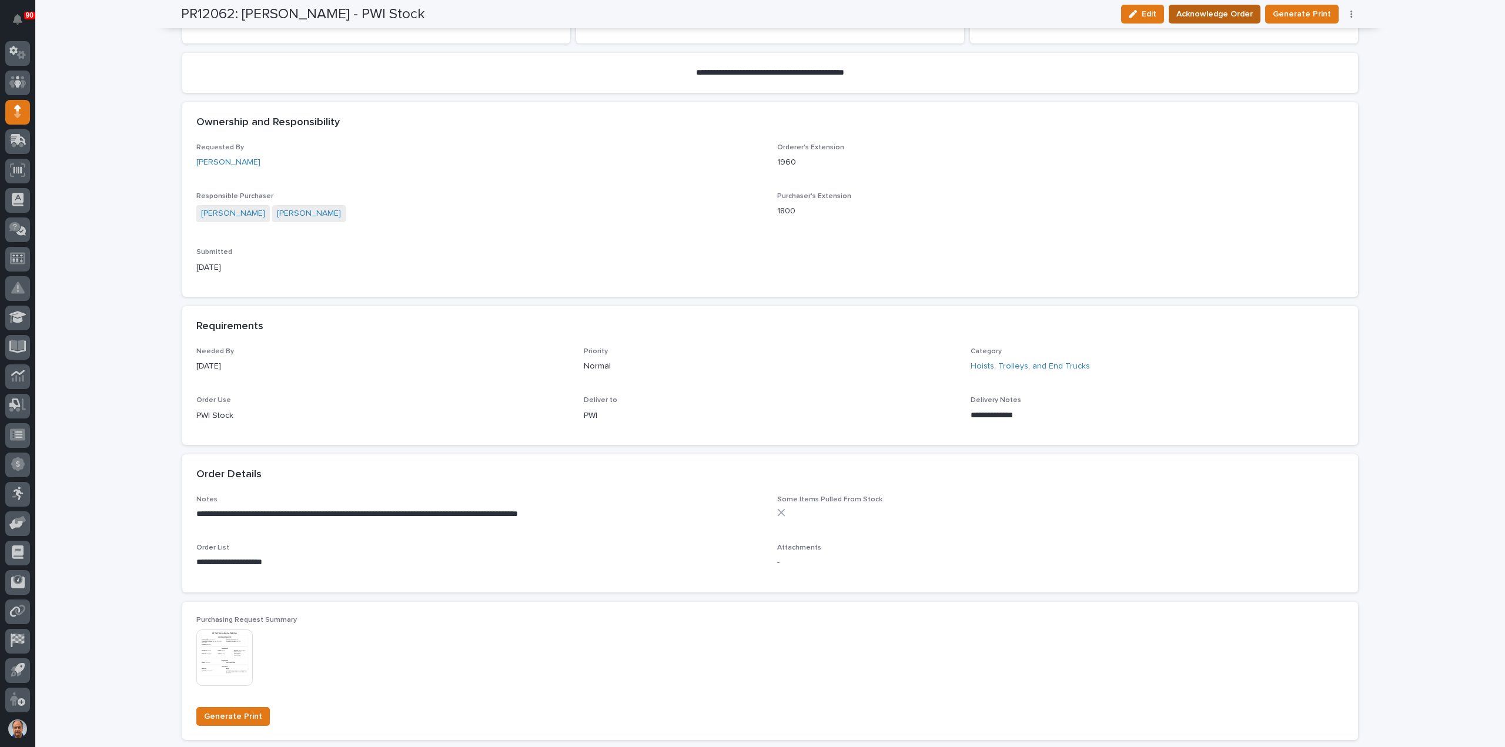
click at [1228, 14] on span "Acknowledge Order" at bounding box center [1215, 14] width 76 height 14
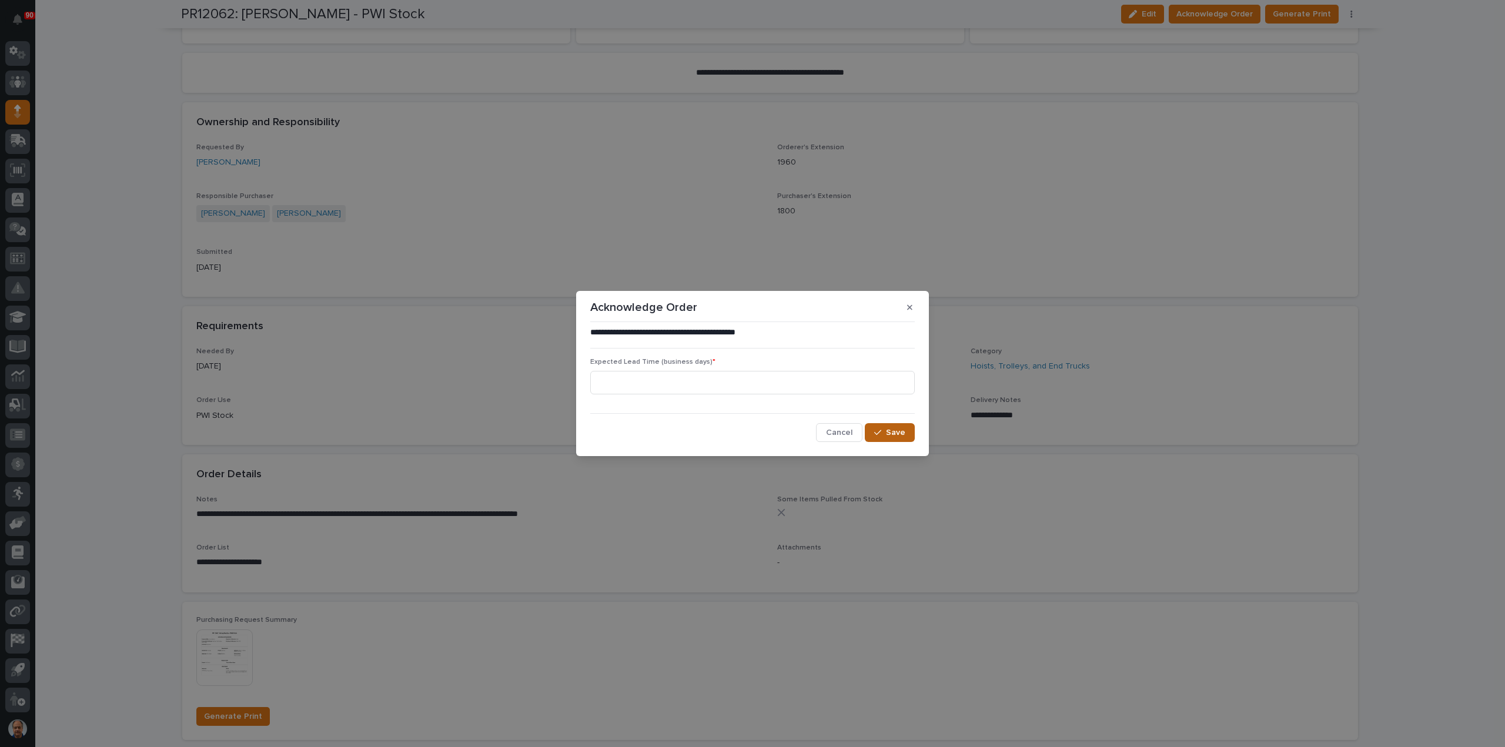
click at [894, 432] on span "Save" at bounding box center [895, 432] width 19 height 11
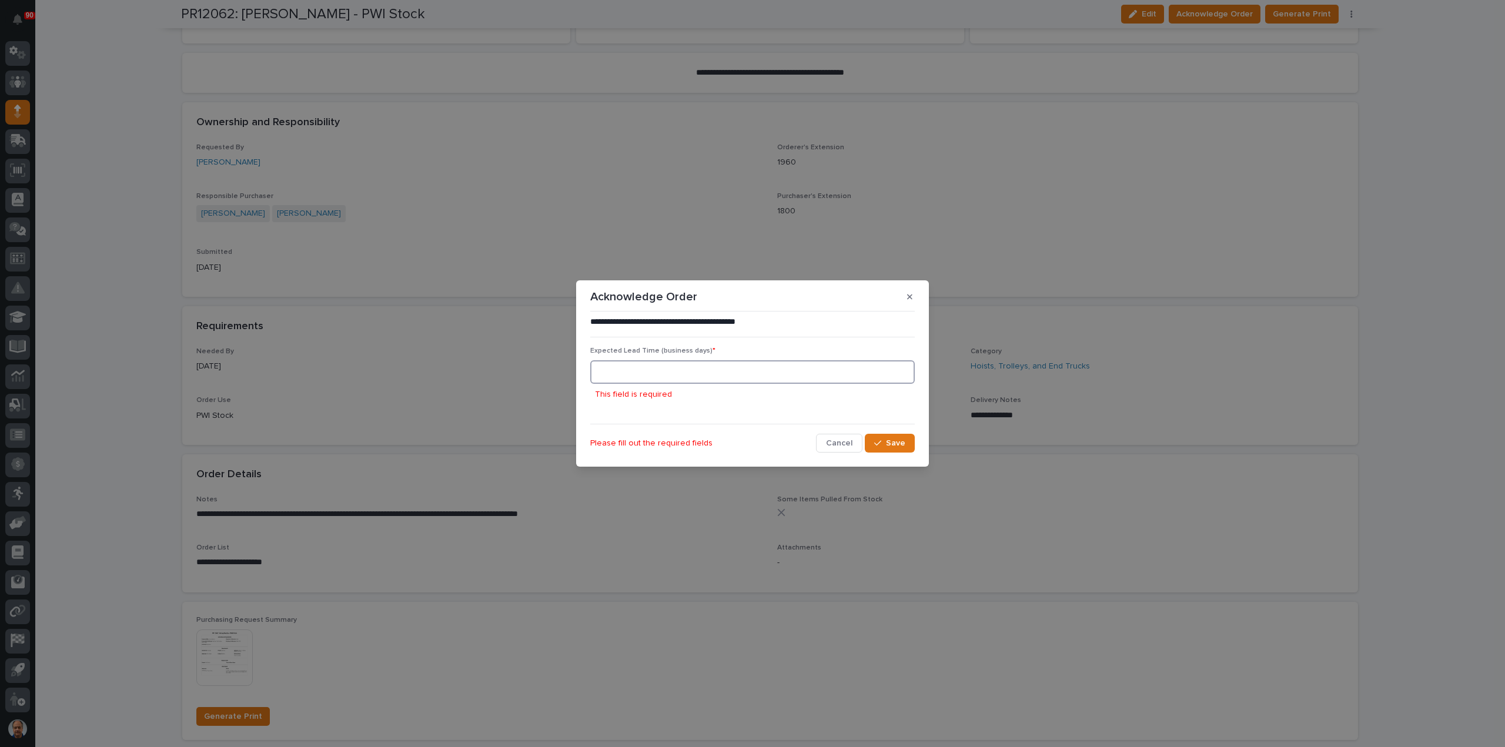
click at [771, 363] on input at bounding box center [752, 372] width 325 height 24
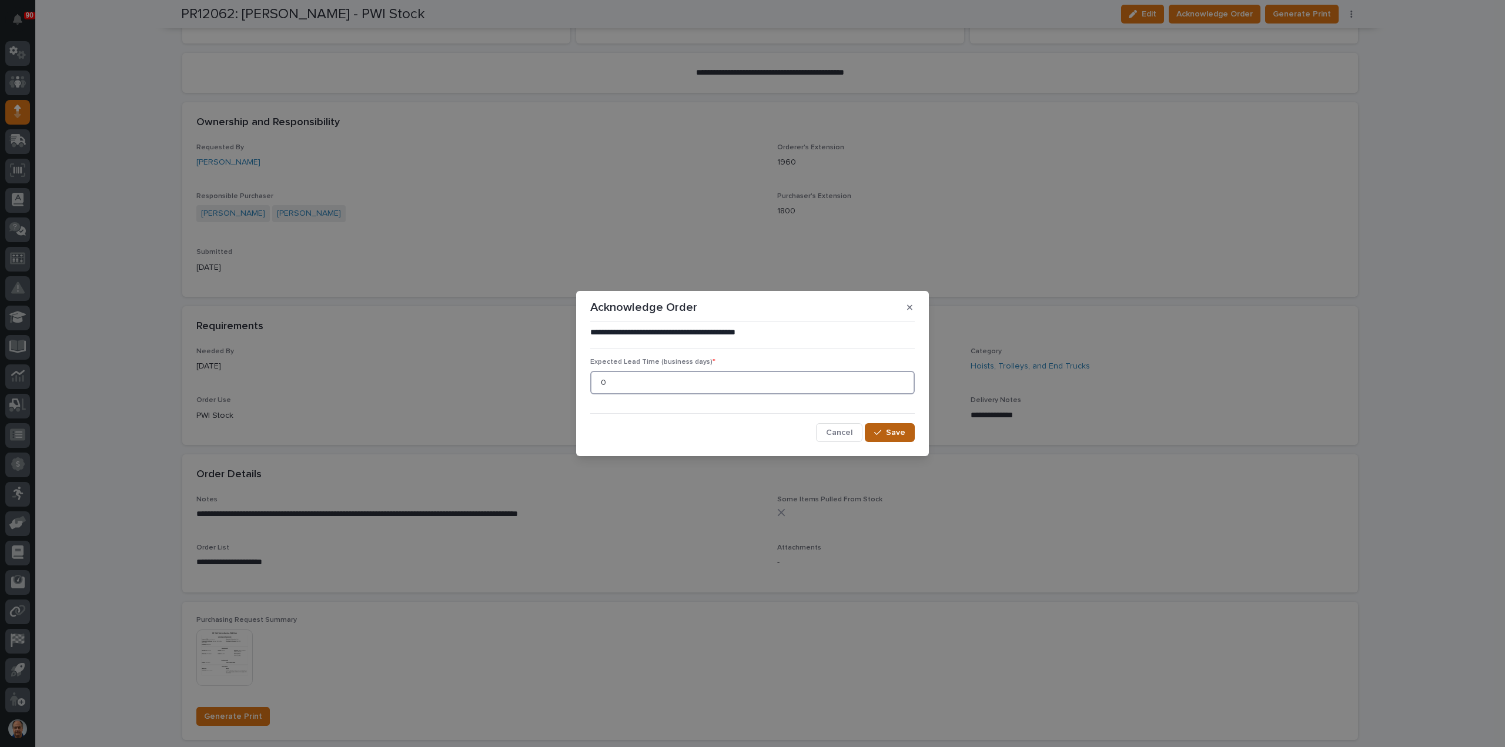
type input "0"
click at [907, 431] on button "Save" at bounding box center [890, 432] width 50 height 19
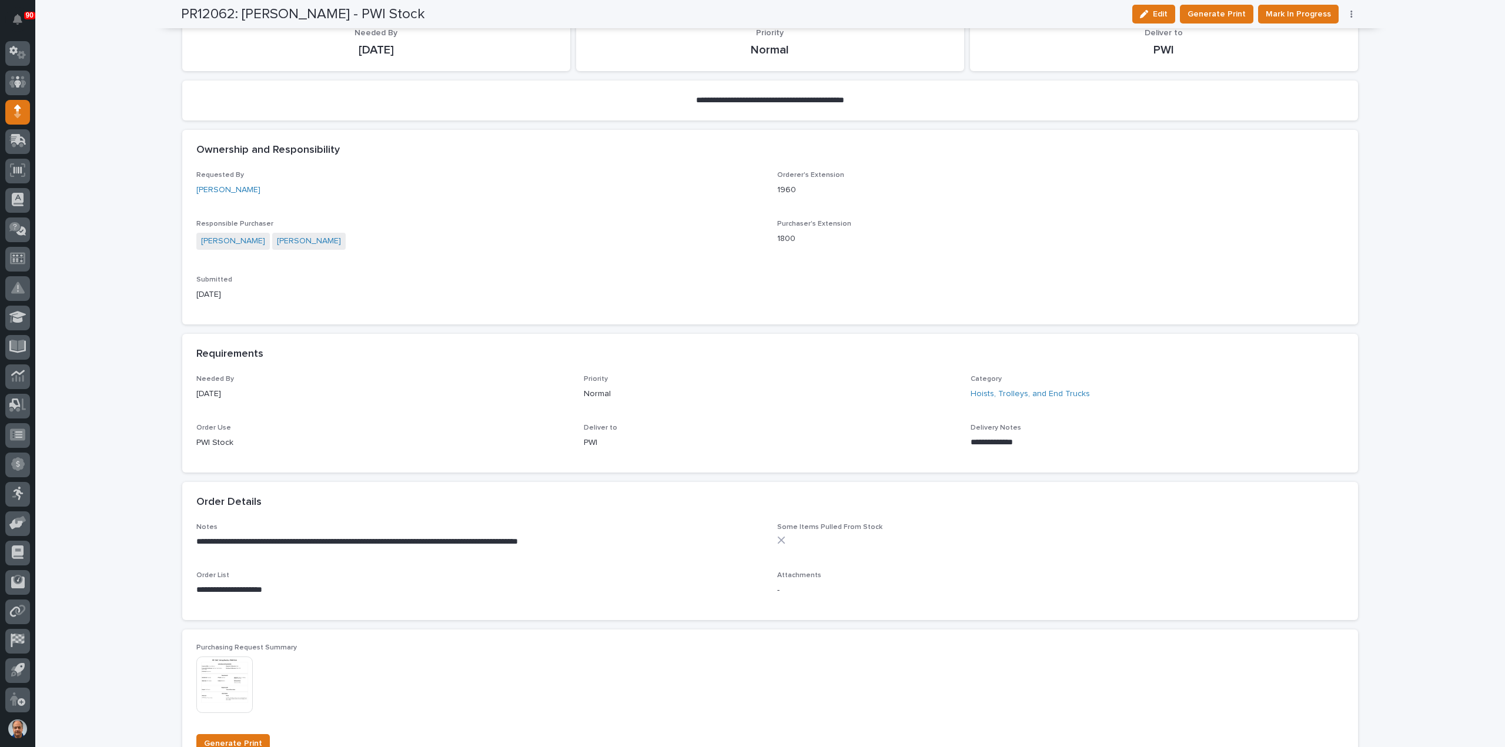
scroll to position [336, 0]
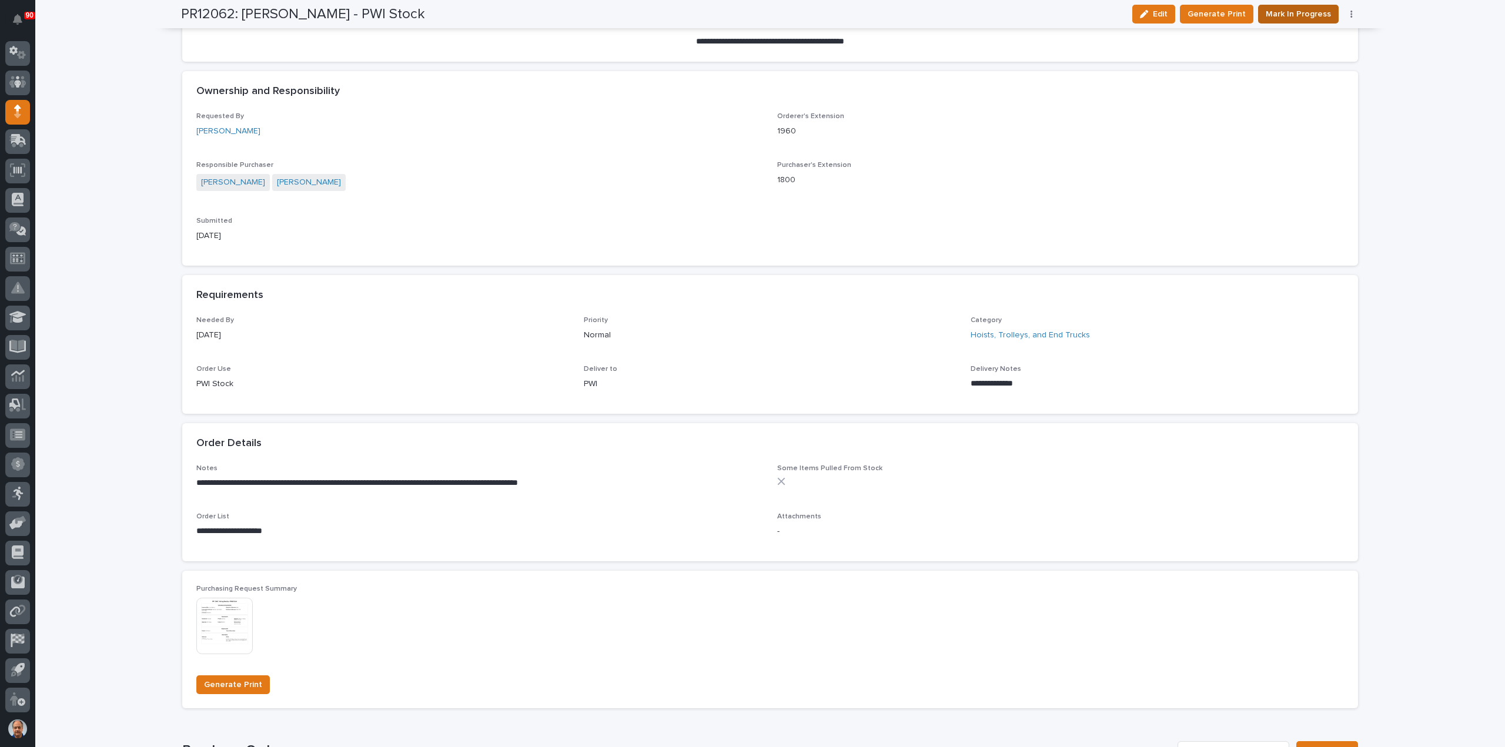
click at [1301, 11] on span "Mark In Progress" at bounding box center [1298, 14] width 65 height 14
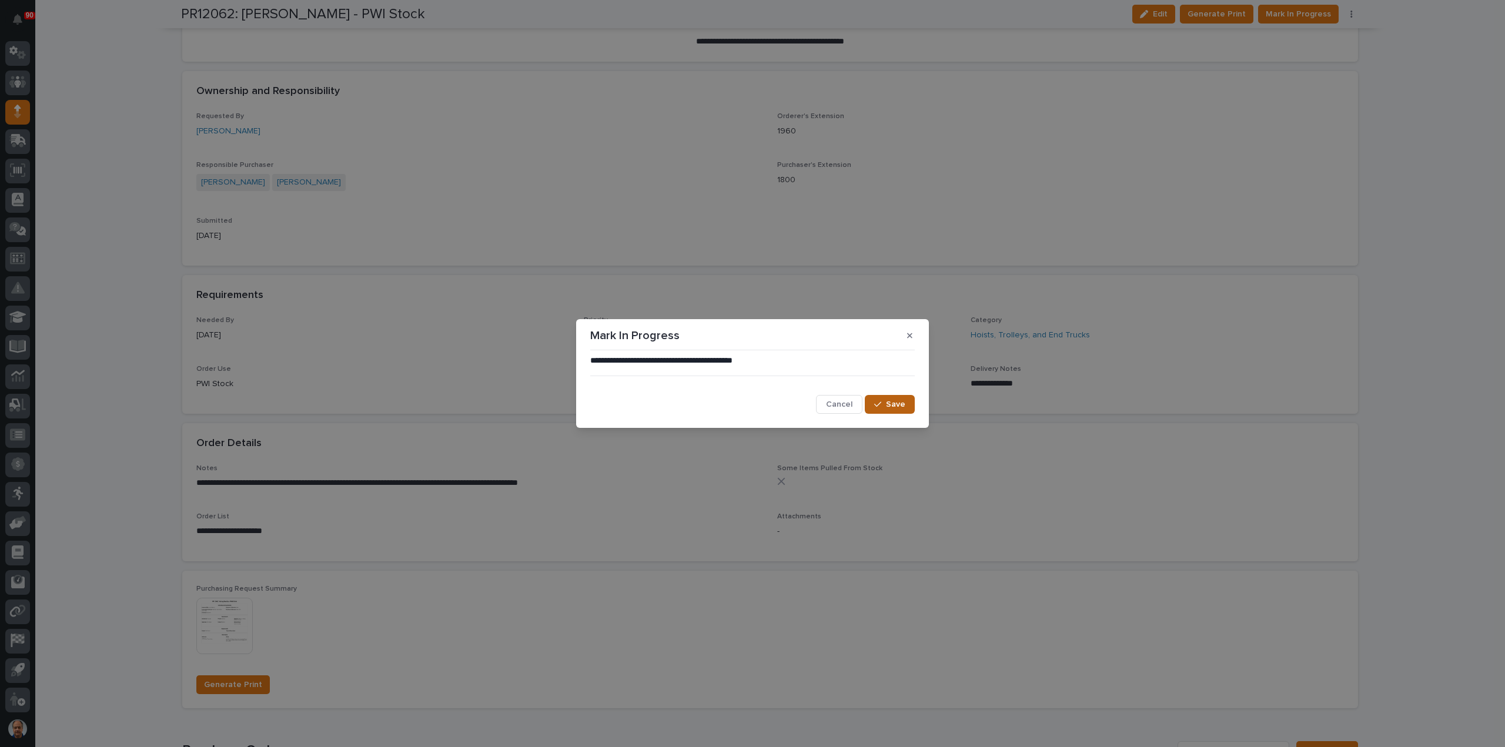
click at [890, 403] on span "Save" at bounding box center [895, 404] width 19 height 11
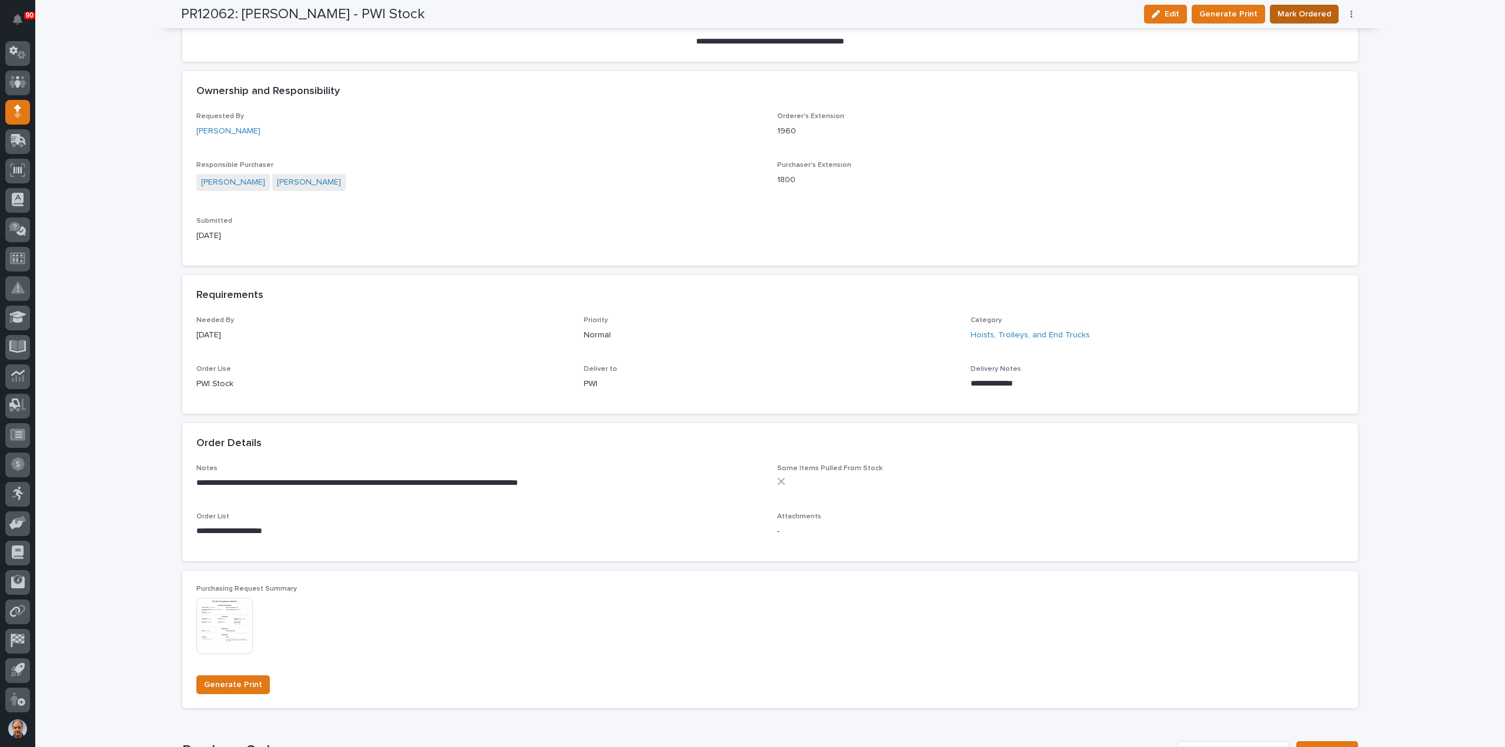
click at [1302, 11] on span "Mark Ordered" at bounding box center [1305, 14] width 54 height 14
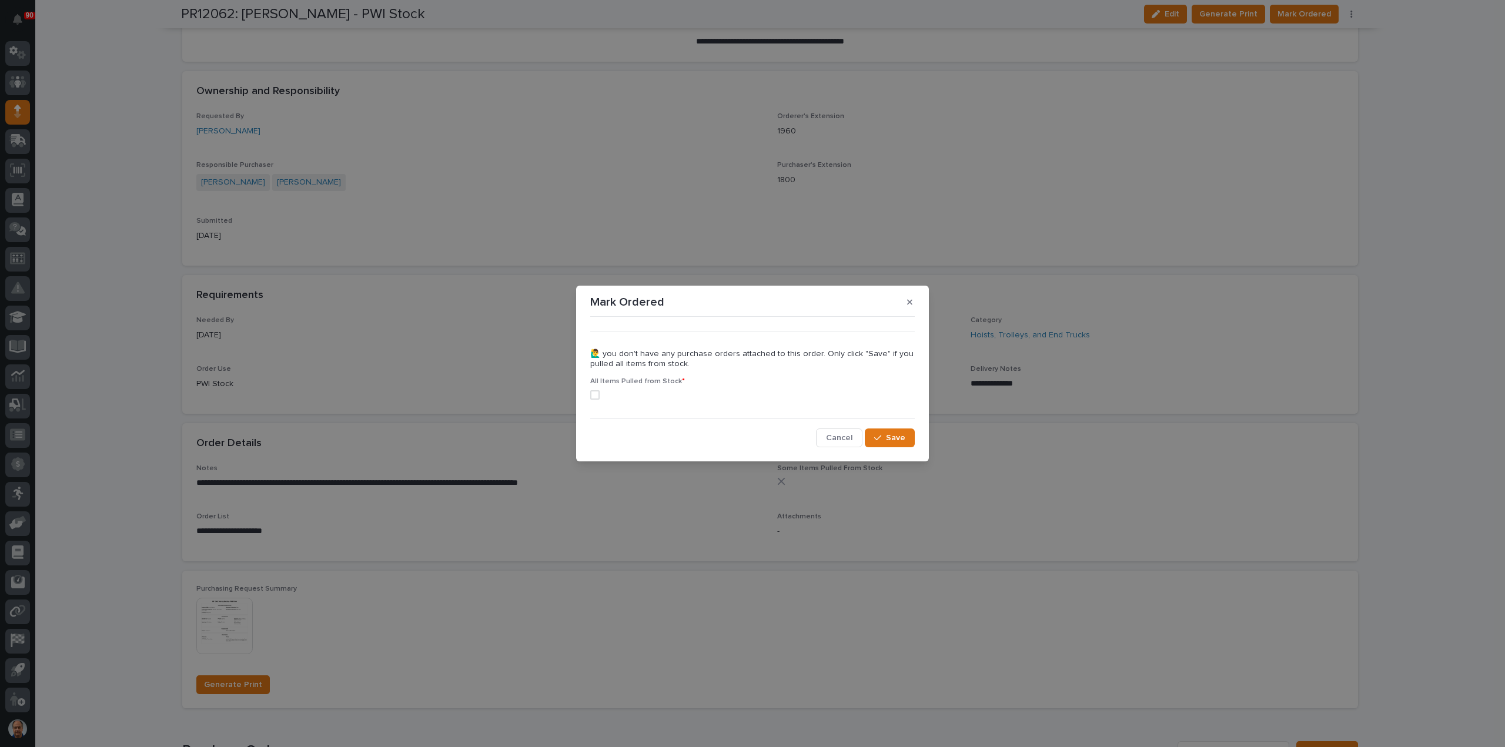
click at [595, 393] on span at bounding box center [594, 394] width 9 height 9
click at [900, 434] on span "Save" at bounding box center [895, 438] width 19 height 11
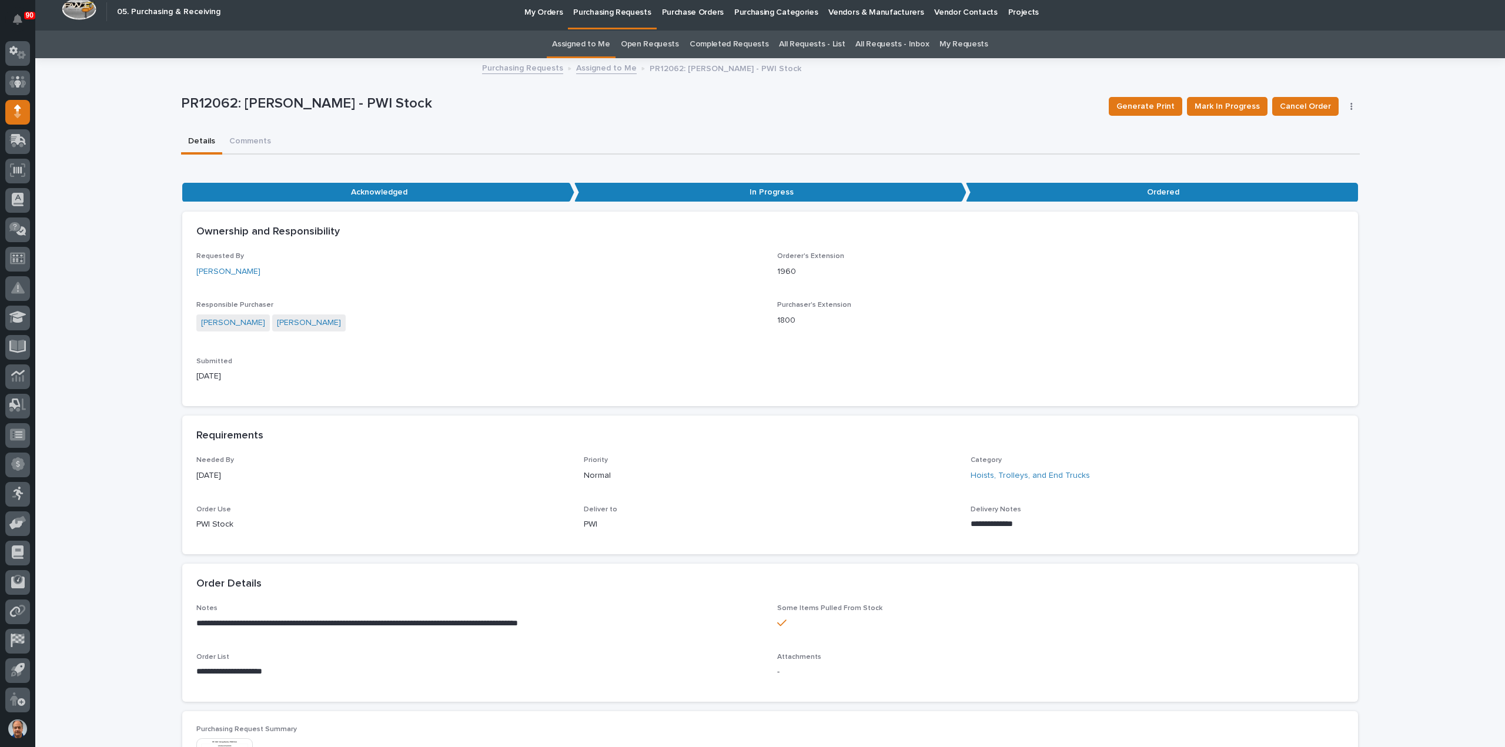
scroll to position [0, 0]
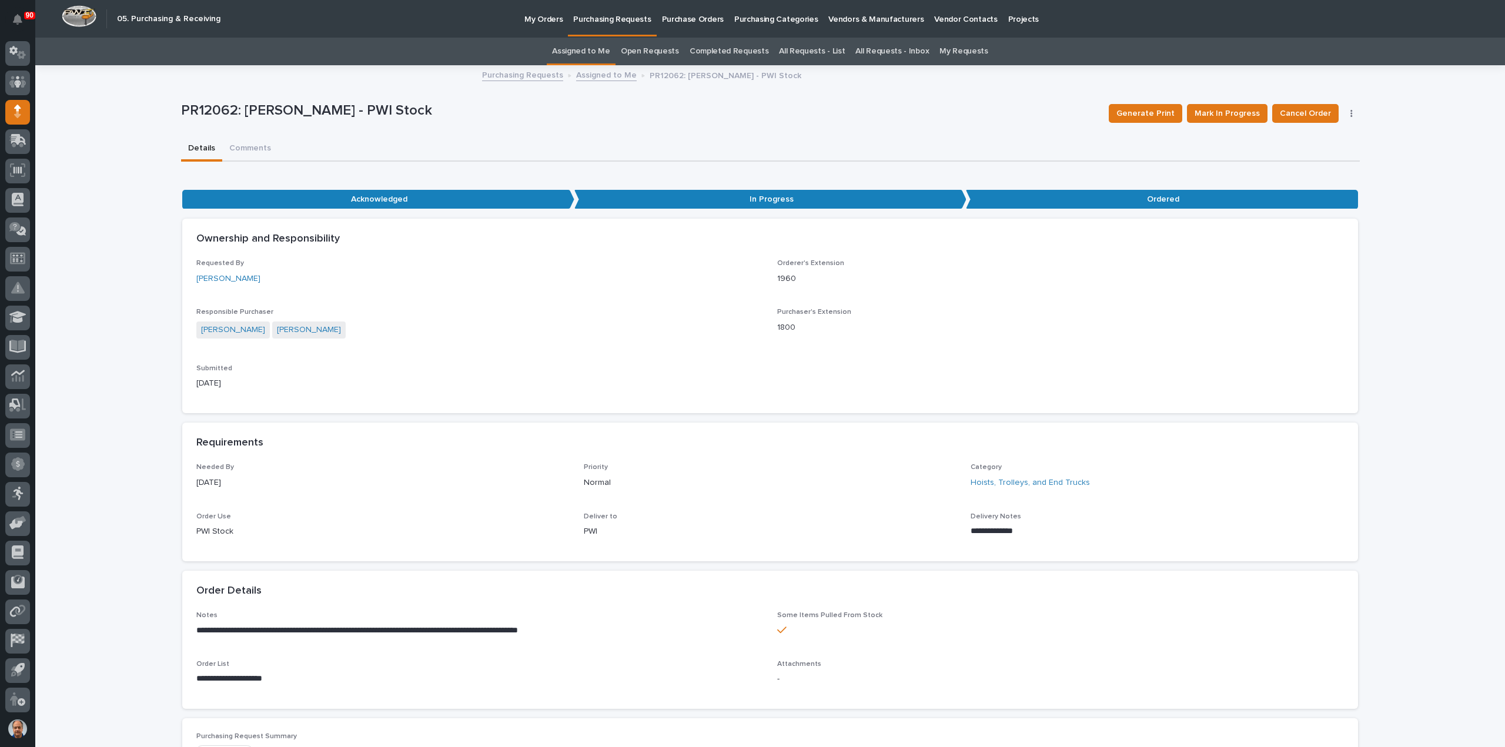
click at [614, 19] on p "Purchasing Requests" at bounding box center [612, 12] width 78 height 25
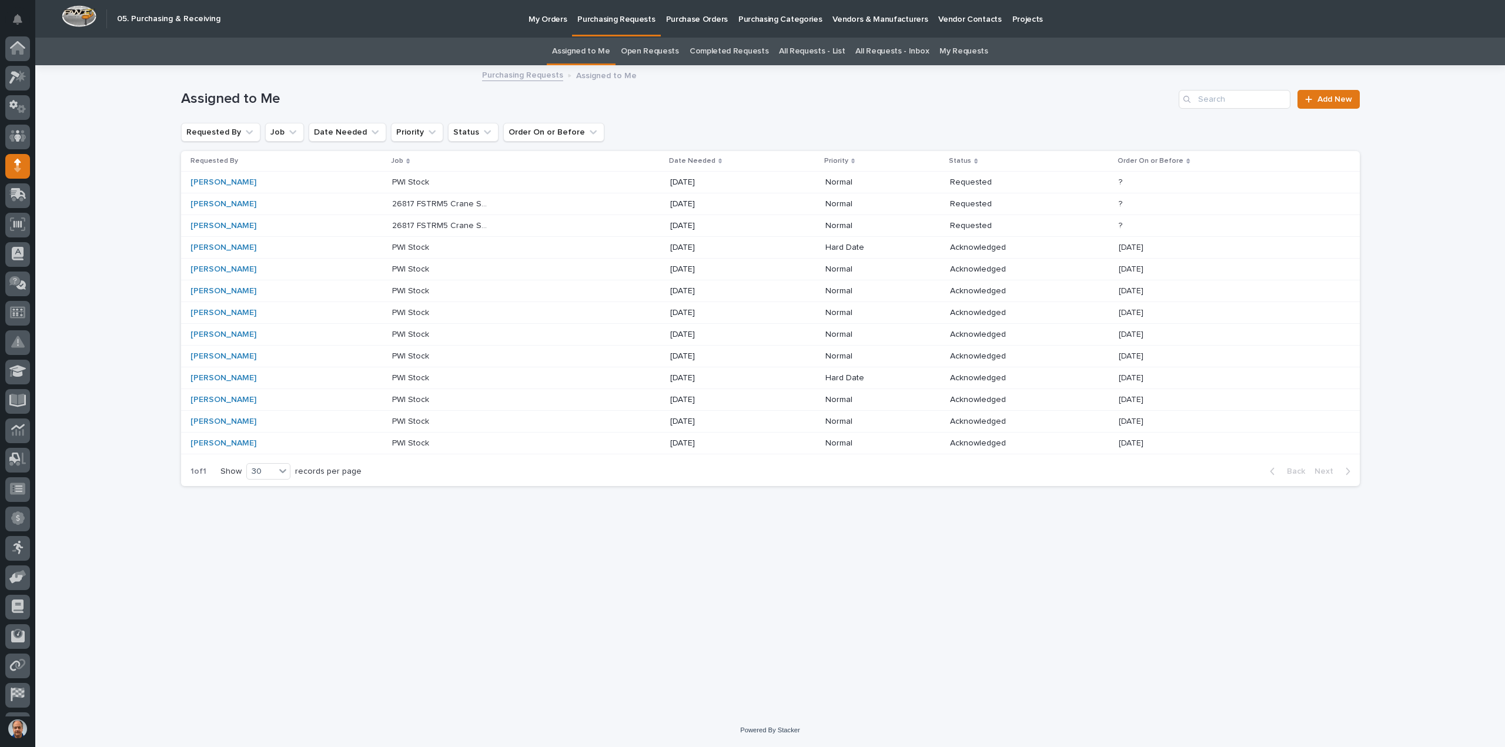
scroll to position [54, 0]
click at [719, 179] on p "[DATE]" at bounding box center [719, 183] width 98 height 10
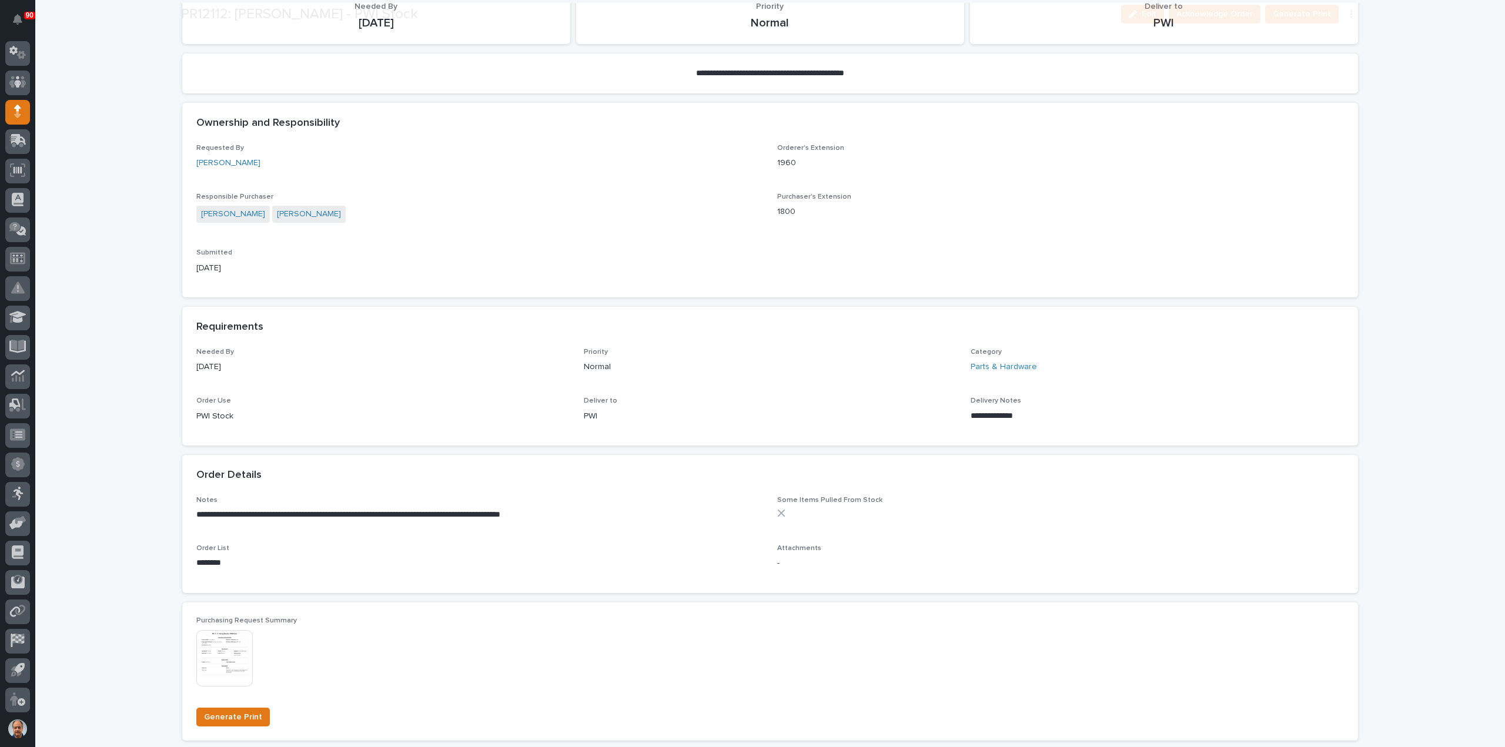
scroll to position [235, 0]
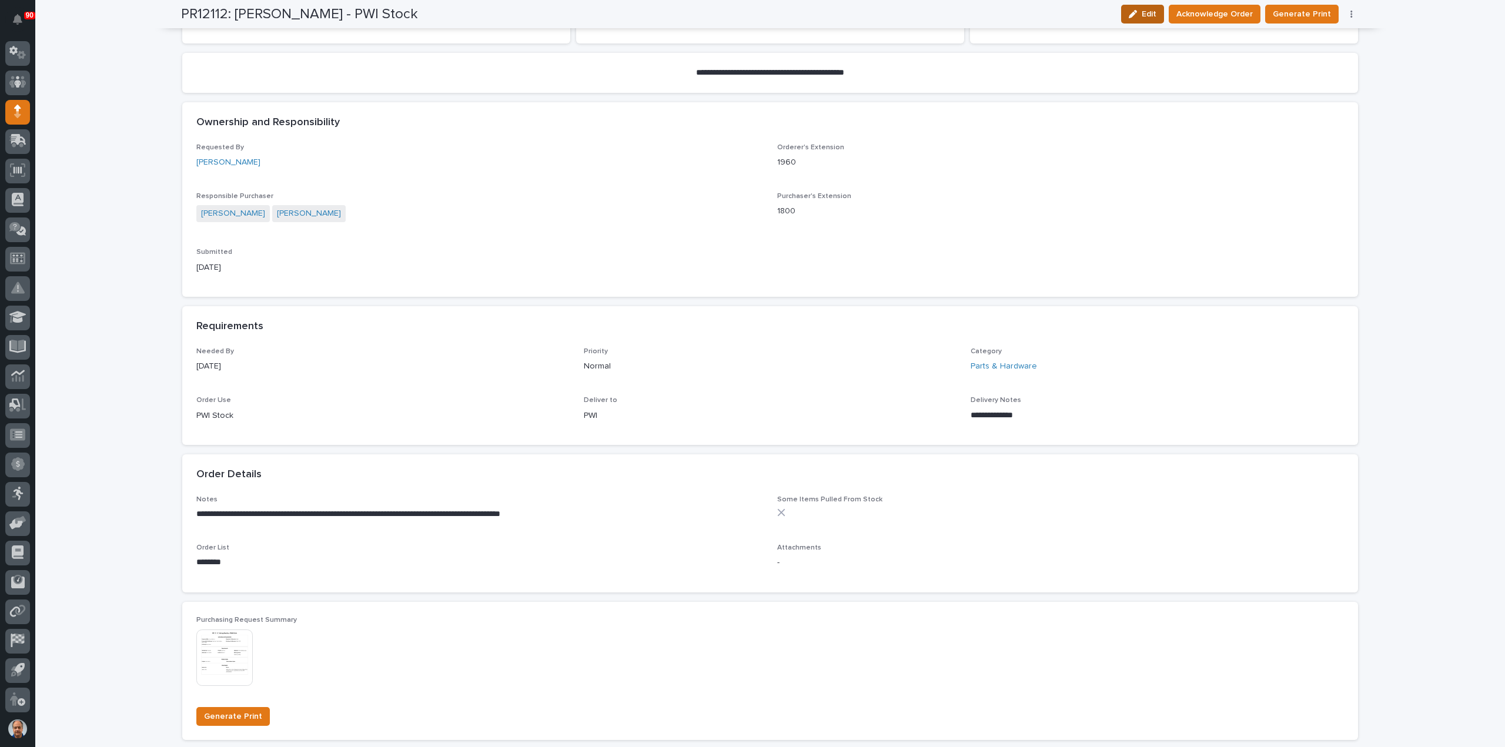
click at [1151, 13] on span "Edit" at bounding box center [1149, 14] width 15 height 11
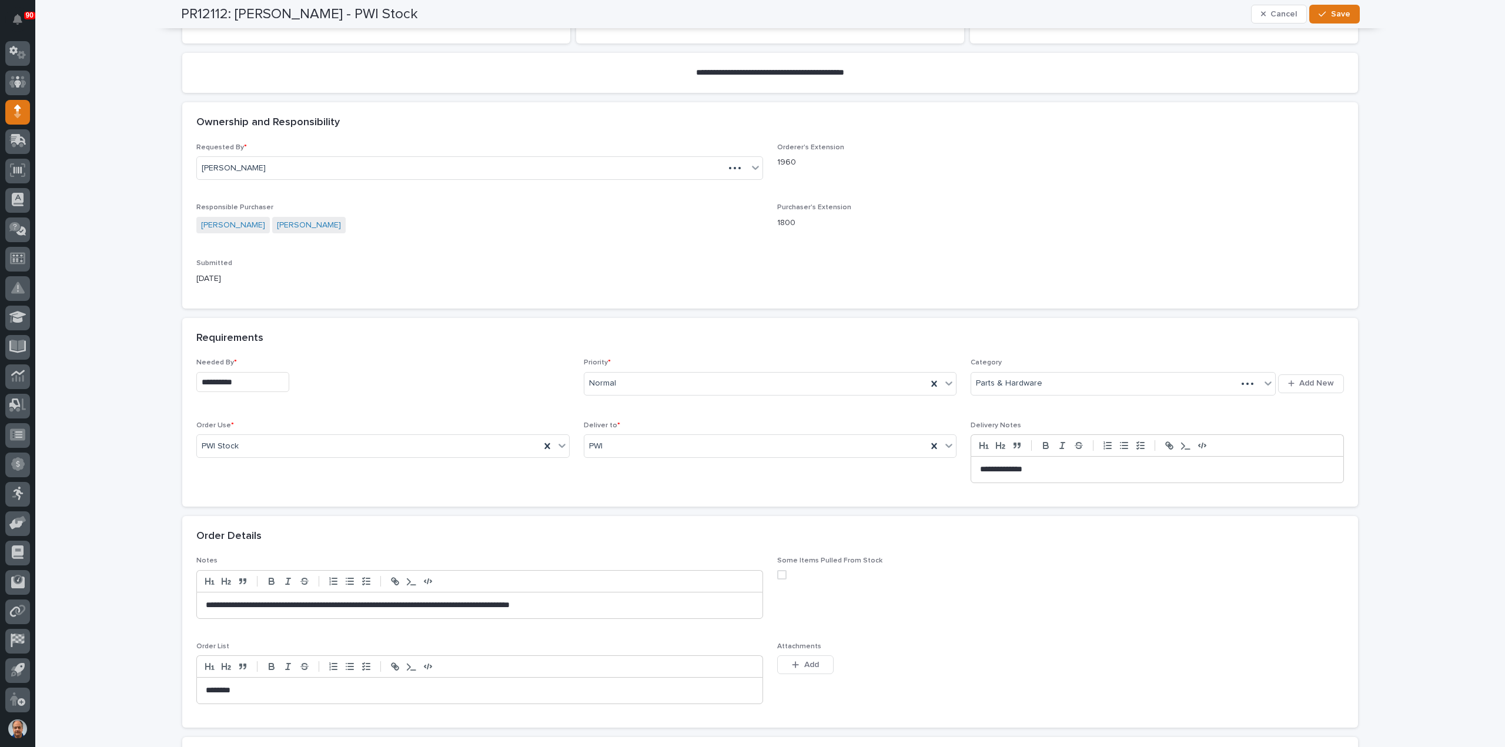
scroll to position [305, 0]
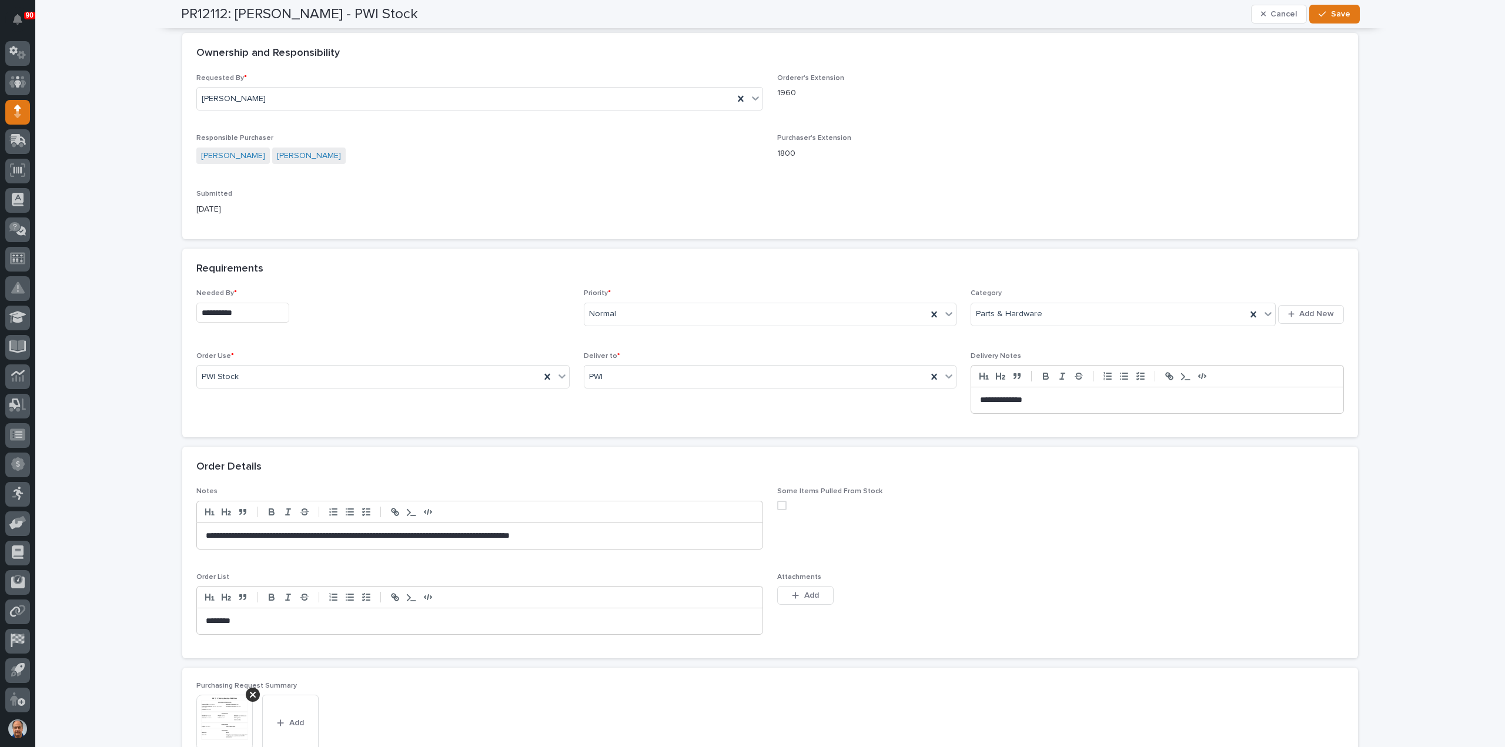
click at [258, 315] on input "**********" at bounding box center [242, 313] width 93 height 21
click at [294, 128] on span "Next Month" at bounding box center [294, 129] width 0 height 15
click at [233, 253] on div "31" at bounding box center [235, 254] width 16 height 16
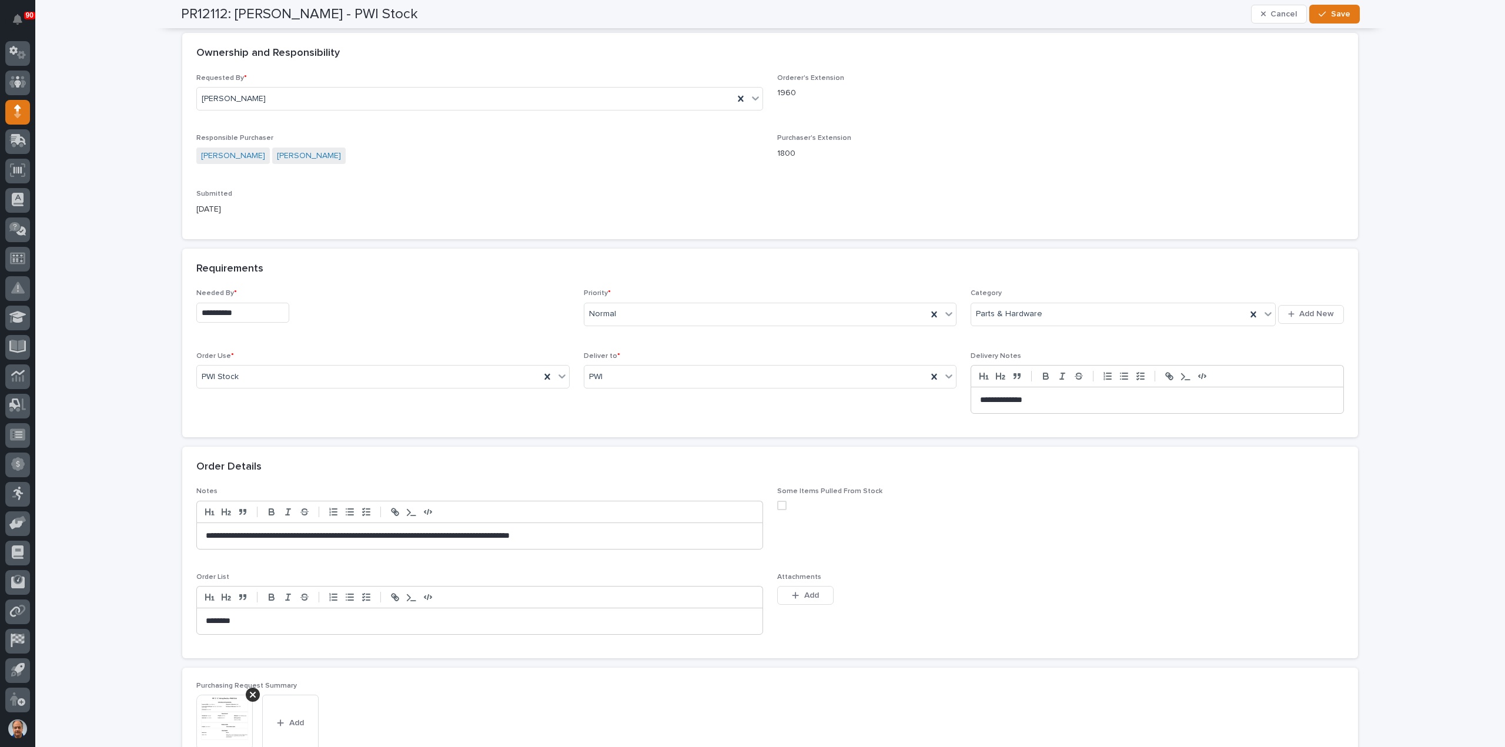
type input "**********"
click at [1331, 14] on span "Save" at bounding box center [1340, 14] width 19 height 11
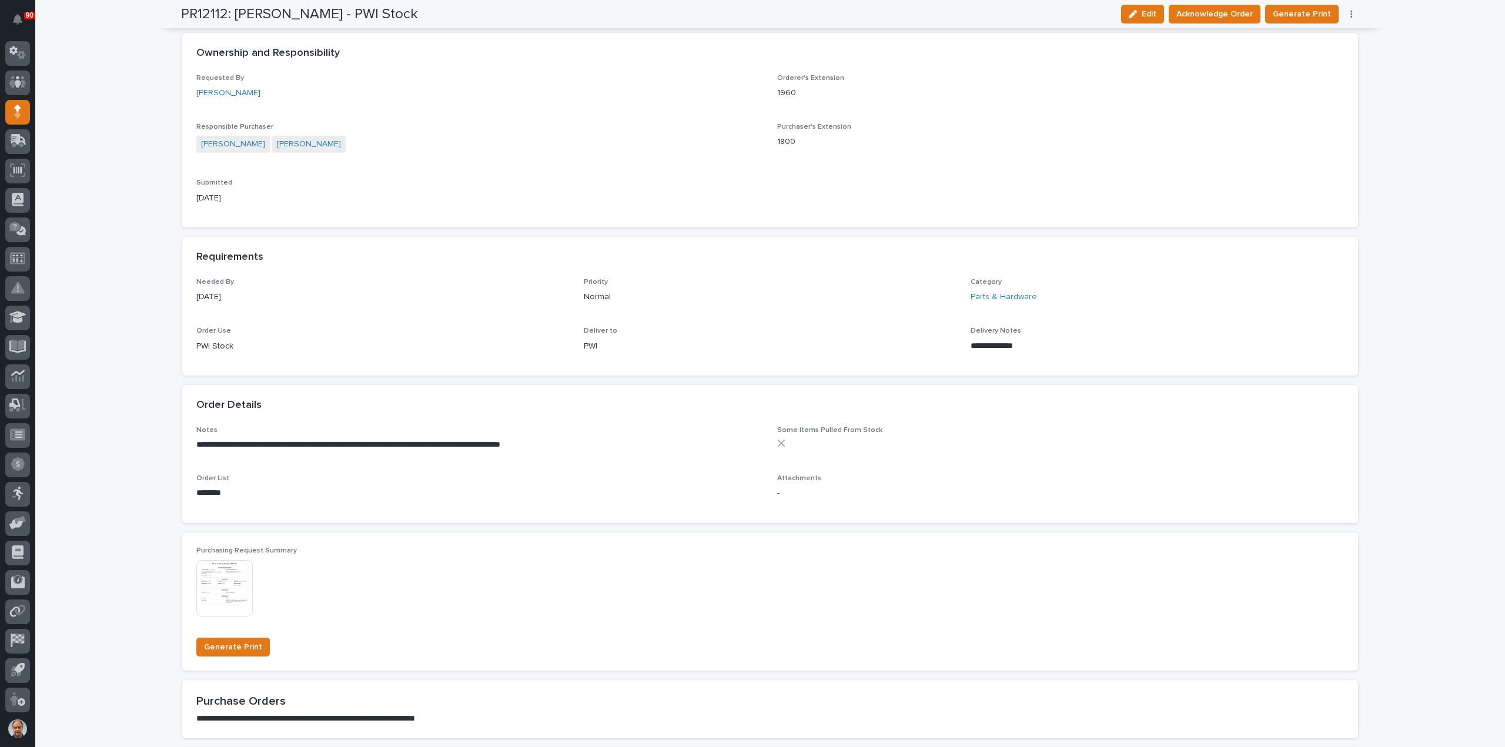
scroll to position [235, 0]
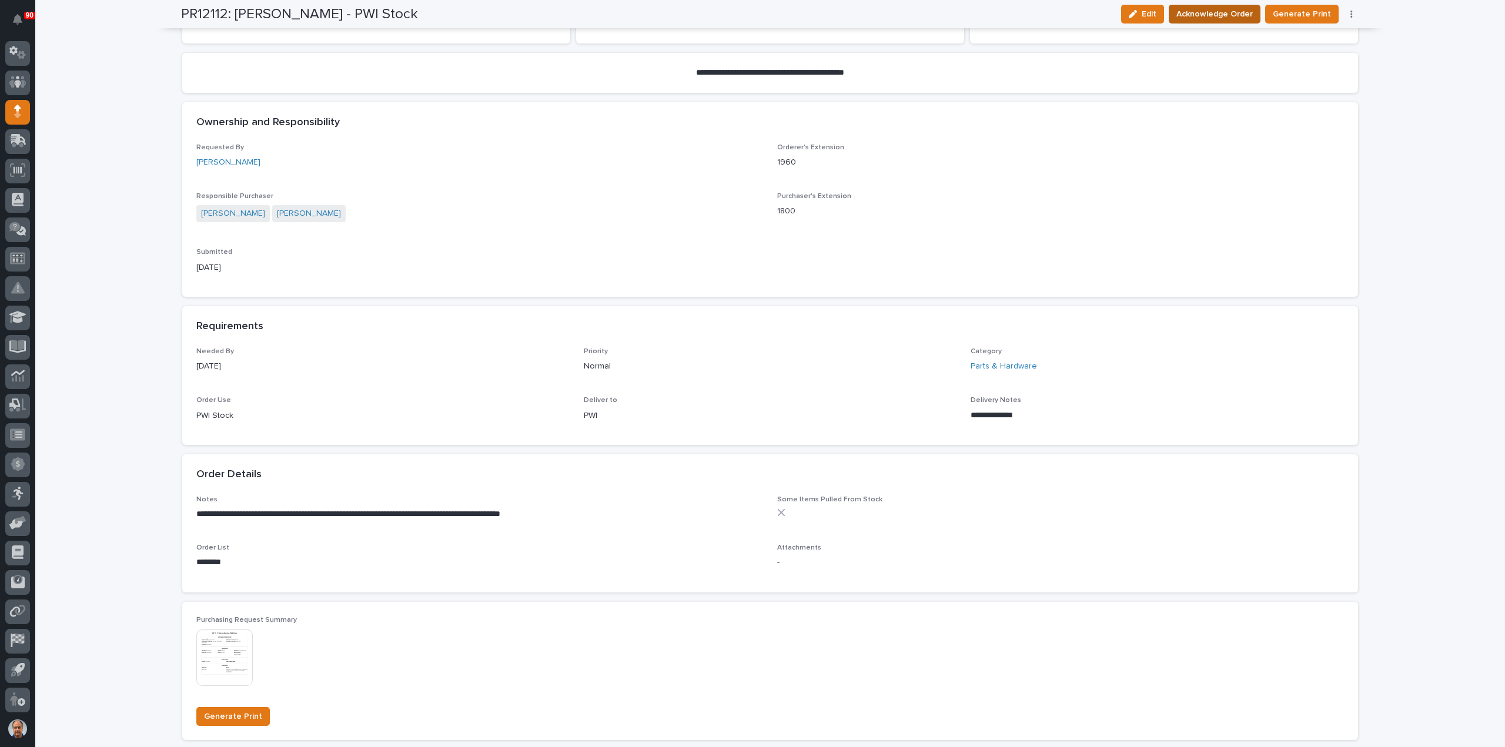
click at [1215, 14] on span "Acknowledge Order" at bounding box center [1215, 14] width 76 height 14
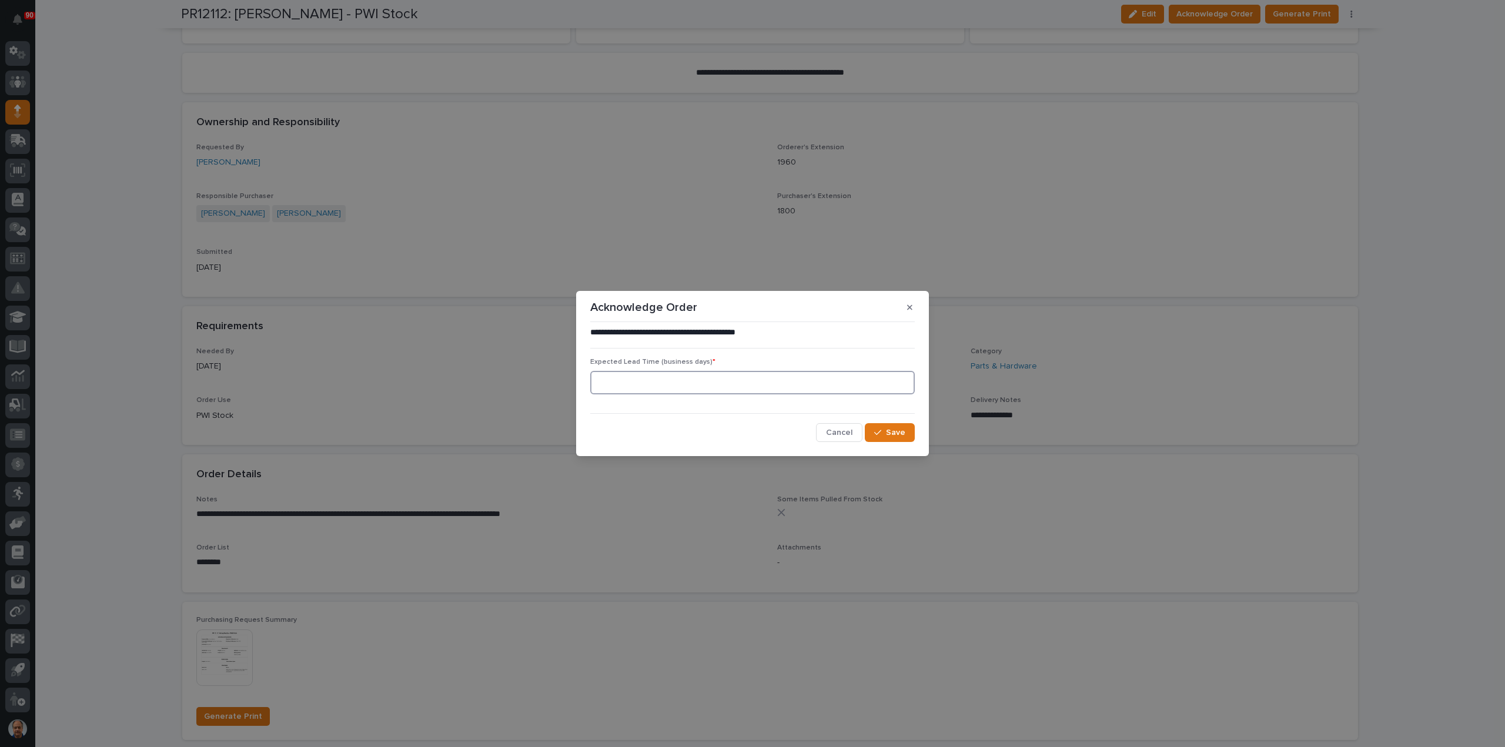
click at [670, 382] on input at bounding box center [752, 383] width 325 height 24
type input "5"
click at [886, 431] on div "button" at bounding box center [880, 433] width 12 height 8
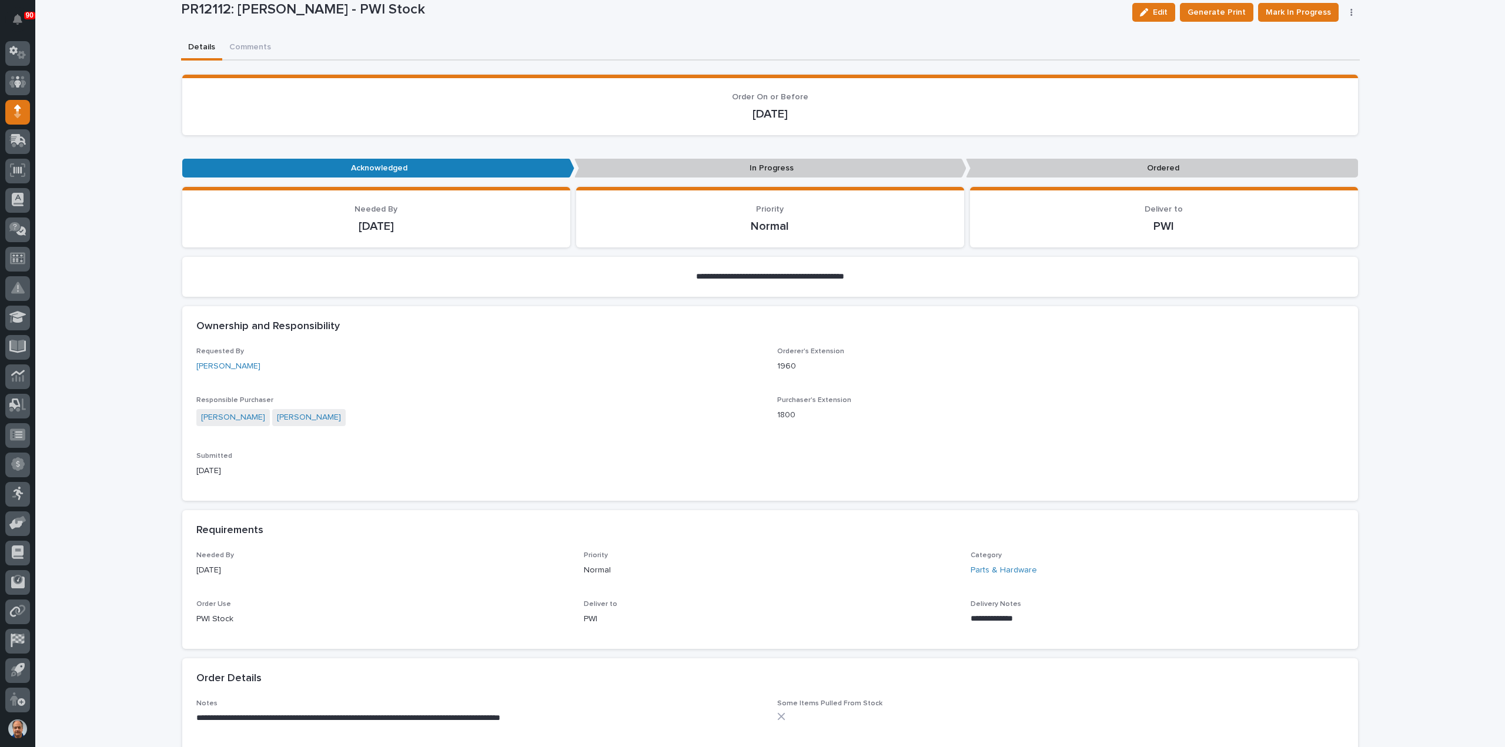
scroll to position [0, 0]
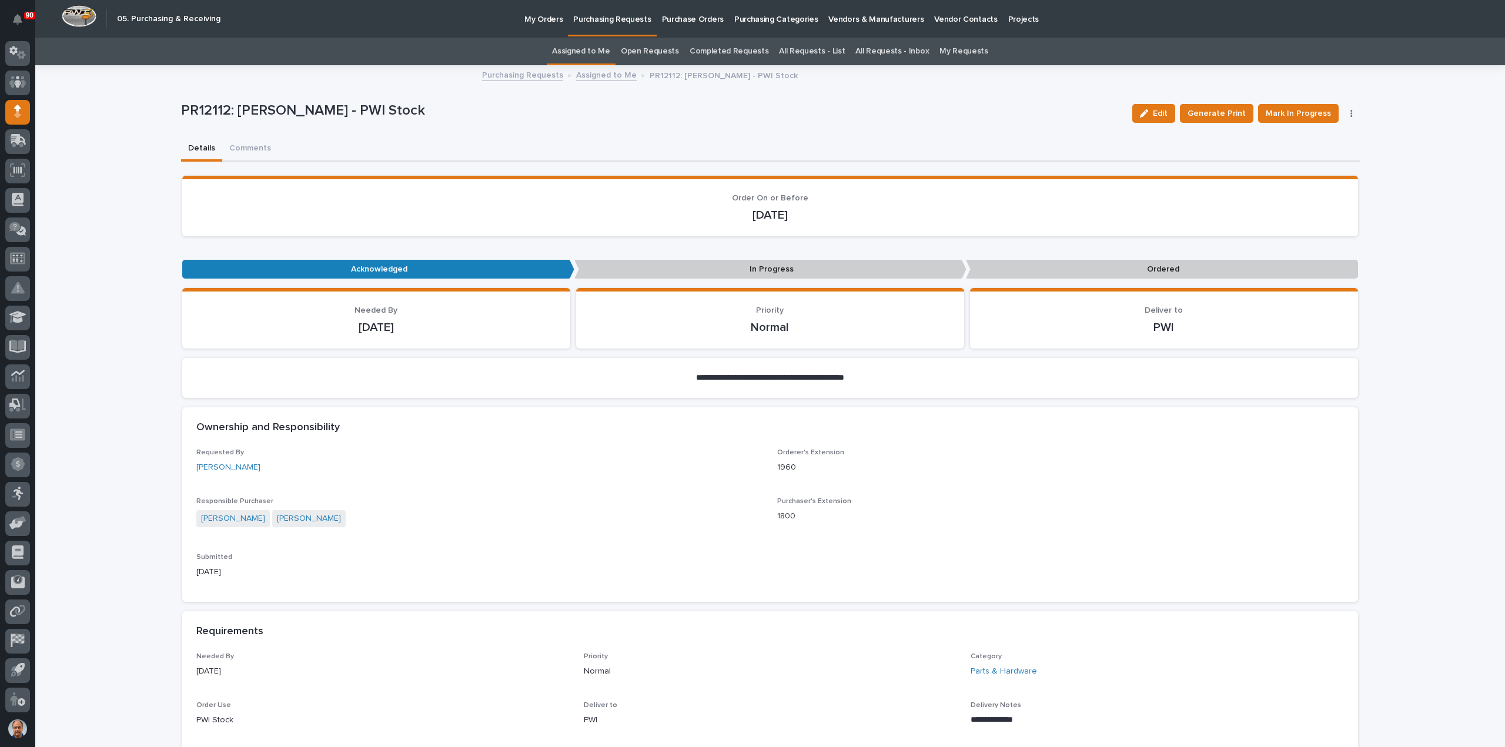
click at [601, 19] on p "Purchasing Requests" at bounding box center [612, 12] width 78 height 25
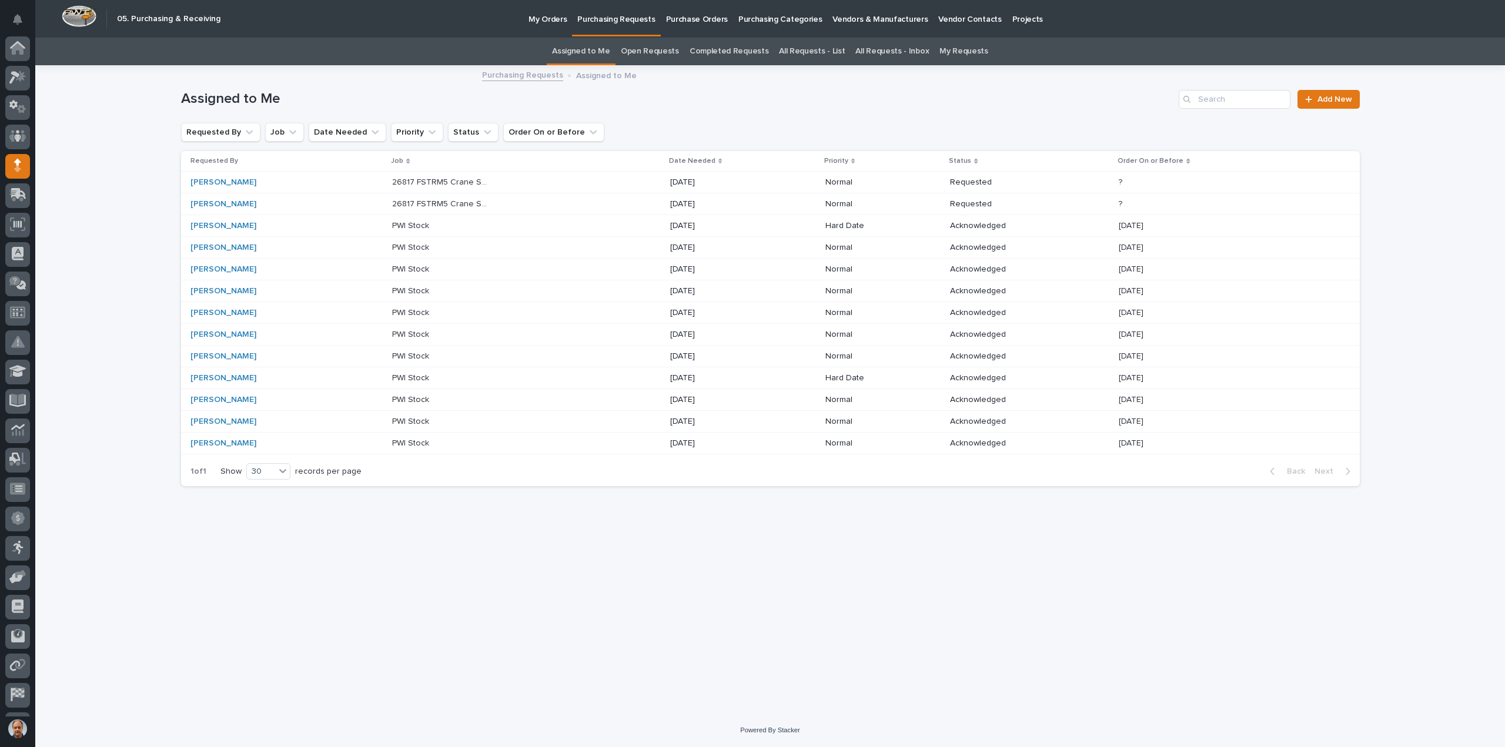
scroll to position [54, 0]
click at [653, 179] on div "26817 FSTRM5 Crane System 26817 FSTRM5 Crane System" at bounding box center [526, 182] width 268 height 19
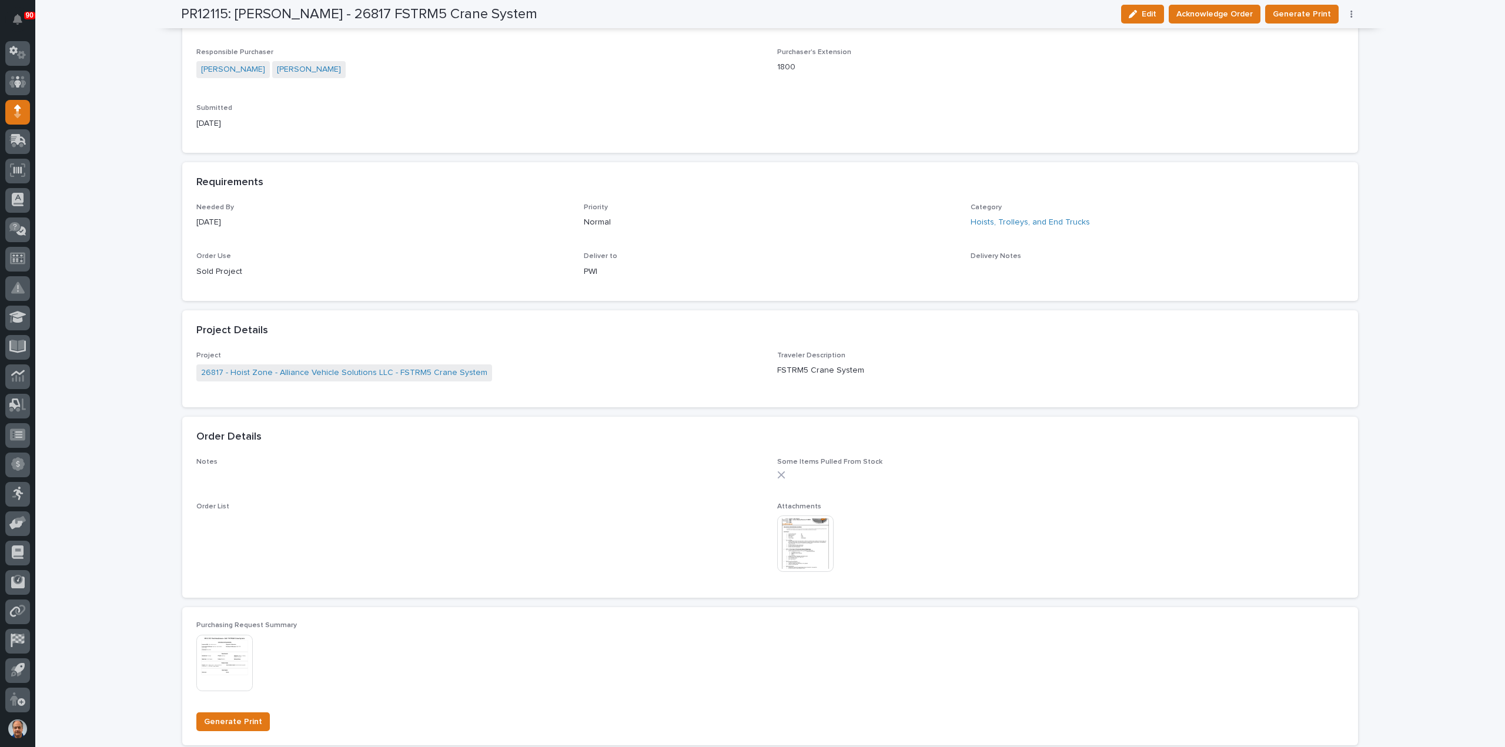
scroll to position [470, 0]
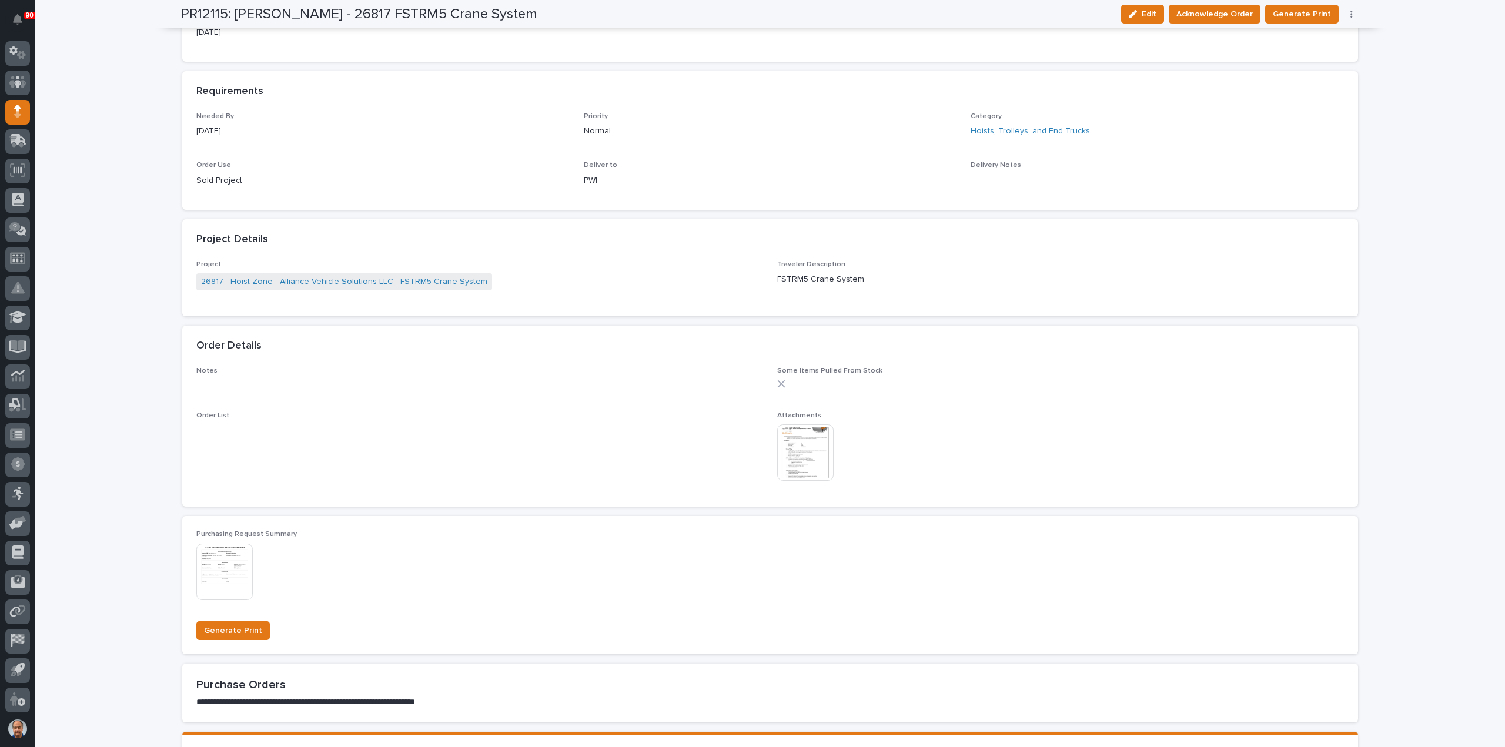
click at [809, 457] on img at bounding box center [805, 453] width 56 height 56
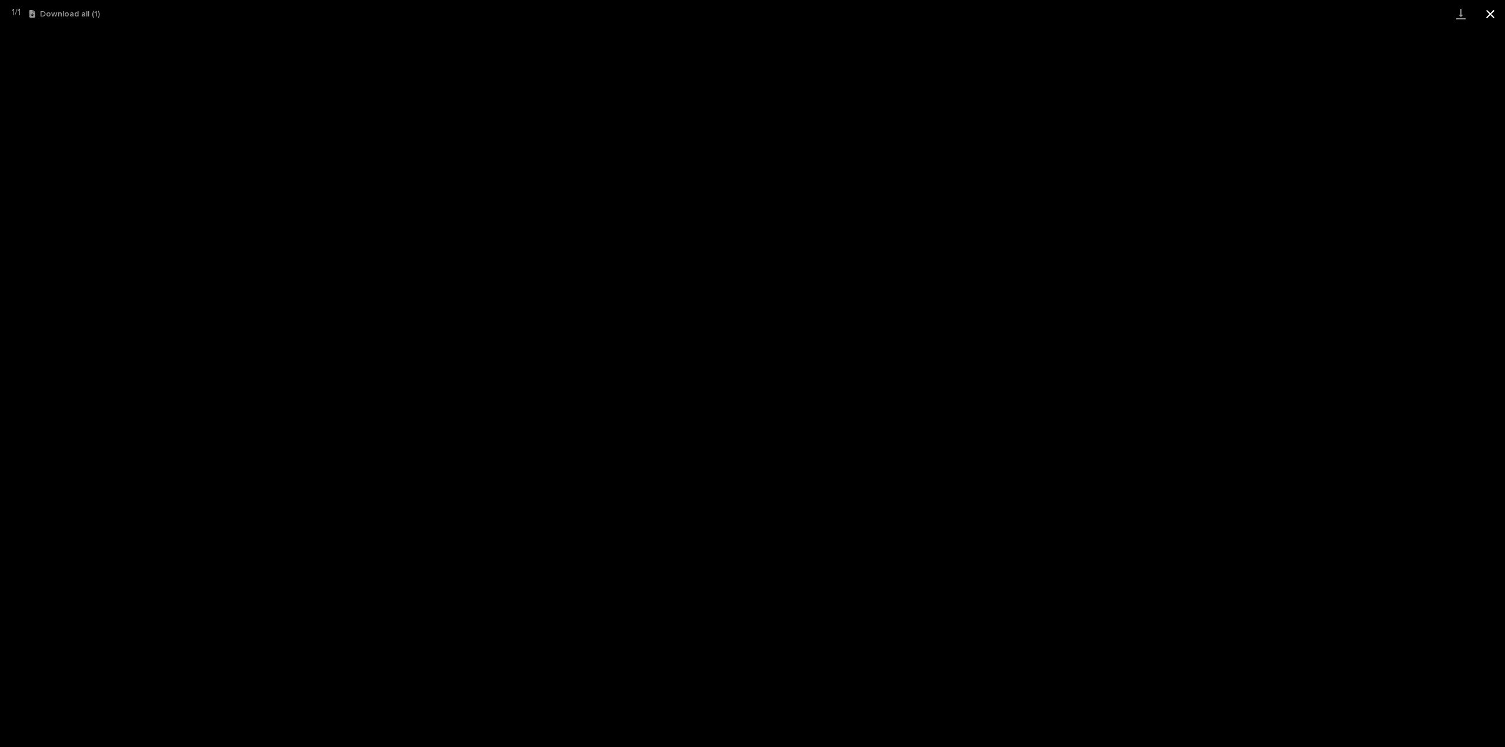
click at [1491, 11] on button "Close gallery" at bounding box center [1490, 14] width 29 height 28
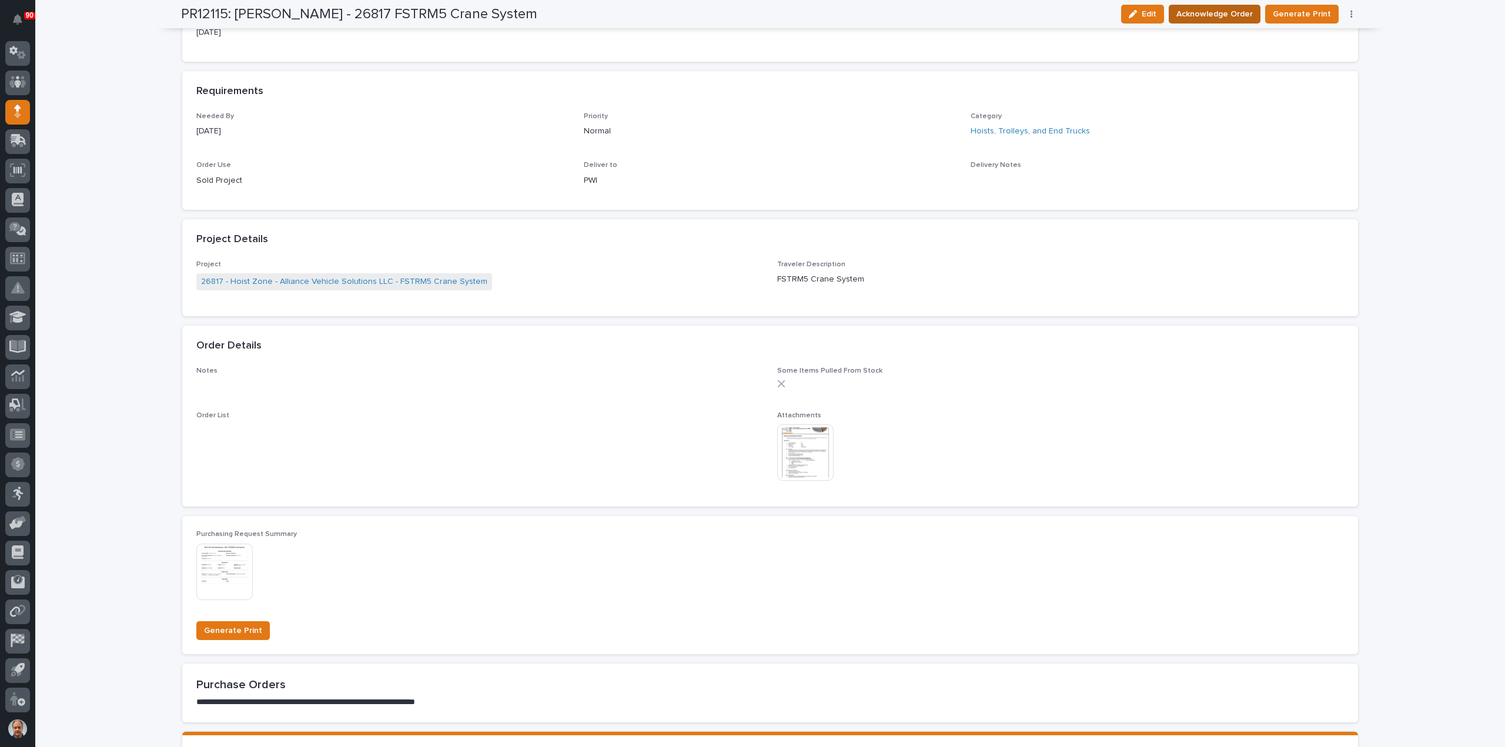
click at [1230, 12] on span "Acknowledge Order" at bounding box center [1215, 14] width 76 height 14
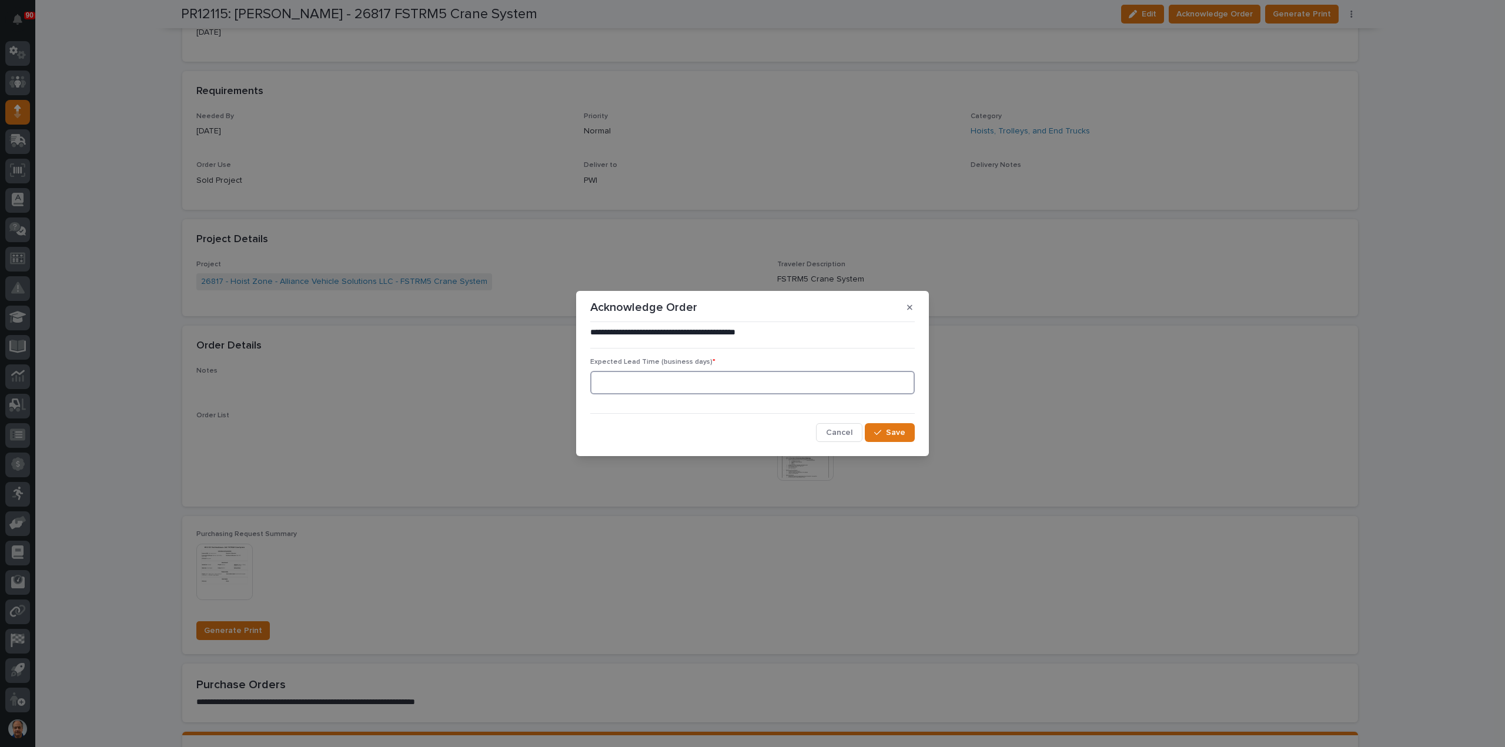
click at [649, 382] on input at bounding box center [752, 383] width 325 height 24
type input "0"
click at [886, 437] on button "Save" at bounding box center [890, 432] width 50 height 19
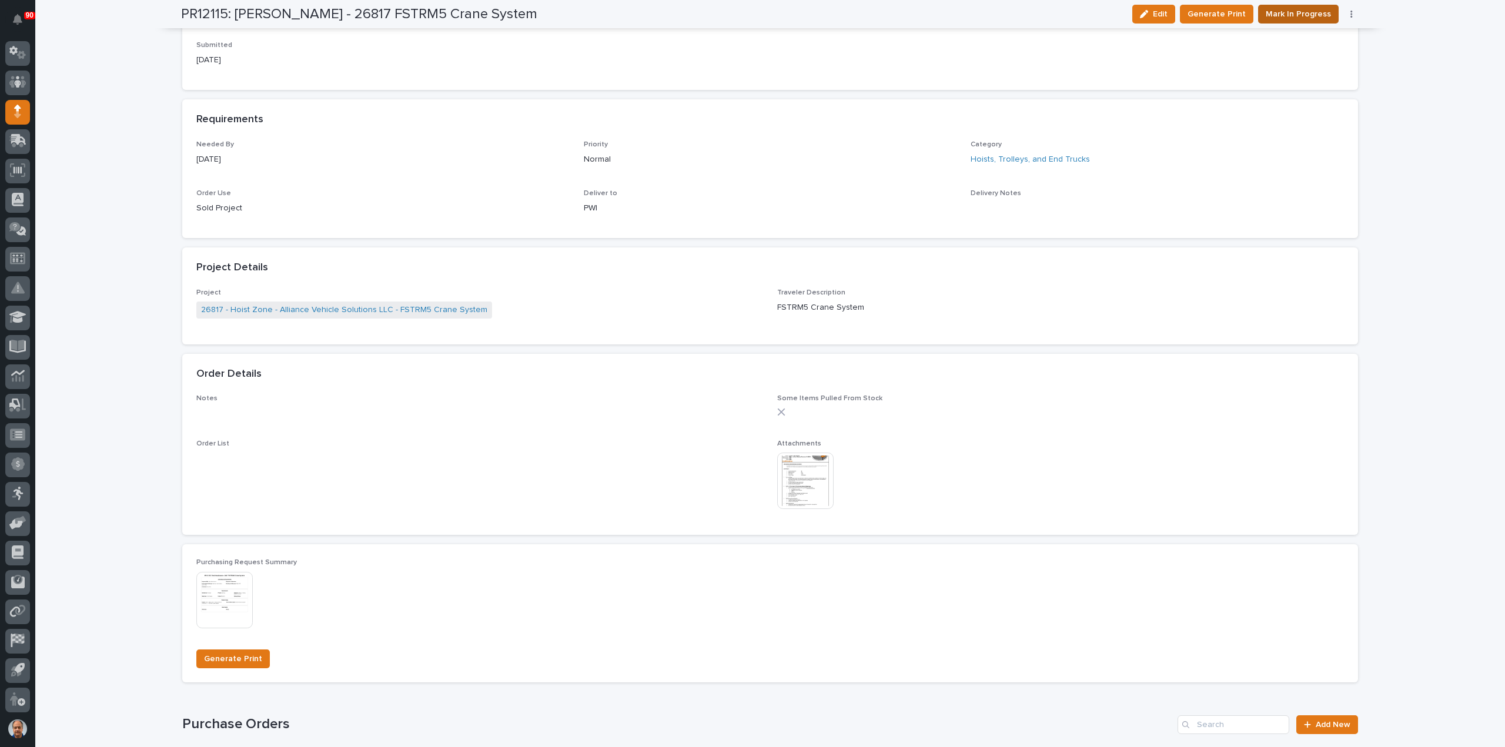
scroll to position [572, 0]
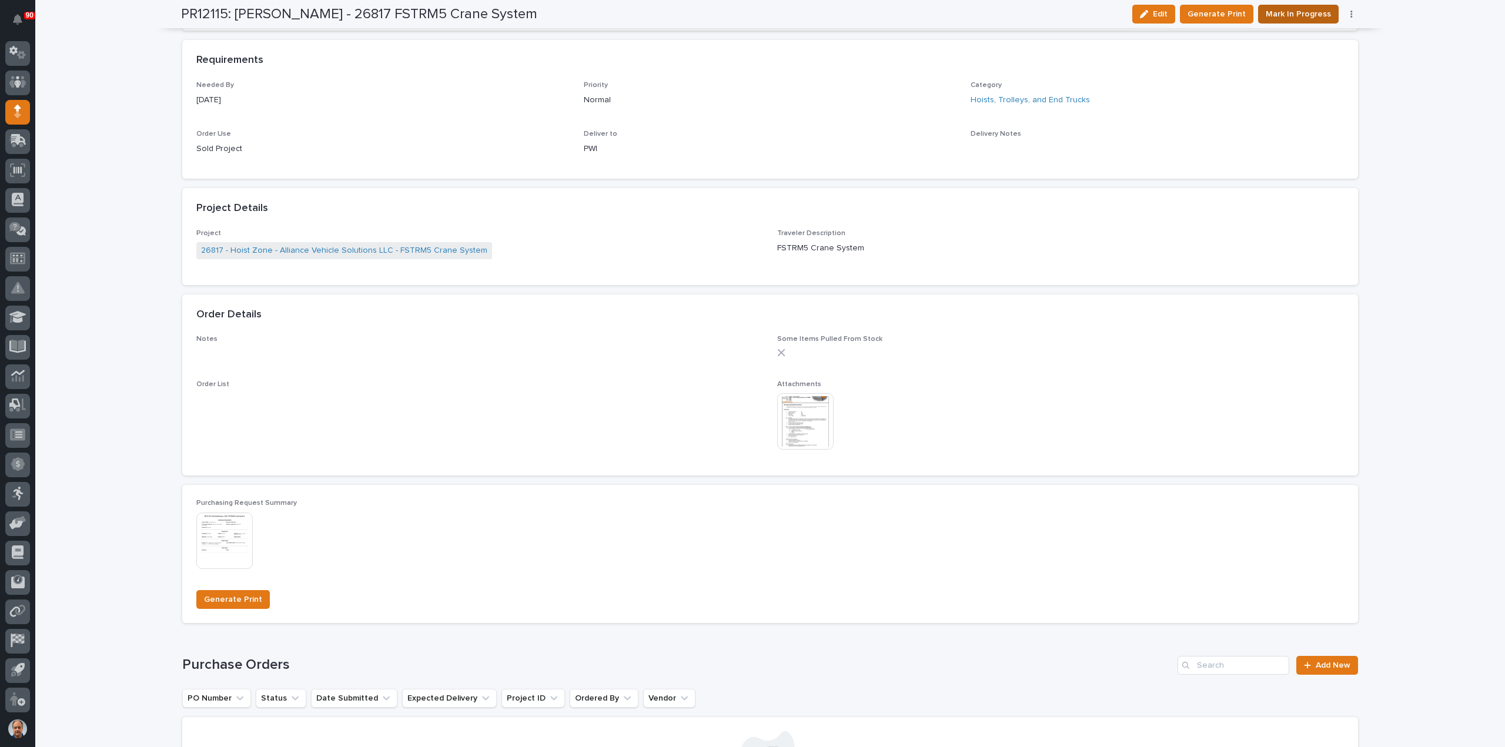
click at [1280, 15] on span "Mark In Progress" at bounding box center [1298, 14] width 65 height 14
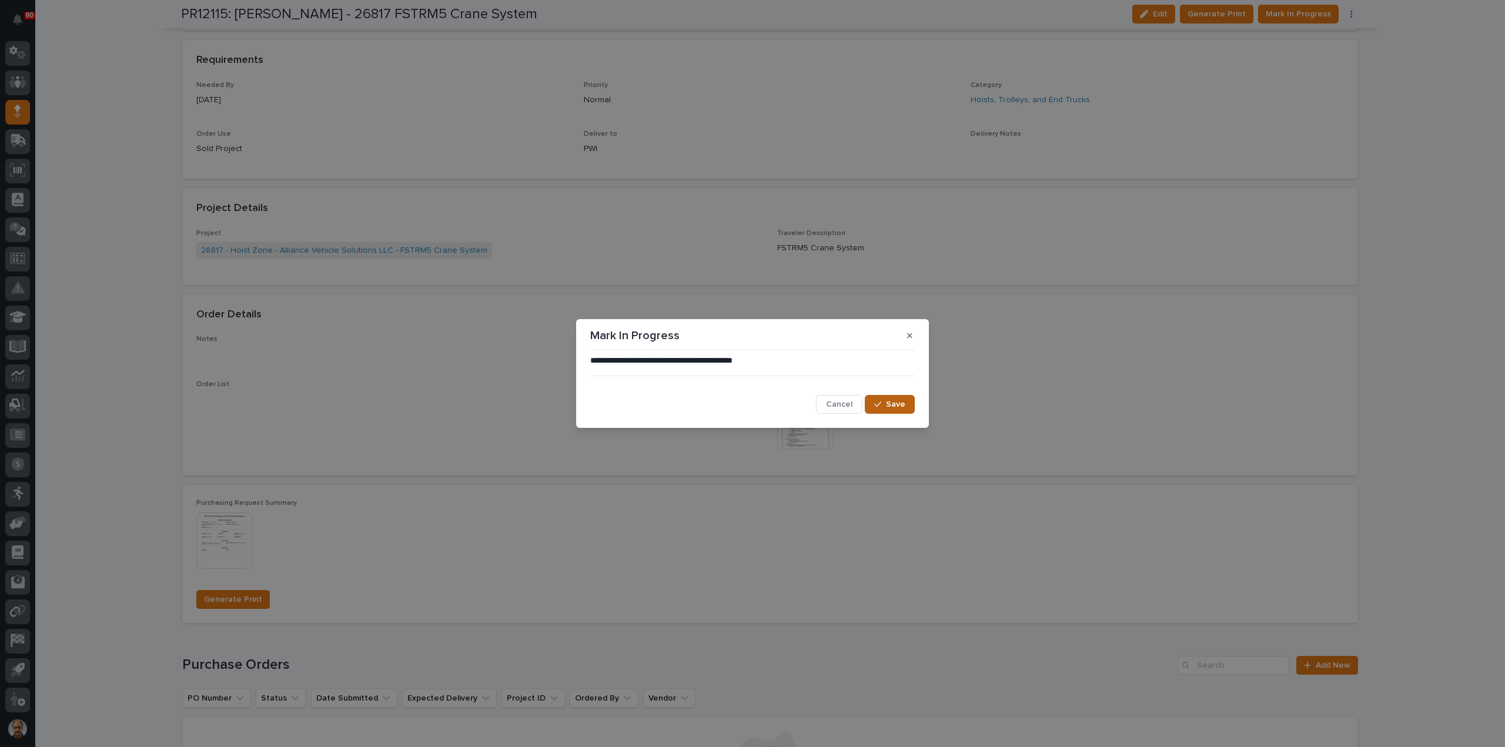
click at [896, 404] on span "Save" at bounding box center [895, 404] width 19 height 11
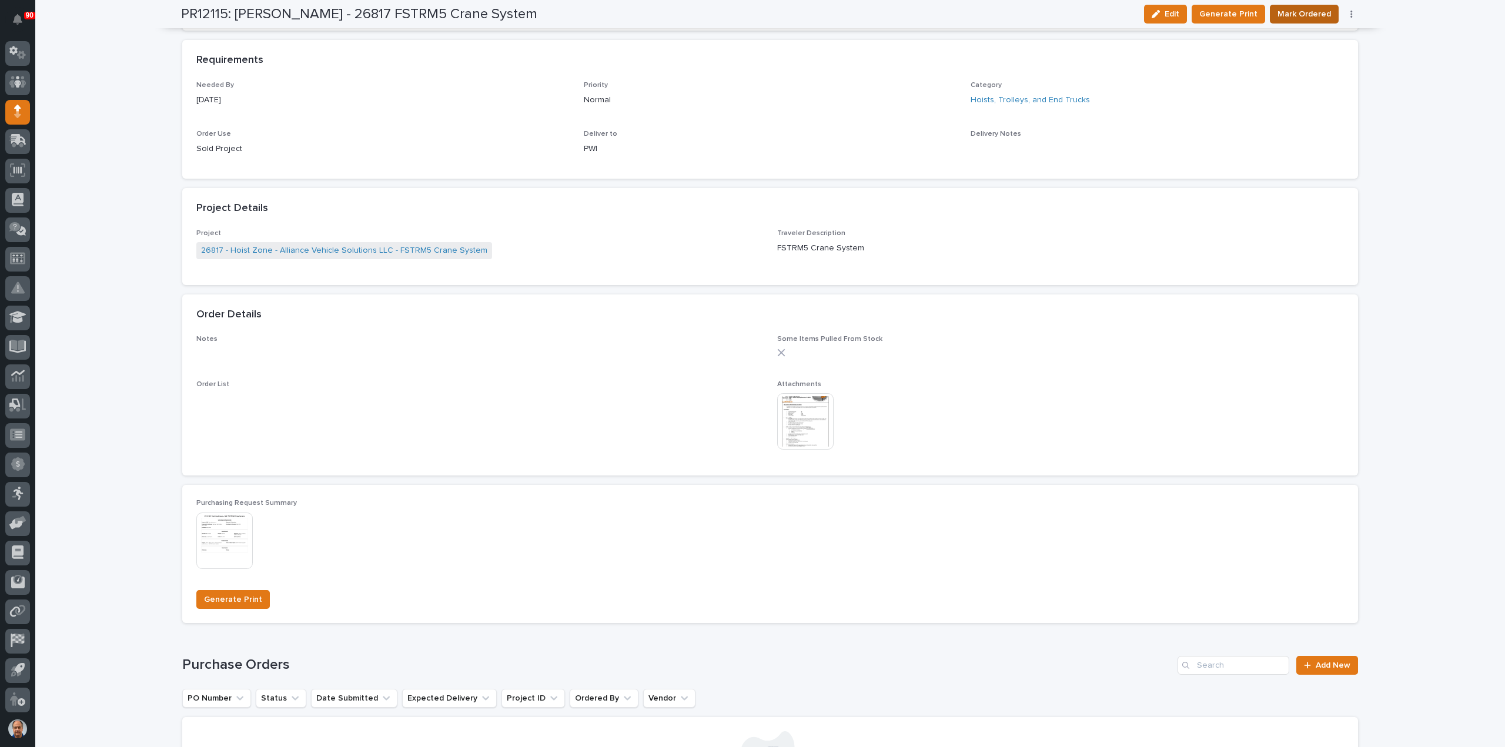
click at [1303, 9] on span "Mark Ordered" at bounding box center [1305, 14] width 54 height 14
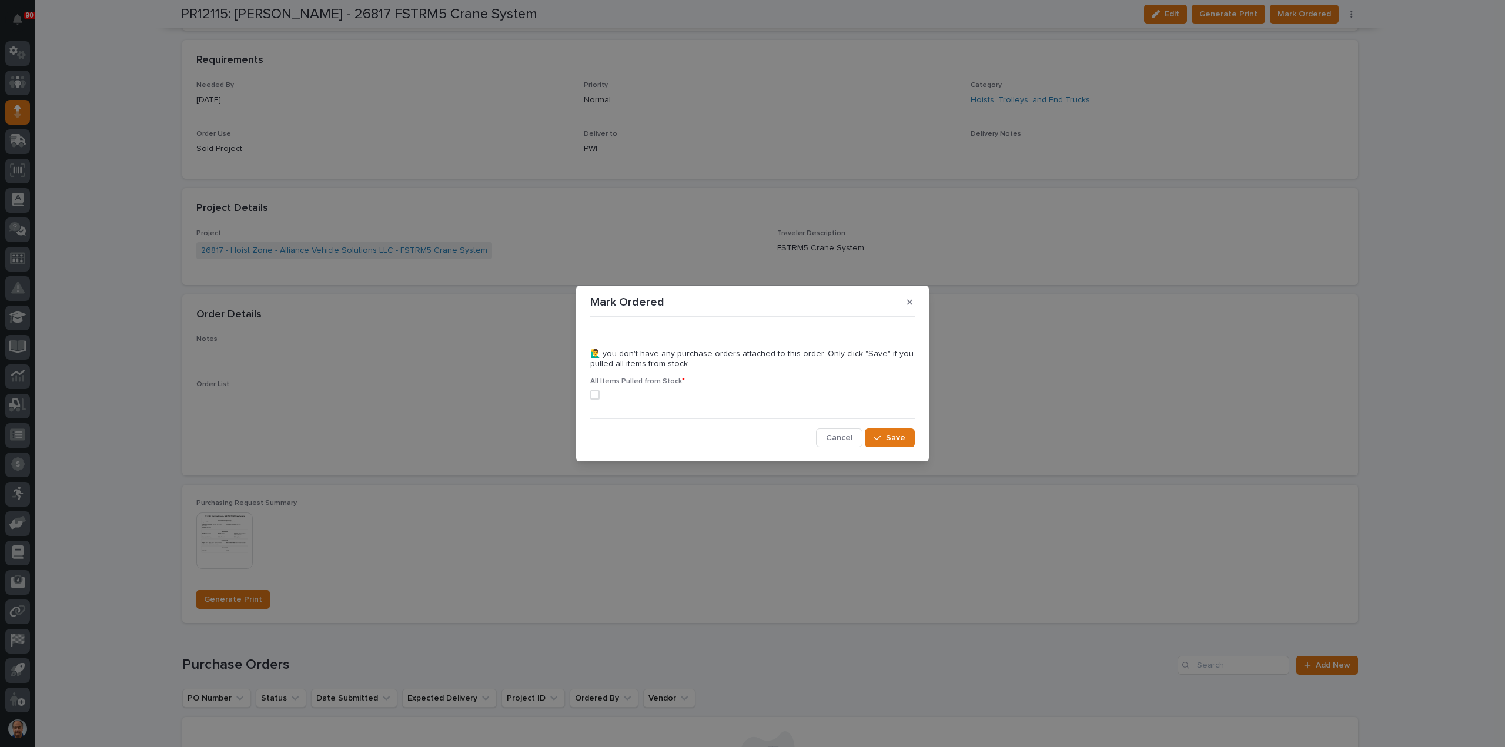
click at [595, 393] on span at bounding box center [594, 394] width 9 height 9
drag, startPoint x: 898, startPoint y: 436, endPoint x: 973, endPoint y: 395, distance: 85.3
click at [898, 435] on span "Save" at bounding box center [895, 438] width 19 height 11
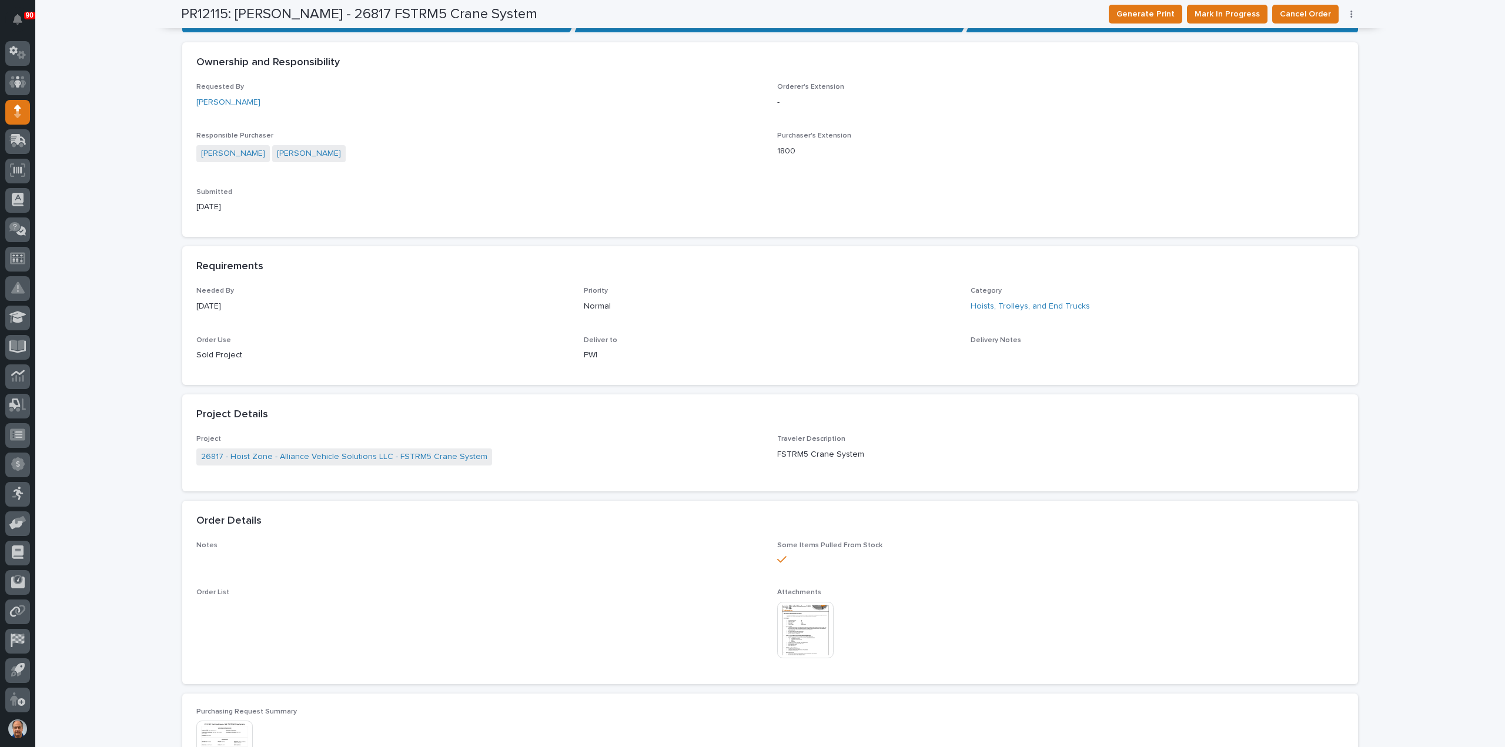
scroll to position [0, 0]
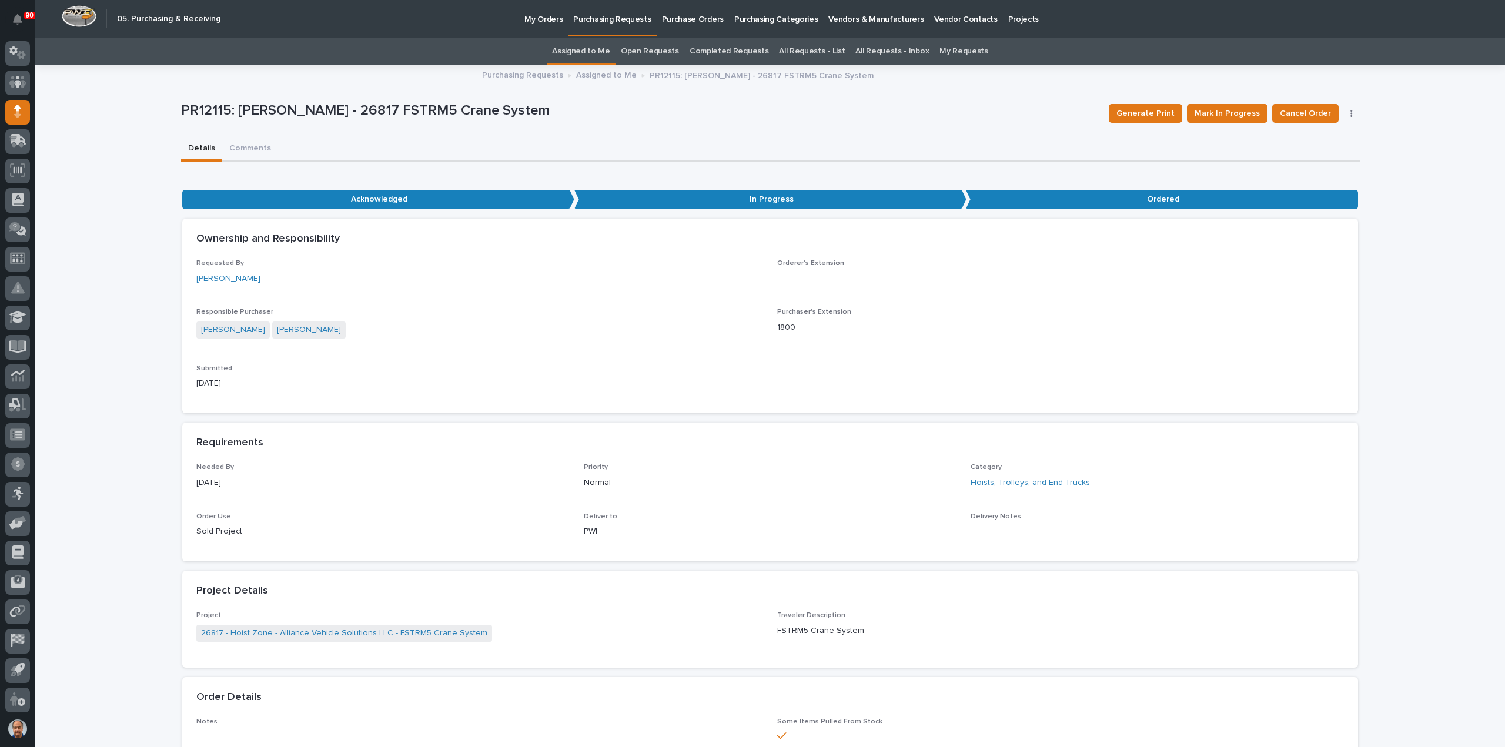
click at [600, 21] on p "Purchasing Requests" at bounding box center [612, 12] width 78 height 25
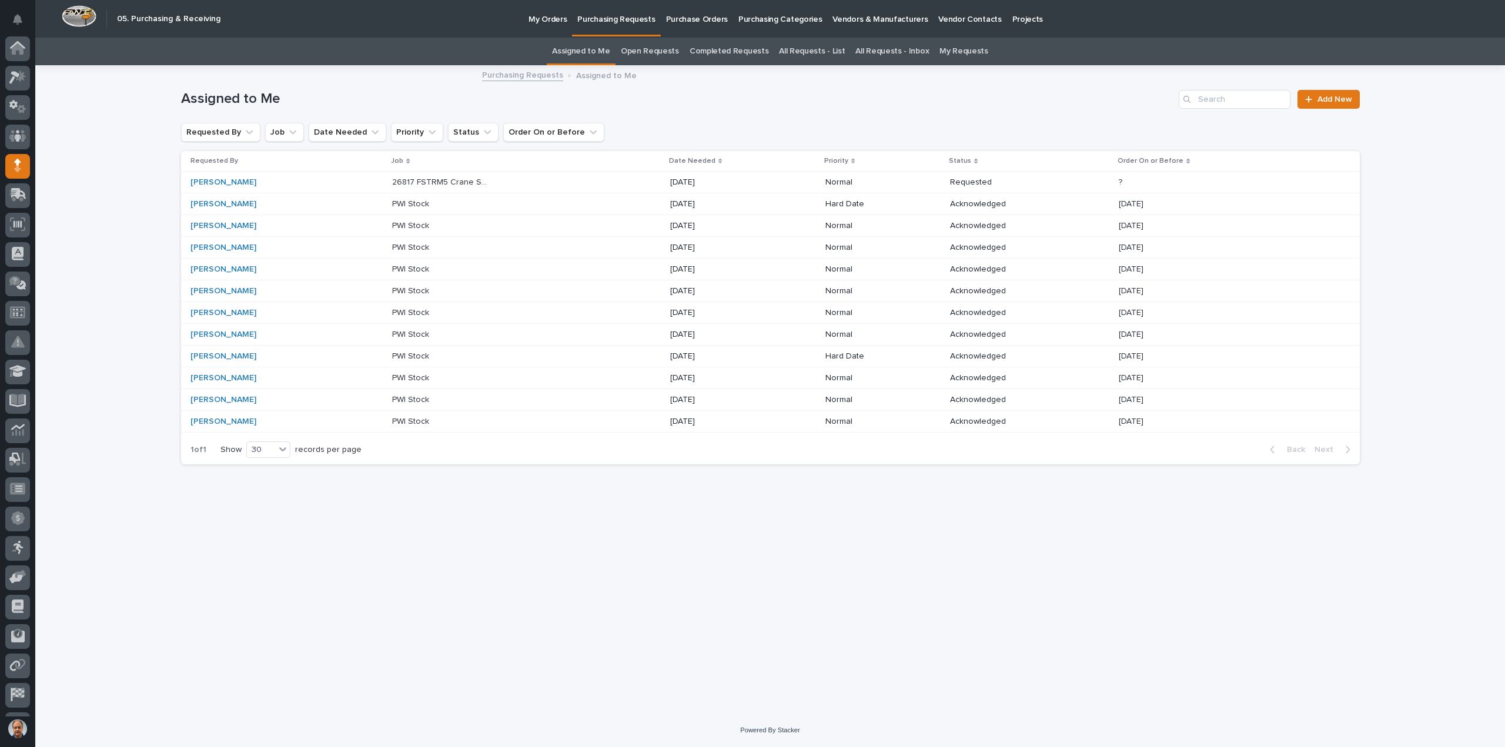
scroll to position [54, 0]
click at [501, 183] on div "26817 FSTRM5 Crane System 26817 FSTRM5 Crane System" at bounding box center [526, 182] width 268 height 19
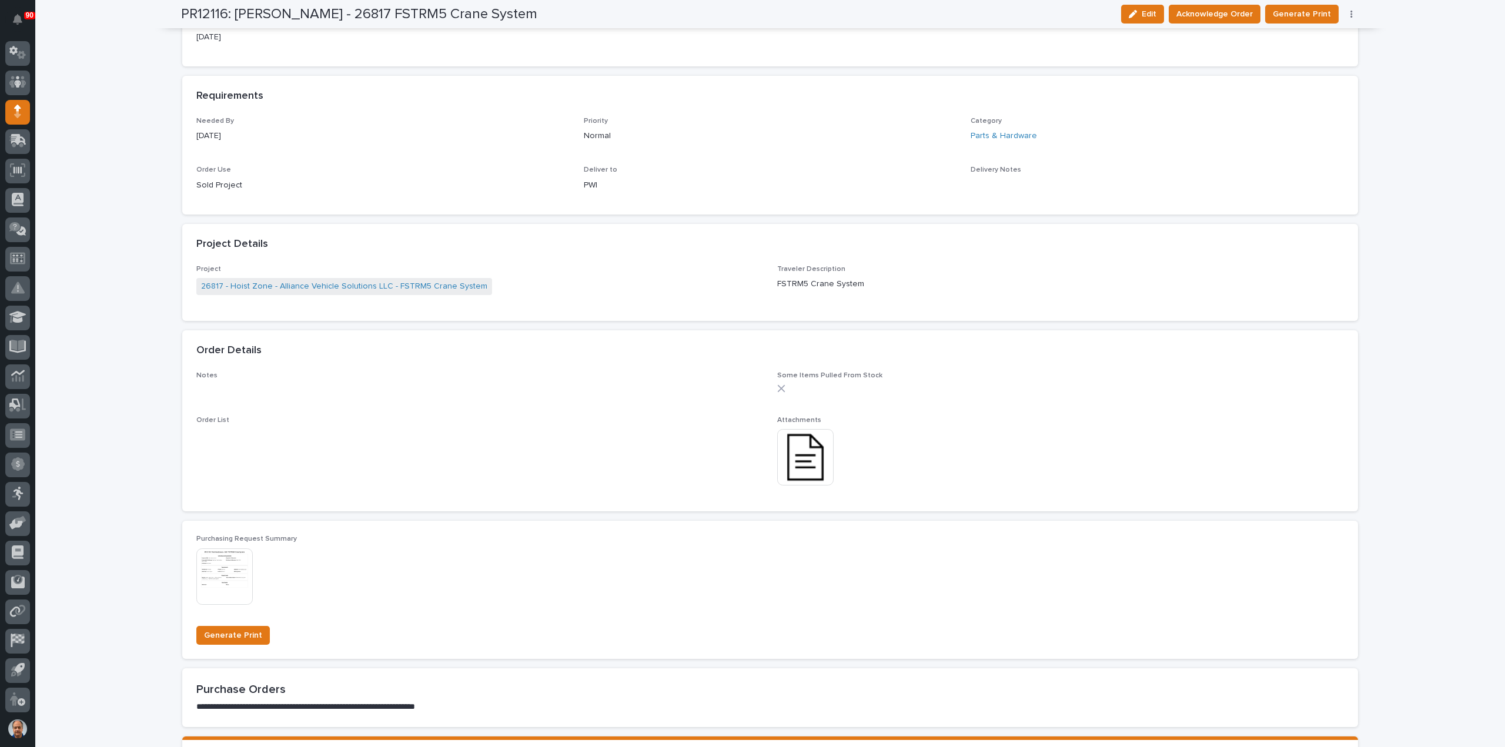
scroll to position [529, 0]
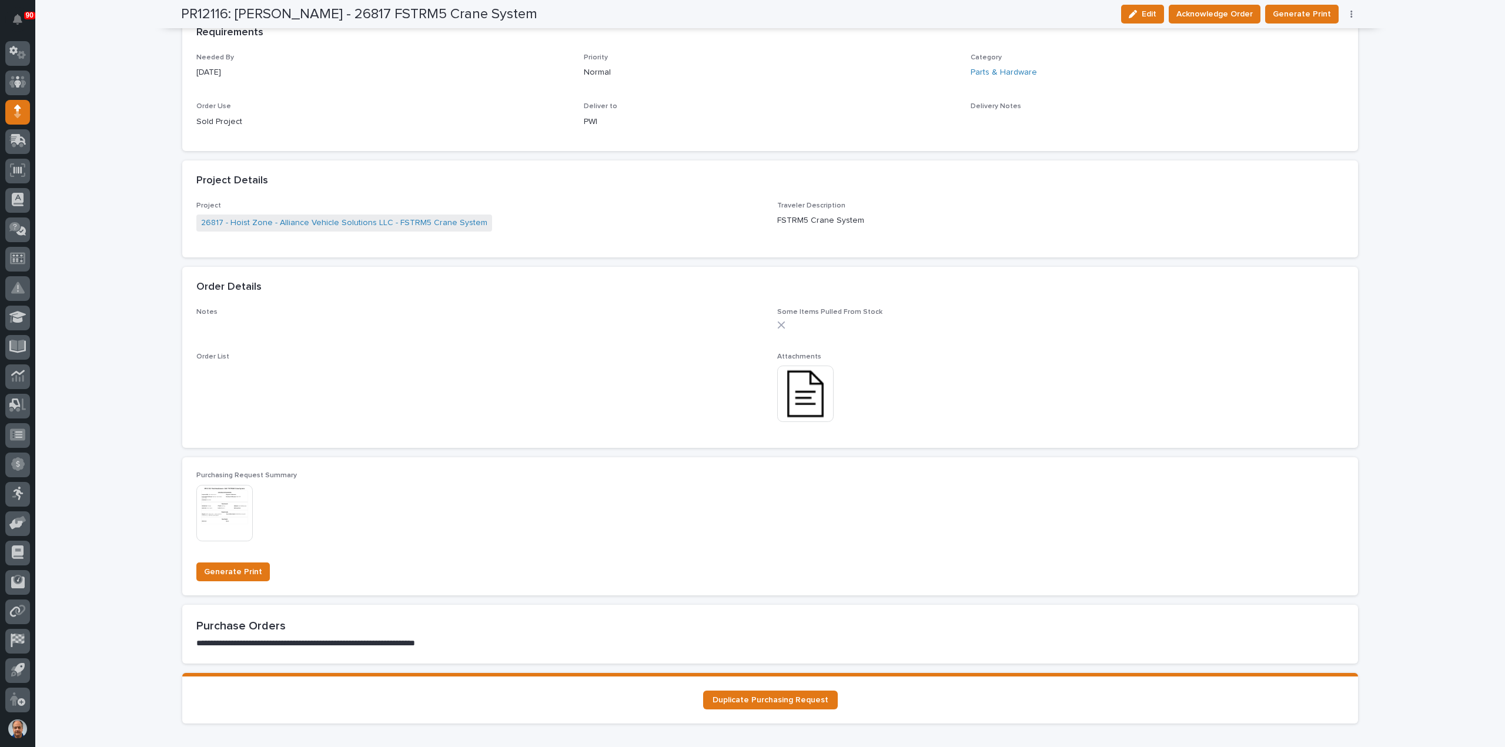
click at [795, 393] on img at bounding box center [805, 394] width 56 height 56
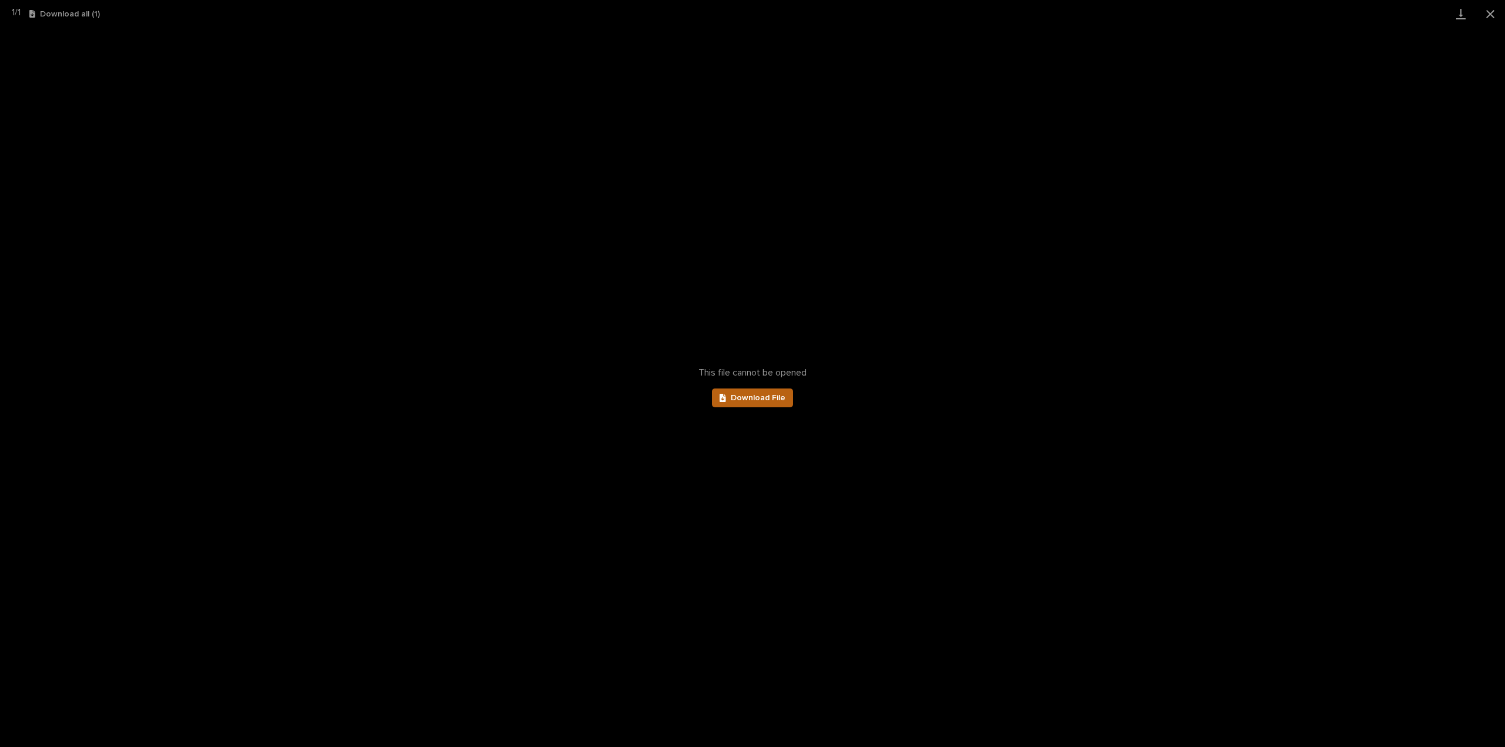
click at [753, 394] on span "Download File" at bounding box center [758, 398] width 55 height 8
click at [1490, 11] on button "Close gallery" at bounding box center [1490, 14] width 29 height 28
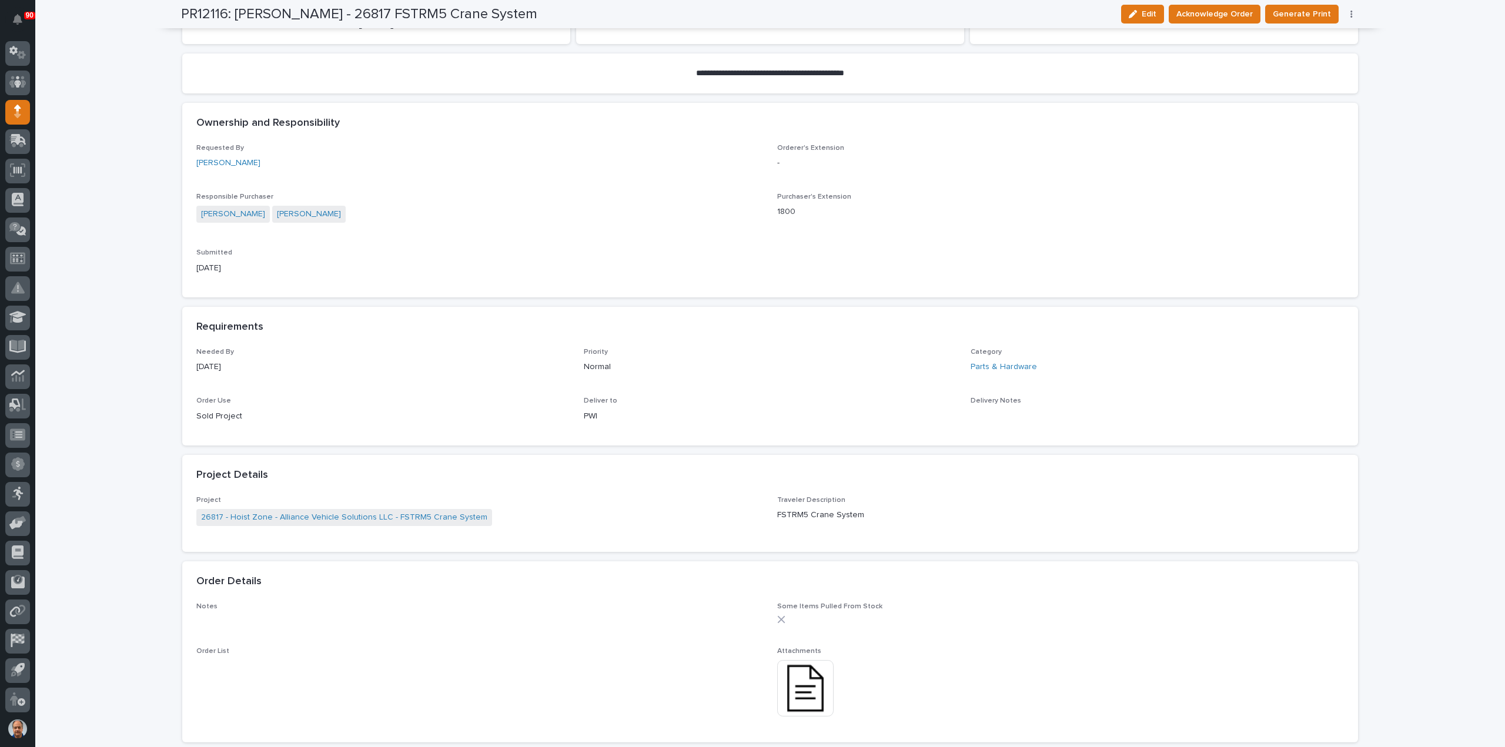
scroll to position [0, 0]
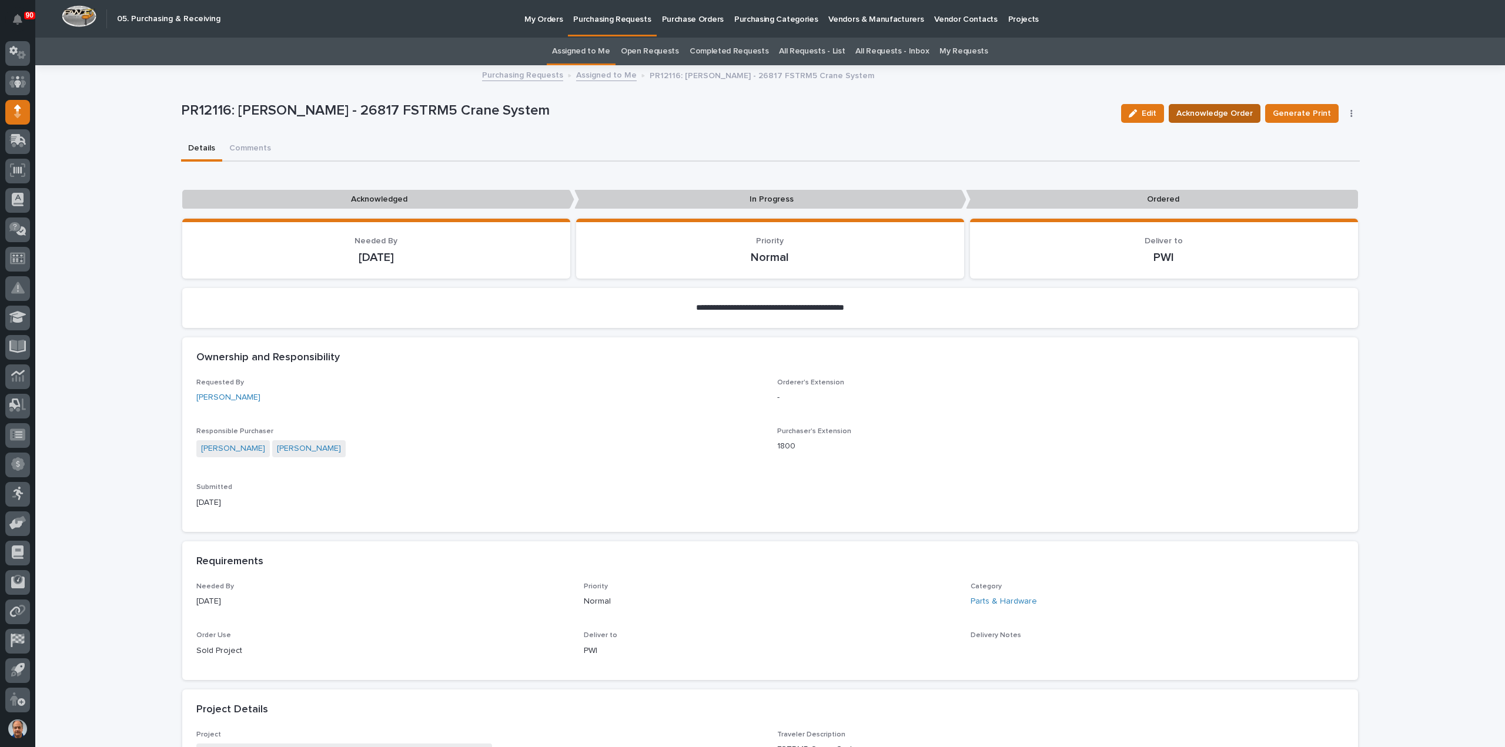
click at [1224, 112] on span "Acknowledge Order" at bounding box center [1215, 113] width 76 height 14
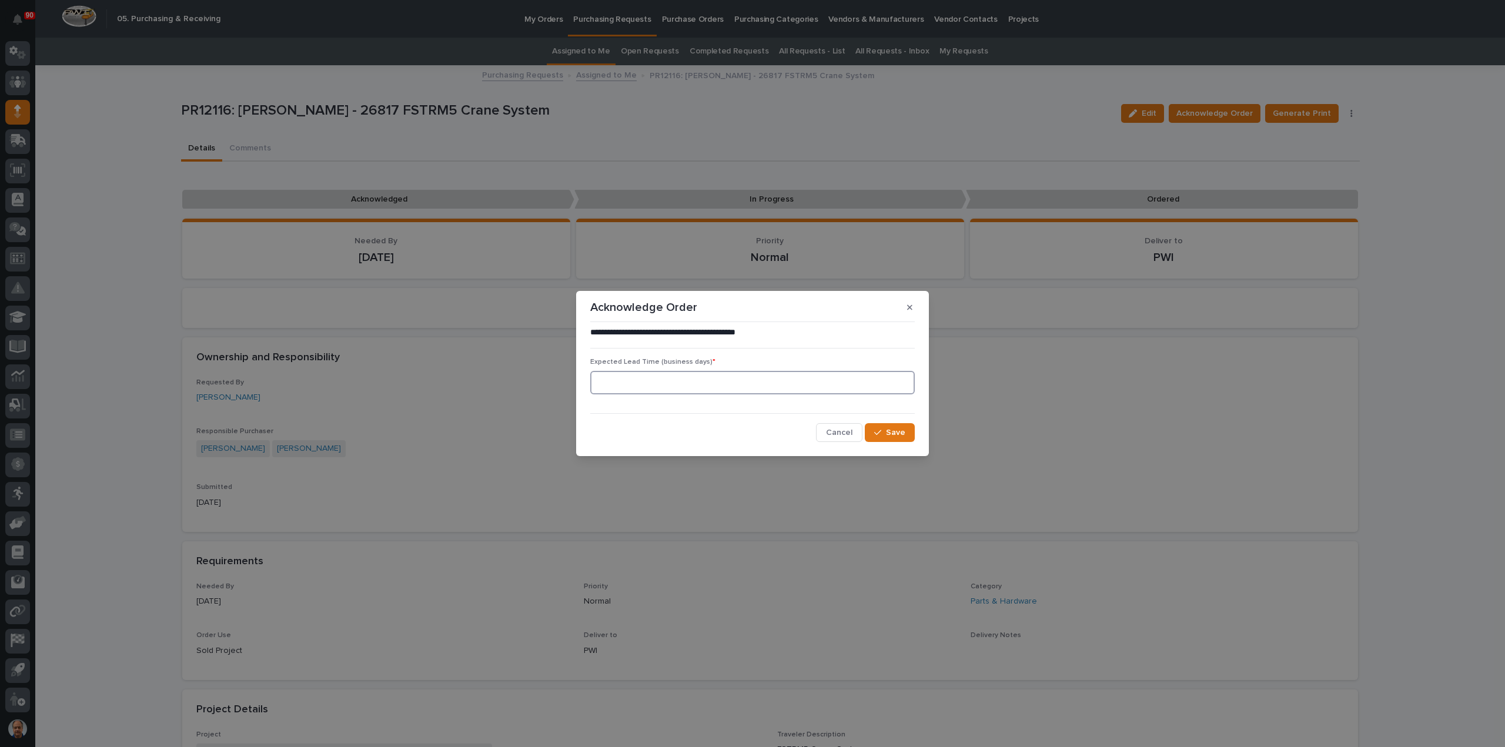
click at [682, 384] on input at bounding box center [752, 383] width 325 height 24
type input "1"
click at [905, 432] on button "Save" at bounding box center [890, 432] width 50 height 19
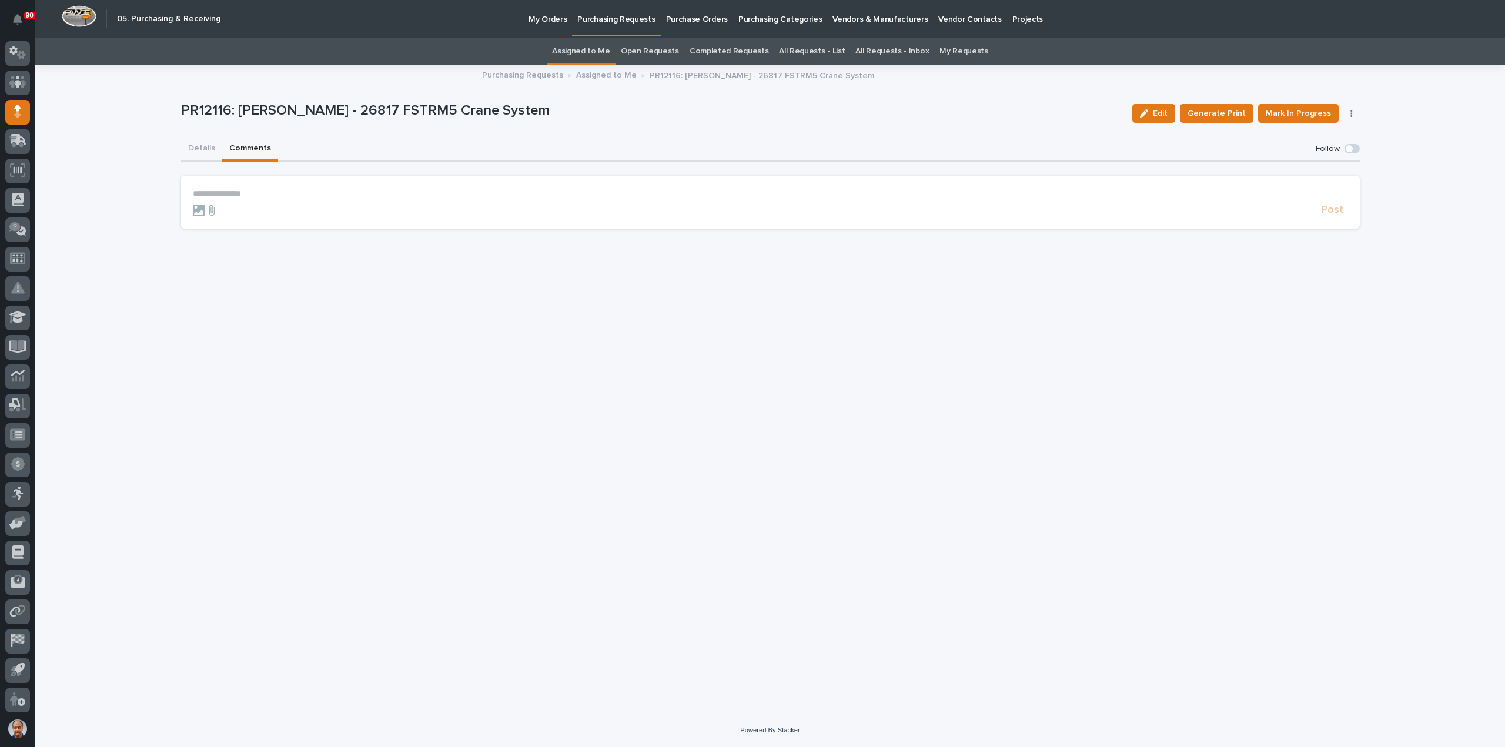
click at [249, 145] on button "Comments" at bounding box center [250, 149] width 56 height 25
click at [236, 191] on p "**********" at bounding box center [770, 194] width 1155 height 10
click at [1330, 212] on span "Post" at bounding box center [1332, 216] width 22 height 14
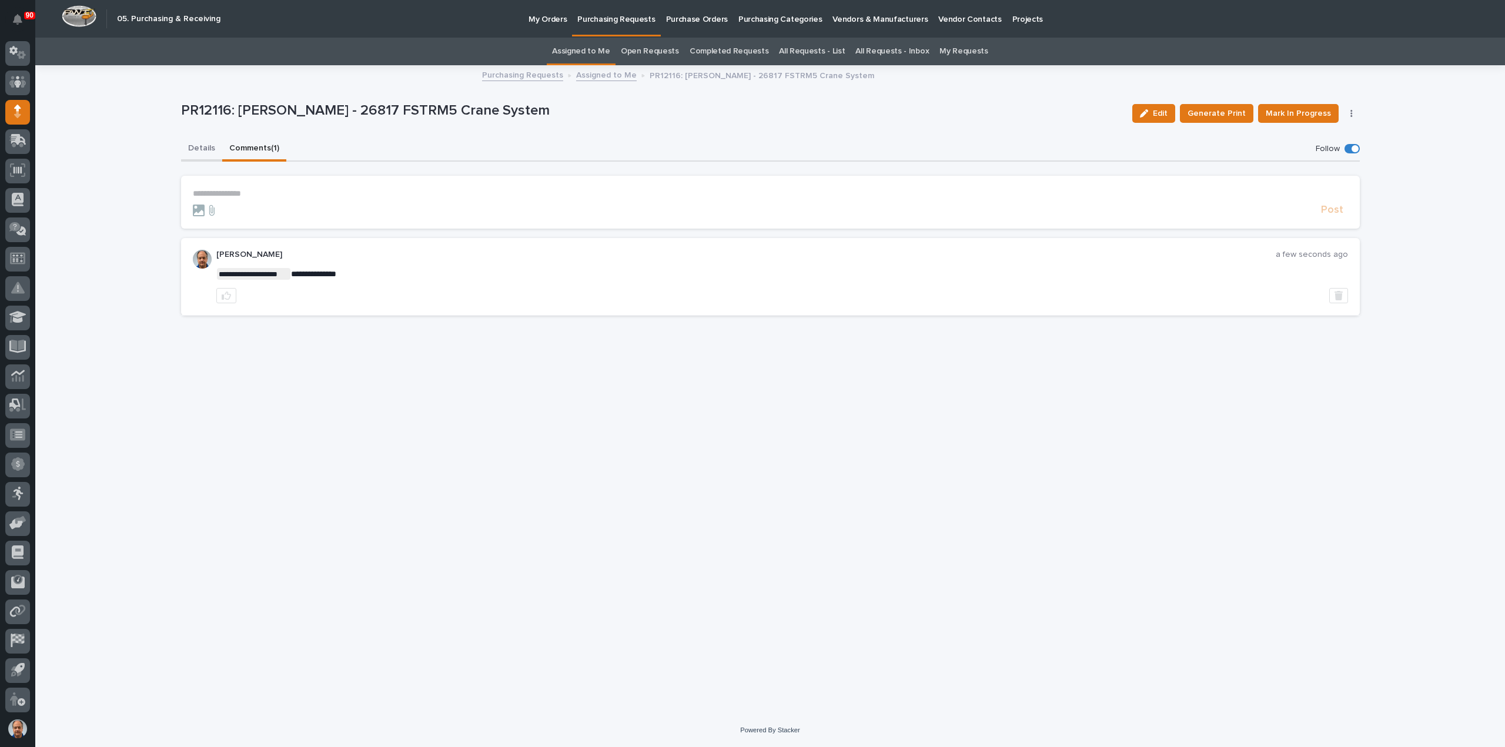
click at [205, 146] on button "Details" at bounding box center [201, 149] width 41 height 25
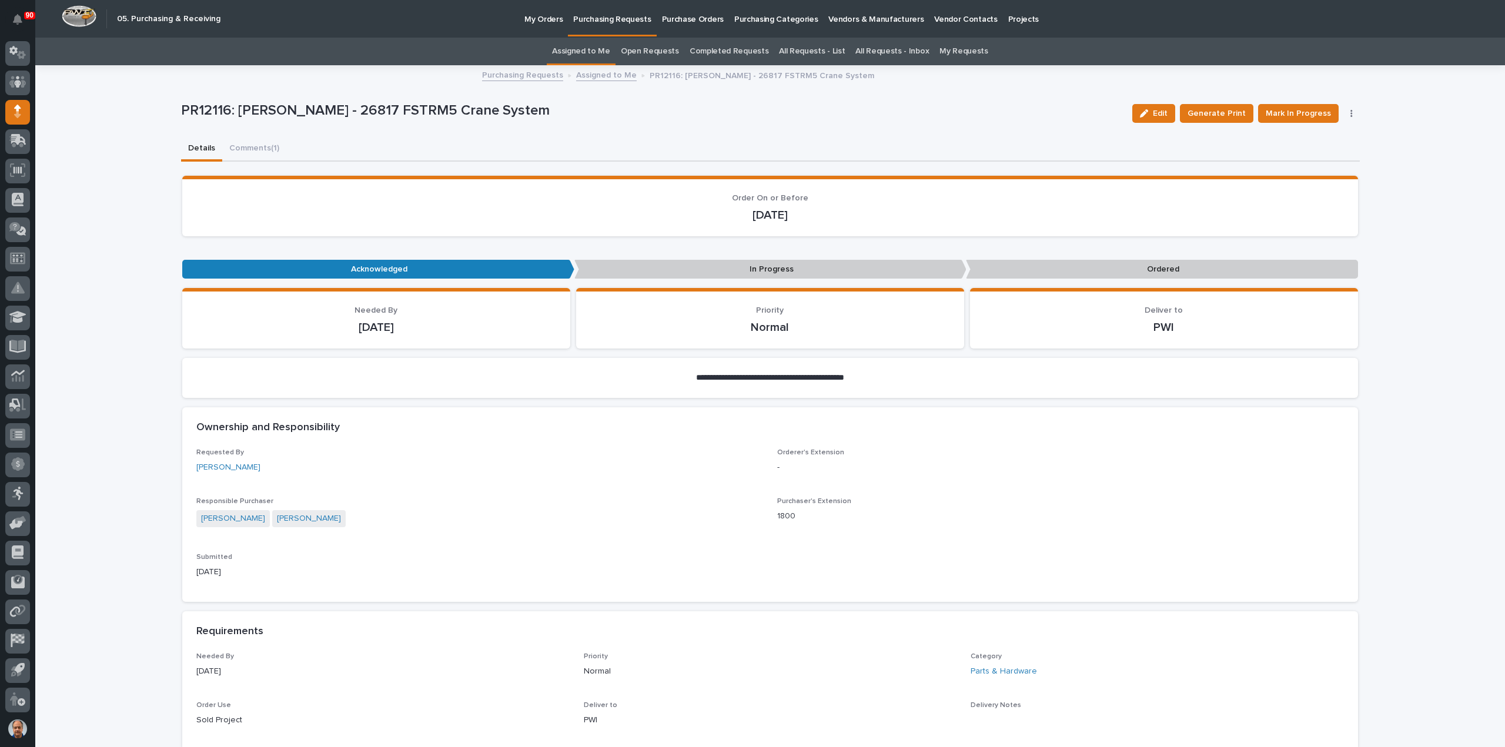
click at [629, 22] on p "Purchasing Requests" at bounding box center [612, 12] width 78 height 25
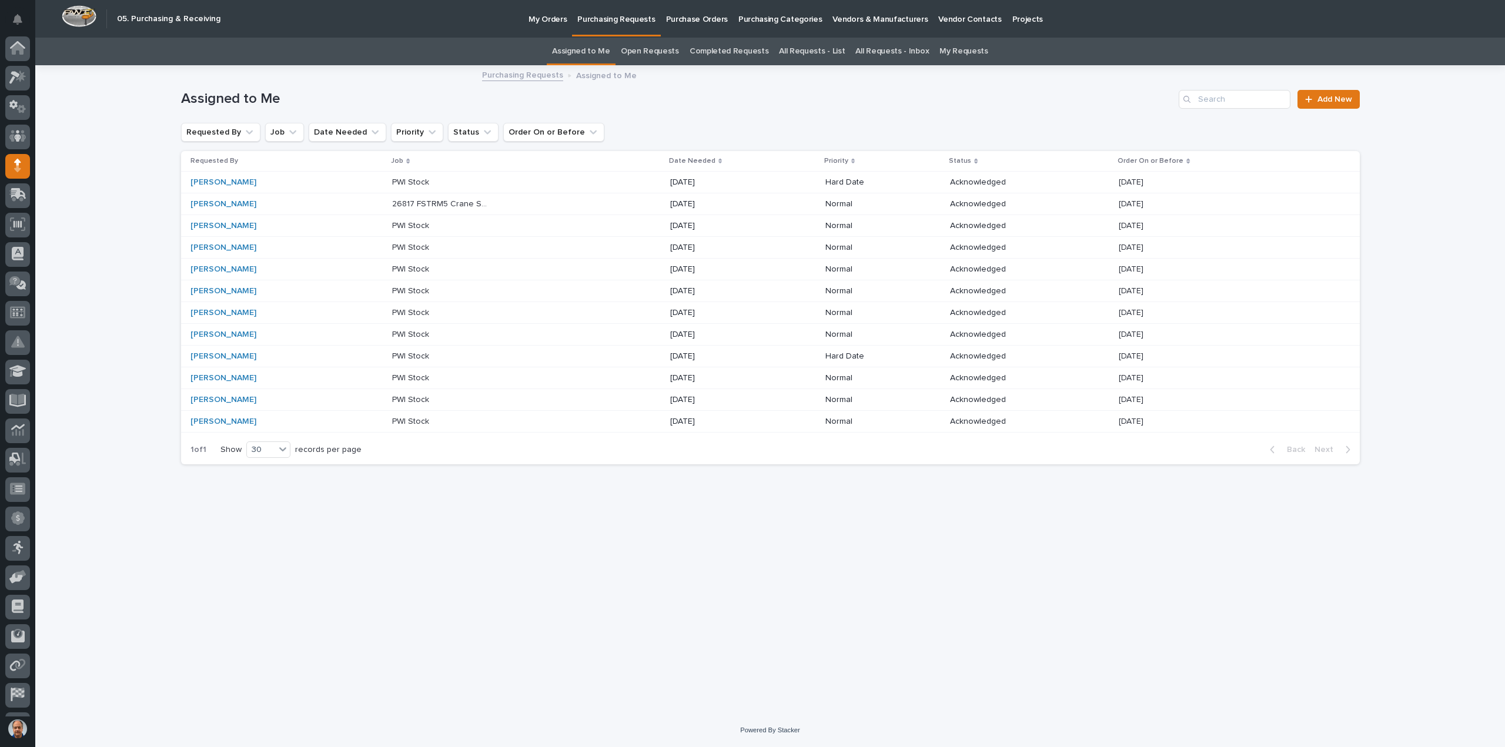
scroll to position [54, 0]
